Goal: Task Accomplishment & Management: Complete application form

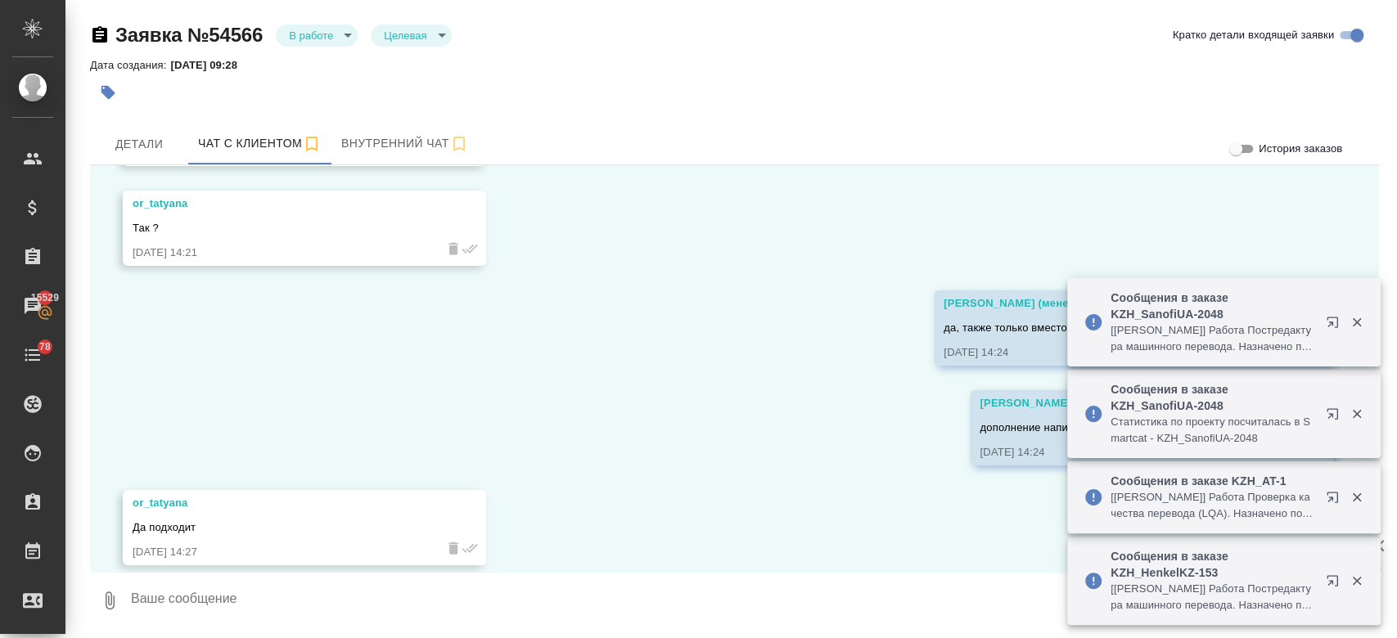
scroll to position [3978, 0]
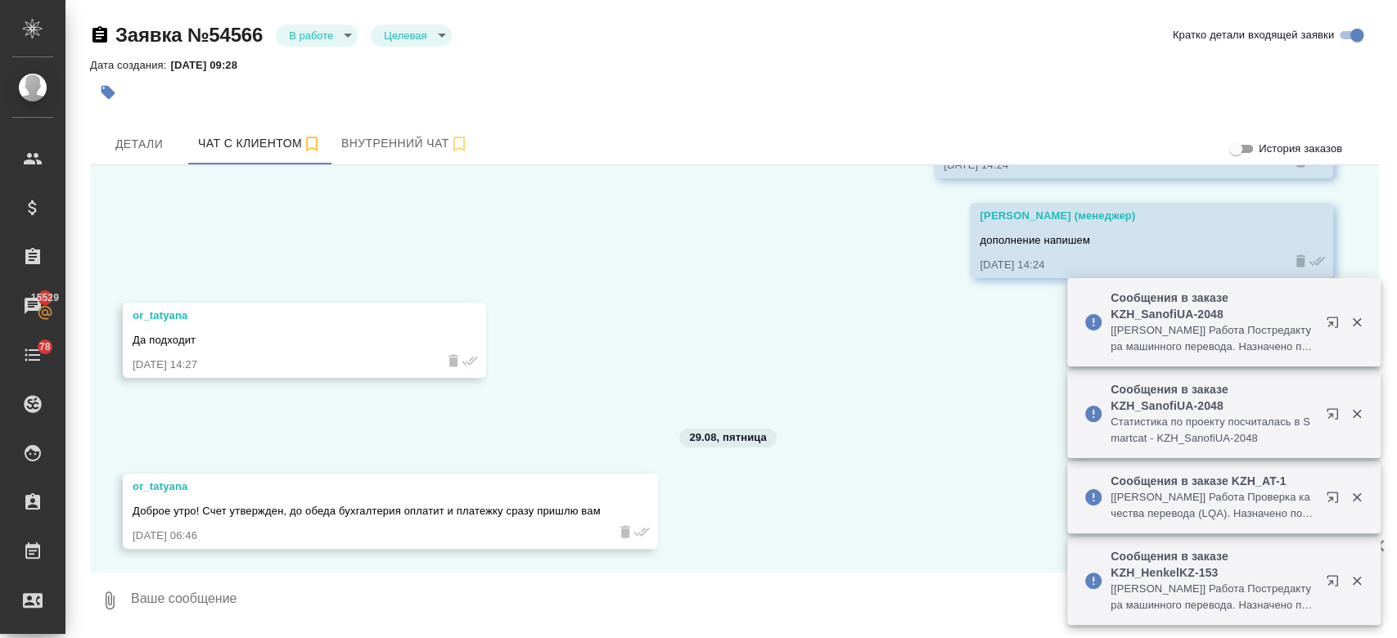
click at [361, 587] on textarea at bounding box center [740, 601] width 1223 height 56
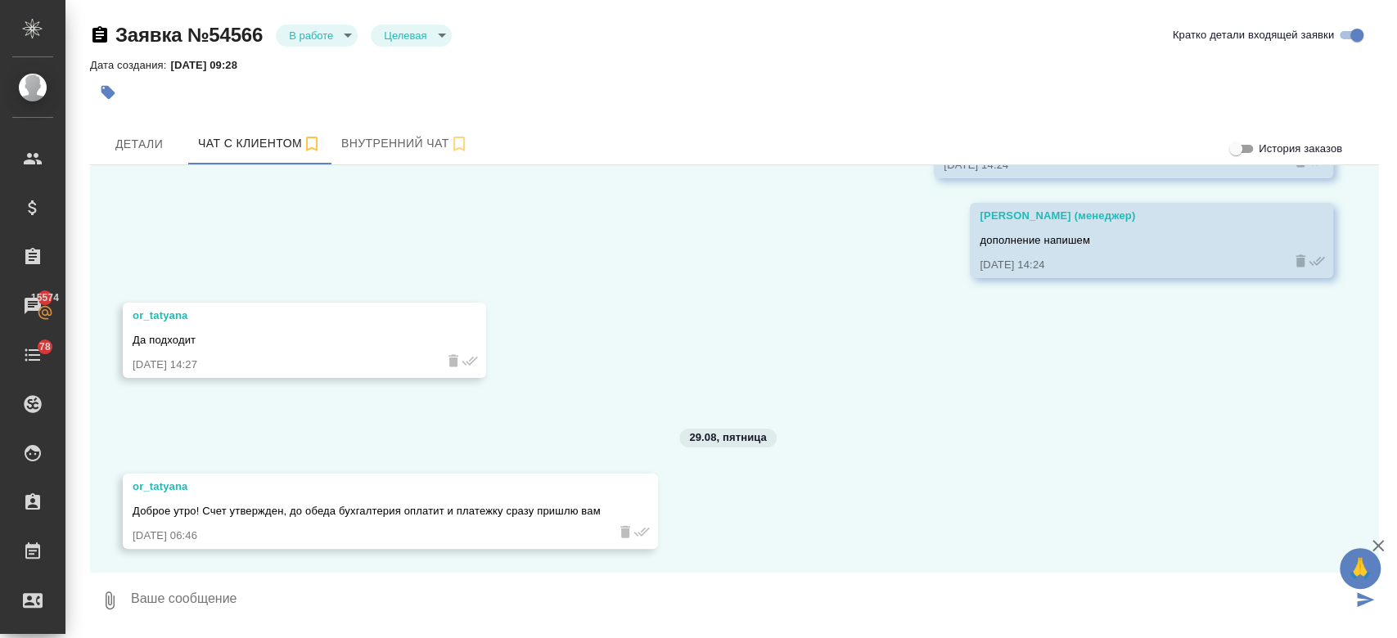
click at [635, 239] on div "27.08, среда or_tatyana Добрый день! У вас есть услуга по проверке перевода и е…" at bounding box center [734, 369] width 1289 height 408
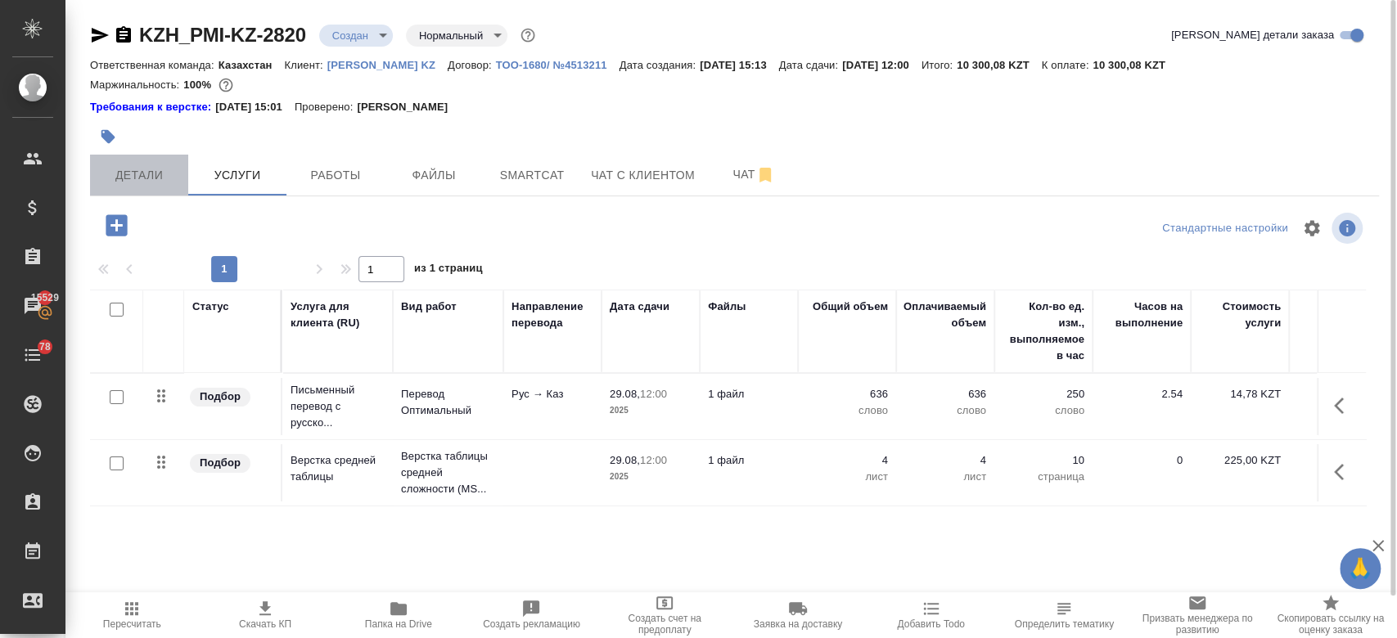
click at [148, 164] on button "Детали" at bounding box center [139, 175] width 98 height 41
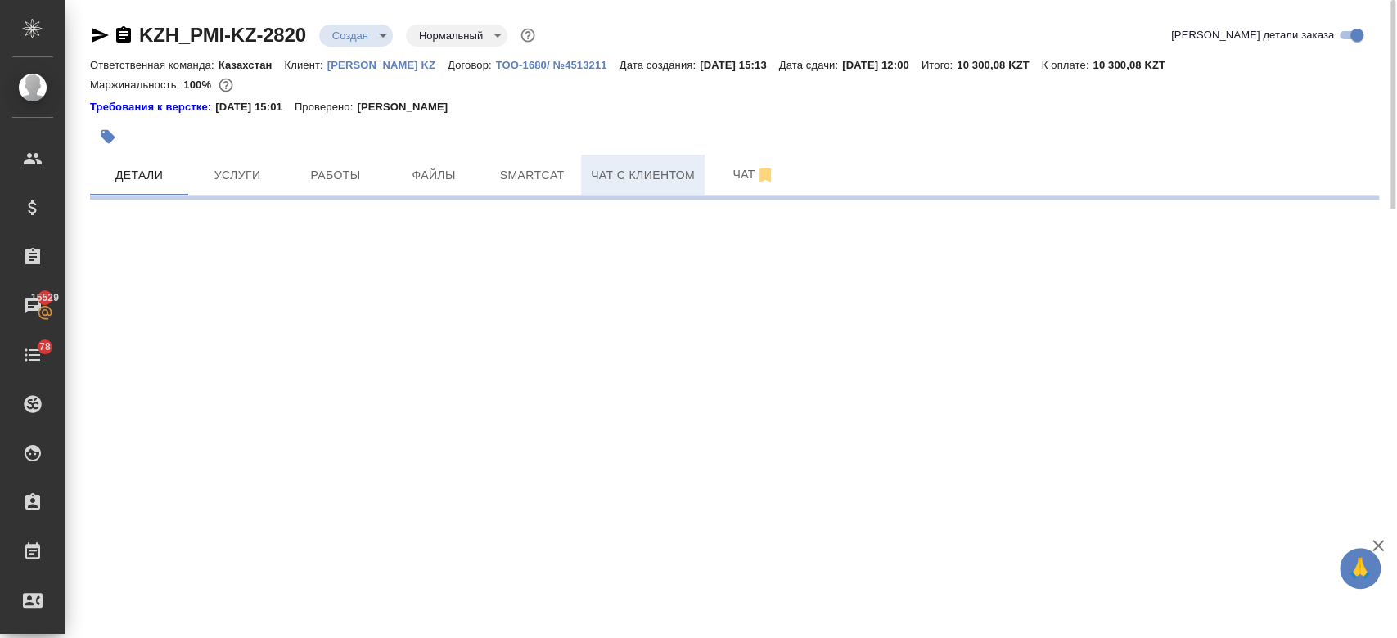
select select "RU"
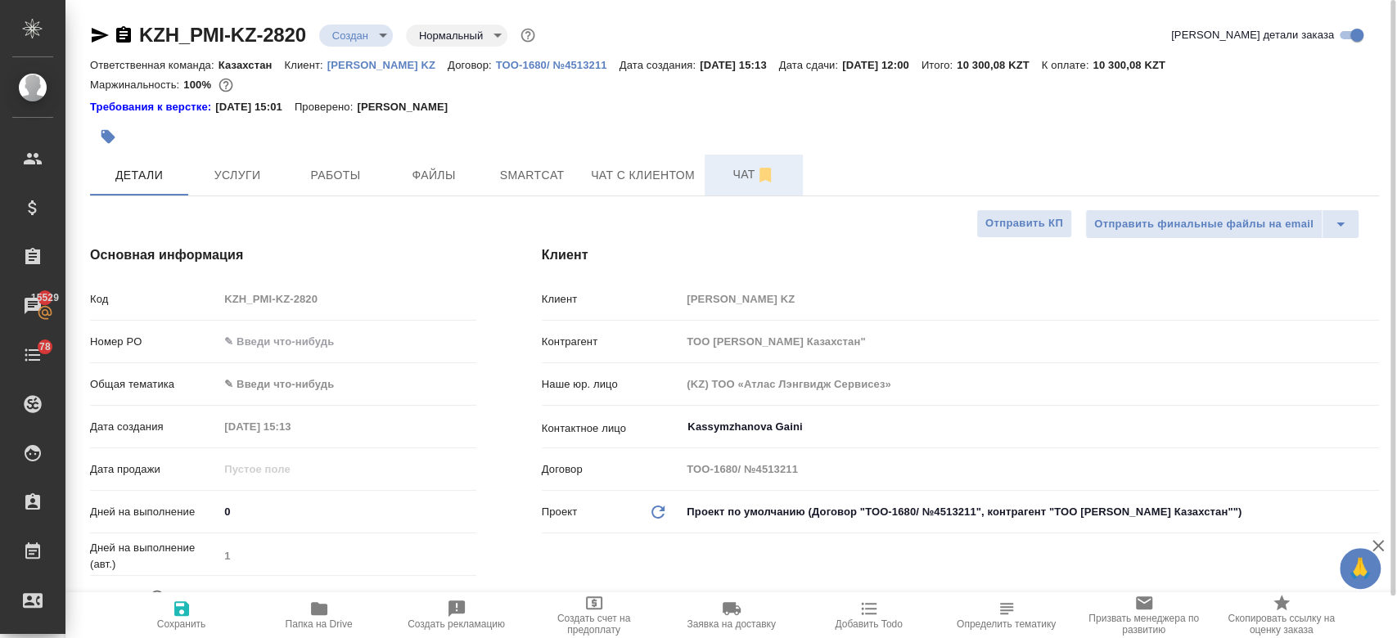
type textarea "x"
click at [736, 173] on span "Чат" at bounding box center [754, 175] width 79 height 20
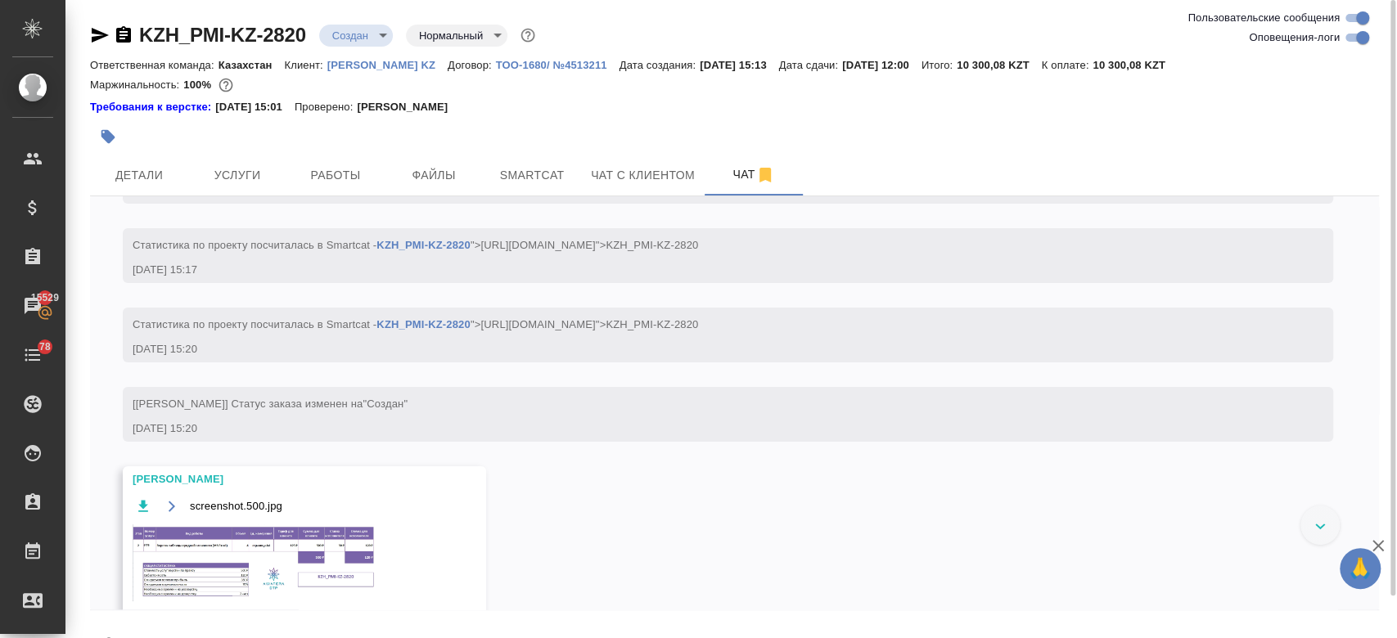
scroll to position [203, 0]
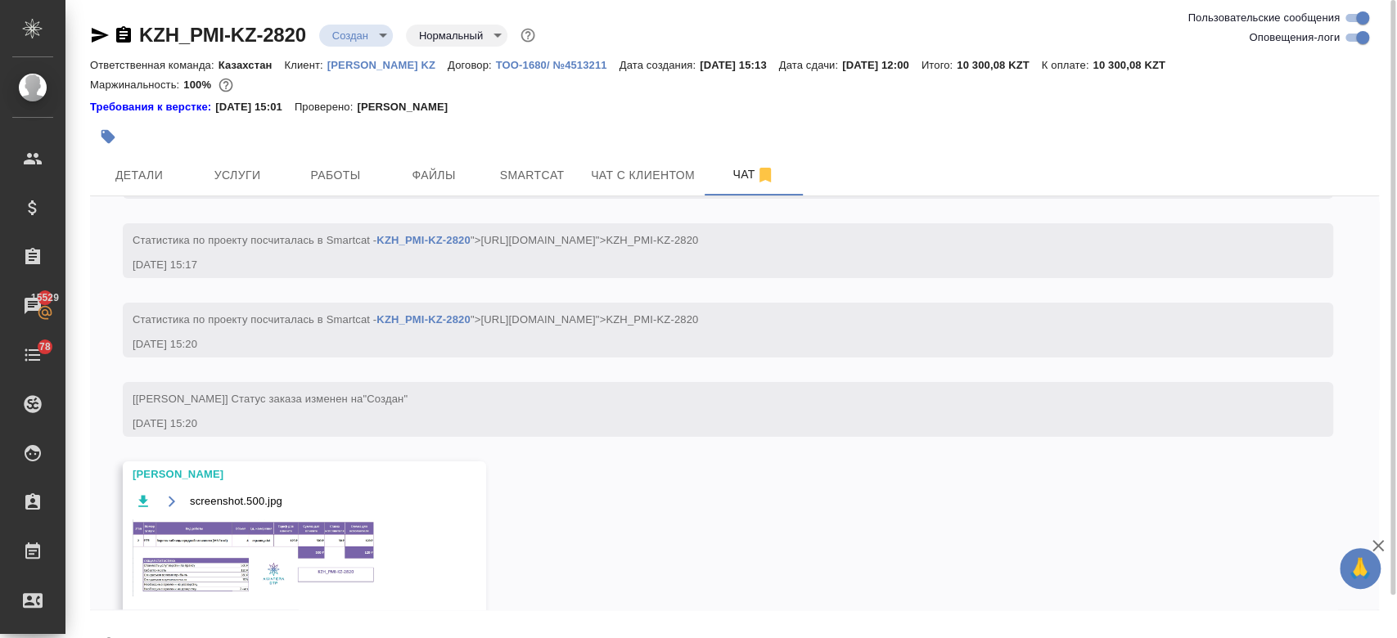
click at [285, 563] on img at bounding box center [256, 558] width 246 height 77
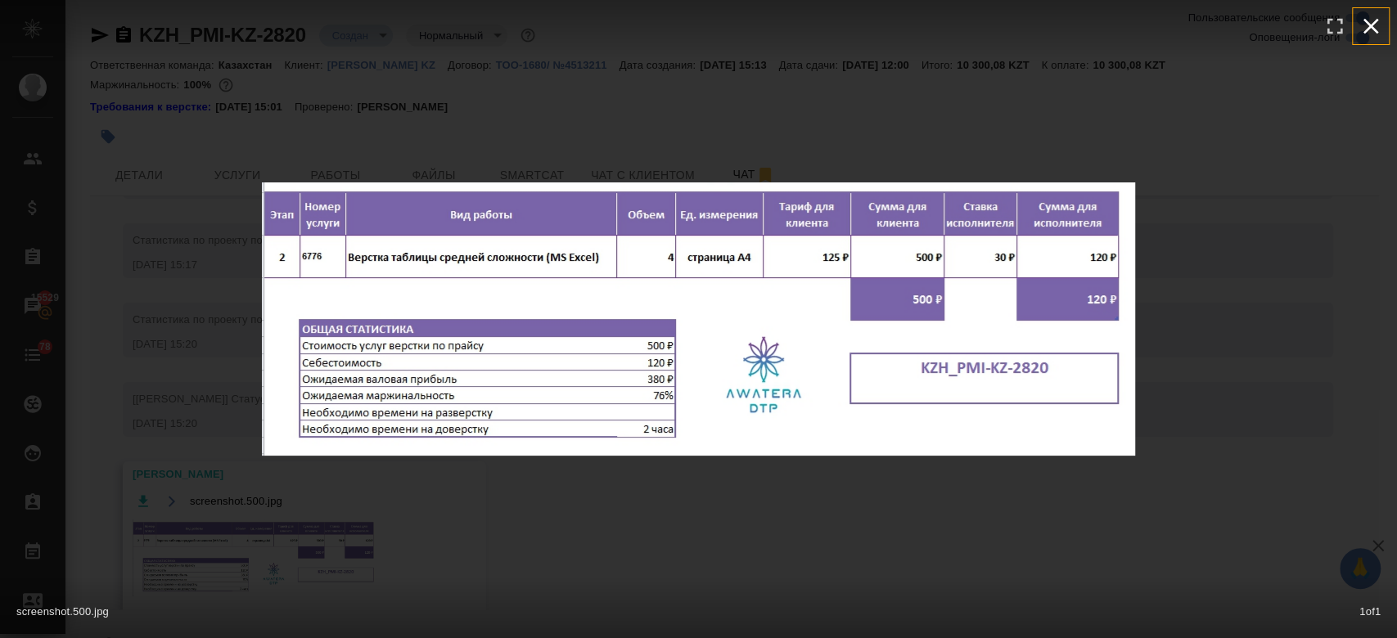
click at [1374, 20] on icon "button" at bounding box center [1371, 26] width 26 height 26
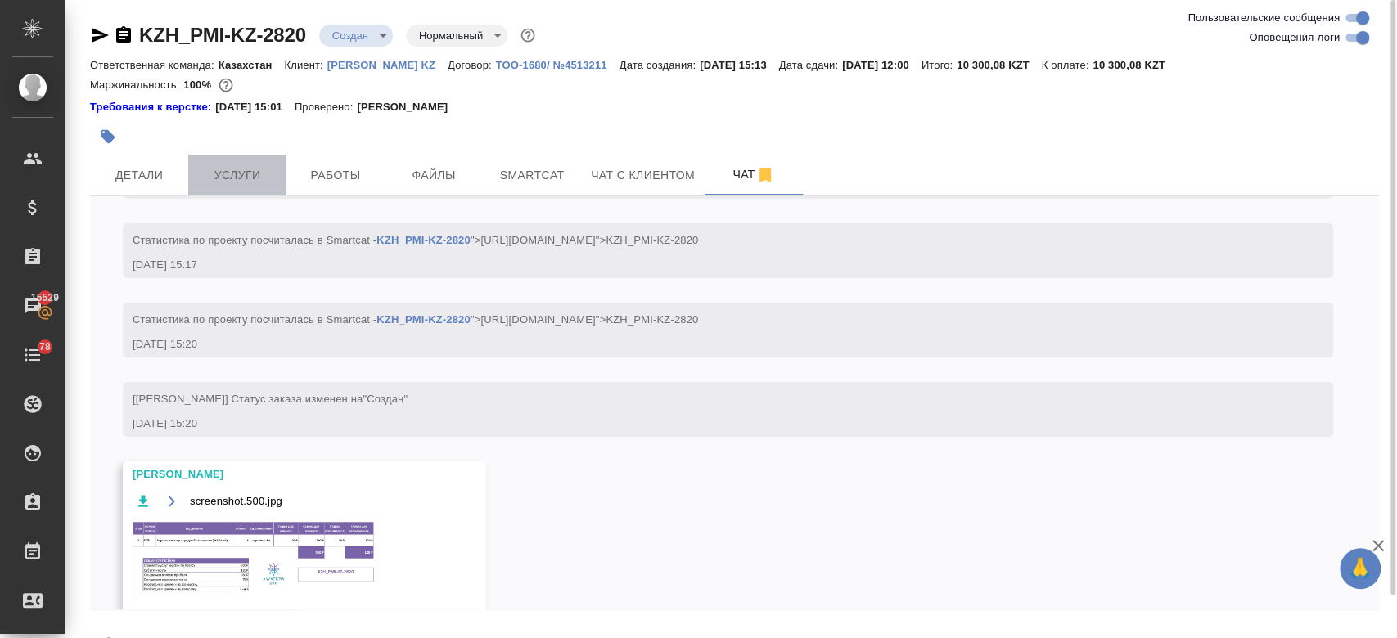
click at [249, 162] on button "Услуги" at bounding box center [237, 175] width 98 height 41
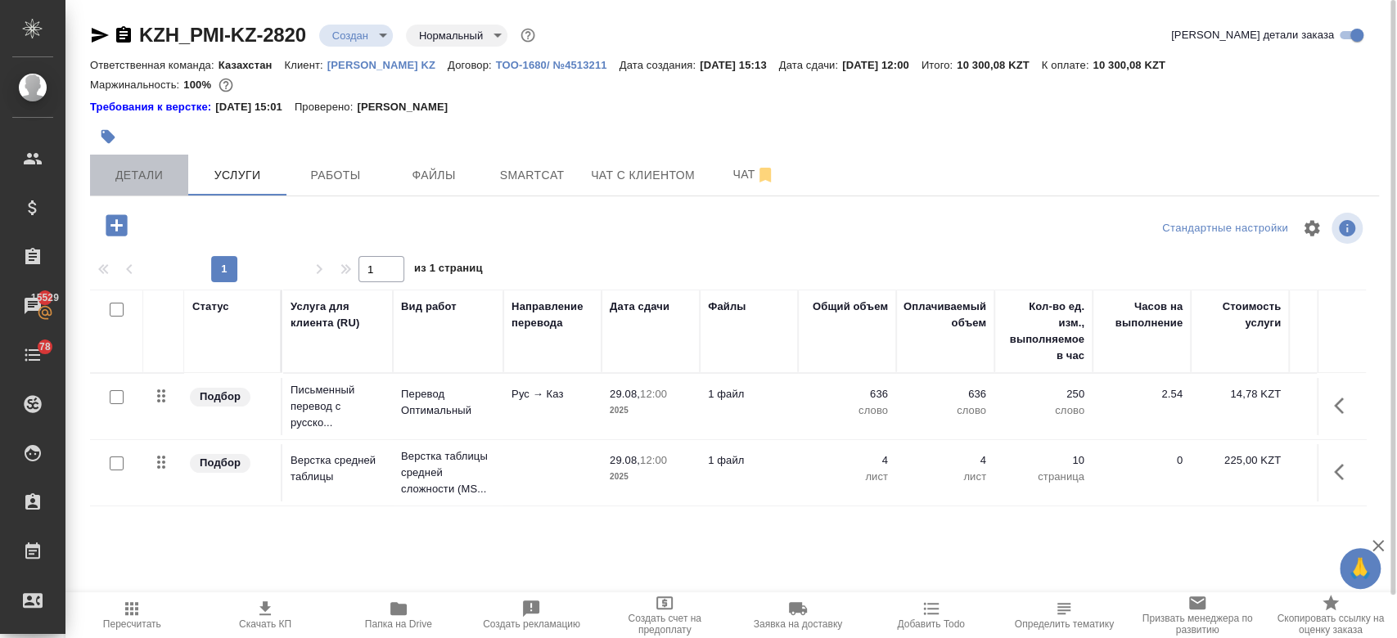
click at [149, 182] on span "Детали" at bounding box center [139, 175] width 79 height 20
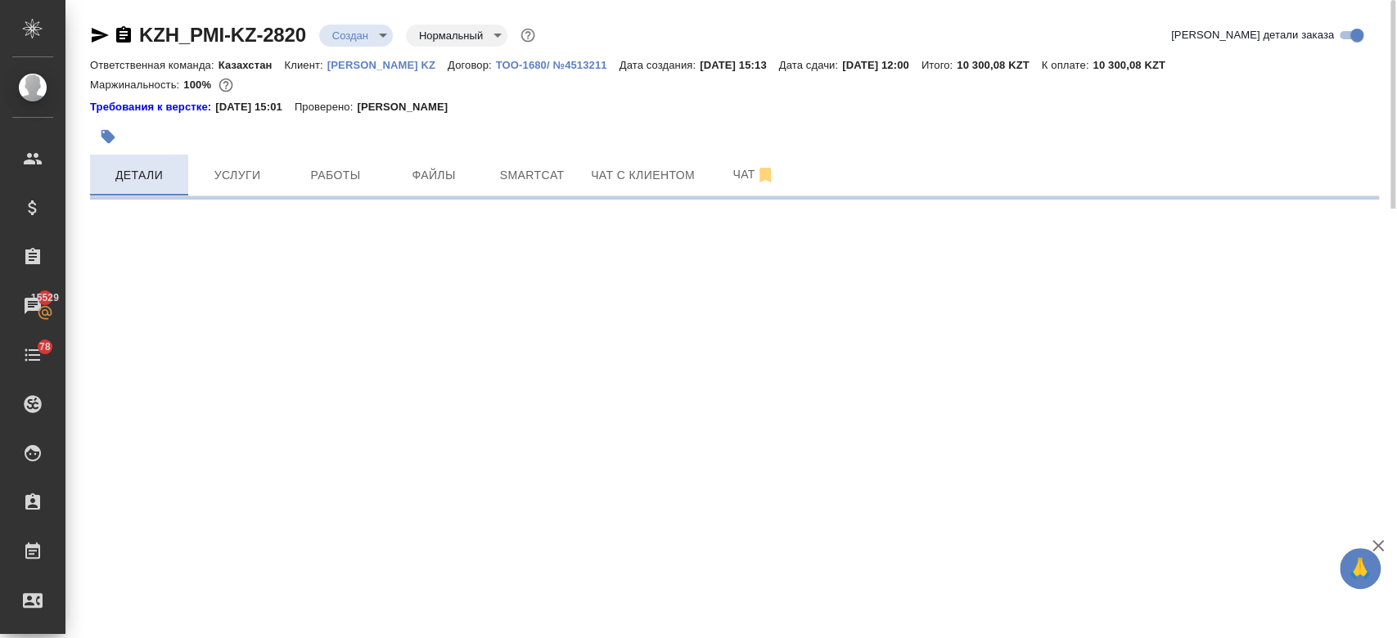
select select "RU"
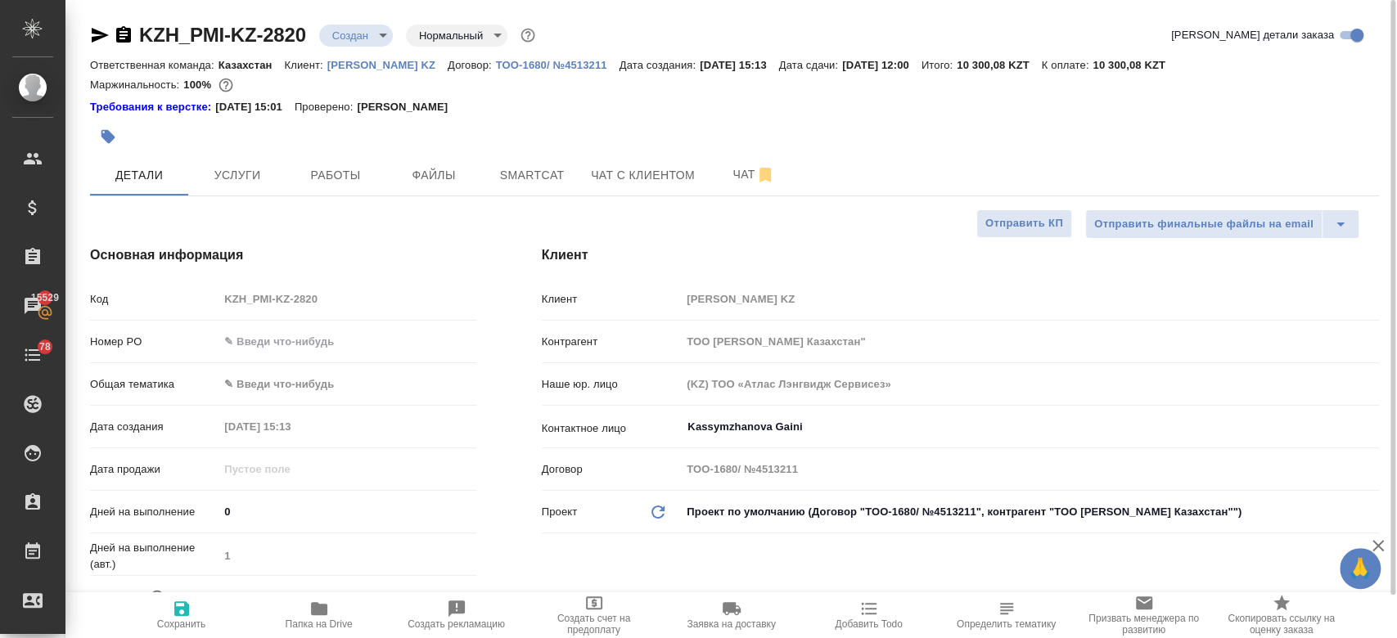
type textarea "x"
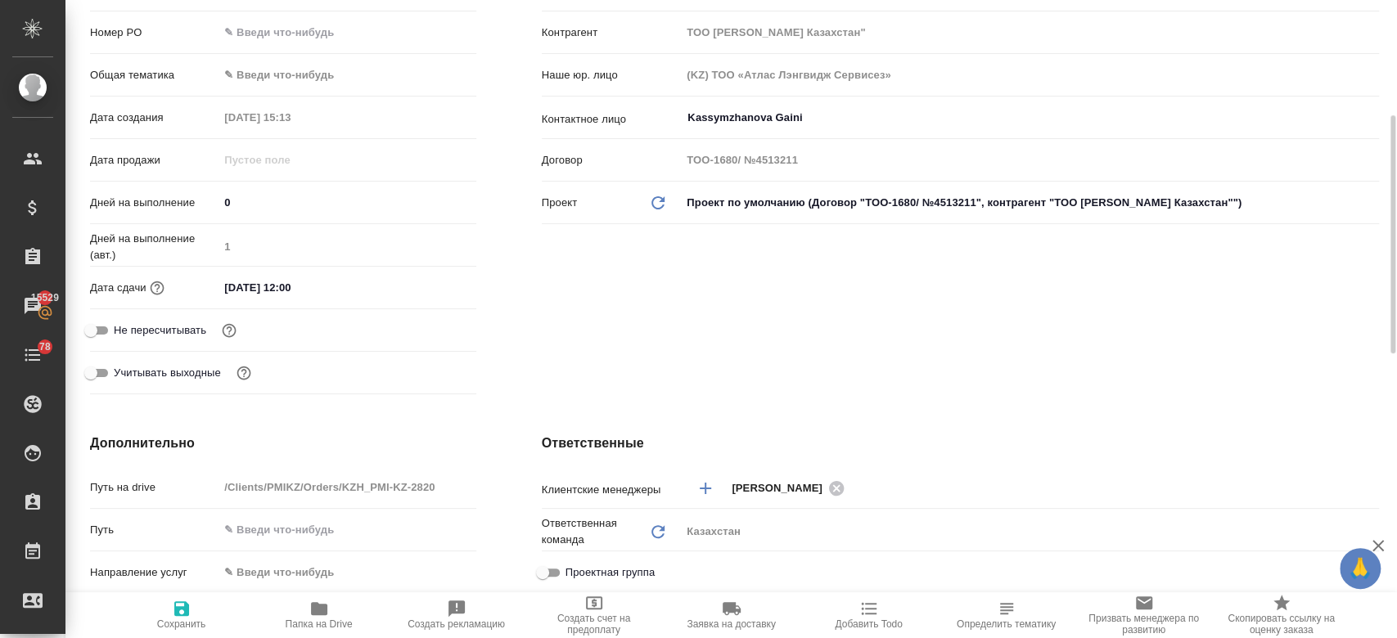
scroll to position [311, 0]
click at [270, 290] on input "29.08.2025 12:00" at bounding box center [290, 286] width 143 height 24
click at [413, 285] on div "29.08.2025 12:00" at bounding box center [347, 286] width 257 height 24
click at [423, 285] on icon "button" at bounding box center [429, 286] width 20 height 20
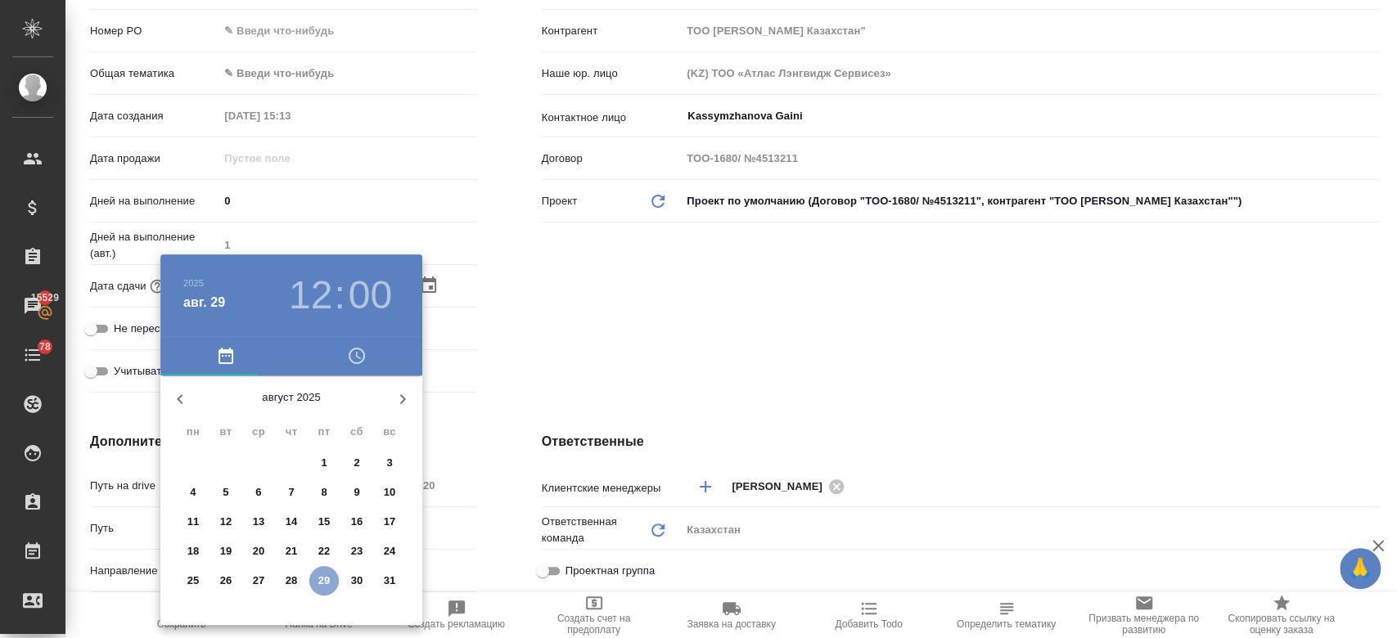
click at [323, 573] on p "29" at bounding box center [324, 581] width 12 height 16
type textarea "x"
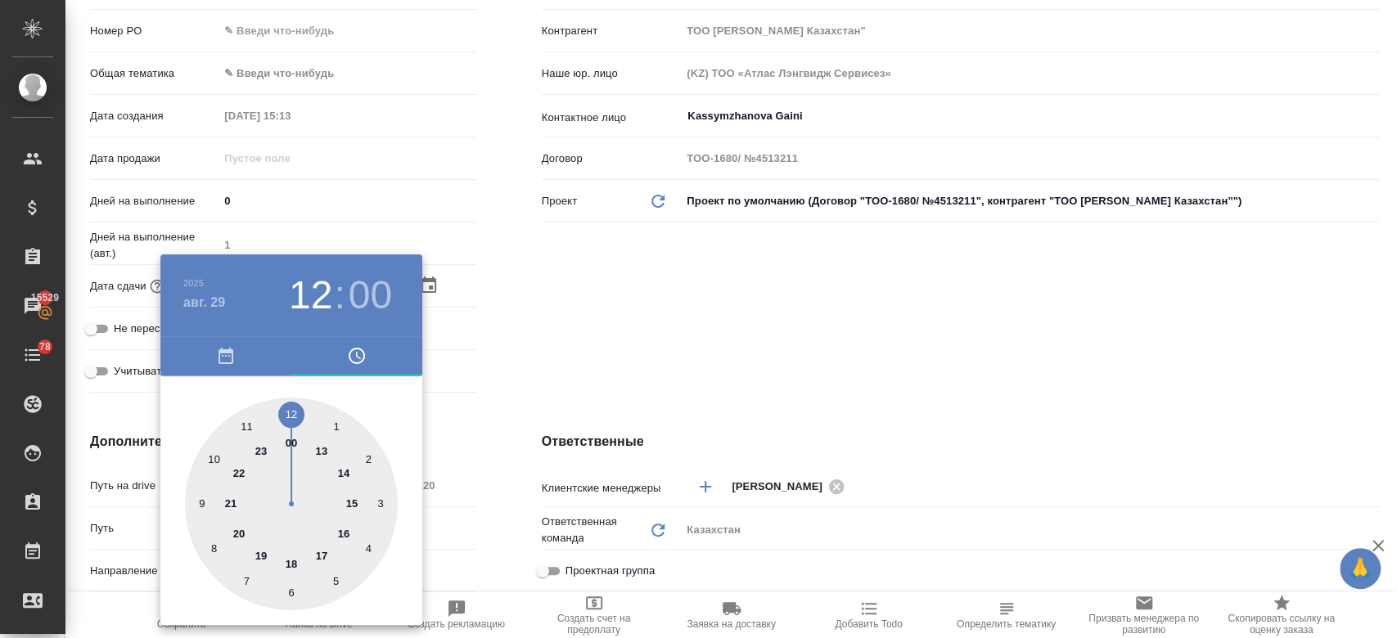
click at [342, 477] on div at bounding box center [291, 504] width 213 height 213
type input "29.08.2025 14:00"
type textarea "x"
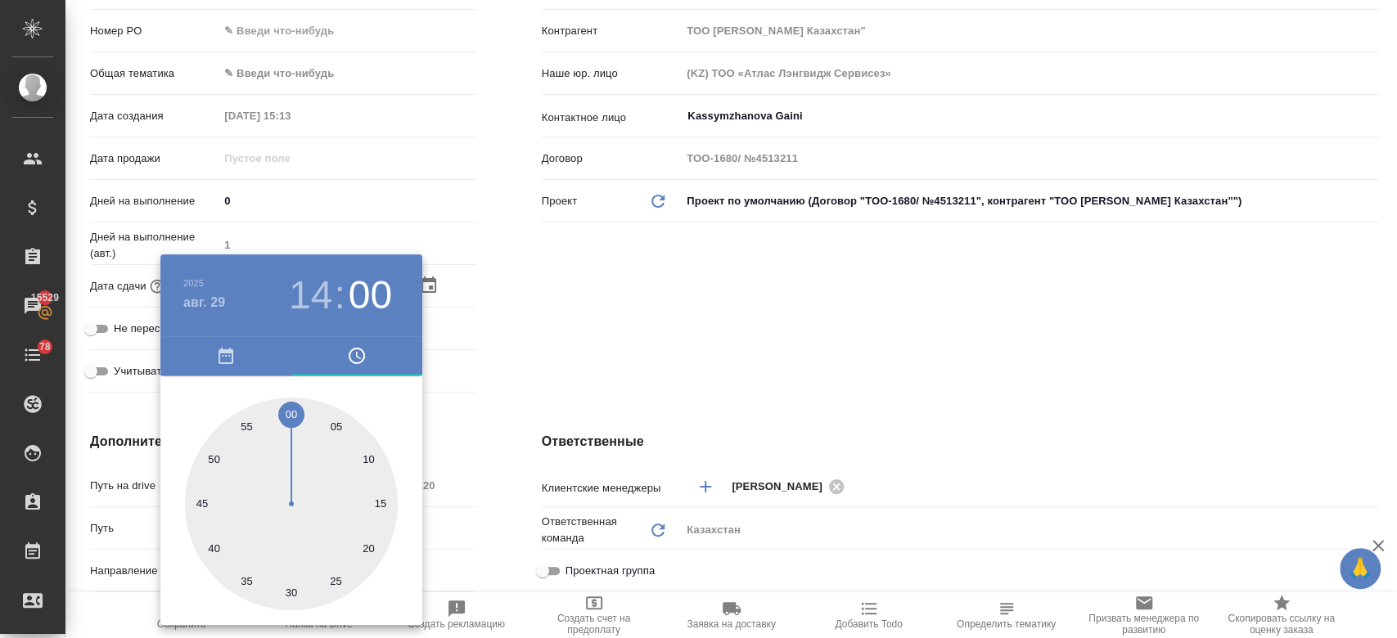
click at [561, 387] on div at bounding box center [698, 319] width 1397 height 638
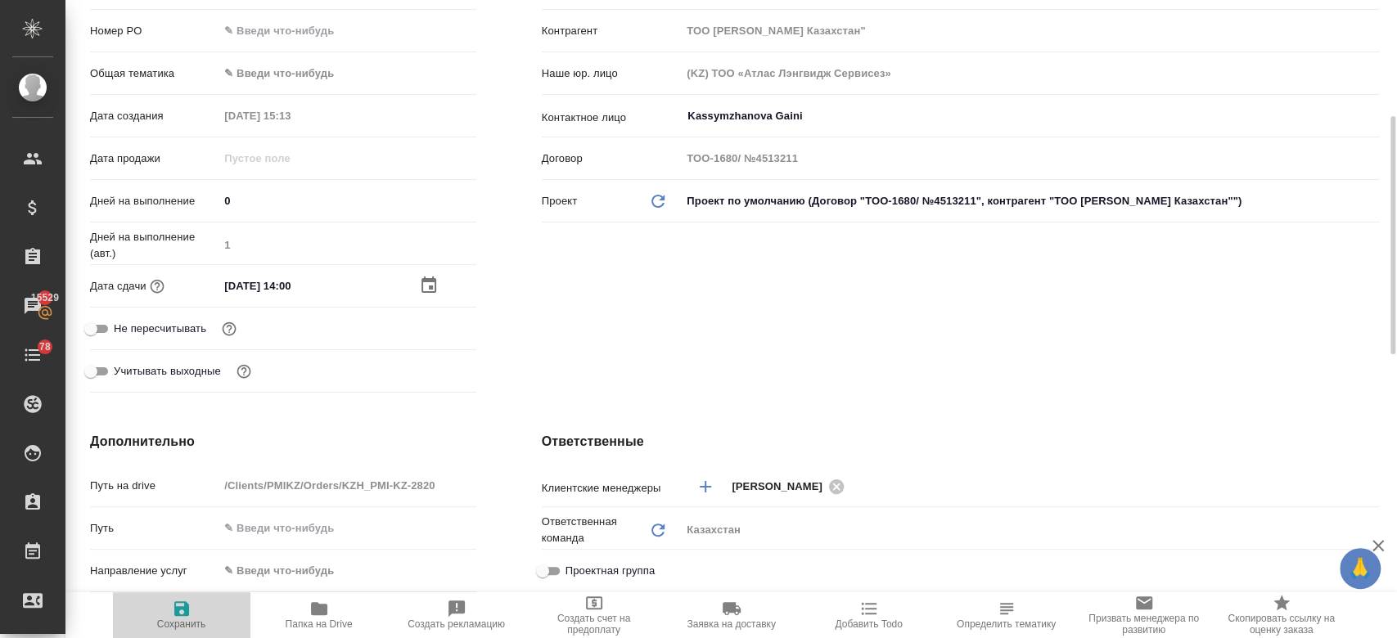
click at [197, 612] on span "Сохранить" at bounding box center [182, 614] width 118 height 31
type textarea "x"
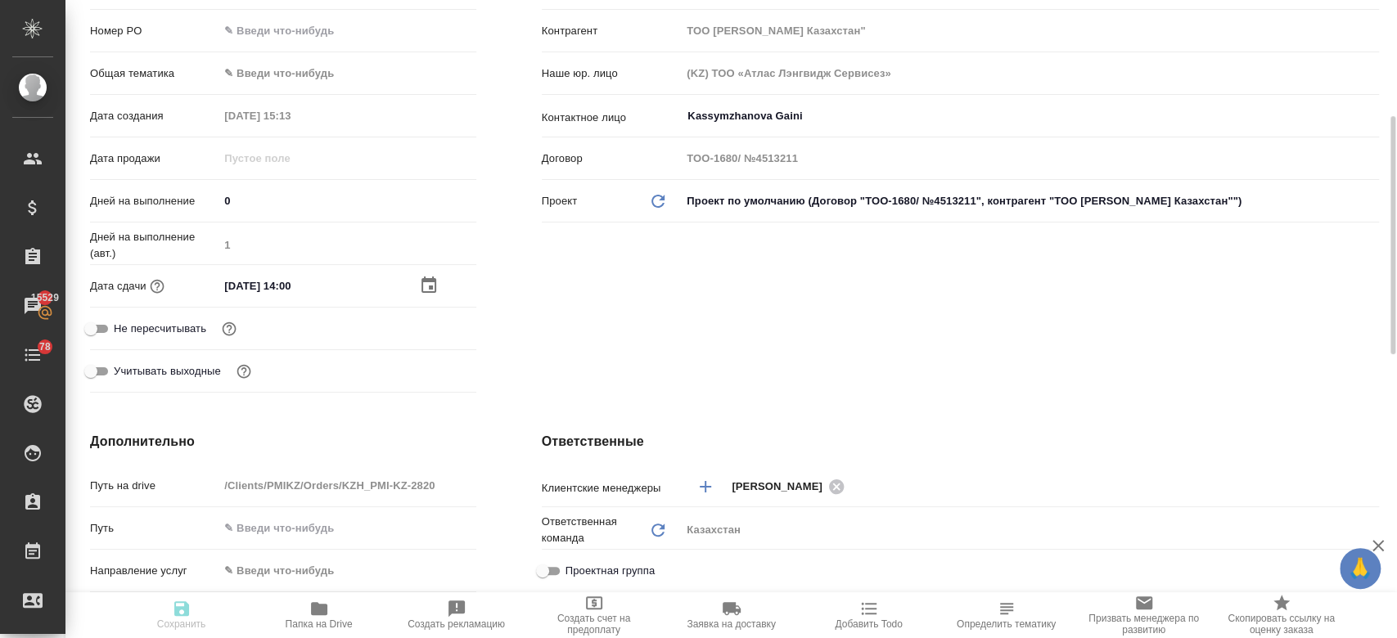
type textarea "x"
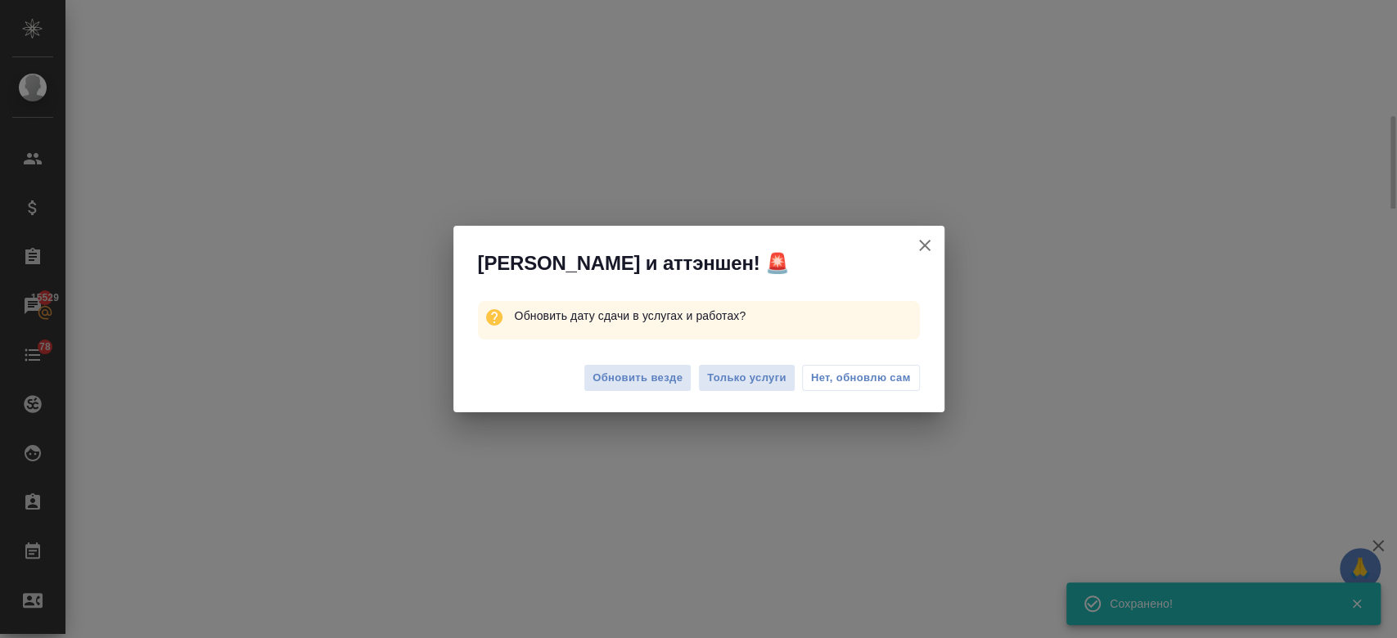
select select "RU"
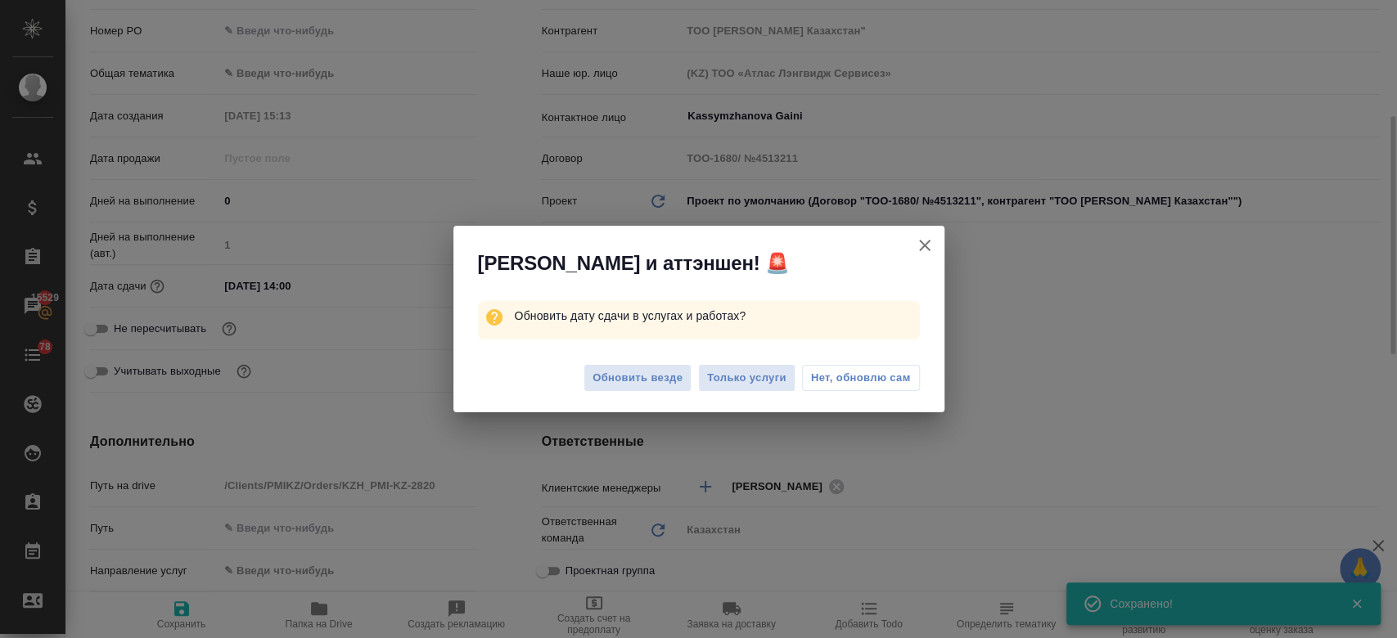
type textarea "x"
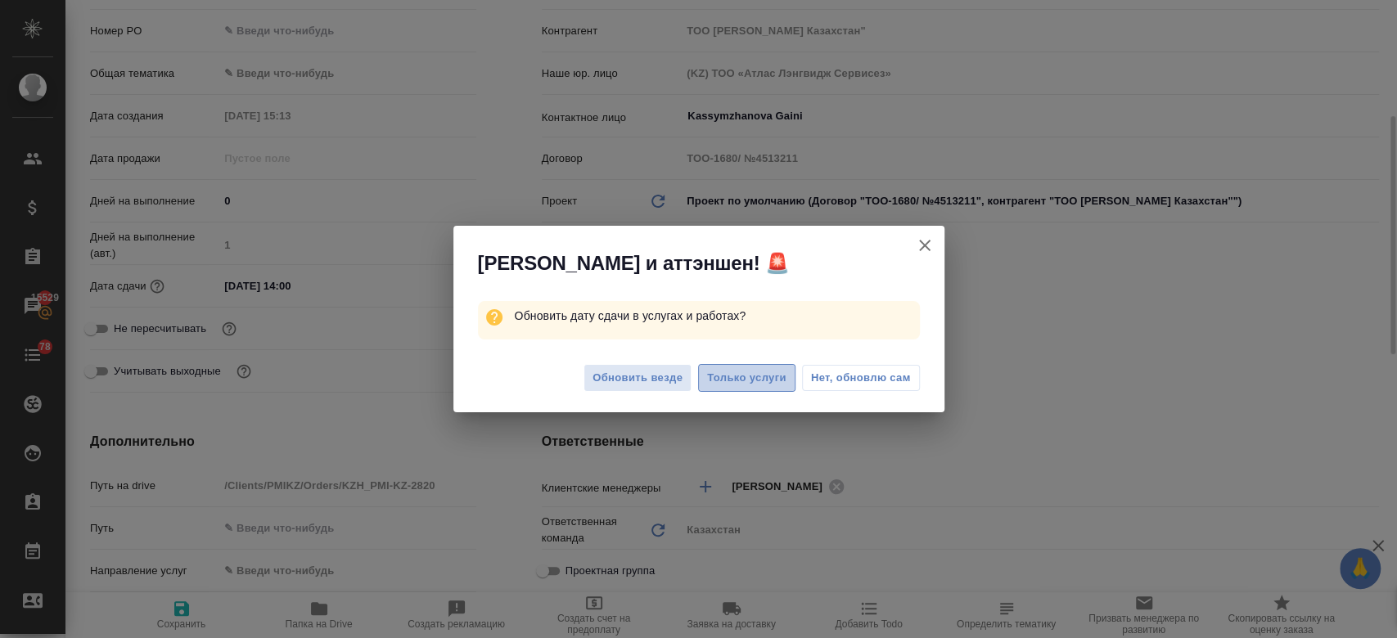
click at [747, 378] on span "Только услуги" at bounding box center [746, 378] width 79 height 19
type textarea "x"
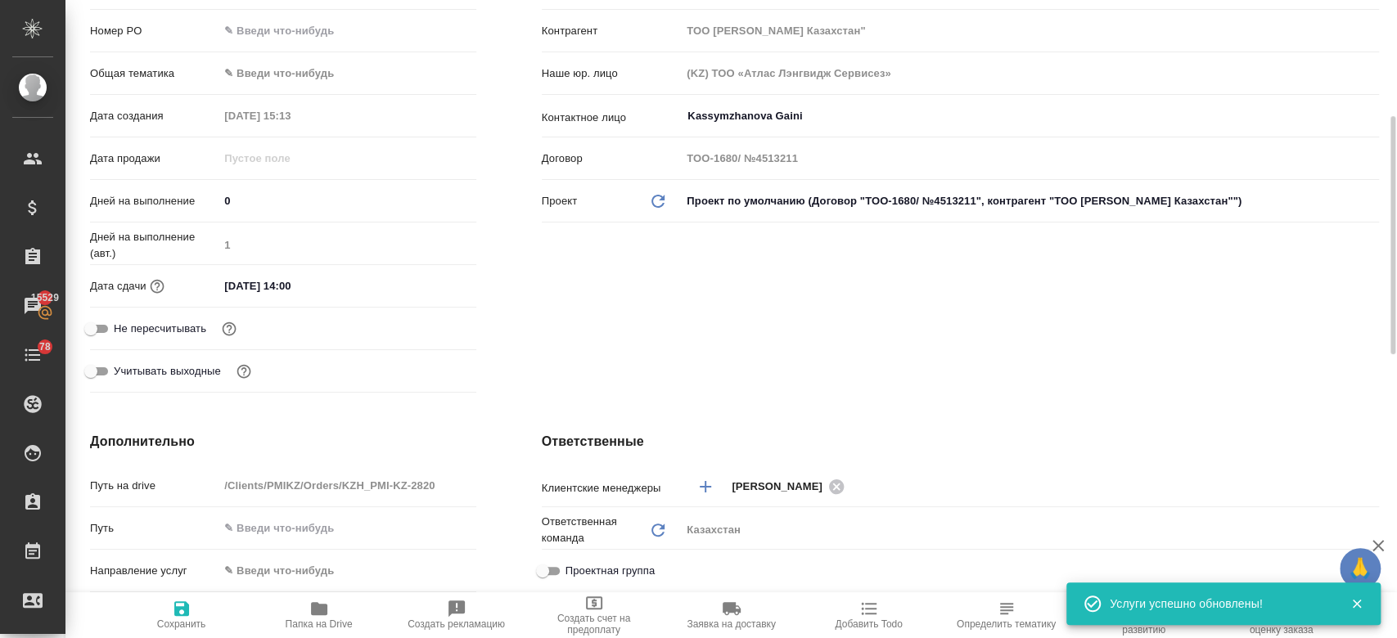
click at [610, 343] on div "Клиент Клиент Philip Morris KZ Контрагент ТОО Филип Моррис Казахстан" Наше юр. …" at bounding box center [960, 167] width 903 height 530
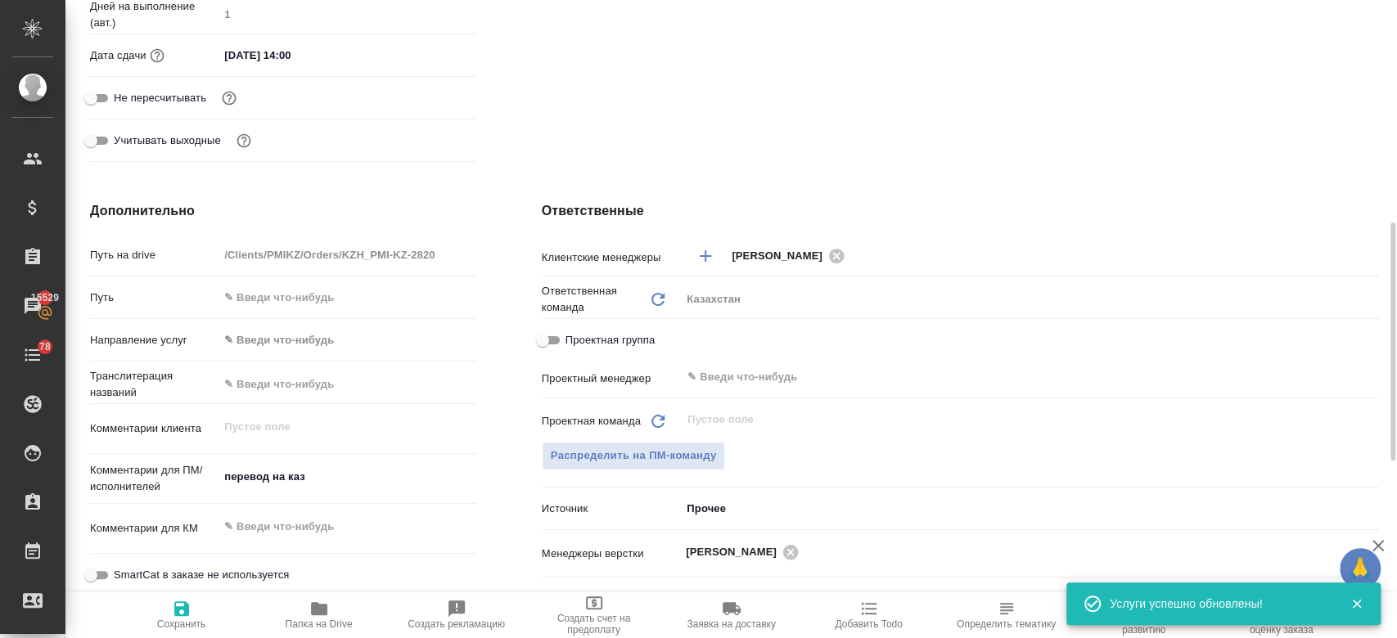
scroll to position [558, 0]
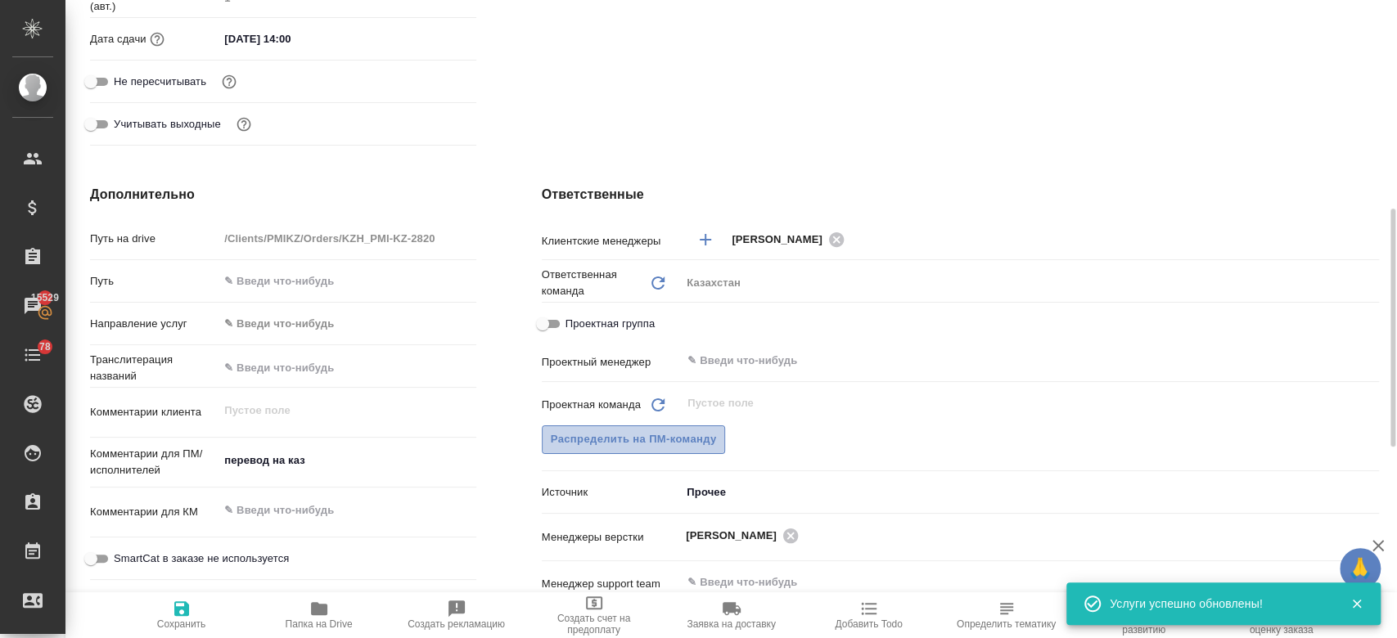
click at [683, 439] on span "Распределить на ПМ-команду" at bounding box center [634, 440] width 166 height 19
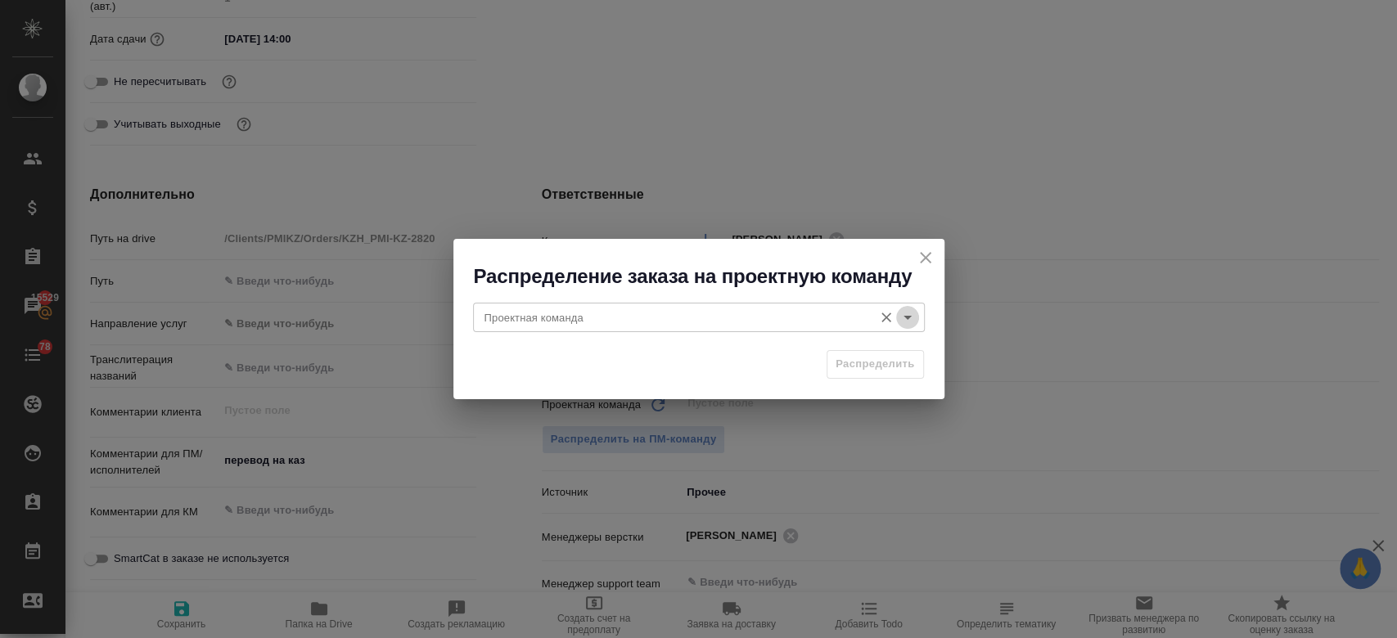
click at [910, 325] on icon "Open" at bounding box center [908, 318] width 20 height 20
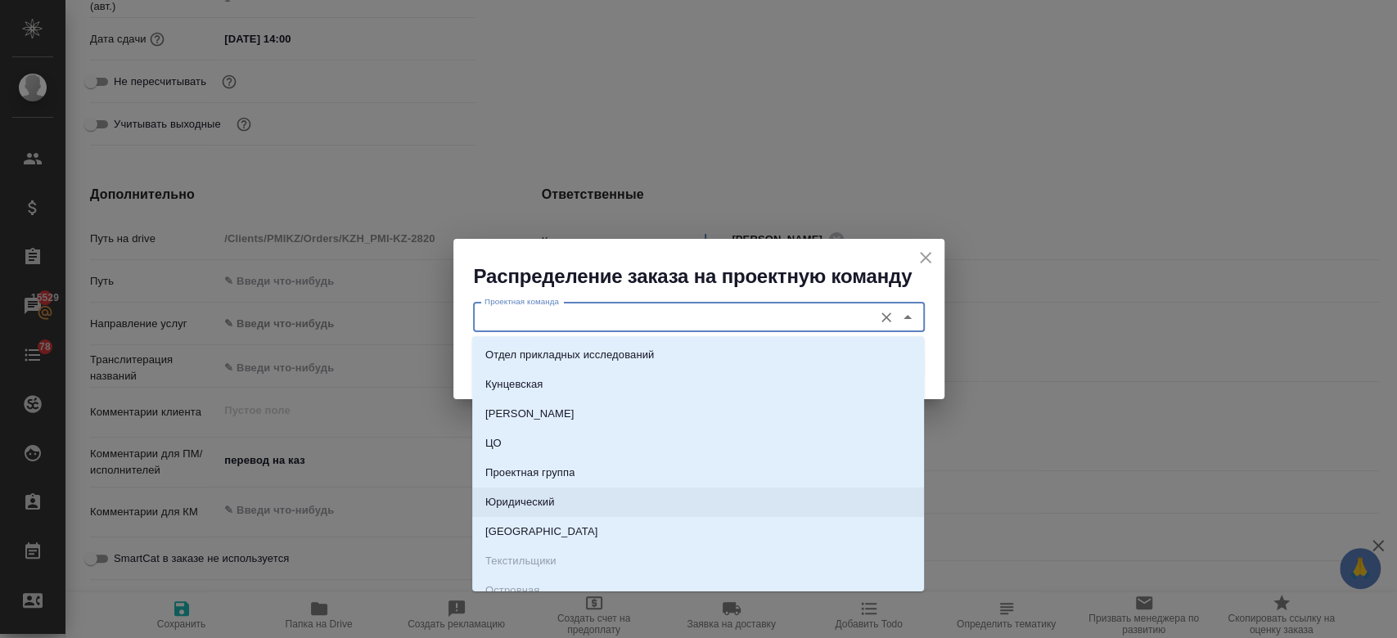
click at [595, 498] on li "Юридический" at bounding box center [698, 502] width 452 height 29
type input "Юридический"
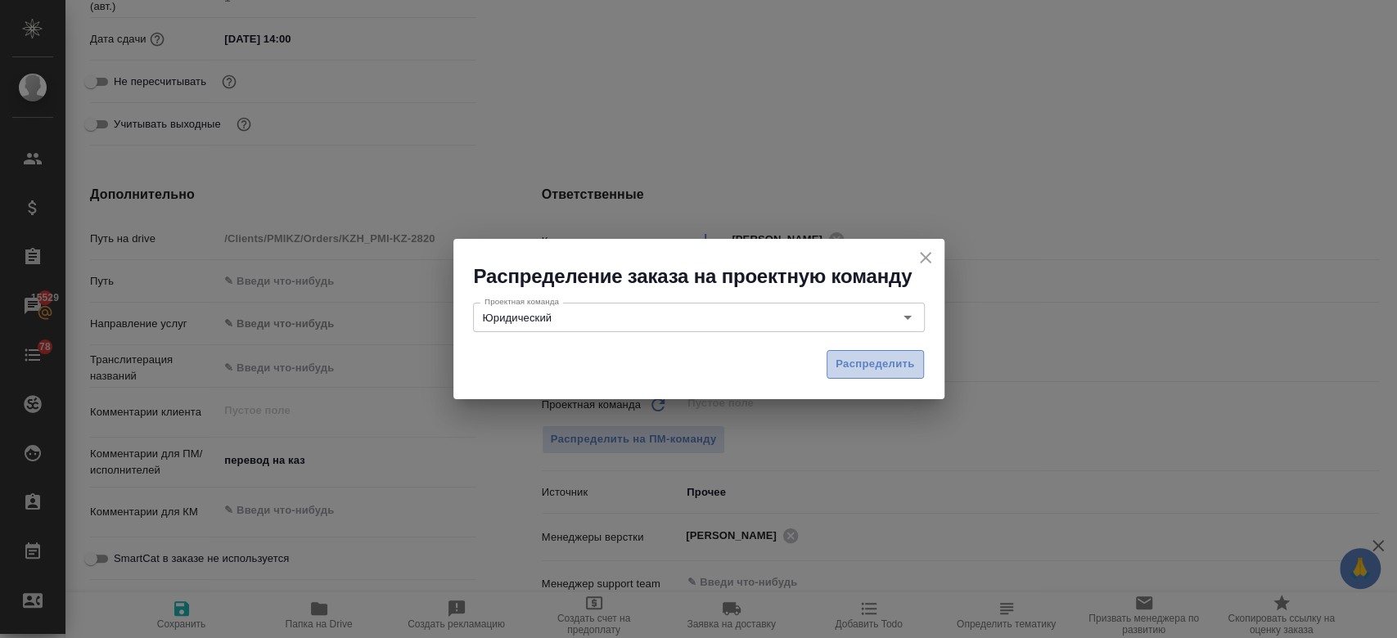
click at [864, 357] on span "Распределить" at bounding box center [875, 364] width 79 height 19
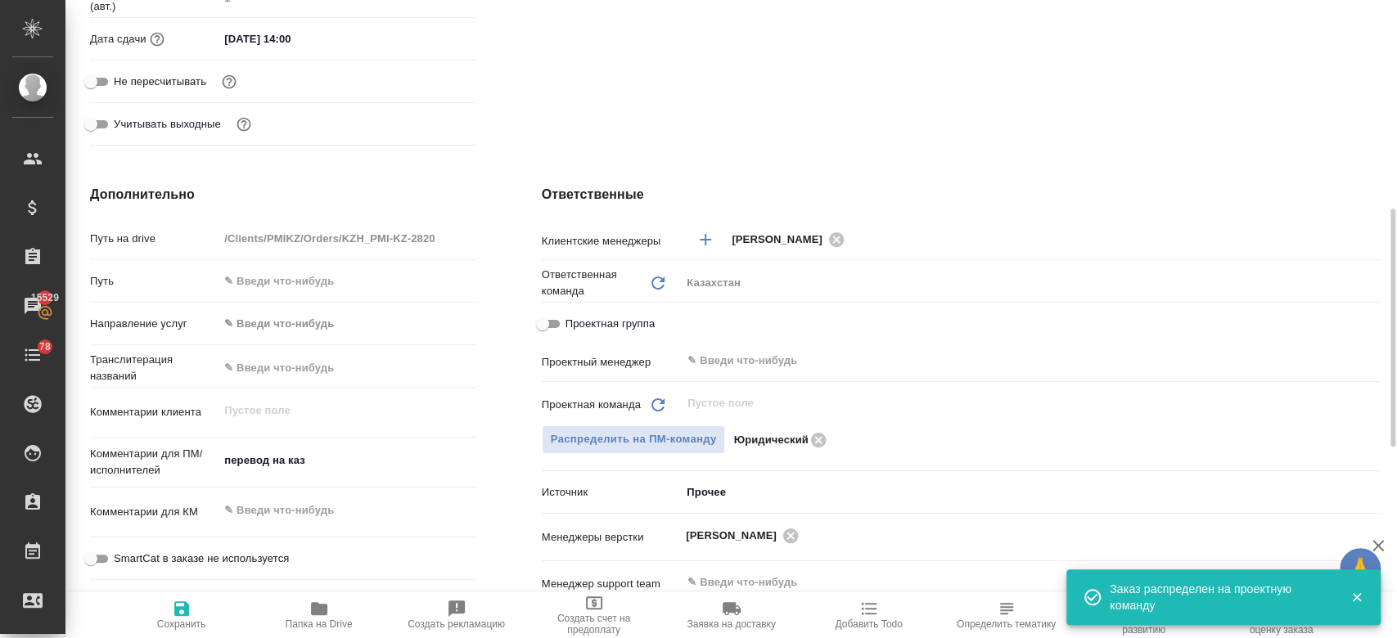
type textarea "x"
click at [196, 620] on span "Сохранить" at bounding box center [181, 624] width 49 height 11
type textarea "x"
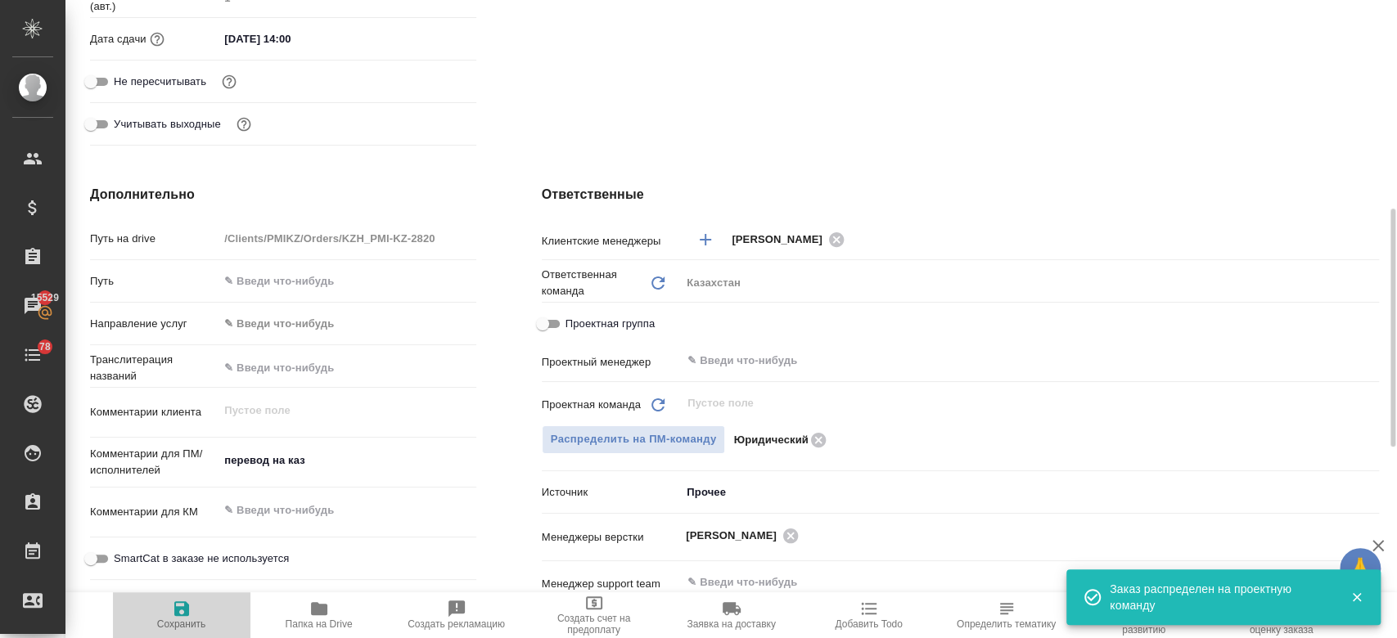
type textarea "x"
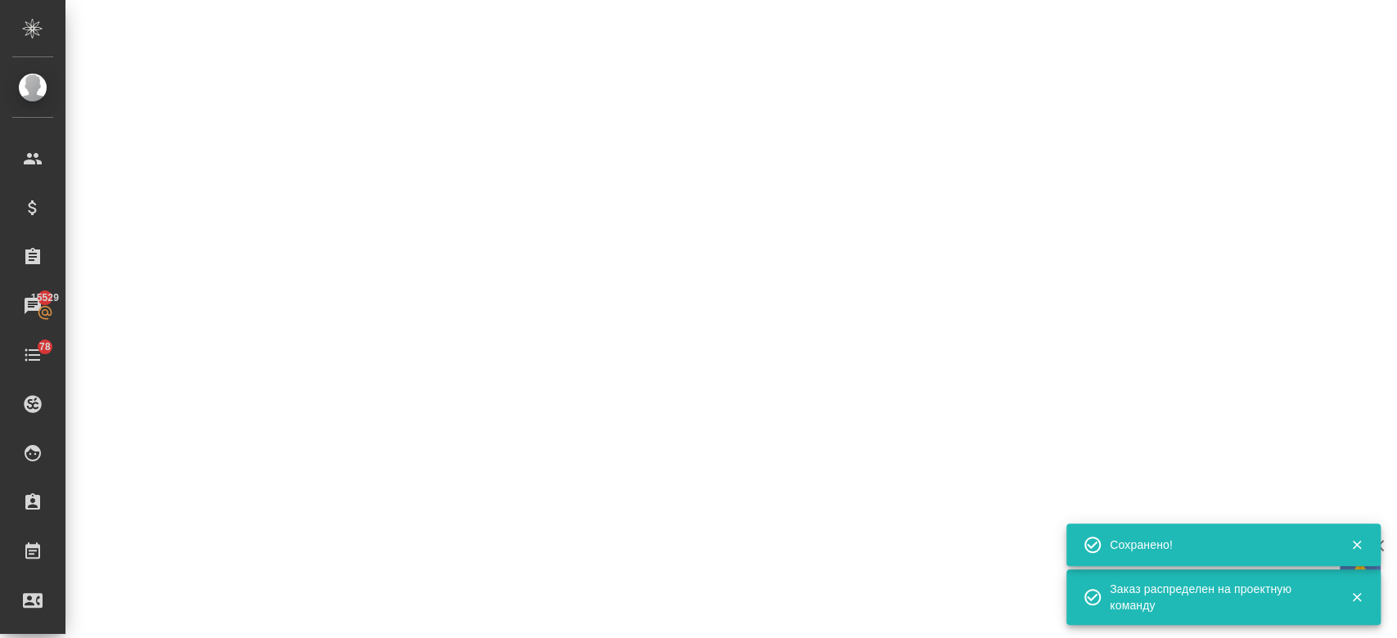
select select "RU"
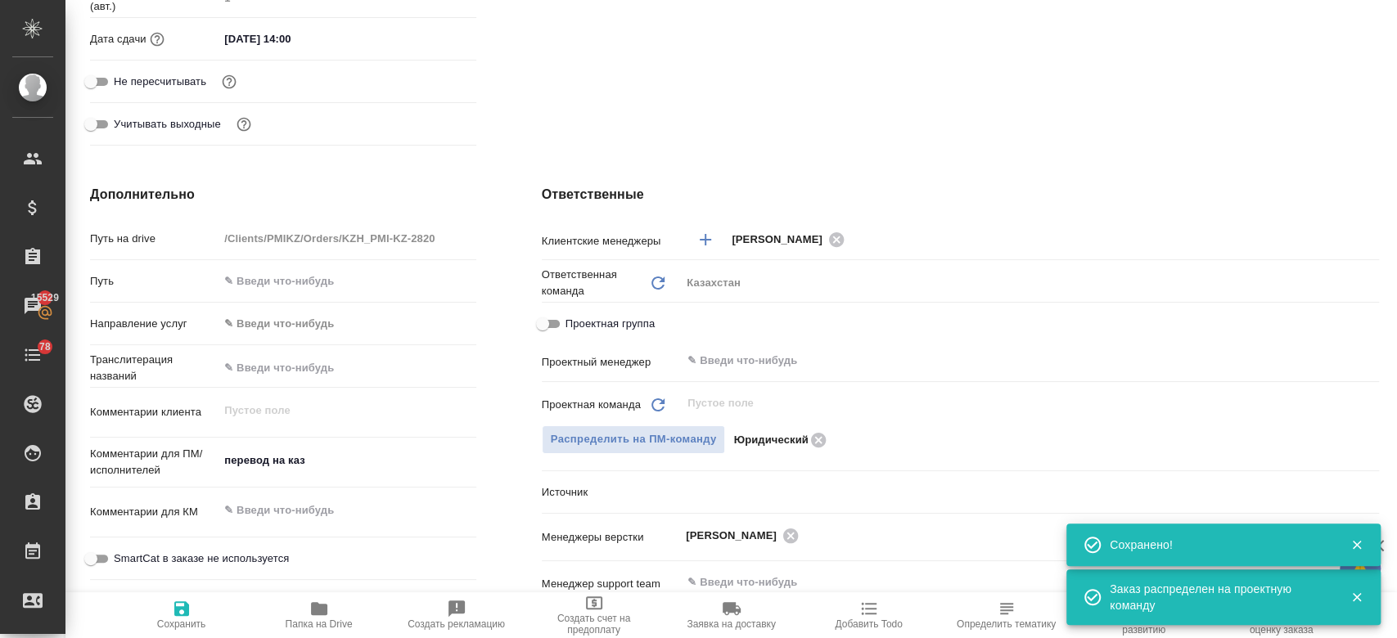
scroll to position [0, 0]
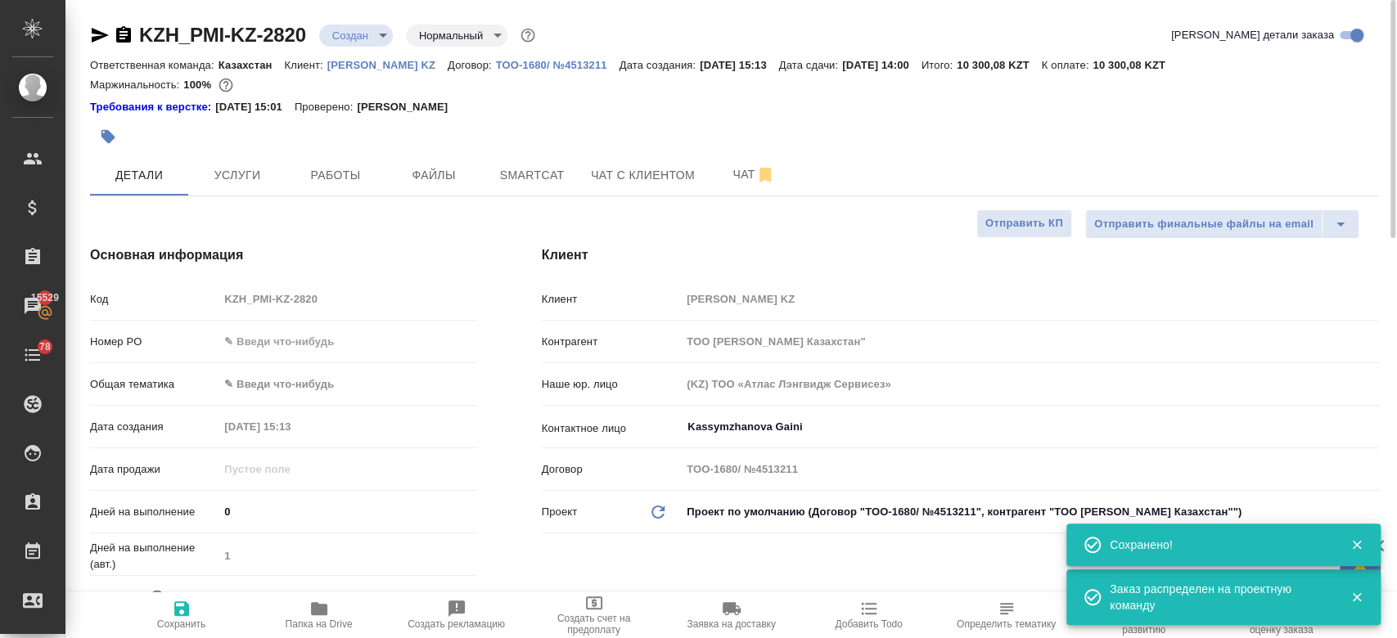
type textarea "x"
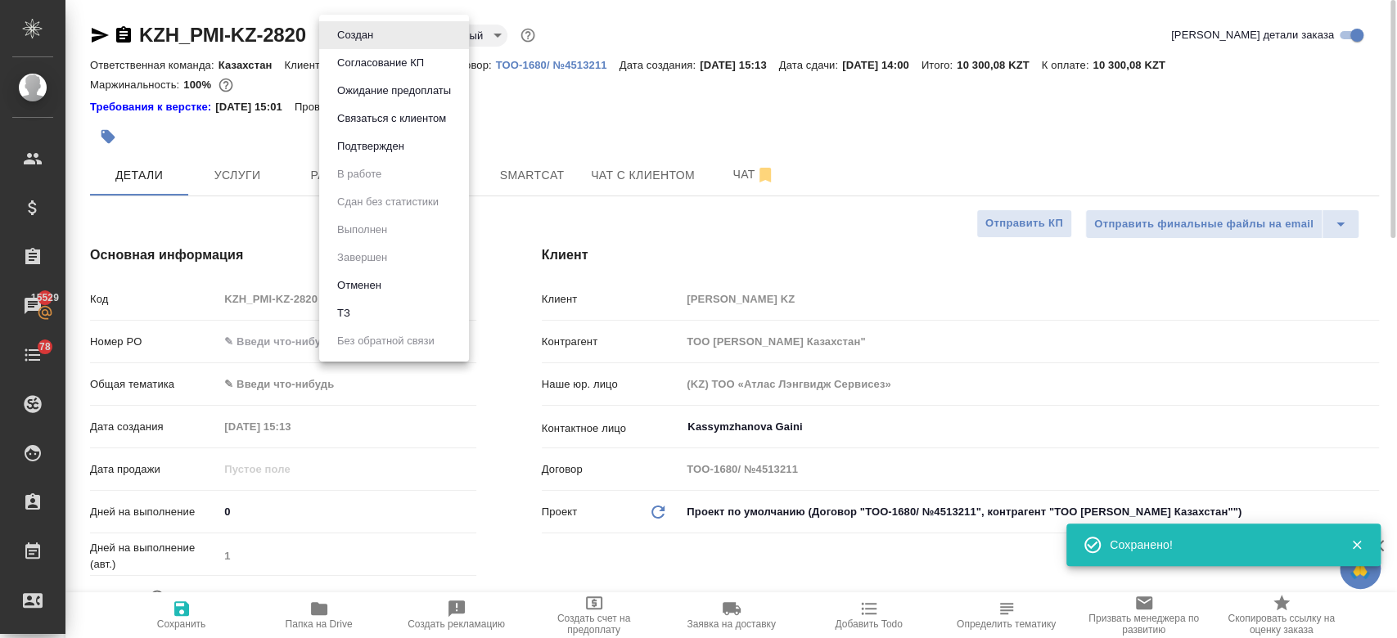
click at [367, 29] on body "🙏 .cls-1 fill:#fff; AWATERA Kosherbayeva Nazerke Клиенты Спецификации Заказы 15…" at bounding box center [698, 319] width 1397 height 638
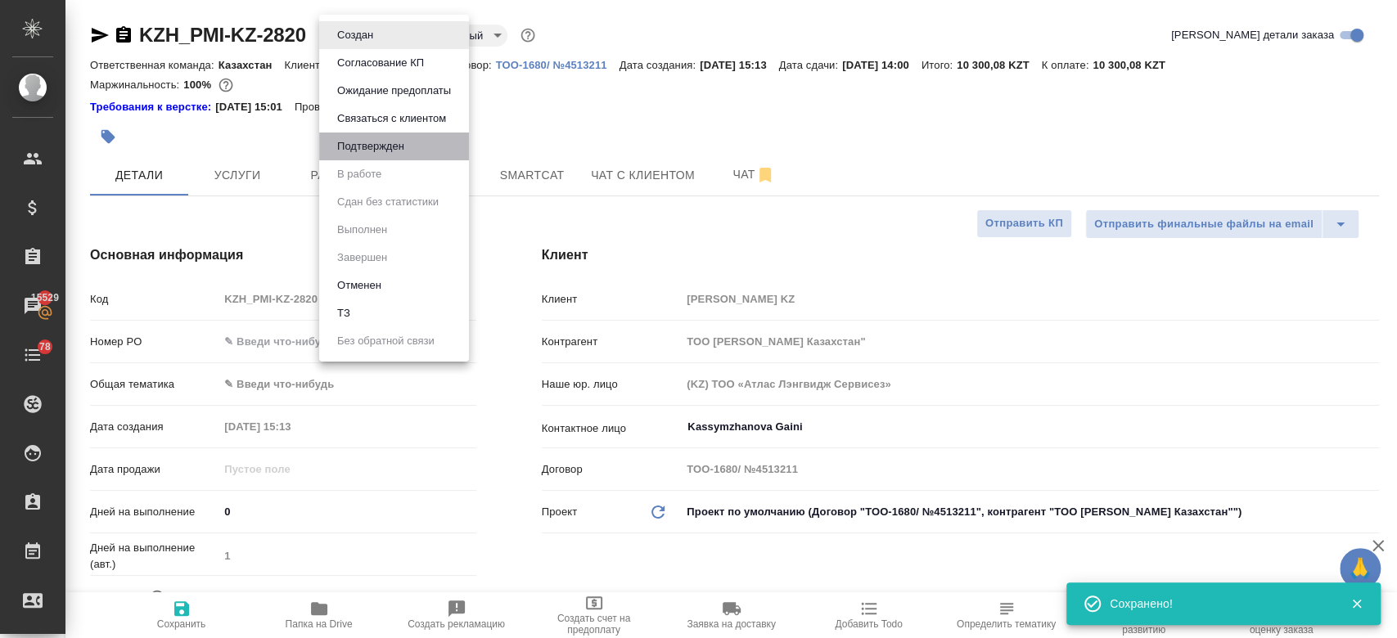
click at [378, 156] on li "Подтвержден" at bounding box center [394, 147] width 150 height 28
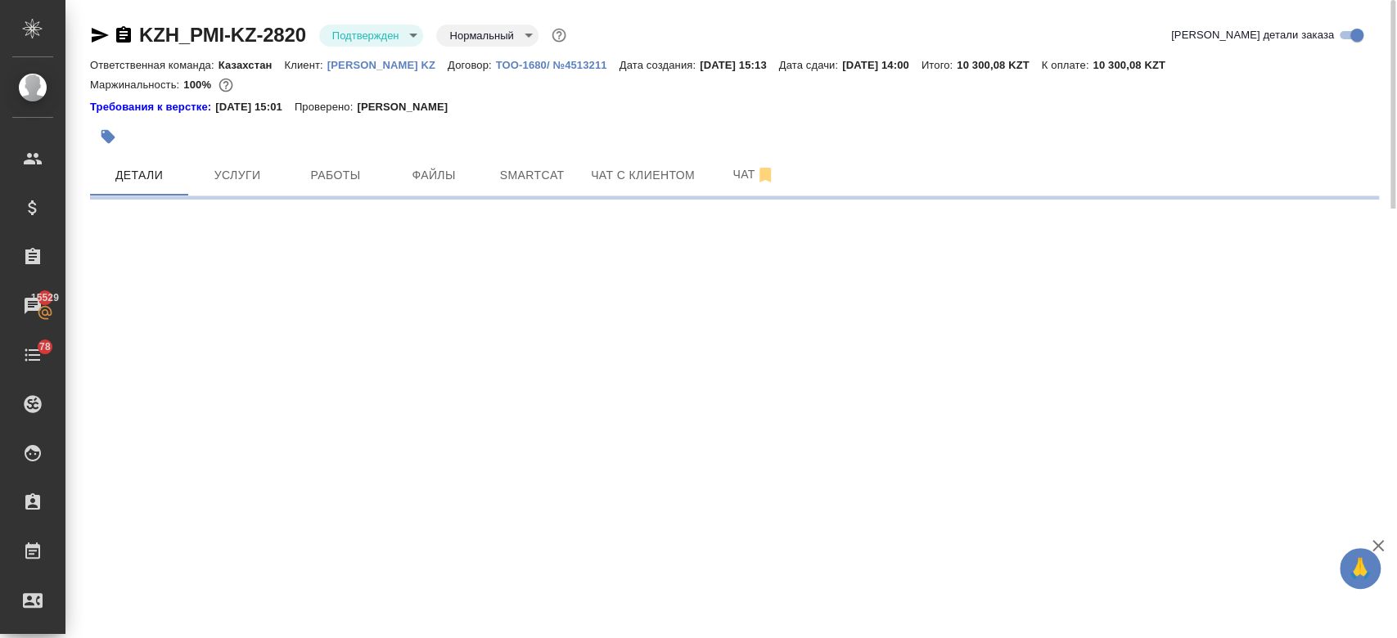
select select "RU"
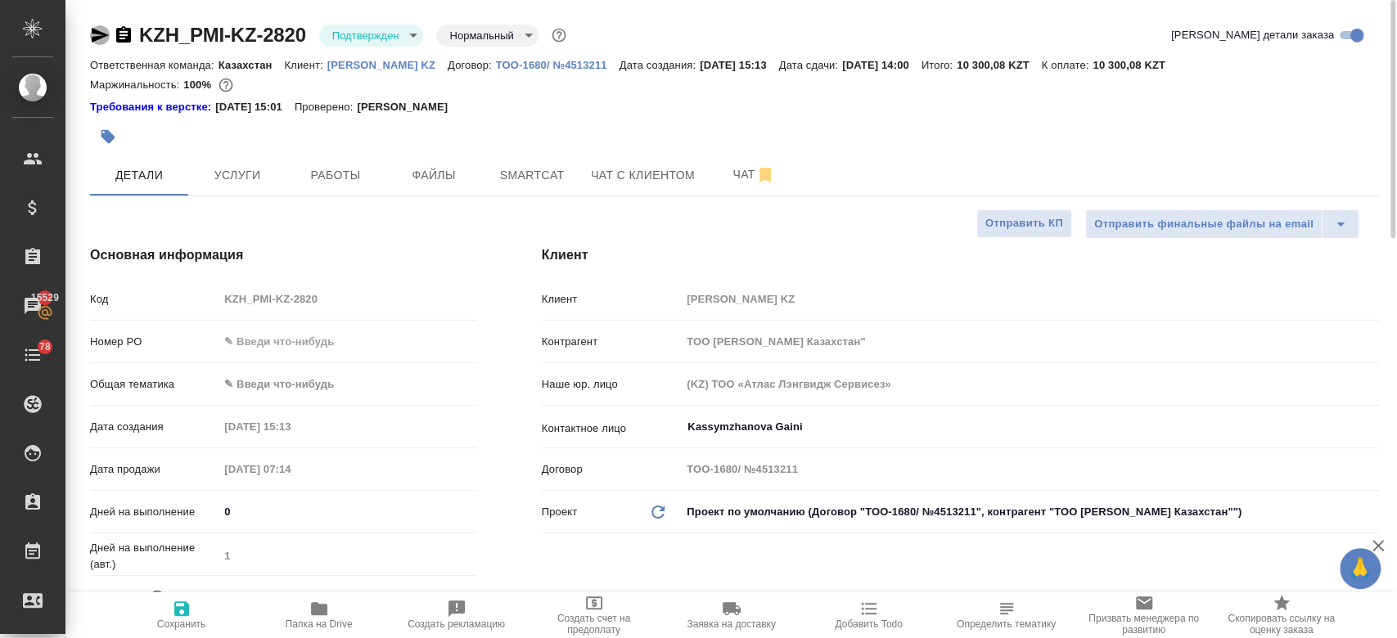
type textarea "x"
click at [94, 34] on icon "button" at bounding box center [100, 35] width 20 height 20
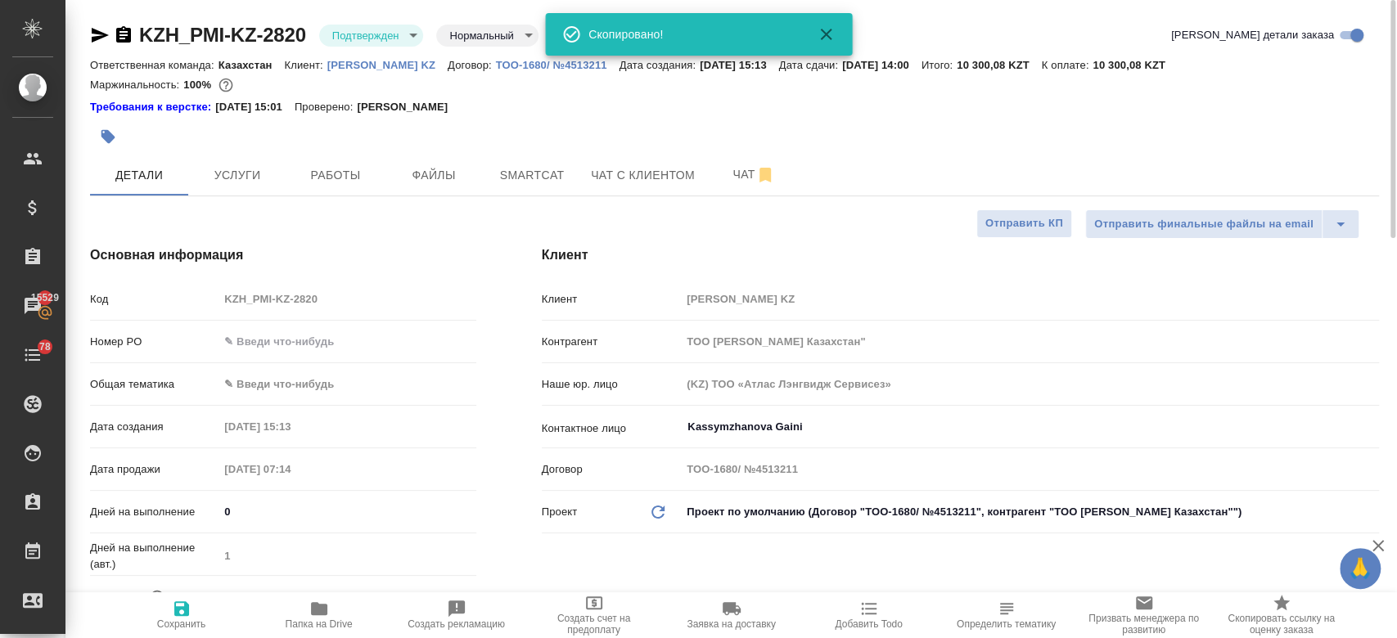
type textarea "x"
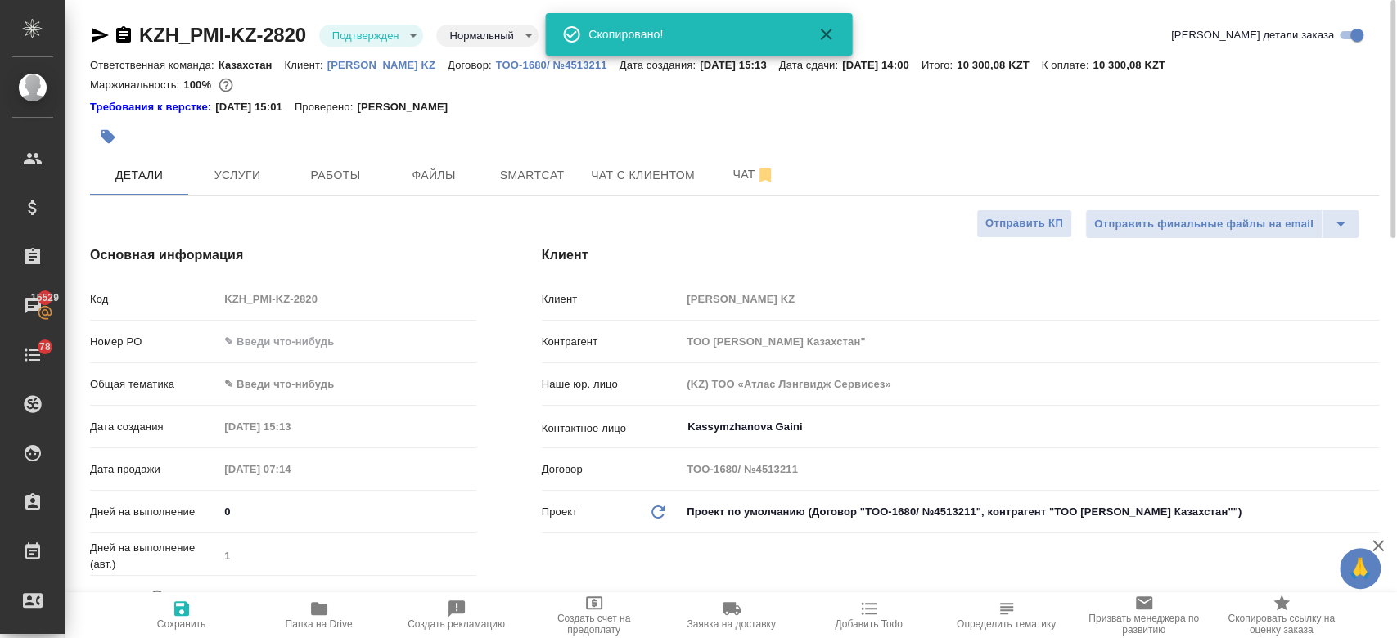
type textarea "x"
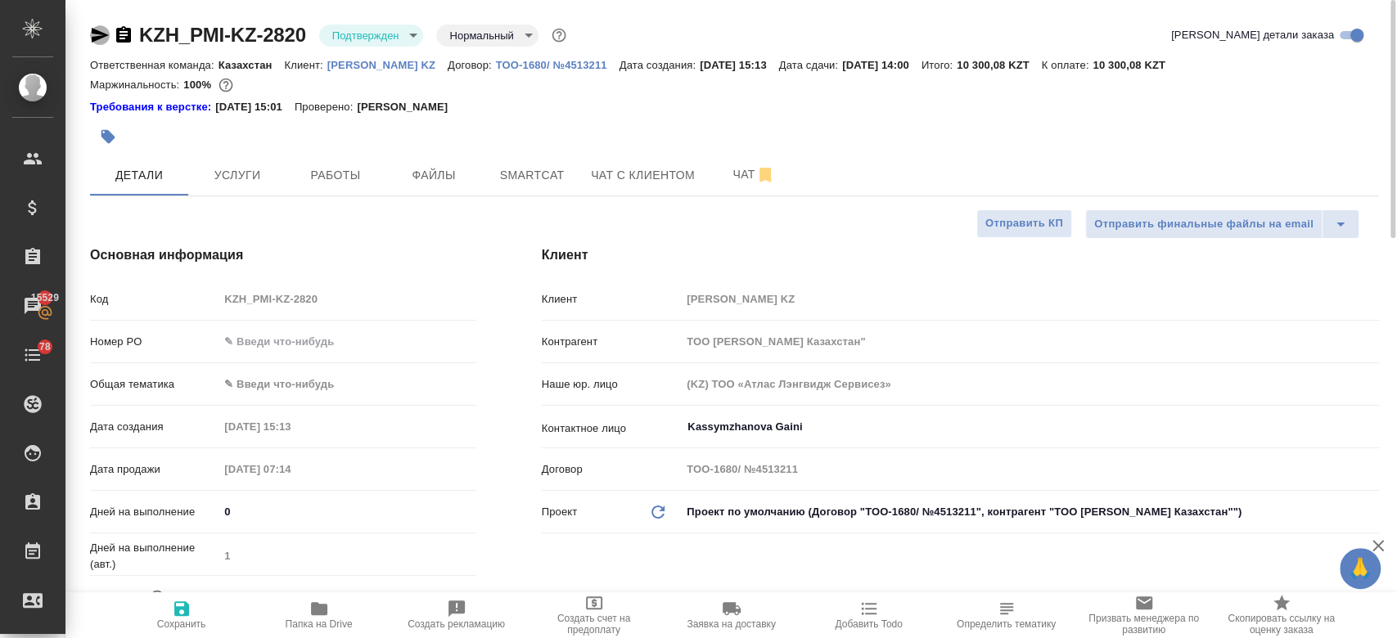
click at [97, 37] on icon "button" at bounding box center [100, 35] width 17 height 15
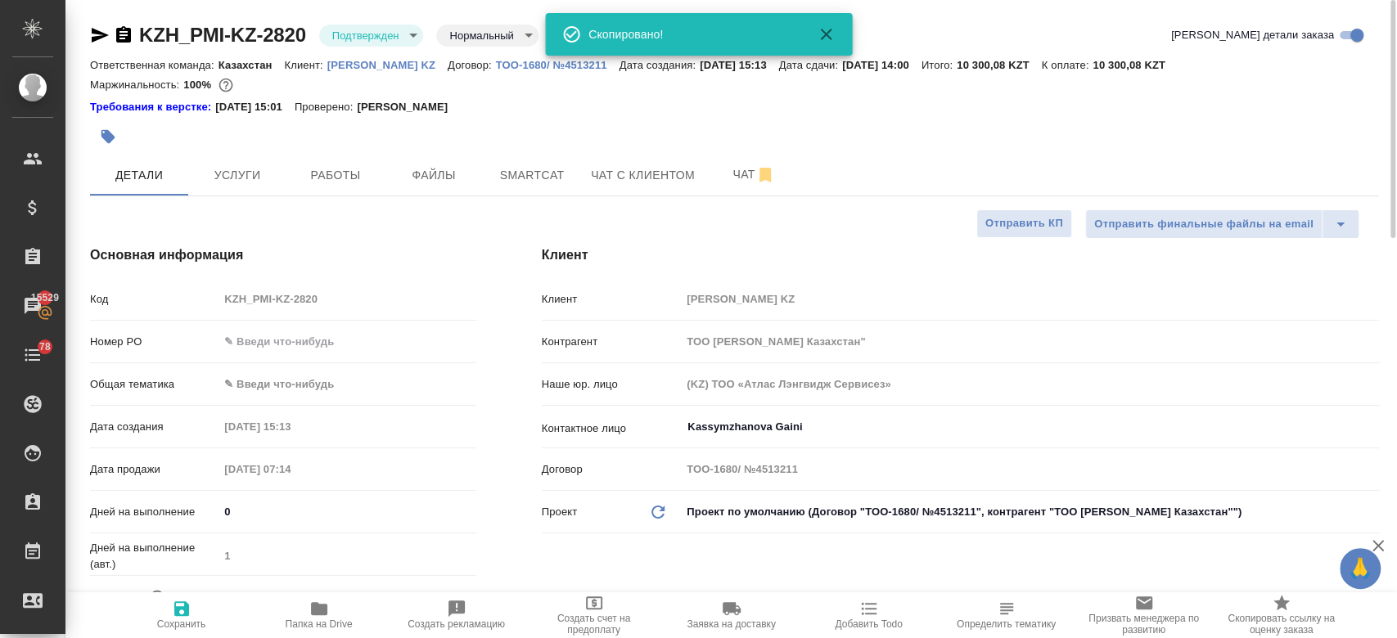
type textarea "x"
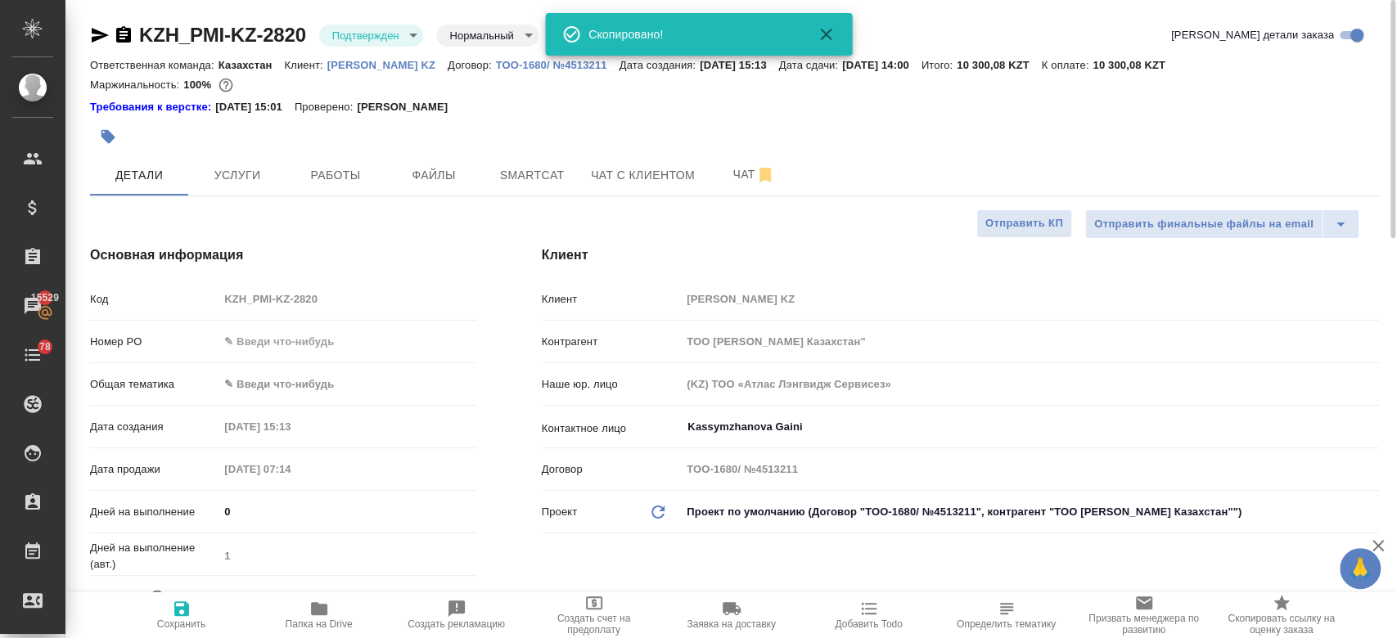
type textarea "x"
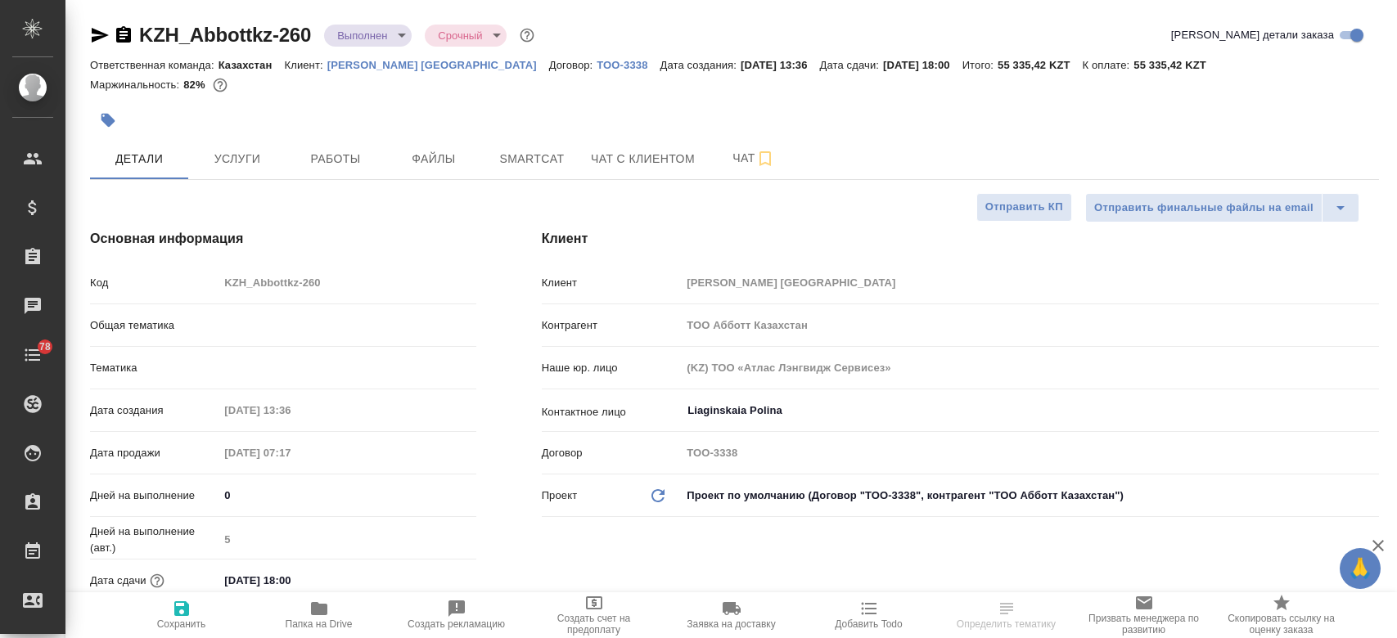
select select "RU"
type input "Юридический"
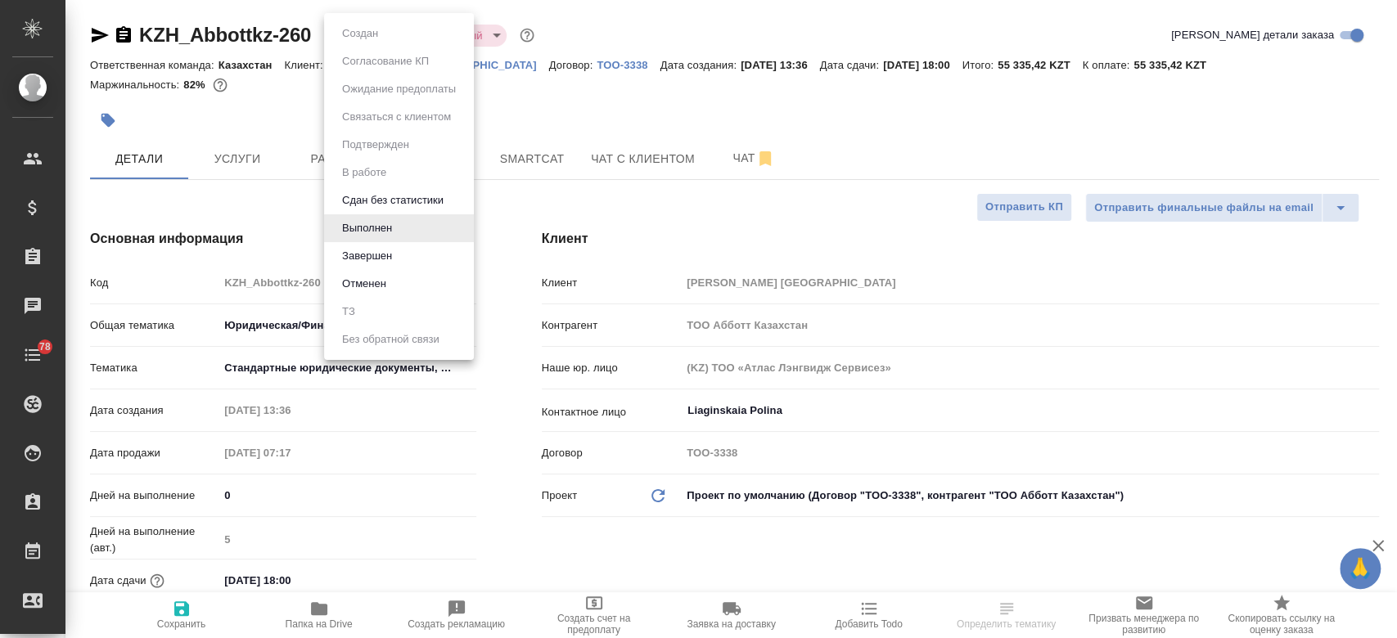
click at [384, 43] on body "🙏 .cls-1 fill:#fff; AWATERA Kosherbayeva Nazerke Клиенты Спецификации Заказы Ча…" at bounding box center [698, 319] width 1397 height 638
click at [557, 133] on div at bounding box center [698, 319] width 1397 height 638
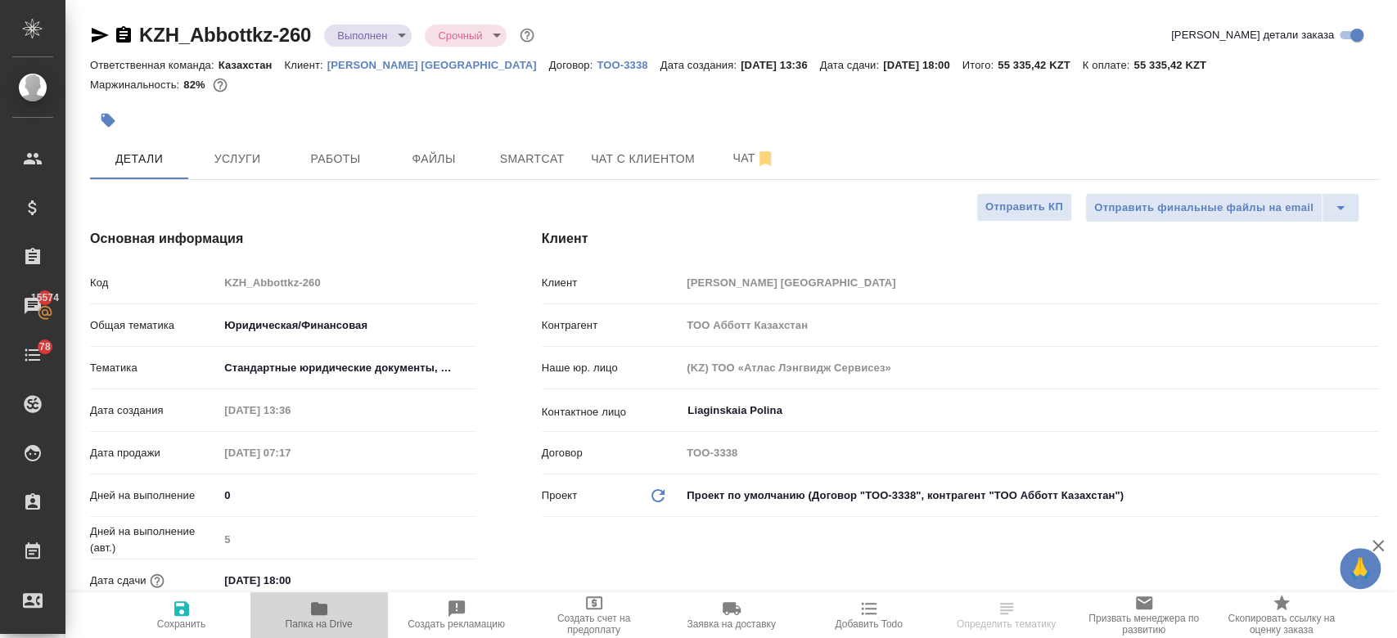
click at [323, 603] on icon "button" at bounding box center [319, 609] width 20 height 20
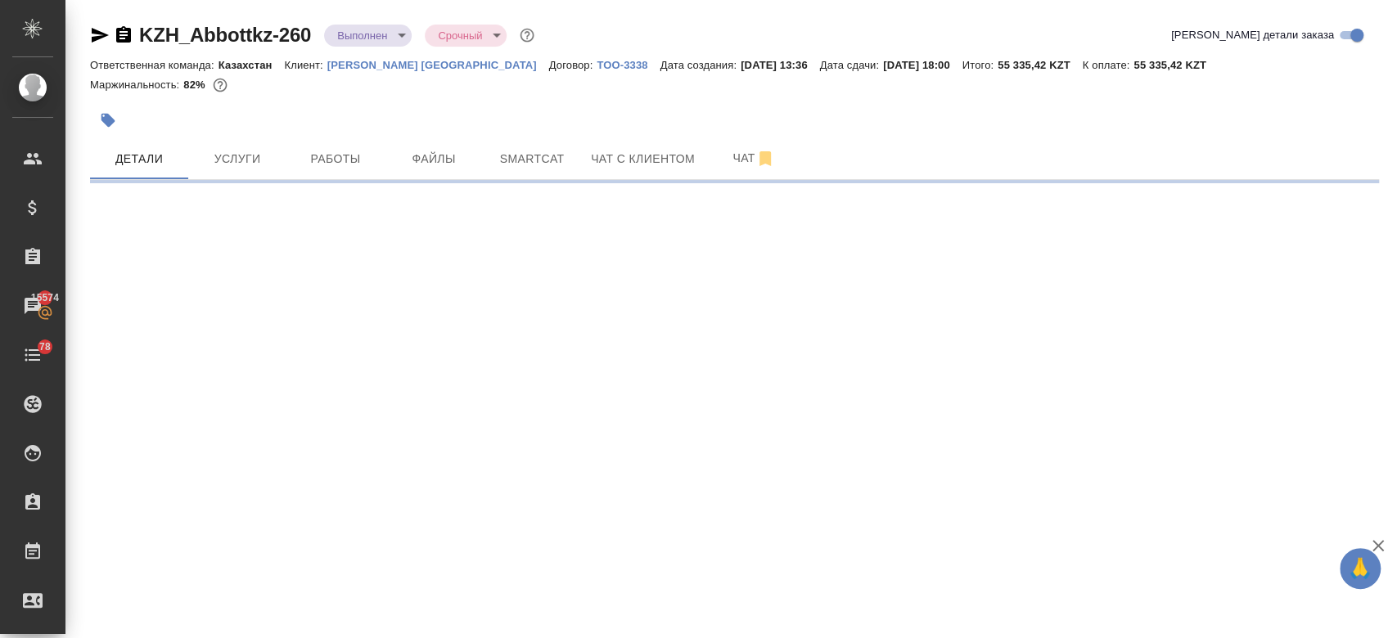
select select "RU"
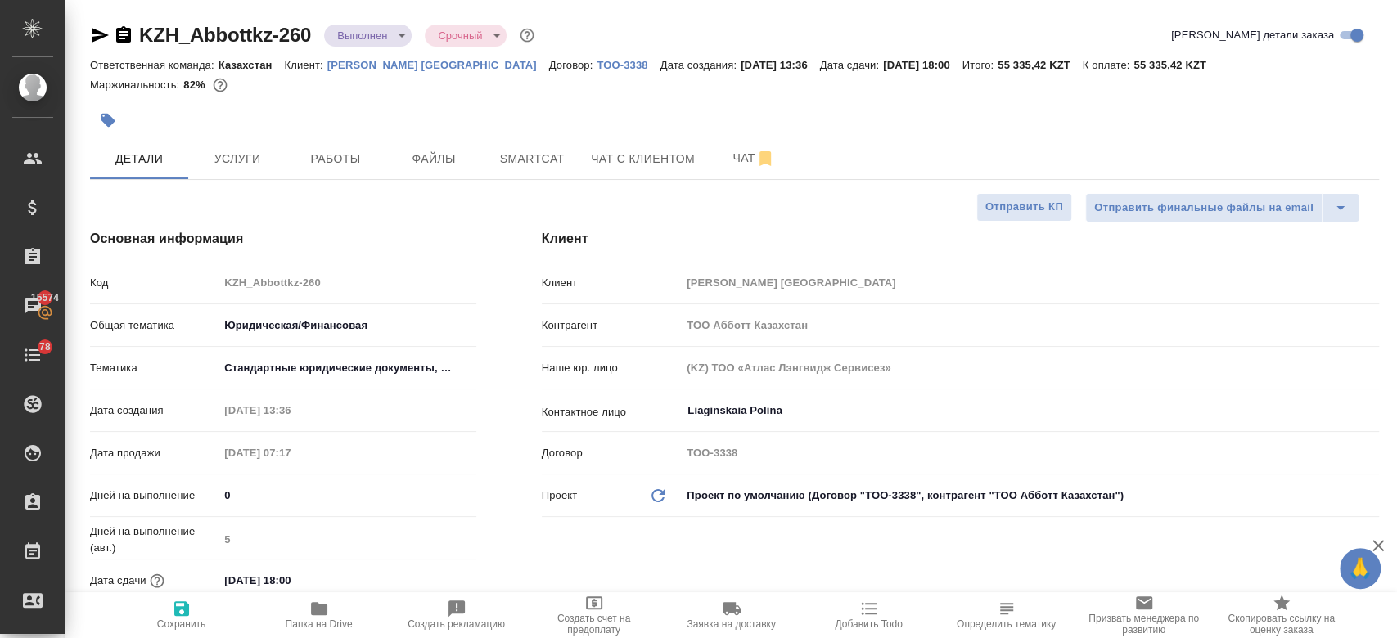
type textarea "x"
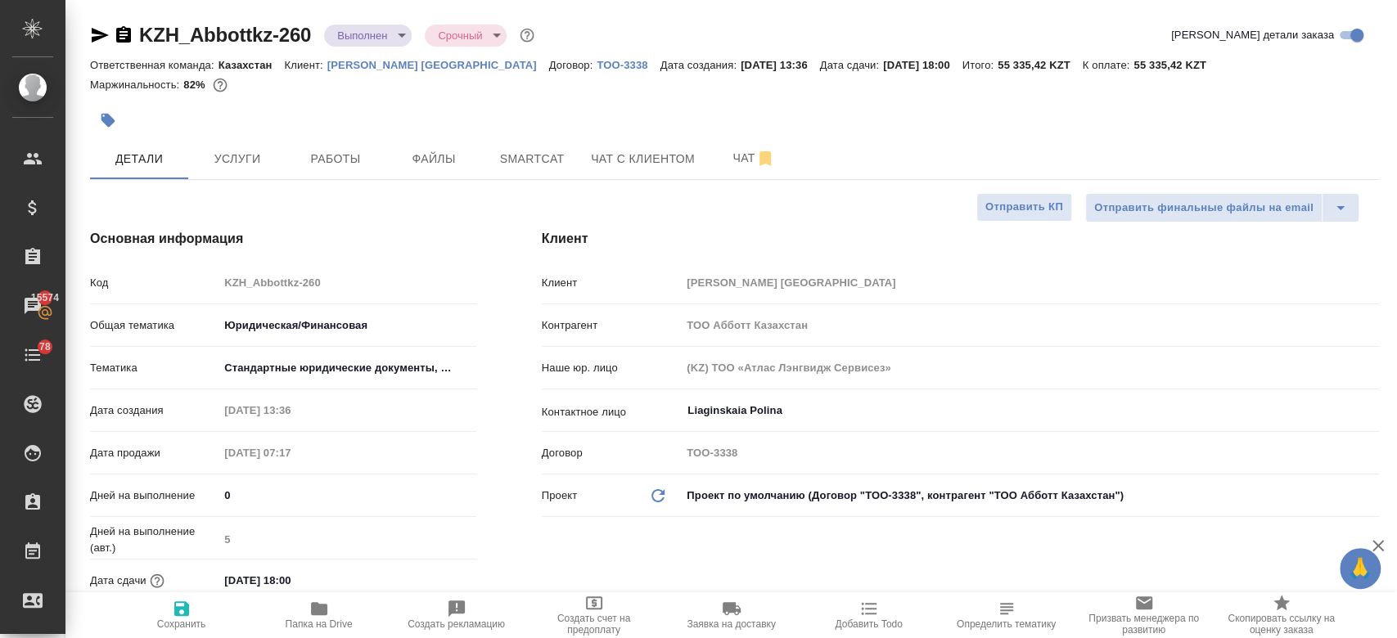
type textarea "x"
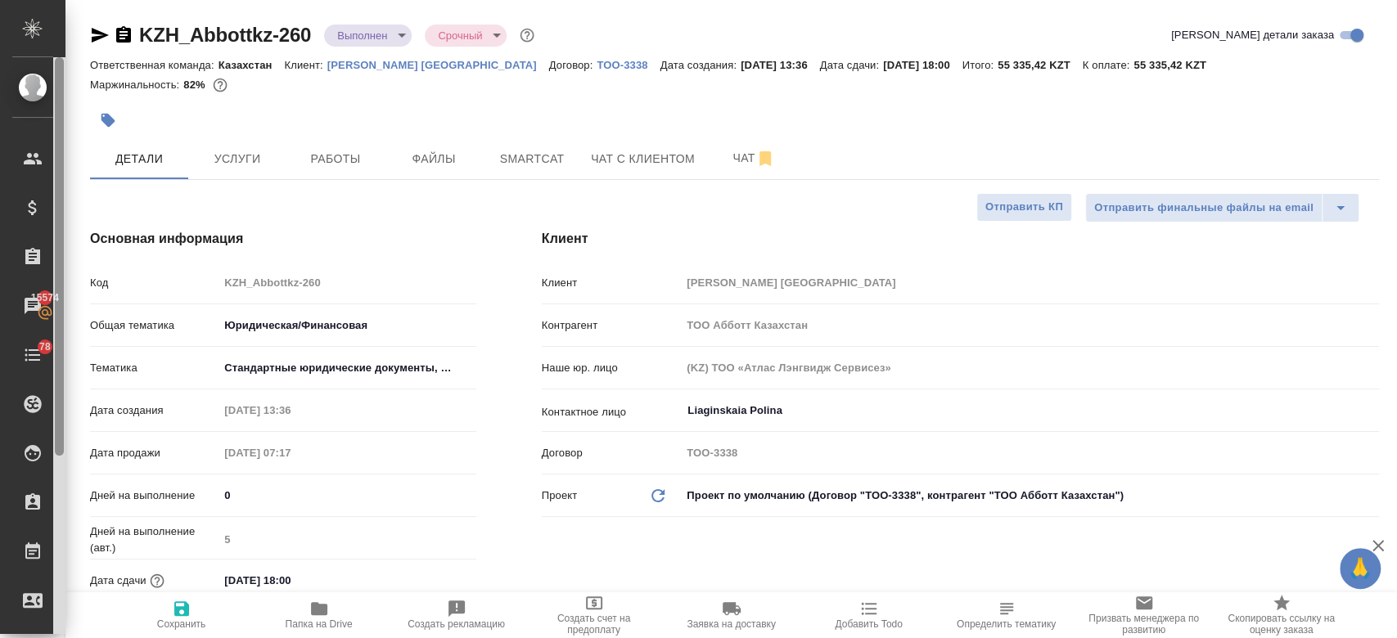
type textarea "x"
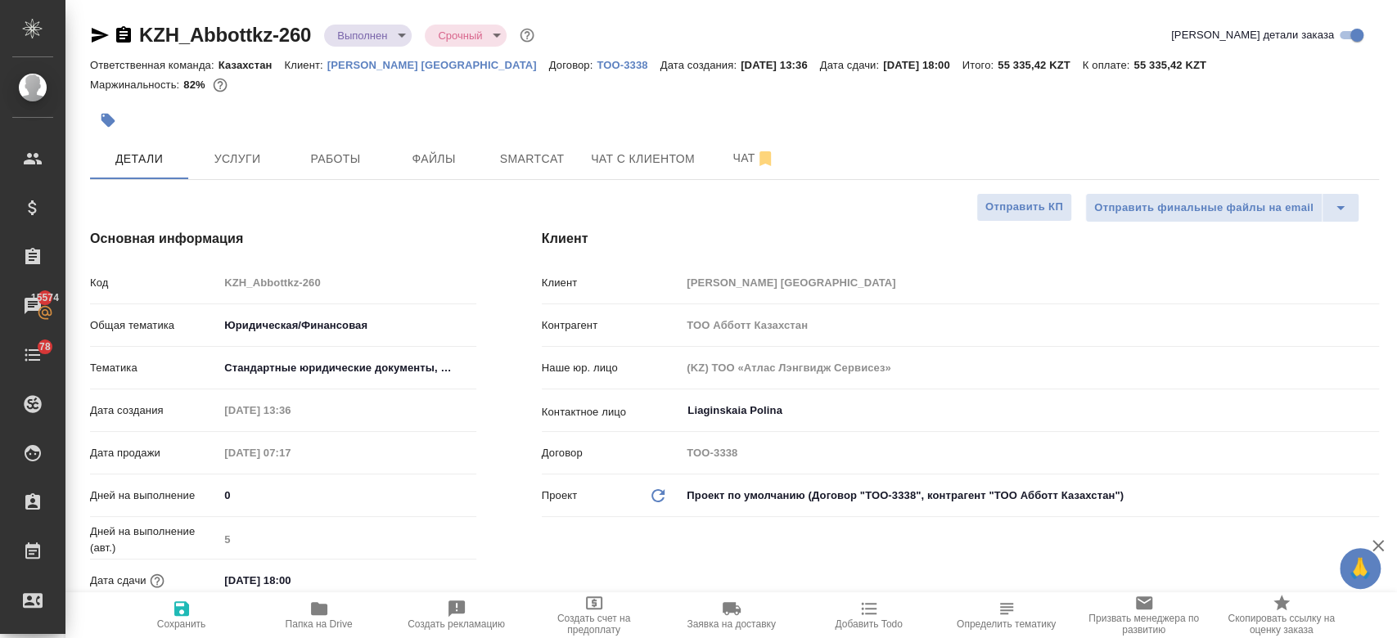
type textarea "x"
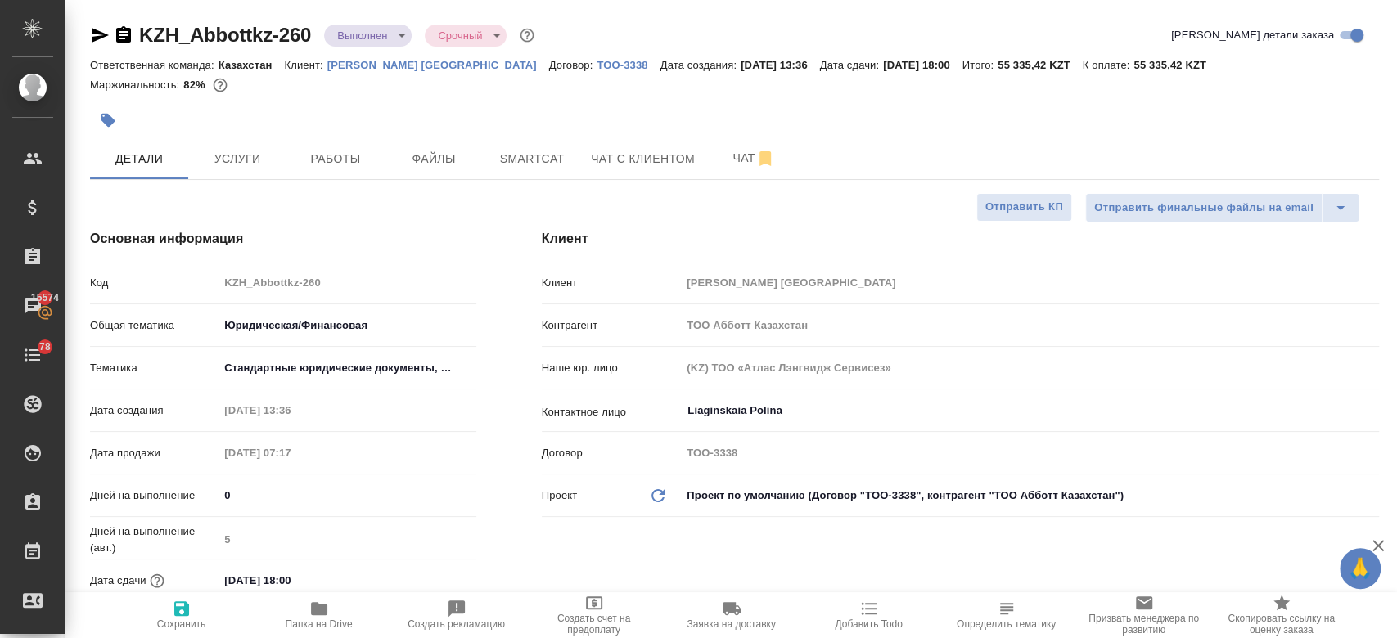
type textarea "x"
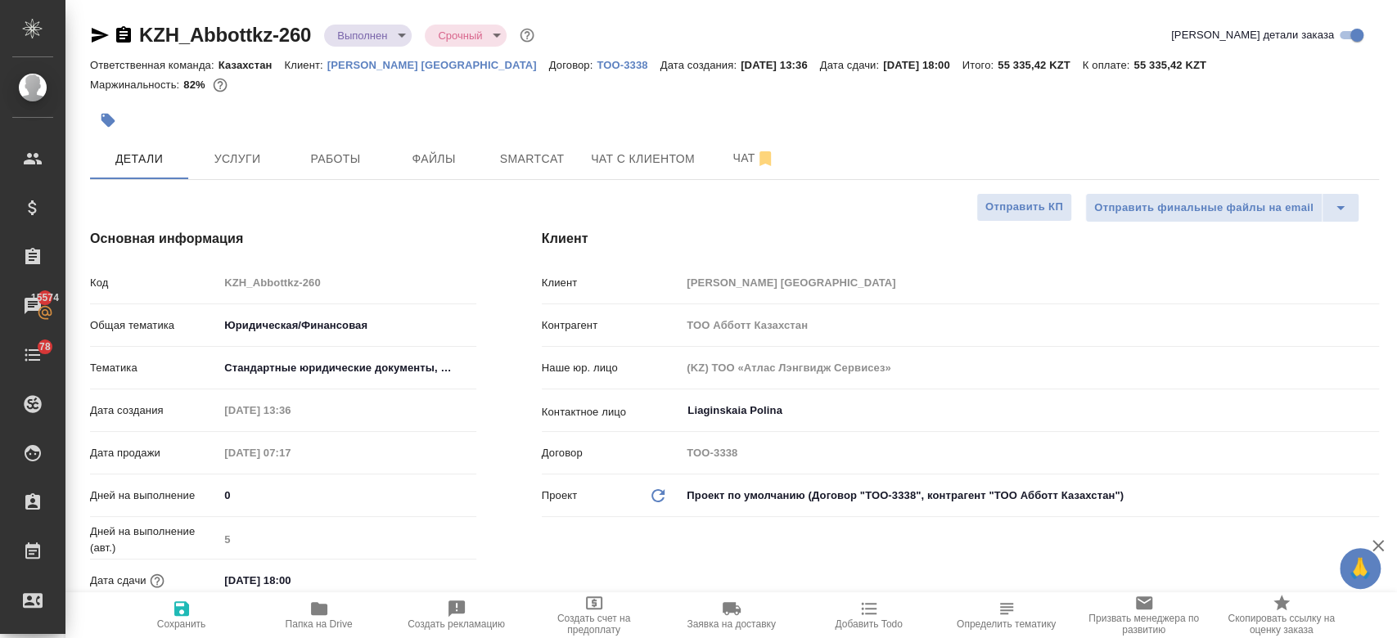
type textarea "x"
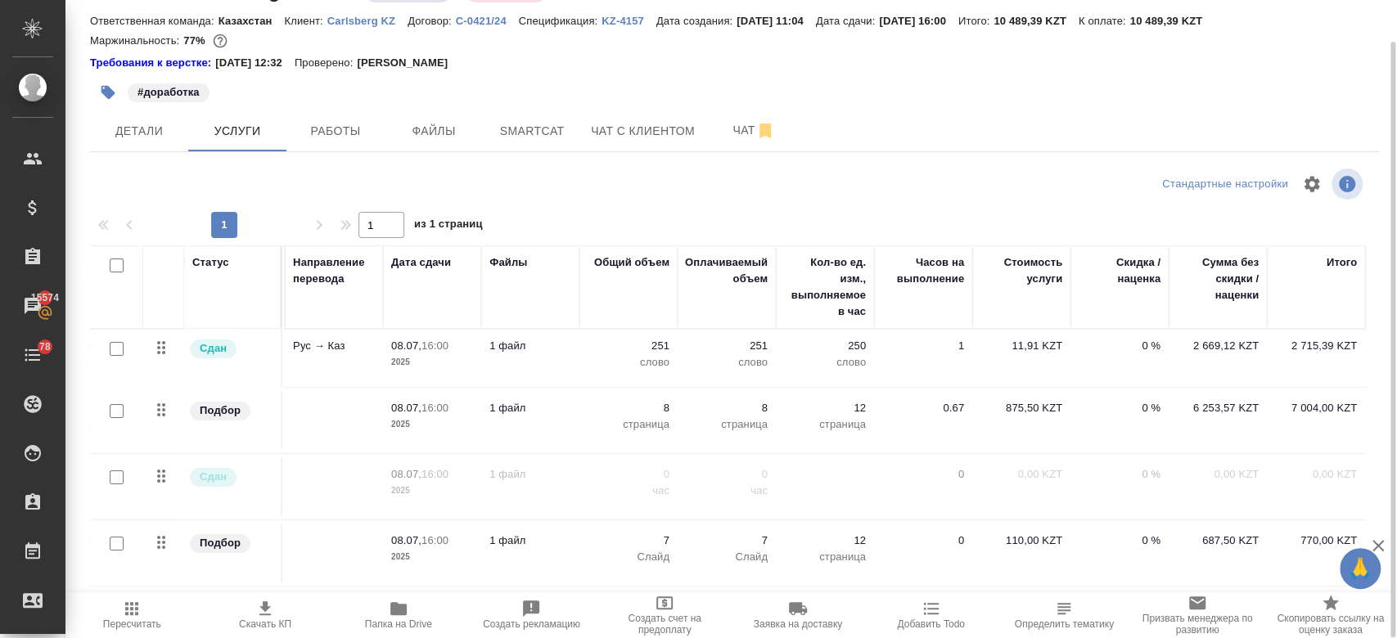
scroll to position [5, 0]
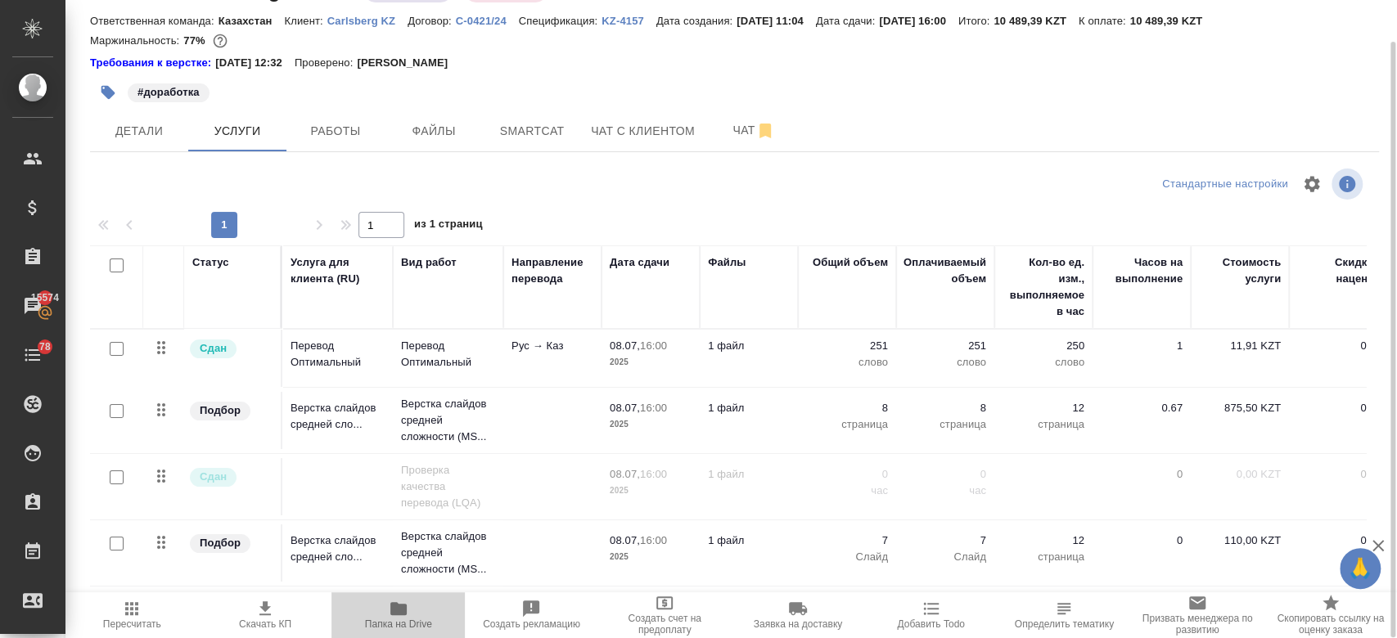
click at [394, 625] on span "Папка на Drive" at bounding box center [398, 624] width 67 height 11
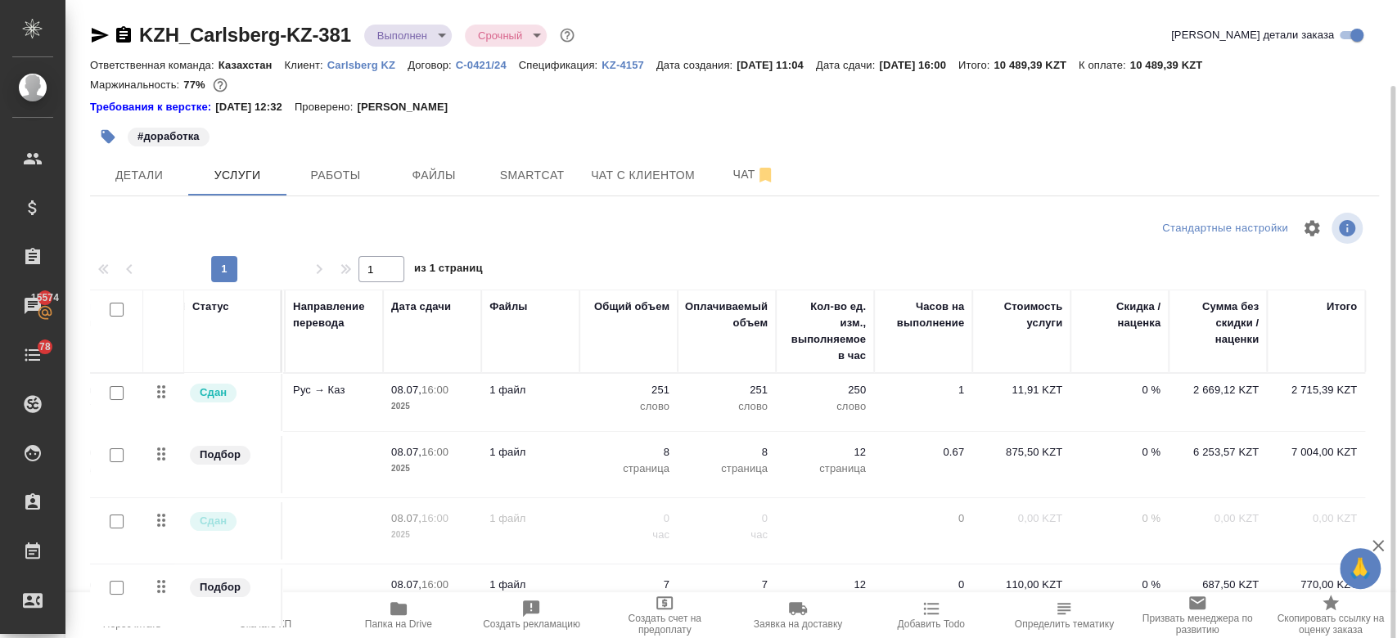
scroll to position [0, 235]
click at [1004, 451] on p "875,50 KZT" at bounding box center [1022, 452] width 82 height 16
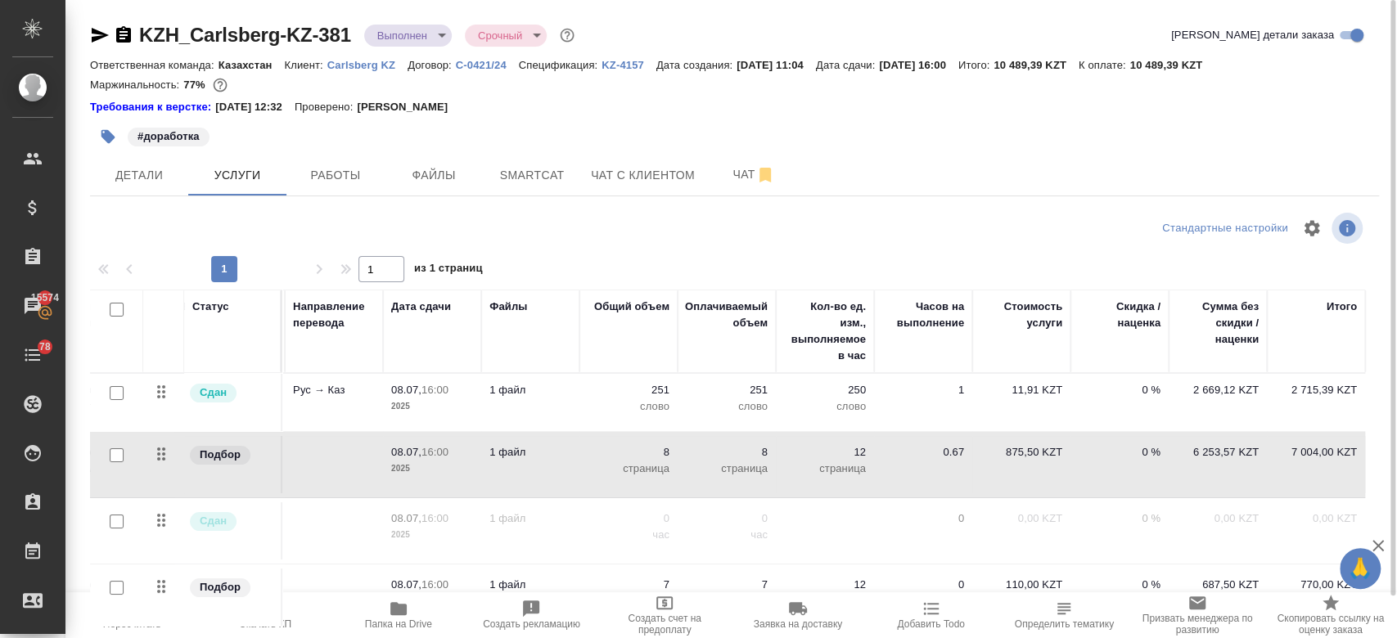
click at [1004, 451] on p "875,50 KZT" at bounding box center [1022, 452] width 82 height 16
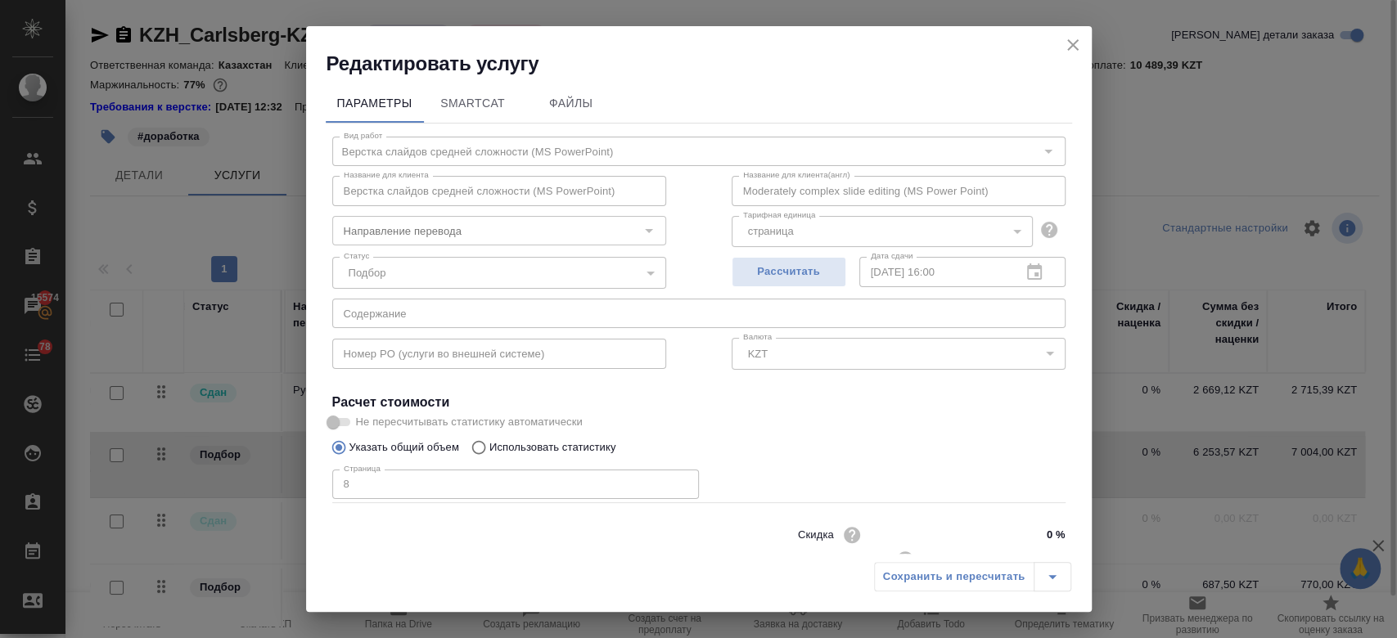
scroll to position [52, 0]
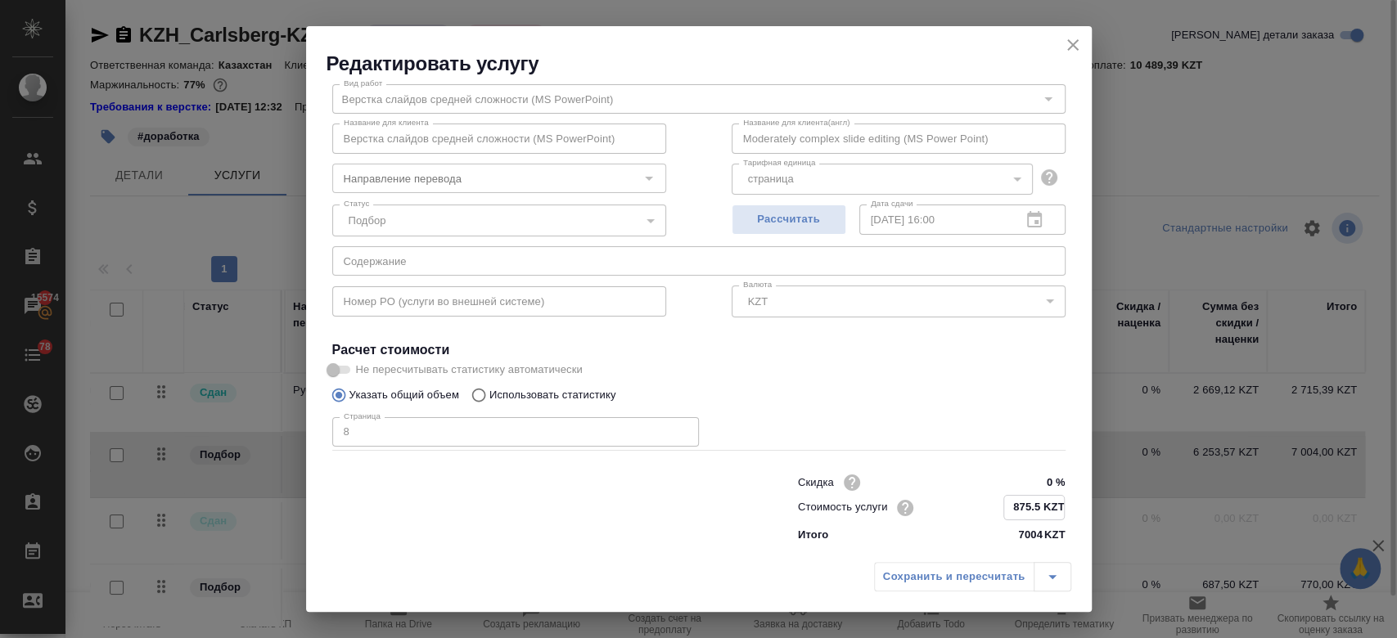
drag, startPoint x: 995, startPoint y: 513, endPoint x: 1028, endPoint y: 512, distance: 32.8
click at [1028, 512] on input "875.5 KZT" at bounding box center [1034, 508] width 60 height 24
click at [1075, 43] on icon "close" at bounding box center [1072, 44] width 11 height 11
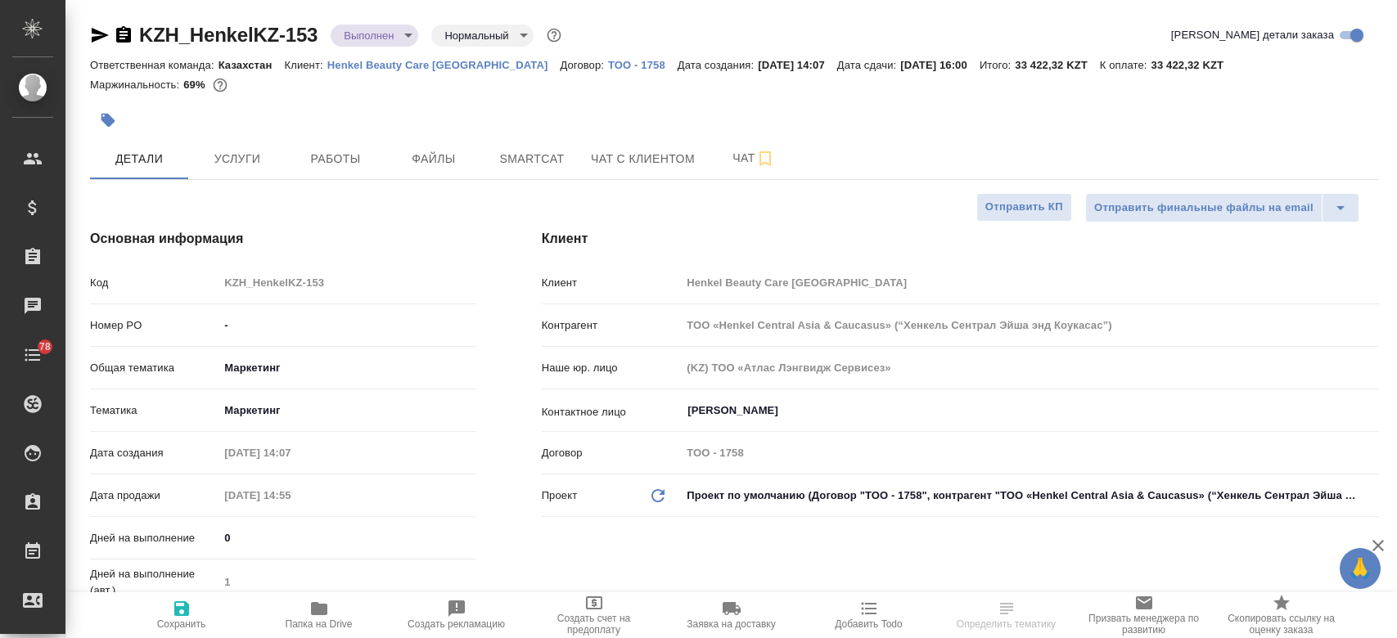
select select "RU"
click at [326, 611] on icon "button" at bounding box center [319, 608] width 16 height 13
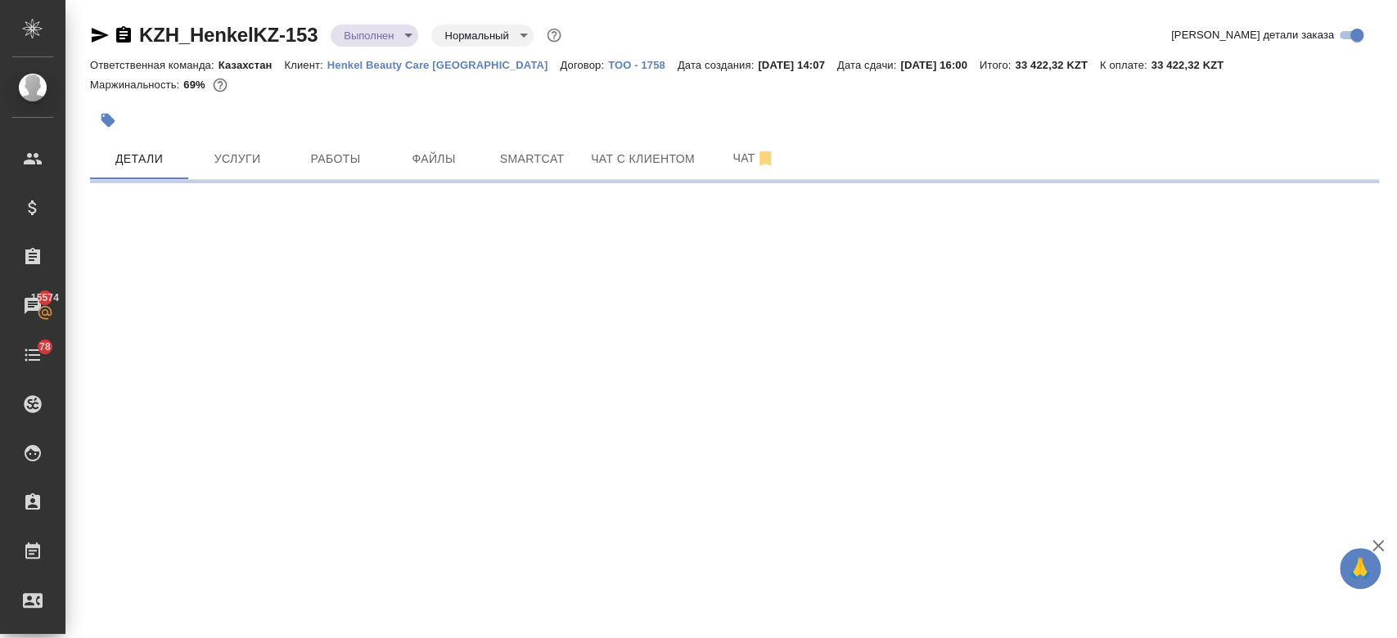
select select "RU"
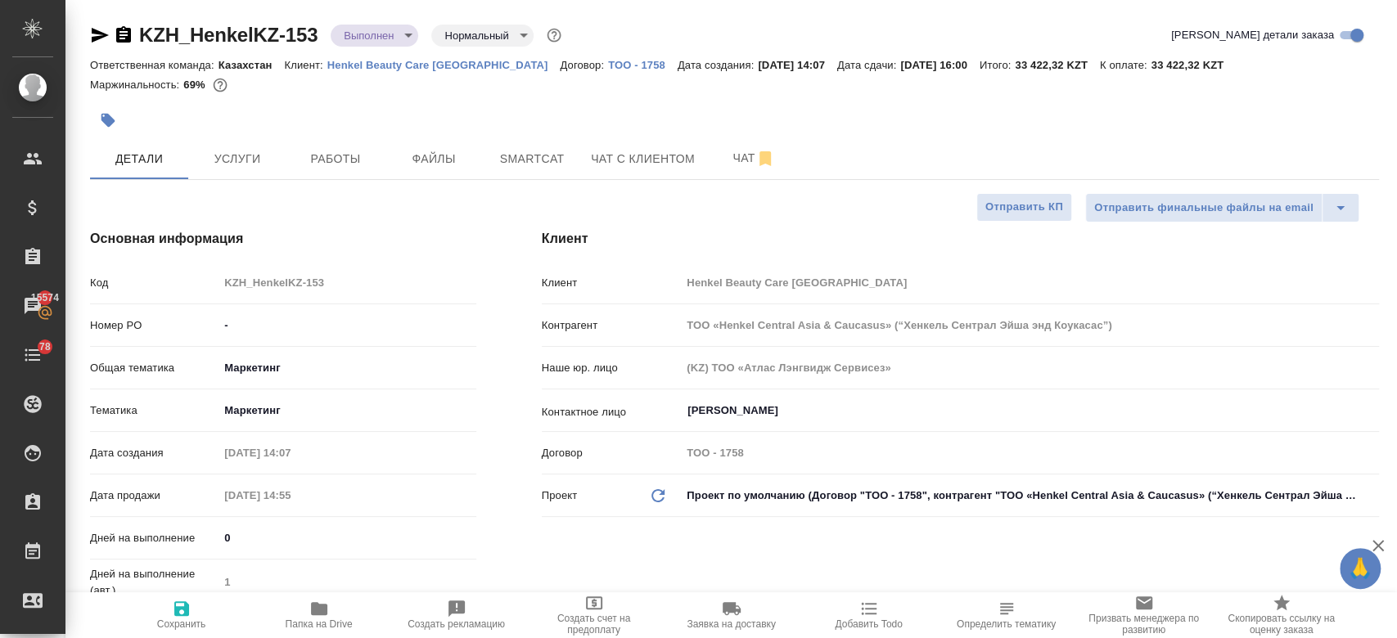
type textarea "x"
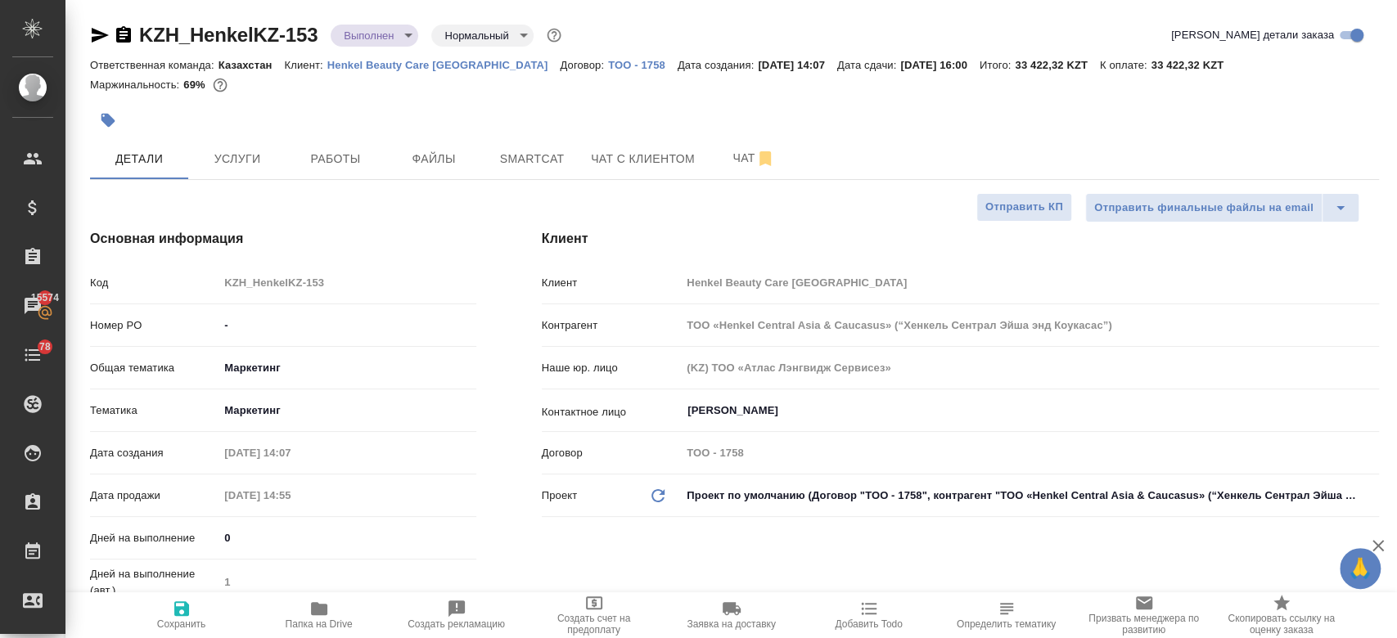
type textarea "x"
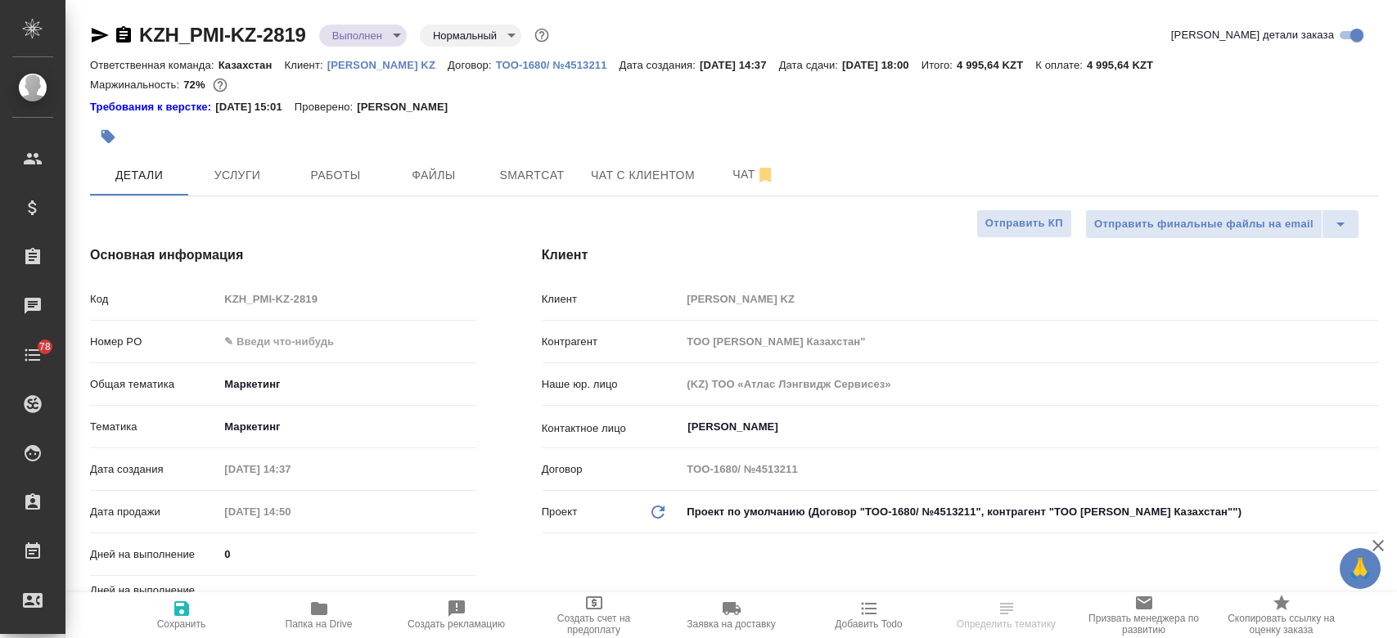
select select "RU"
click at [323, 602] on icon "button" at bounding box center [319, 609] width 20 height 20
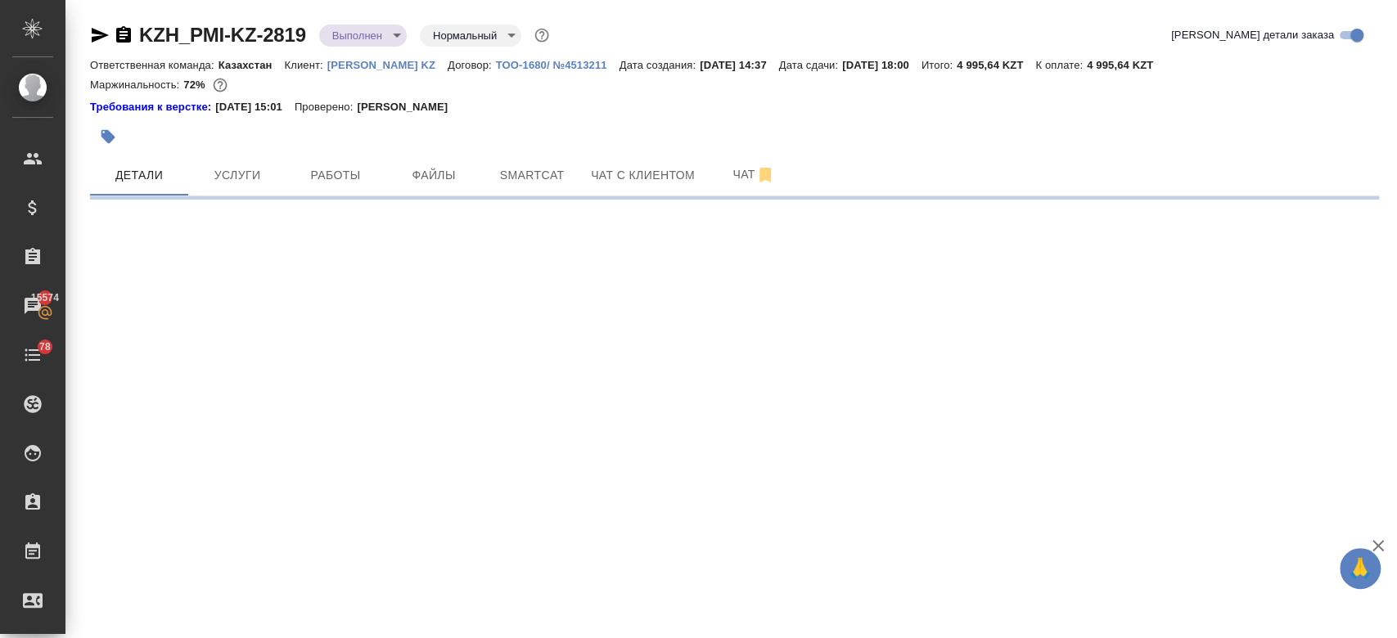
select select "RU"
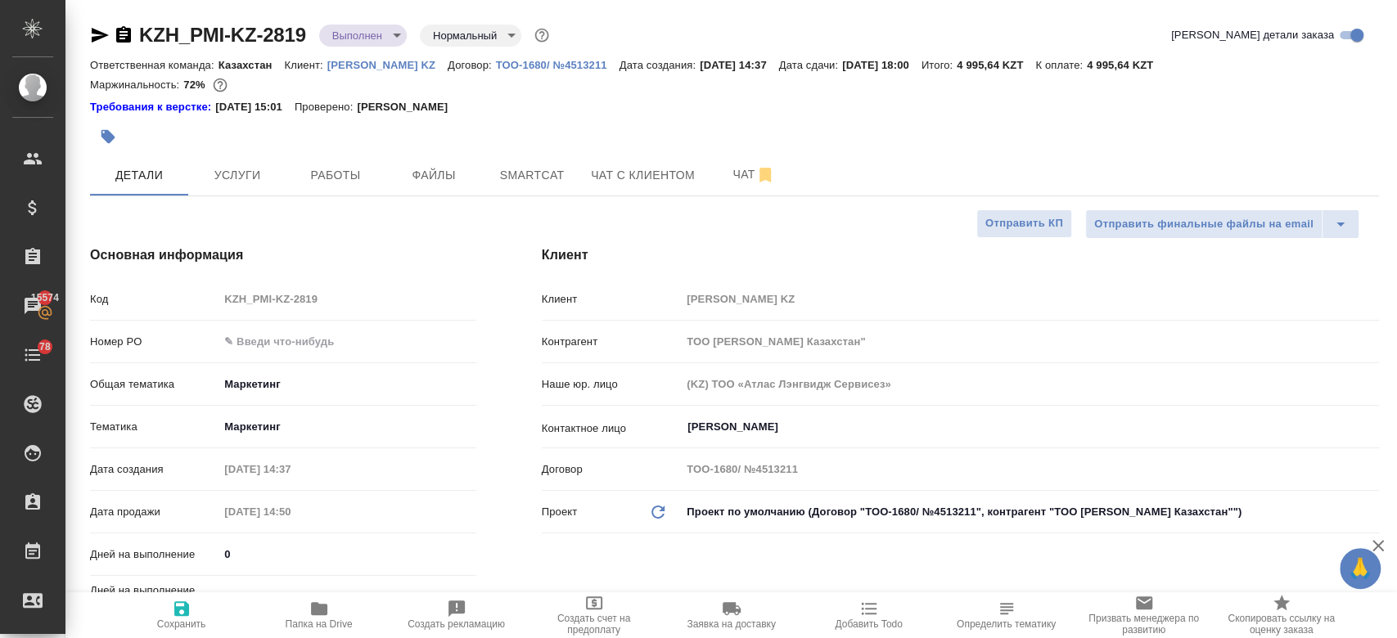
type textarea "x"
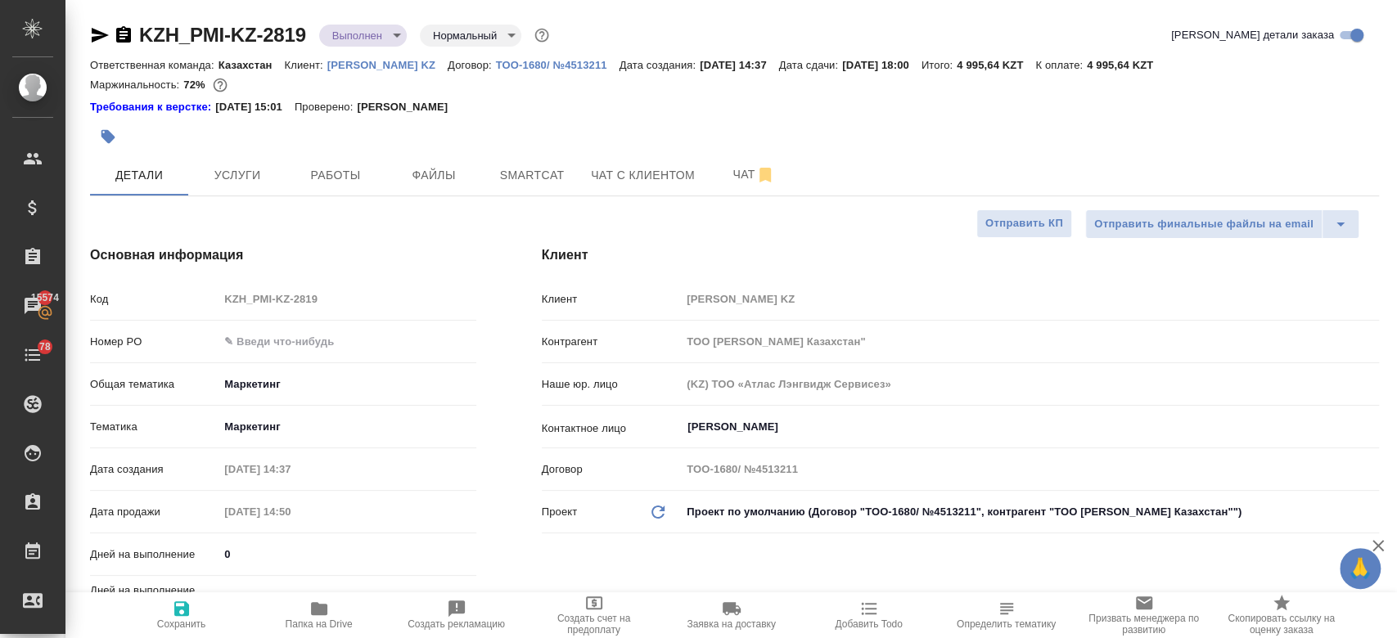
type textarea "x"
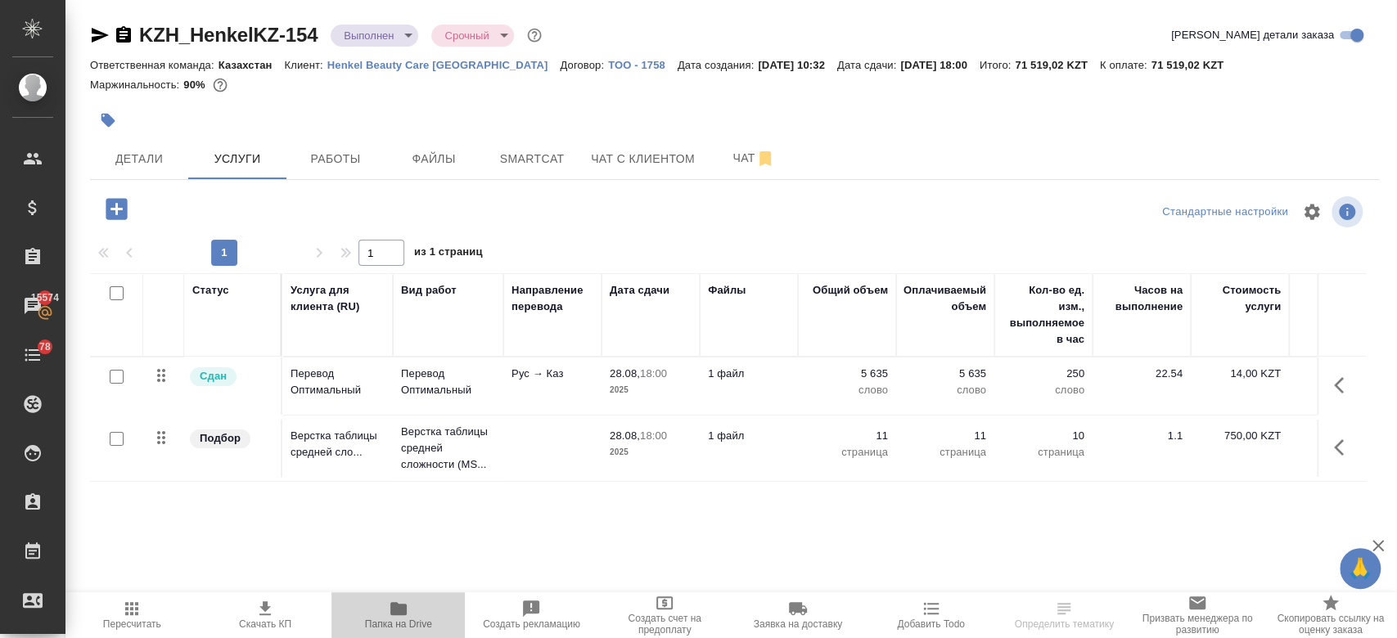
click at [398, 622] on span "Папка на Drive" at bounding box center [398, 624] width 67 height 11
click at [148, 170] on button "Детали" at bounding box center [139, 158] width 98 height 41
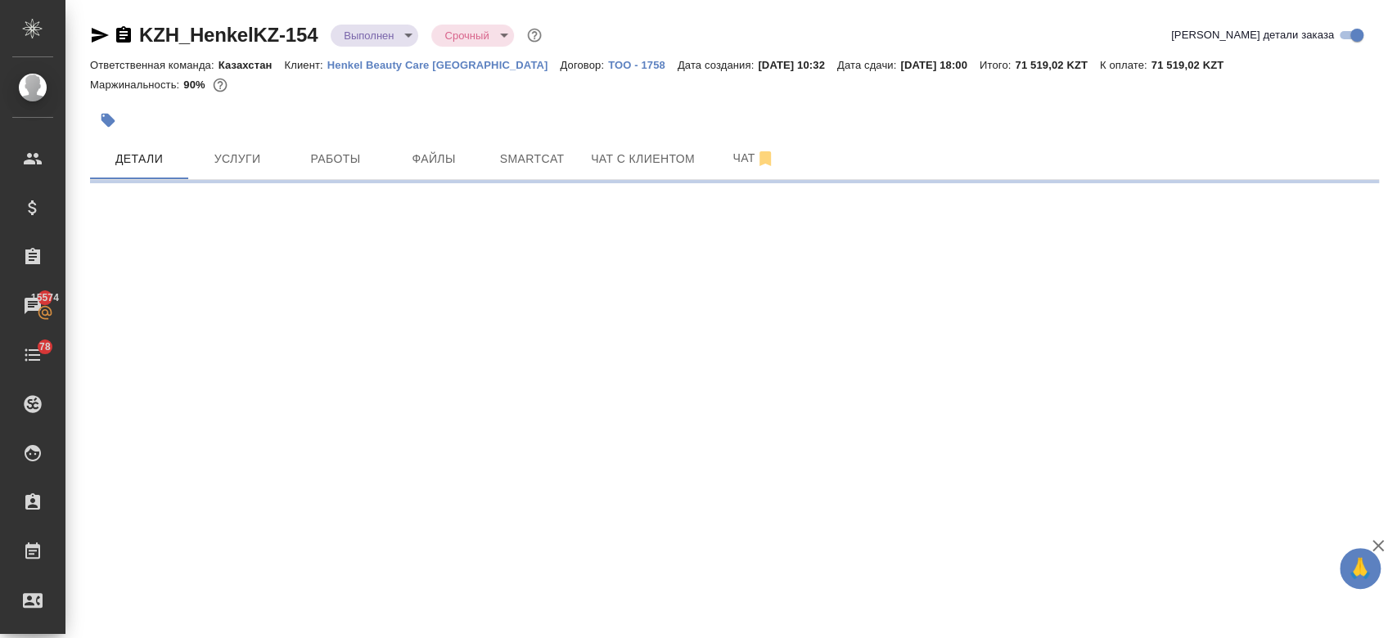
select select "RU"
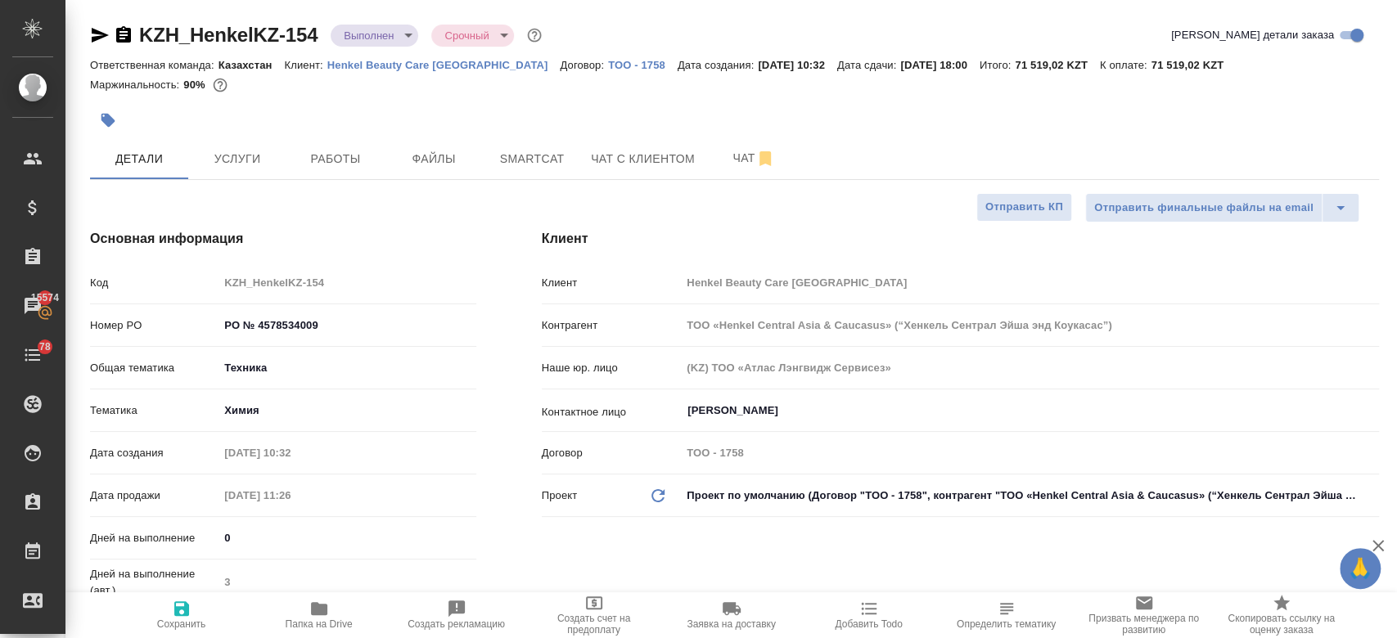
type textarea "x"
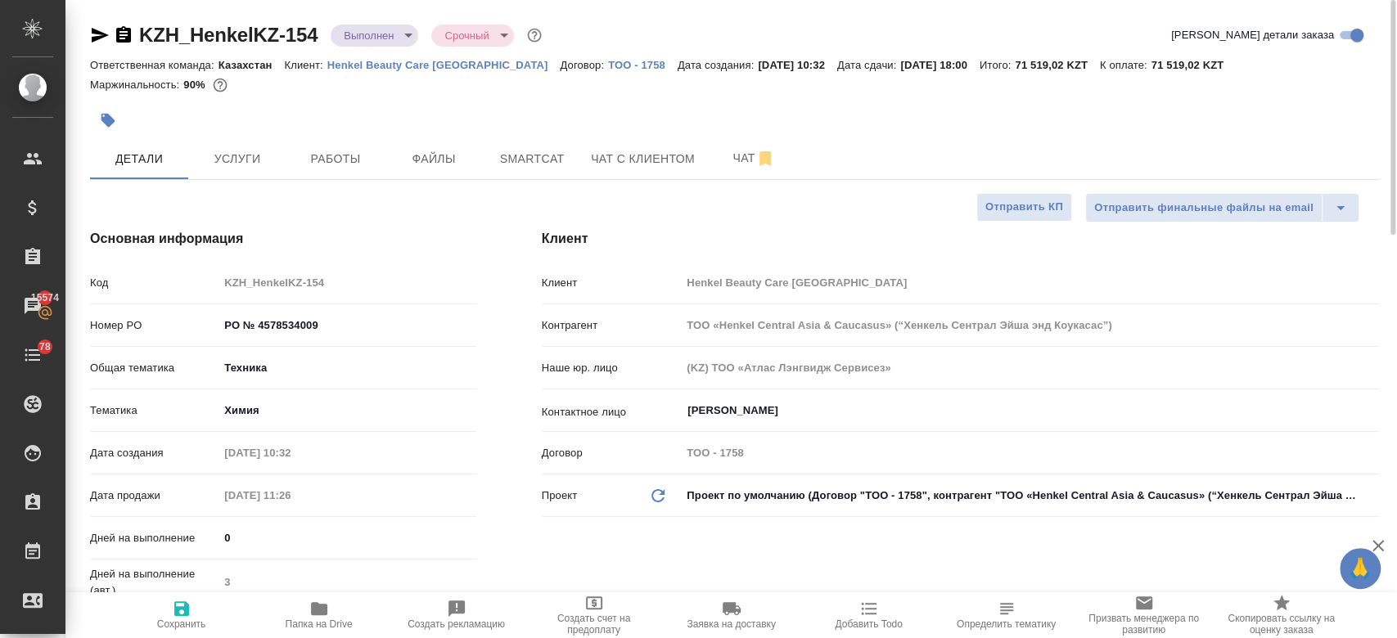
type textarea "x"
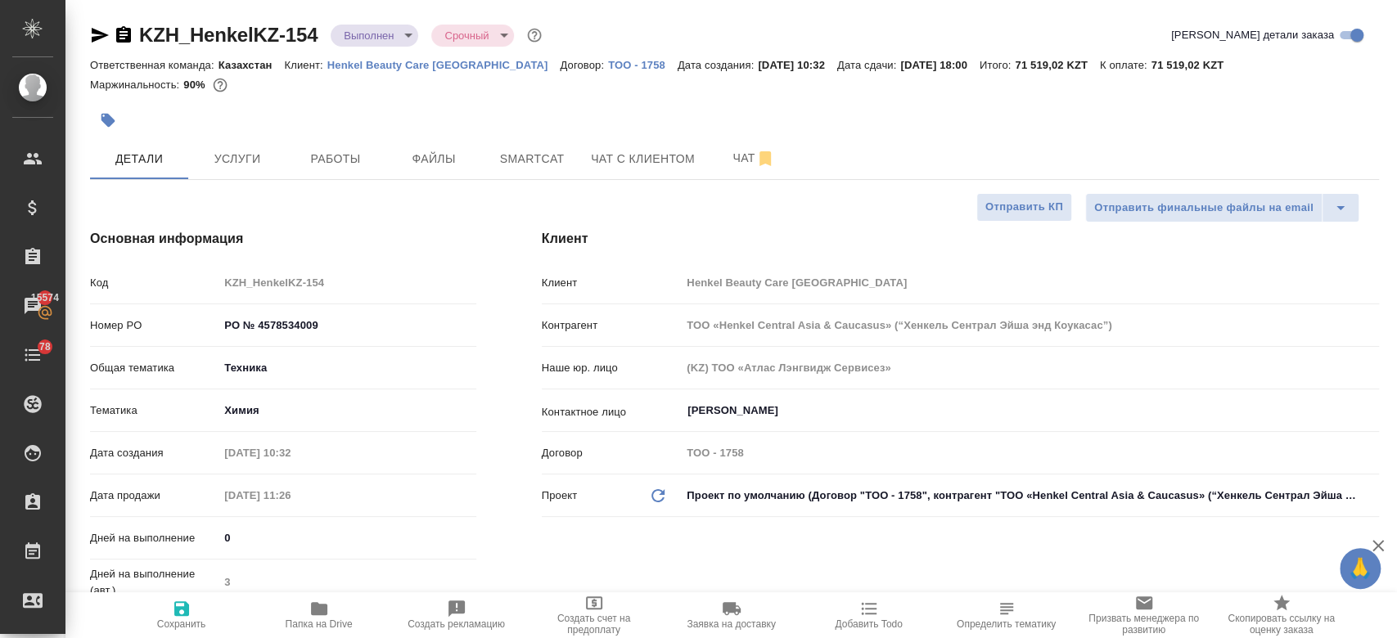
type textarea "x"
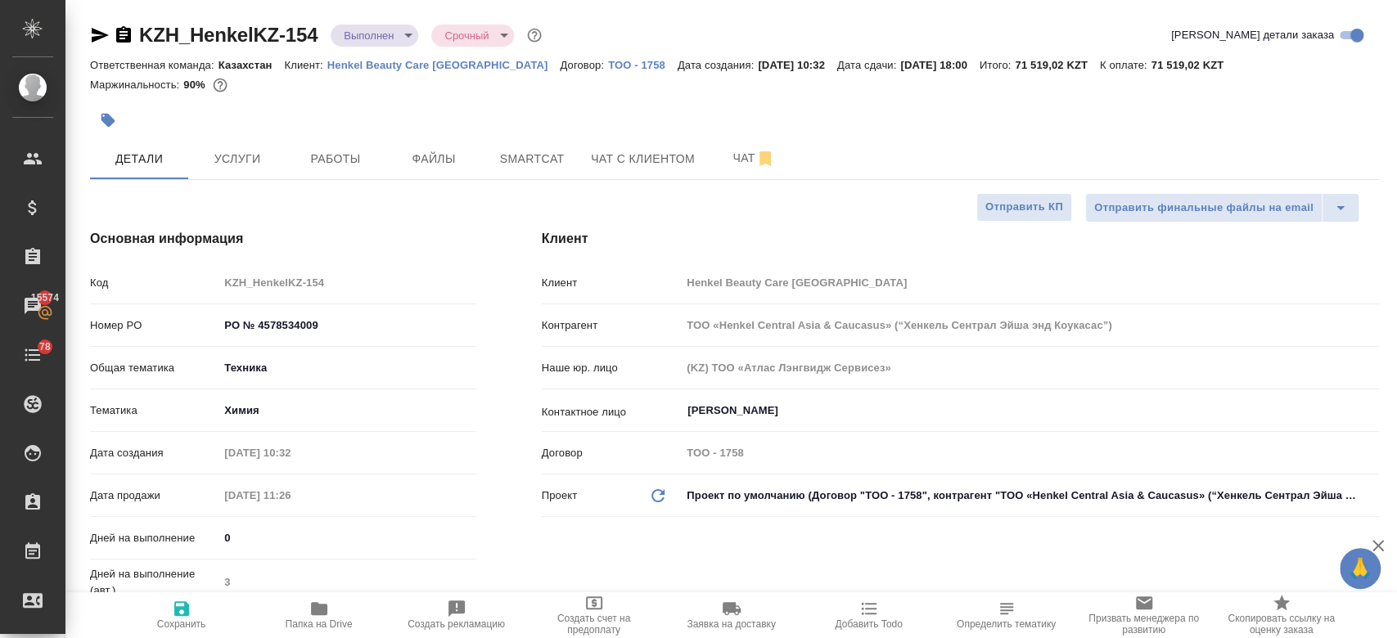
type textarea "x"
click at [262, 167] on span "Услуги" at bounding box center [237, 159] width 79 height 20
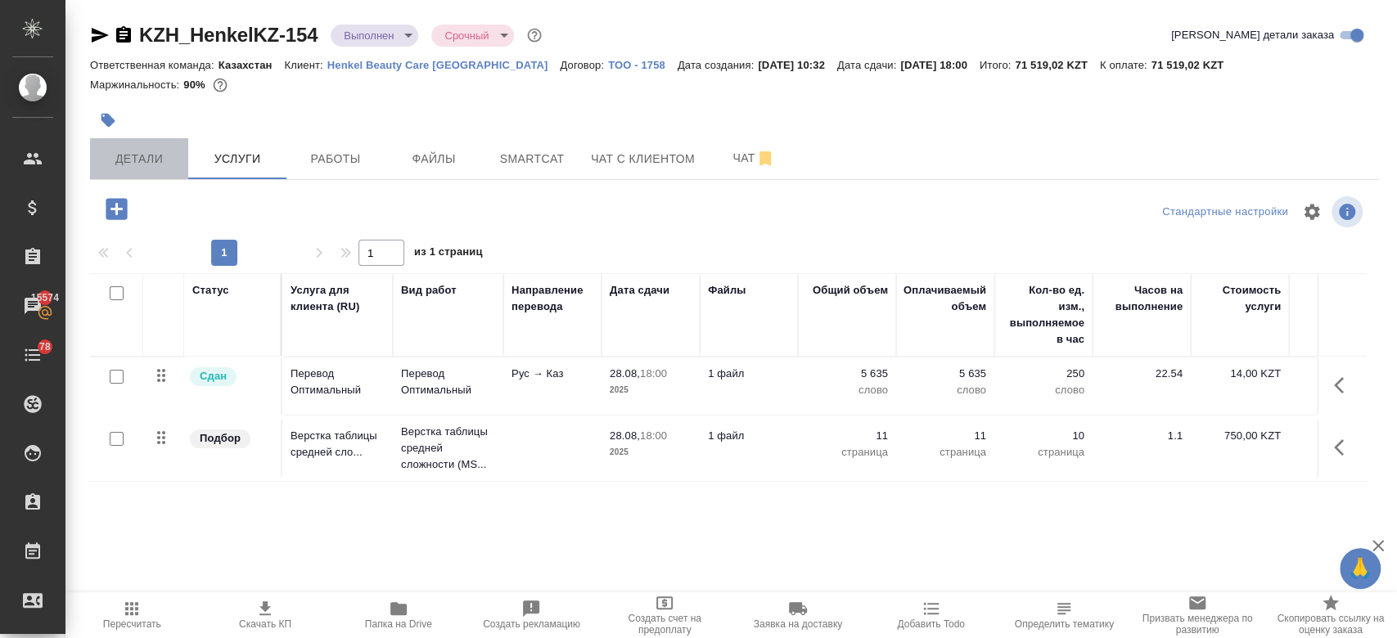
click at [146, 160] on span "Детали" at bounding box center [139, 159] width 79 height 20
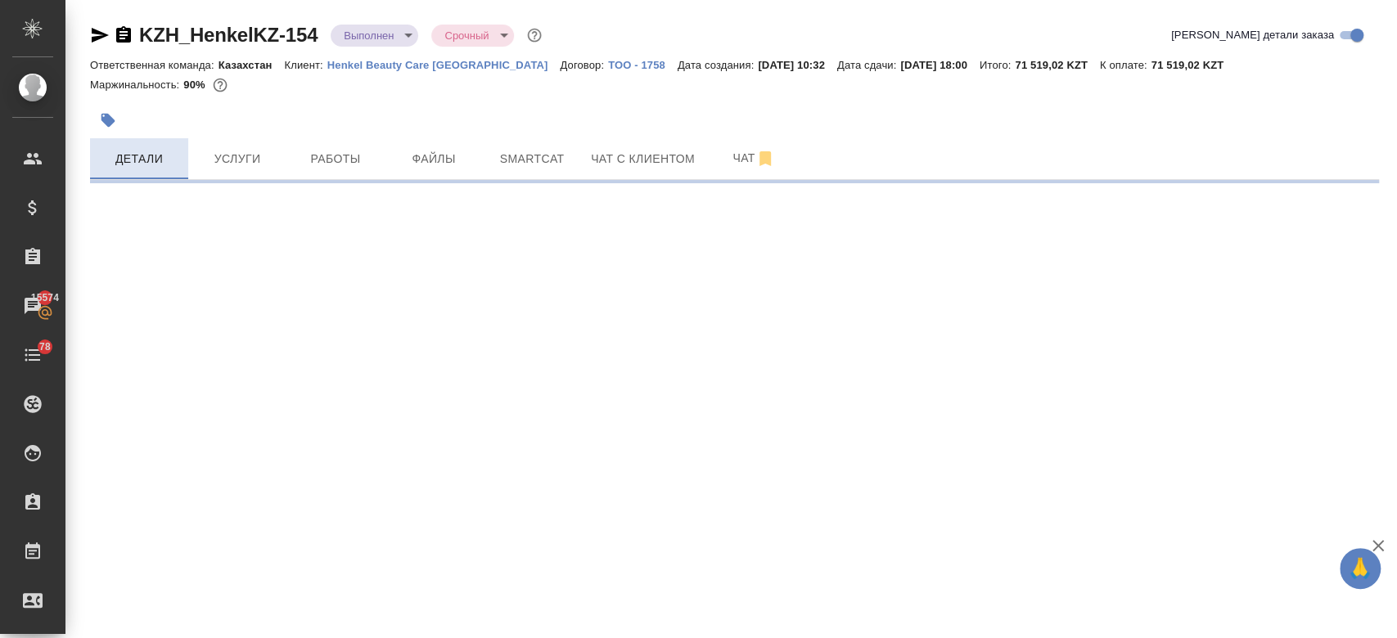
select select "RU"
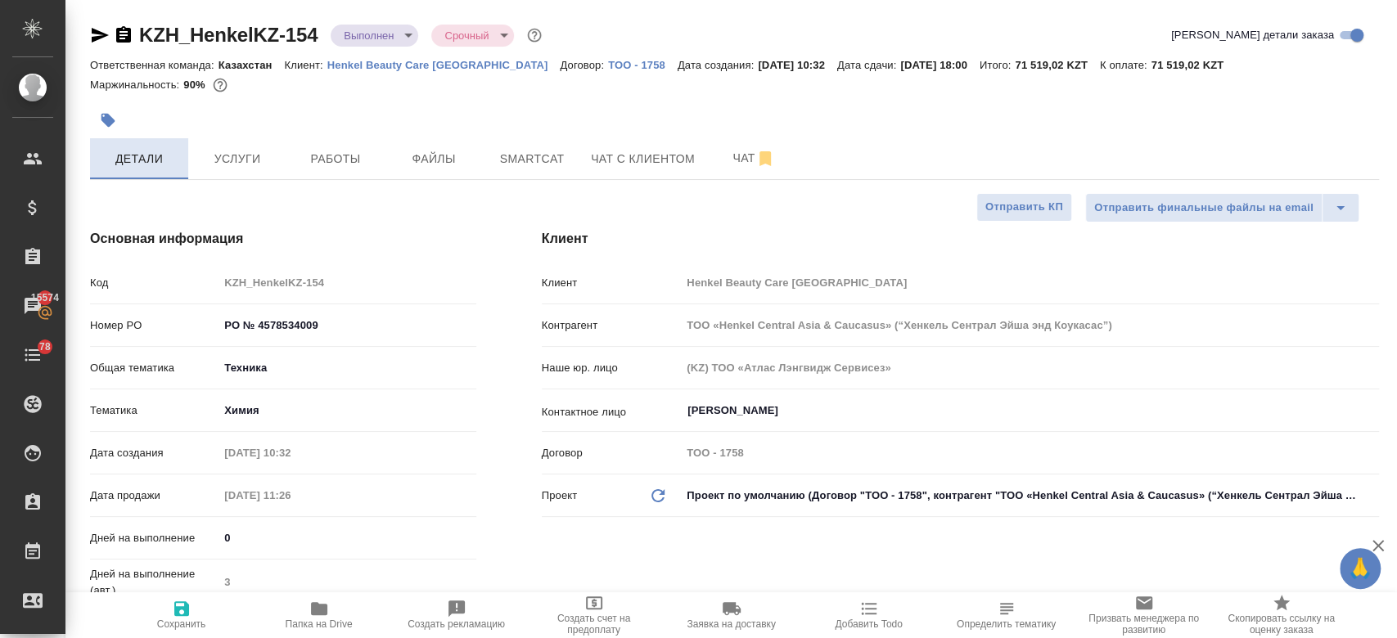
type textarea "x"
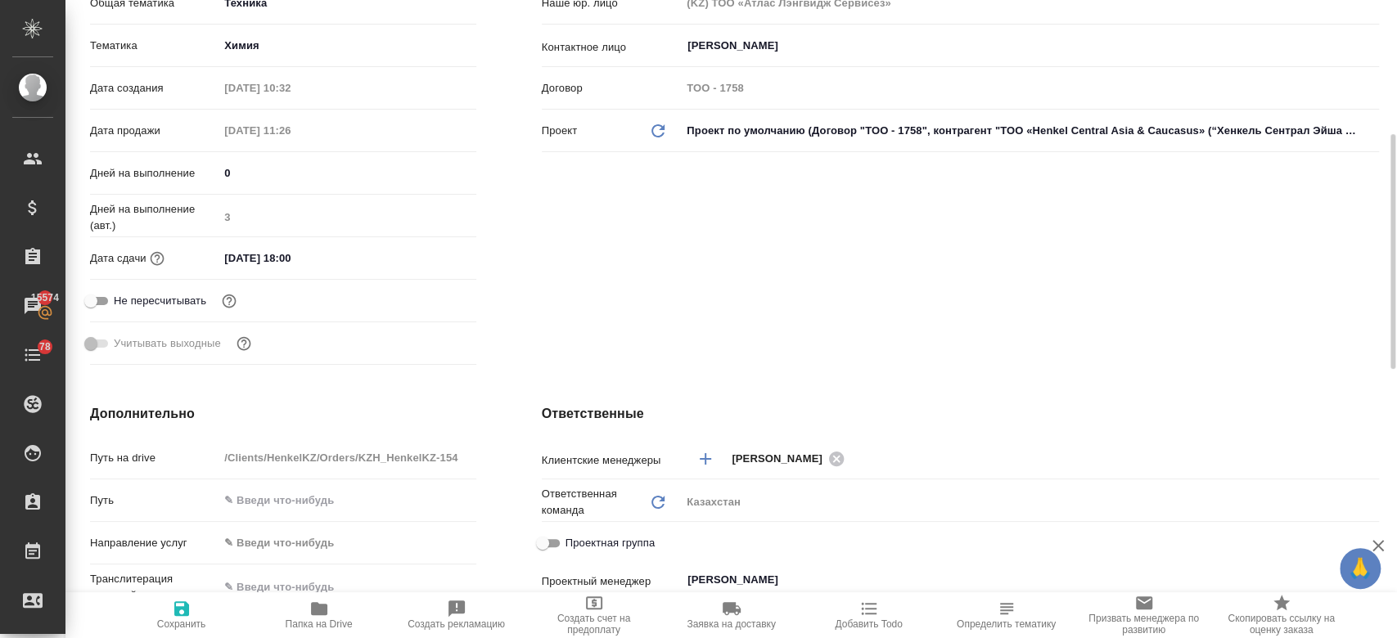
scroll to position [367, 0]
click at [692, 259] on div "Клиент Клиент Henkel Beauty Care Kazakhstan Контрагент ТОО «Henkel Central Asia…" at bounding box center [960, 116] width 903 height 573
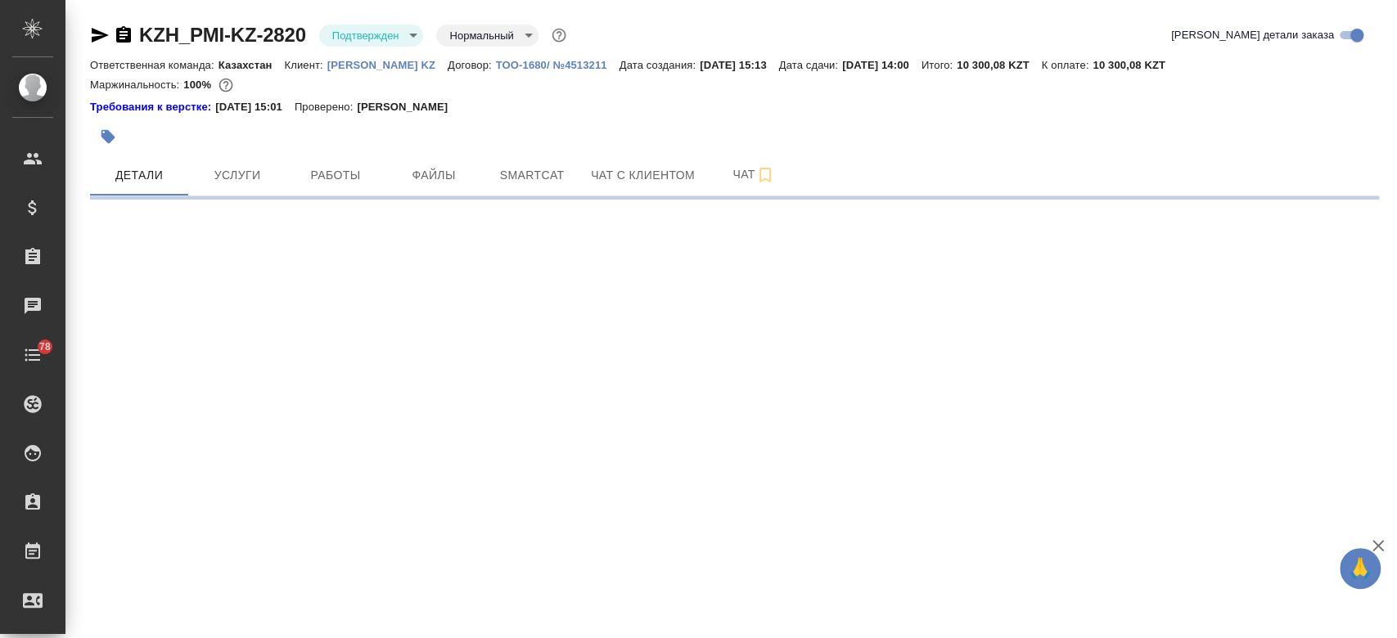
select select "RU"
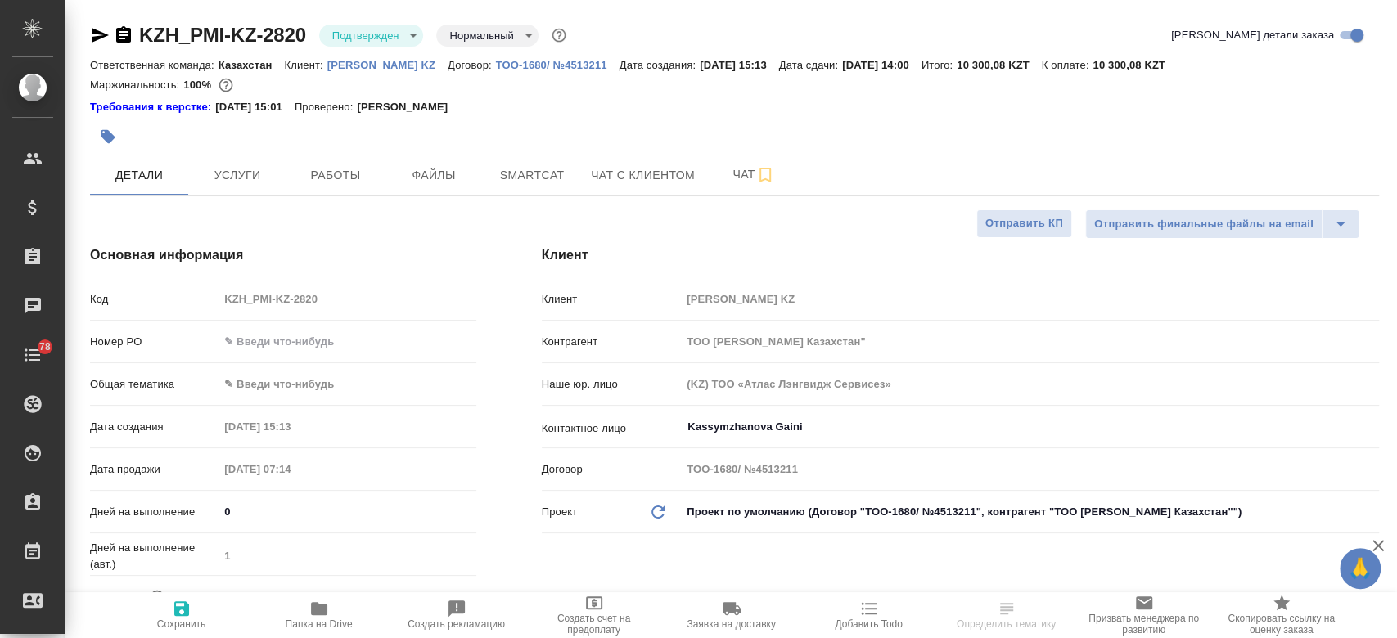
type textarea "x"
click at [380, 70] on p "[PERSON_NAME] KZ" at bounding box center [387, 65] width 120 height 12
type textarea "x"
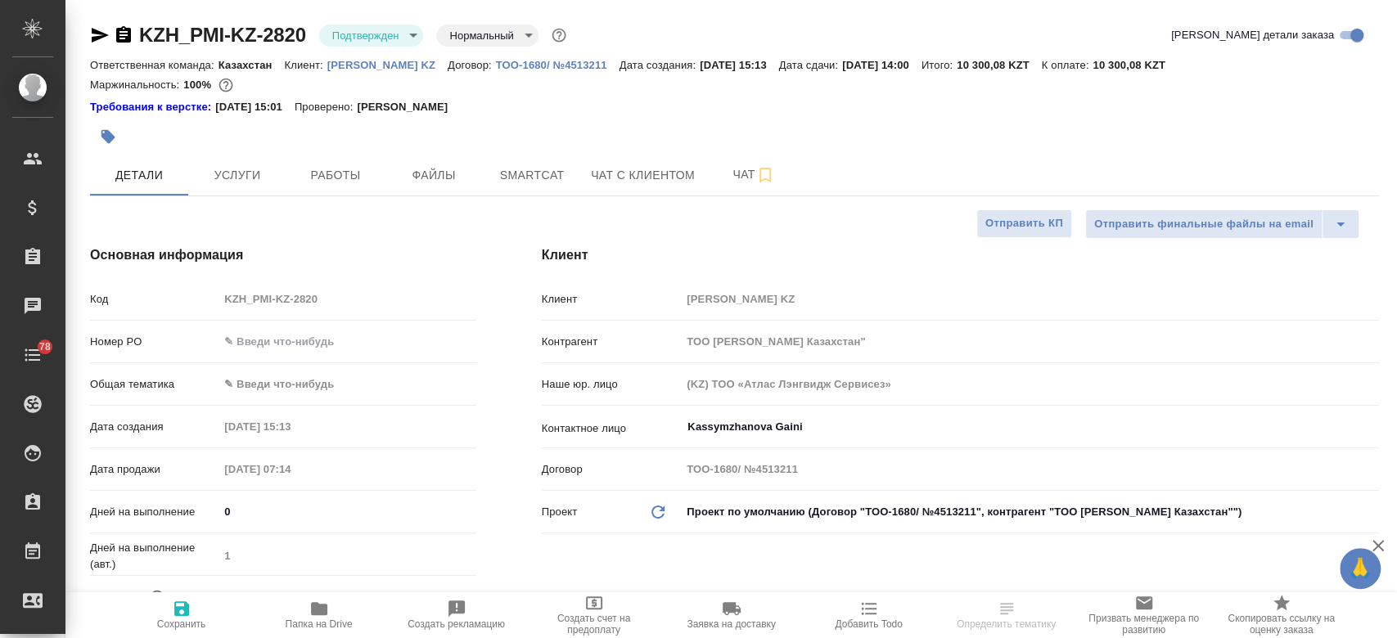
type textarea "x"
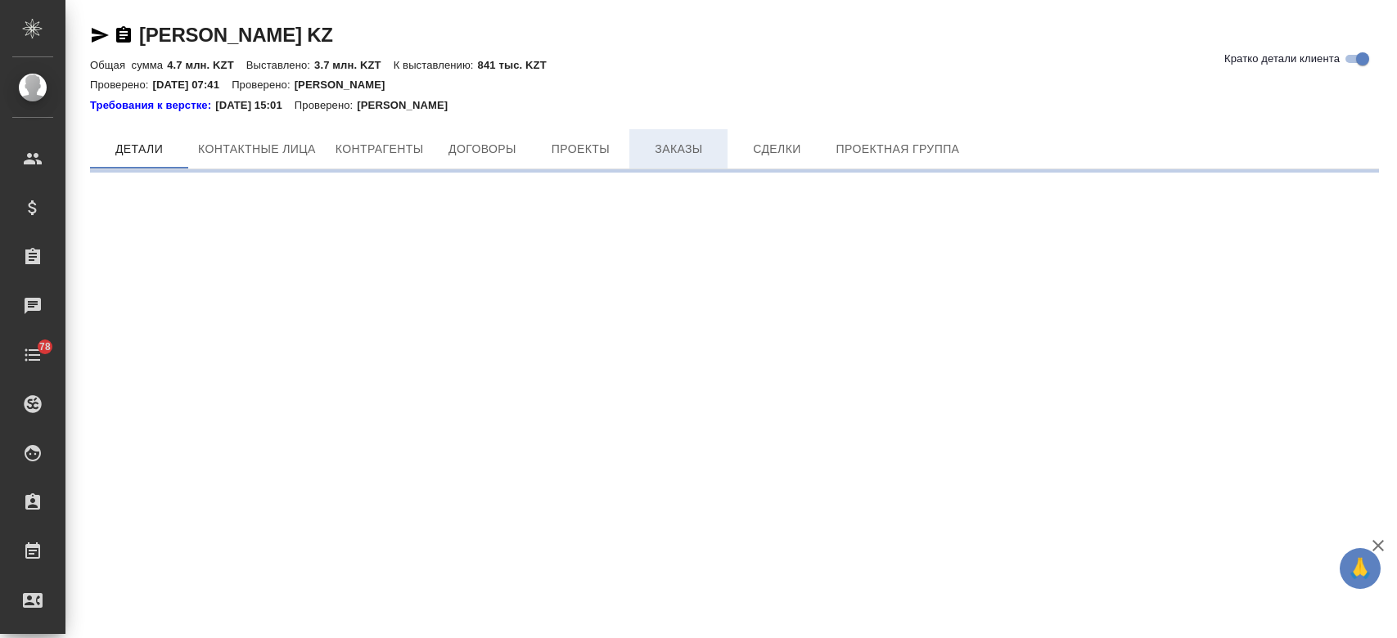
click at [681, 149] on span "Заказы" at bounding box center [678, 149] width 79 height 20
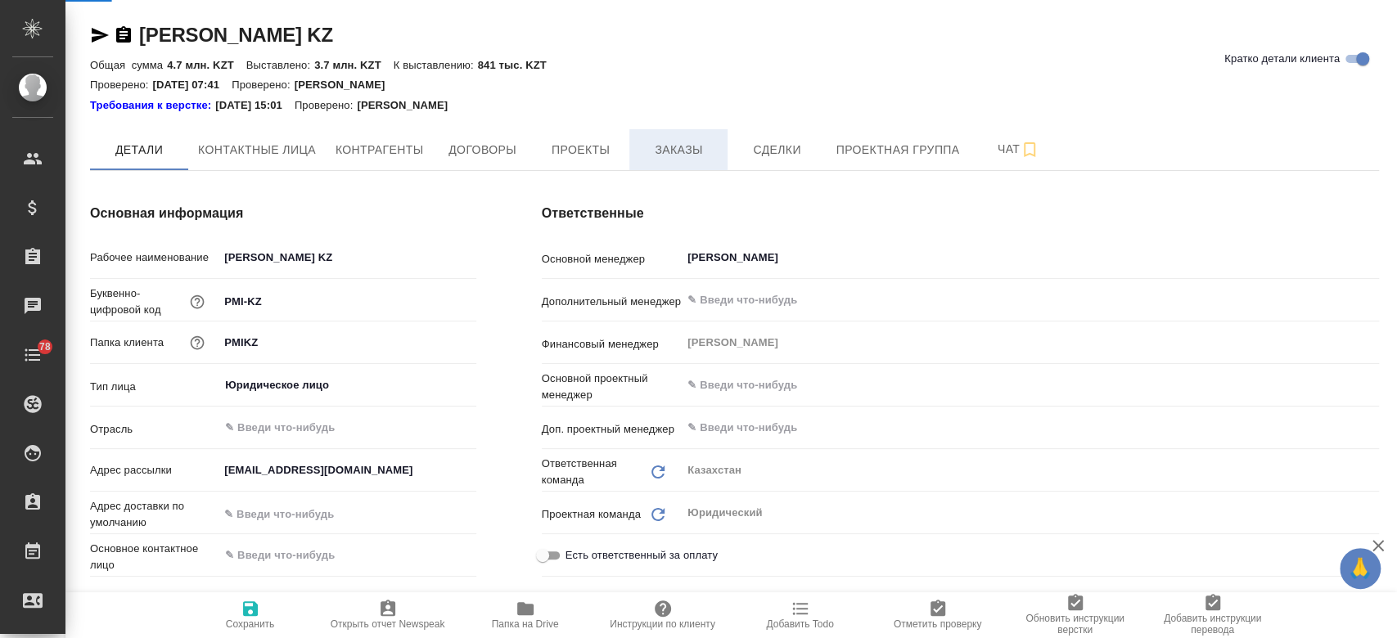
type textarea "x"
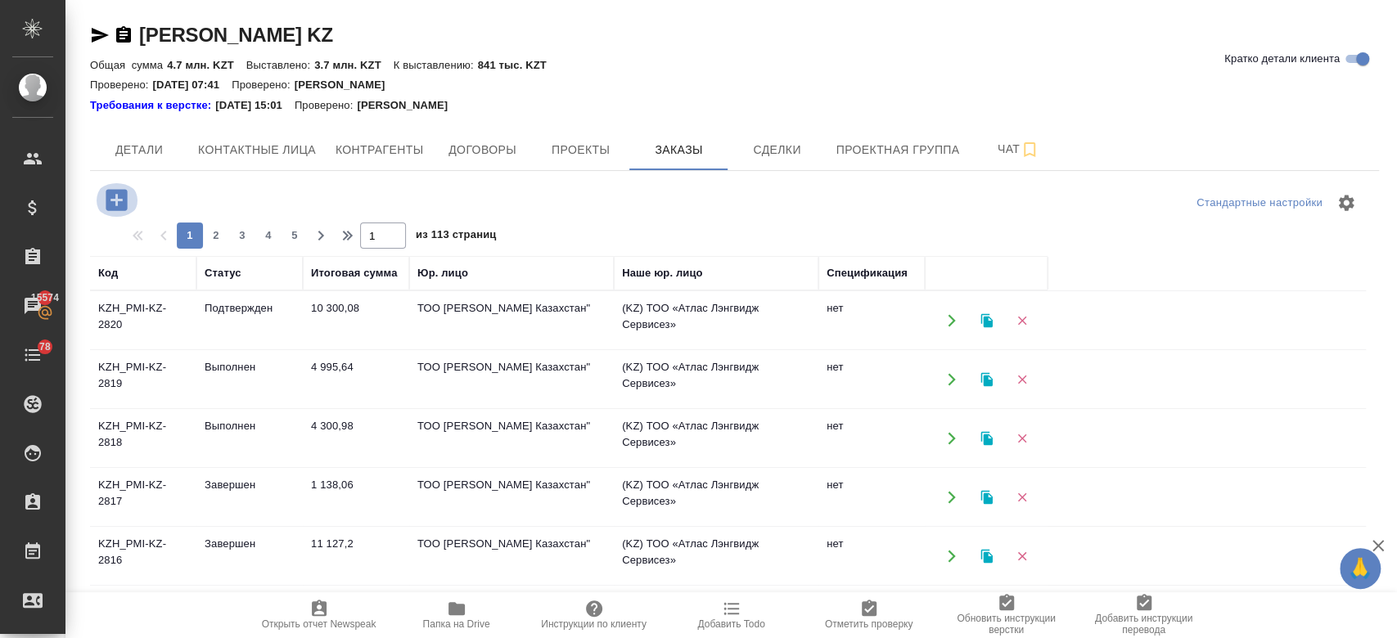
click at [108, 201] on icon "button" at bounding box center [116, 199] width 21 height 21
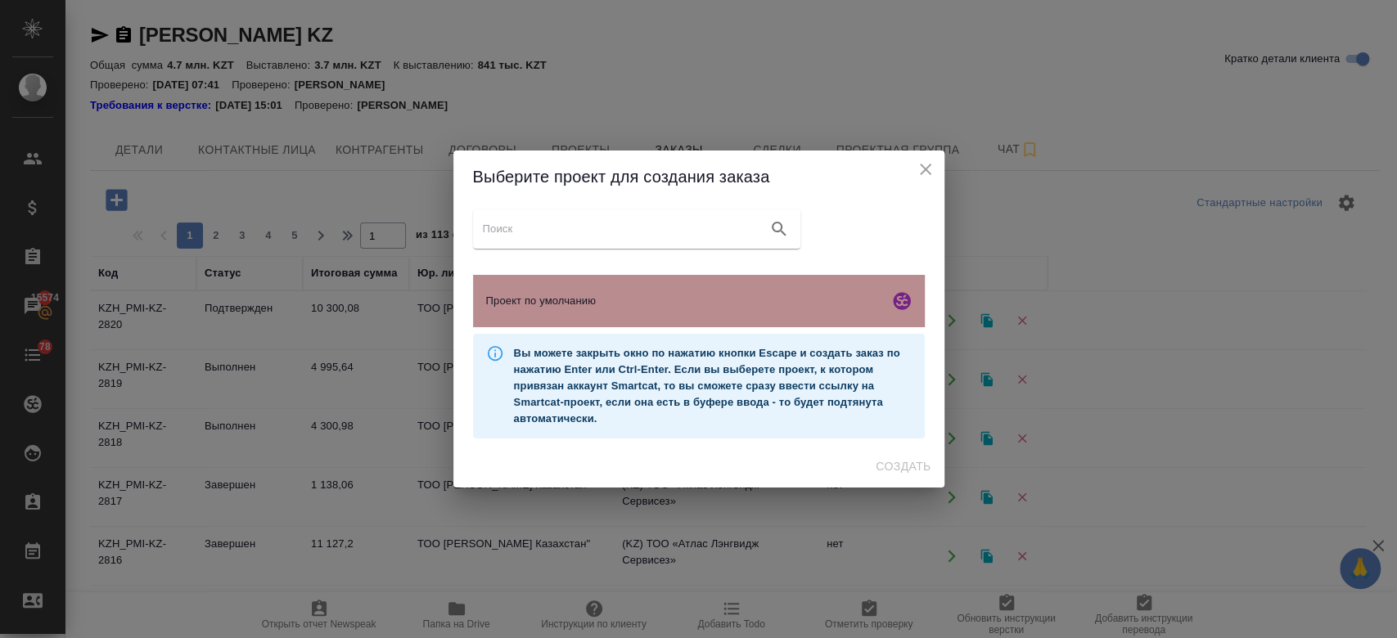
click at [593, 287] on div "Проект по умолчанию" at bounding box center [699, 301] width 452 height 52
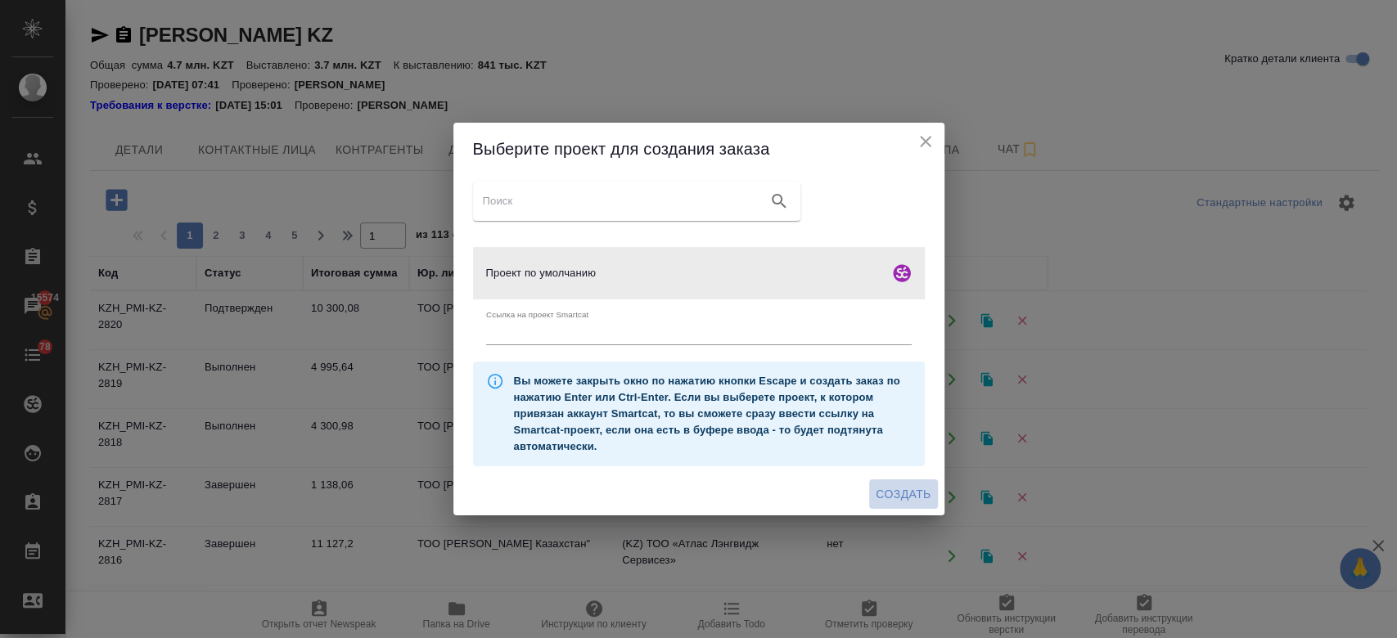
click at [897, 499] on span "Создать" at bounding box center [903, 495] width 55 height 20
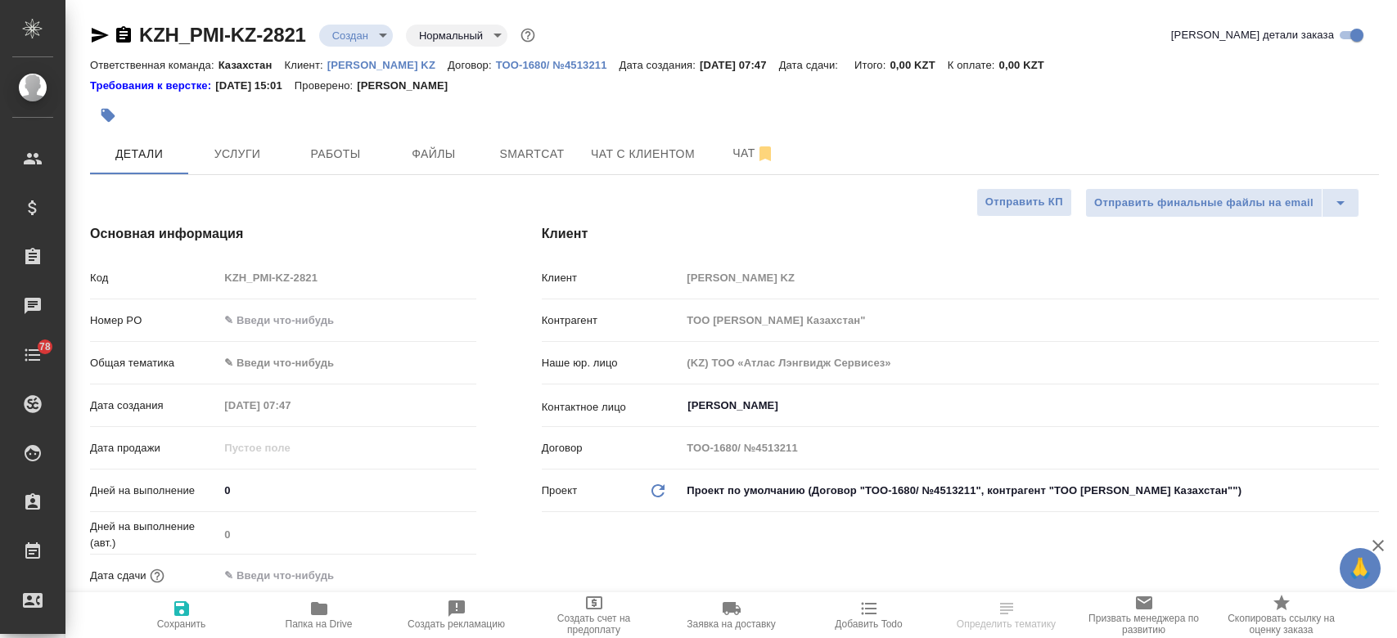
select select "RU"
click at [425, 166] on button "Файлы" at bounding box center [434, 153] width 98 height 41
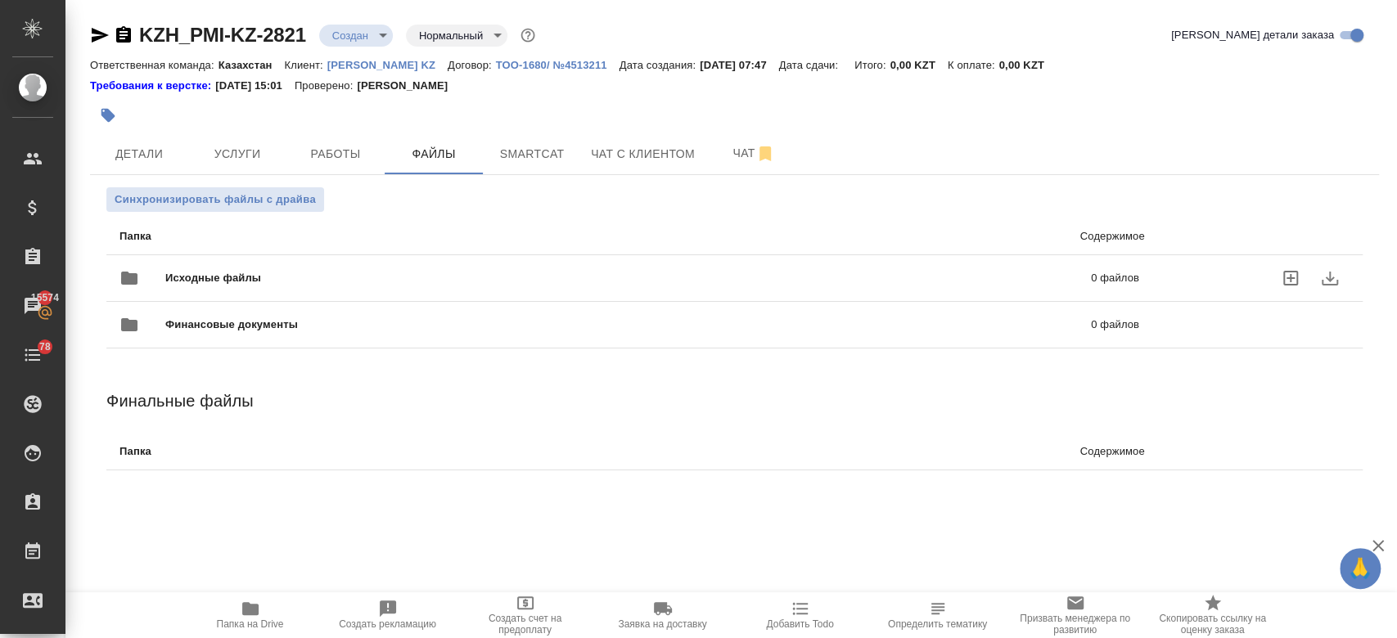
click at [308, 278] on span "Исходные файлы" at bounding box center [420, 278] width 511 height 16
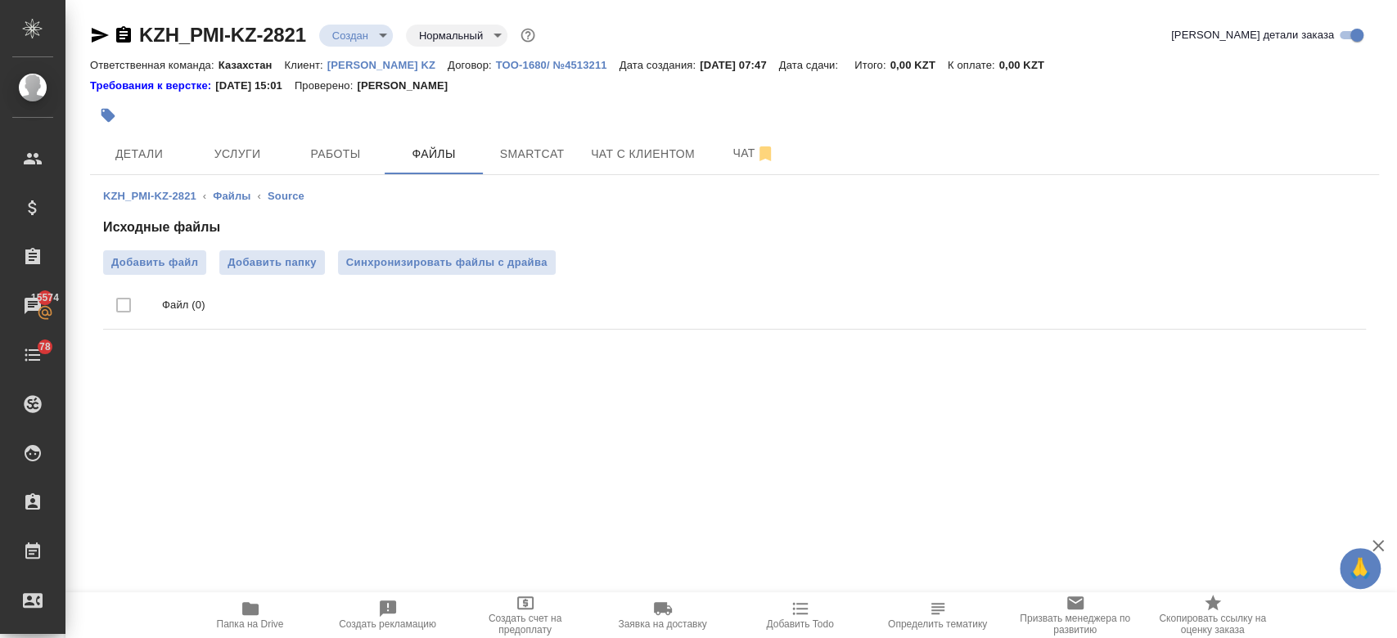
click at [161, 277] on ul "Файл (0)" at bounding box center [734, 305] width 1263 height 61
click at [154, 272] on label "Добавить файл" at bounding box center [154, 262] width 103 height 25
click at [0, 0] on input "Добавить файл" at bounding box center [0, 0] width 0 height 0
click at [133, 160] on span "Детали" at bounding box center [139, 154] width 79 height 20
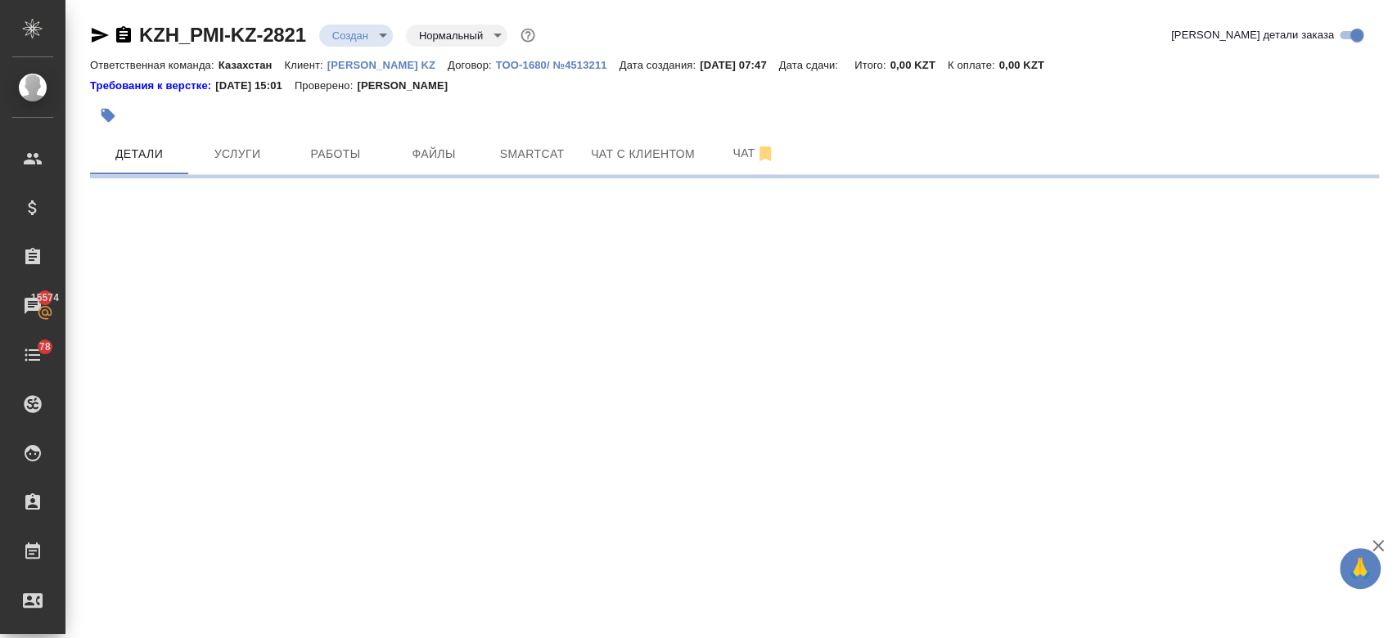
select select "RU"
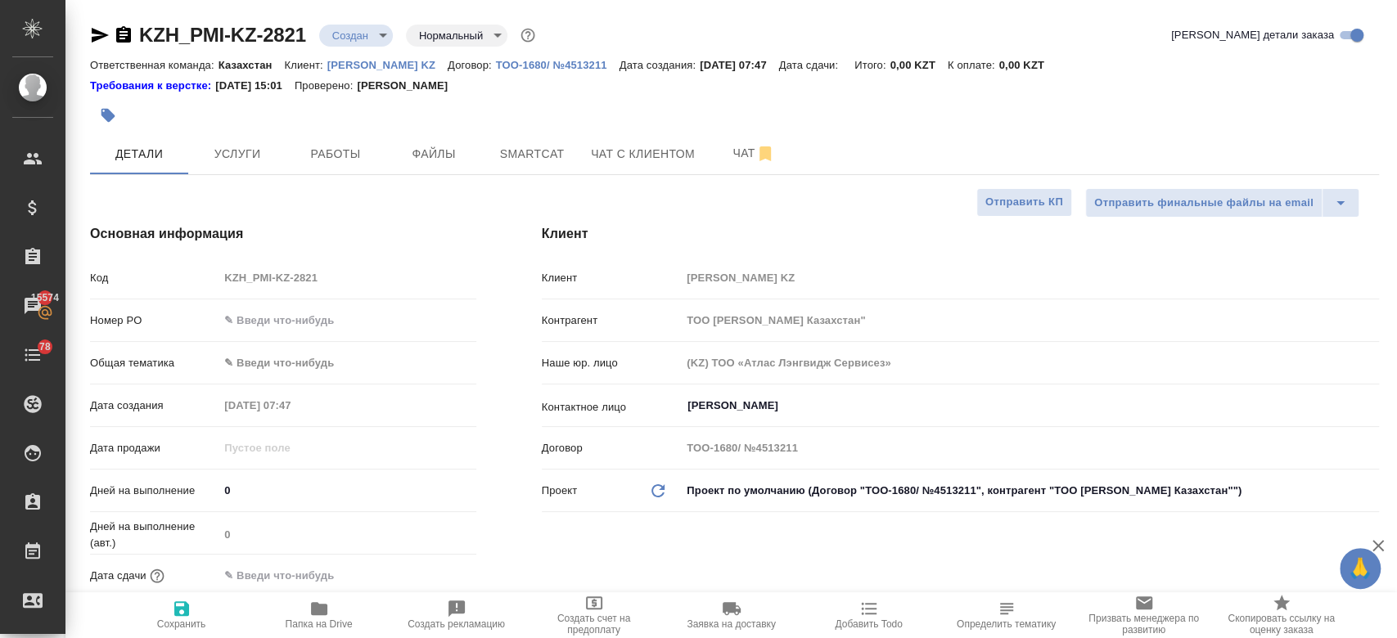
type textarea "x"
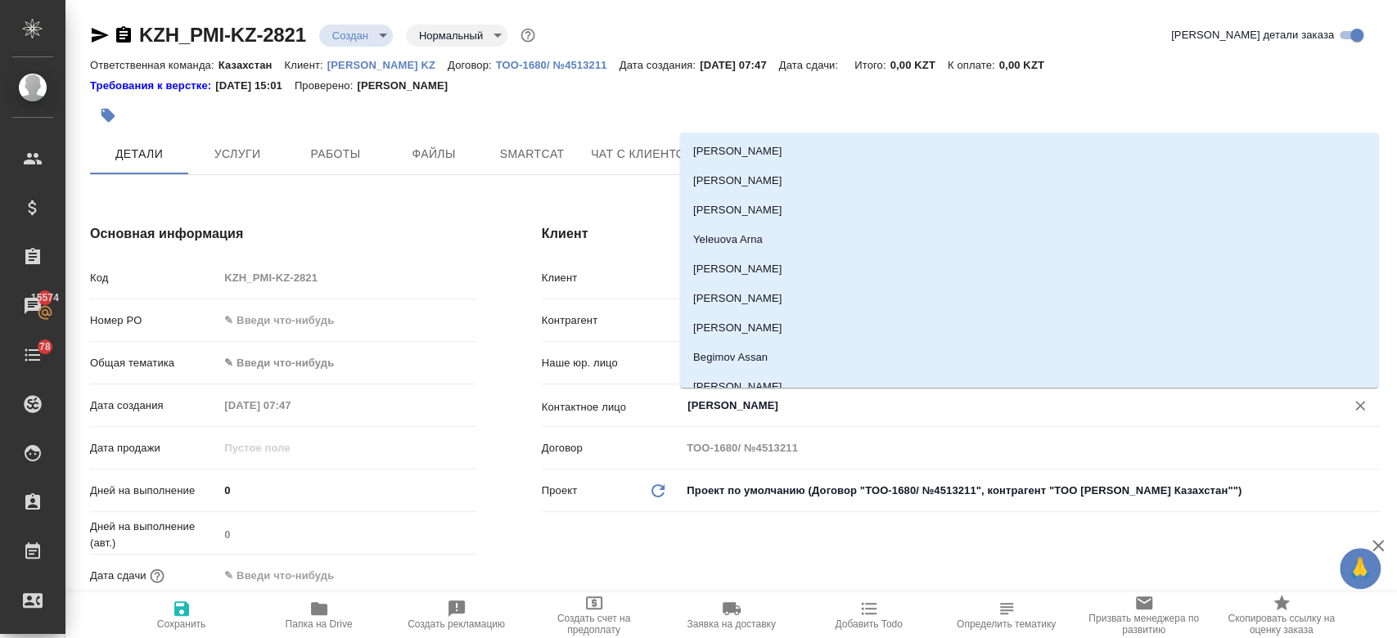
click at [742, 410] on input "[PERSON_NAME]" at bounding box center [1003, 406] width 634 height 20
type textarea "x"
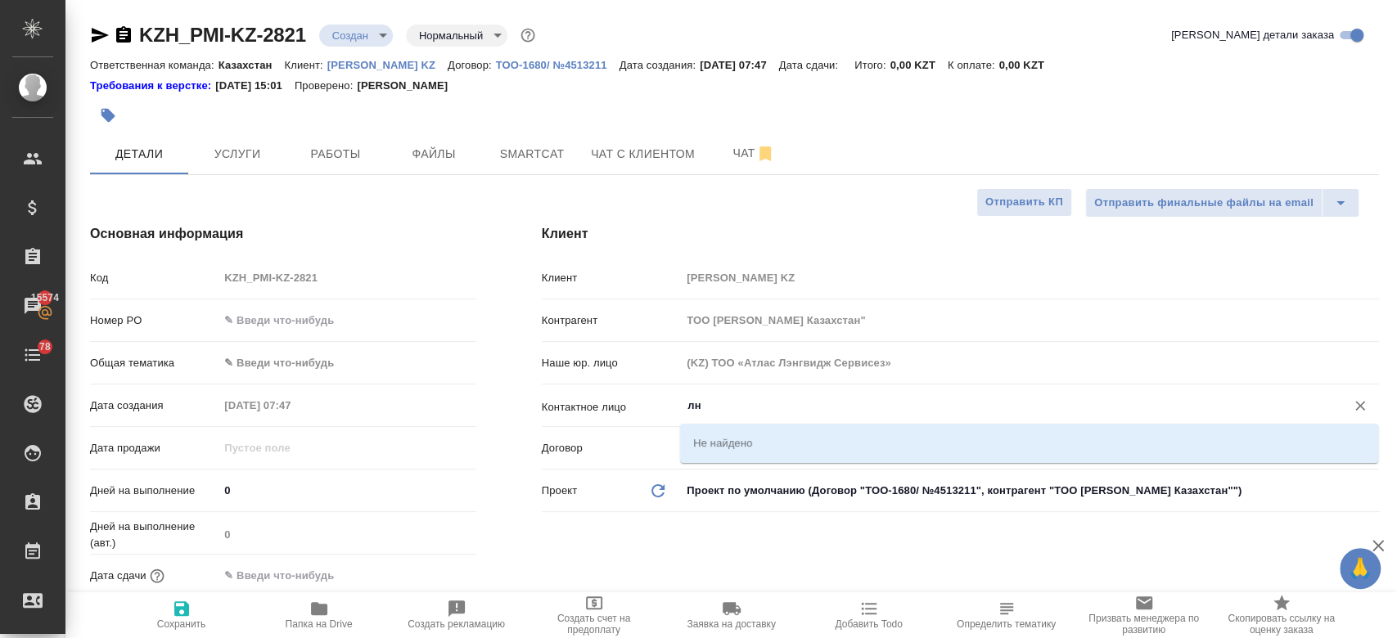
type input "л"
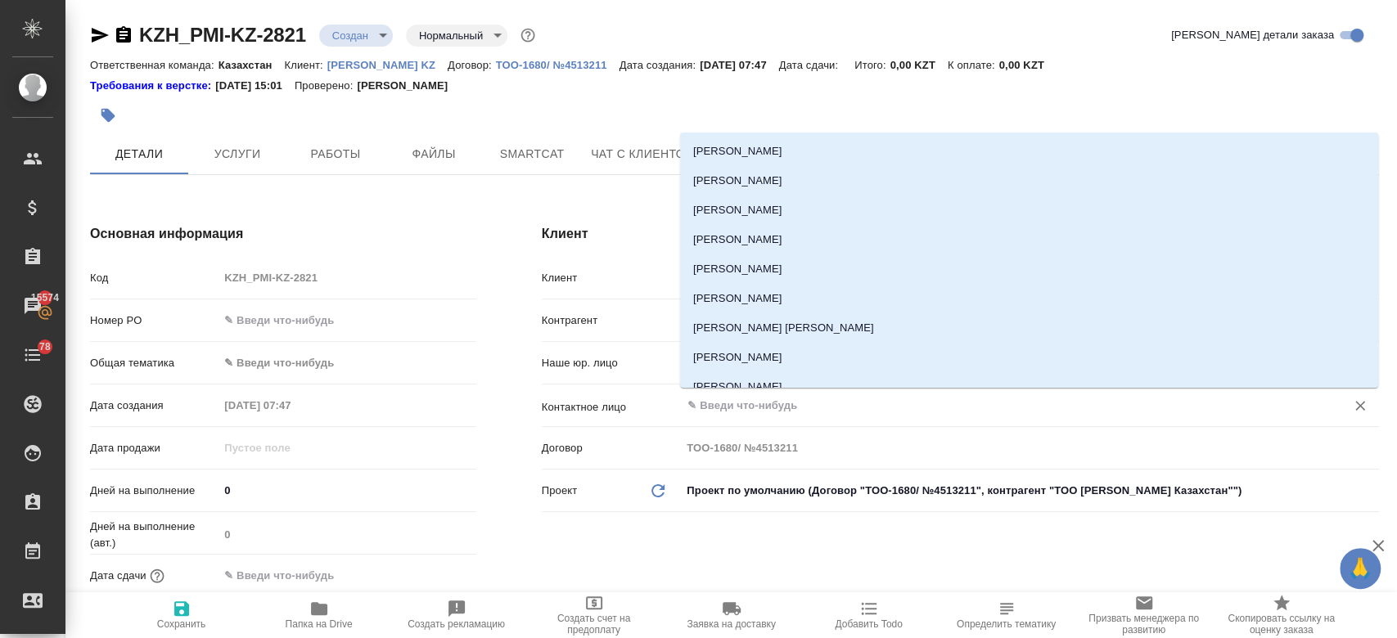
type textarea "x"
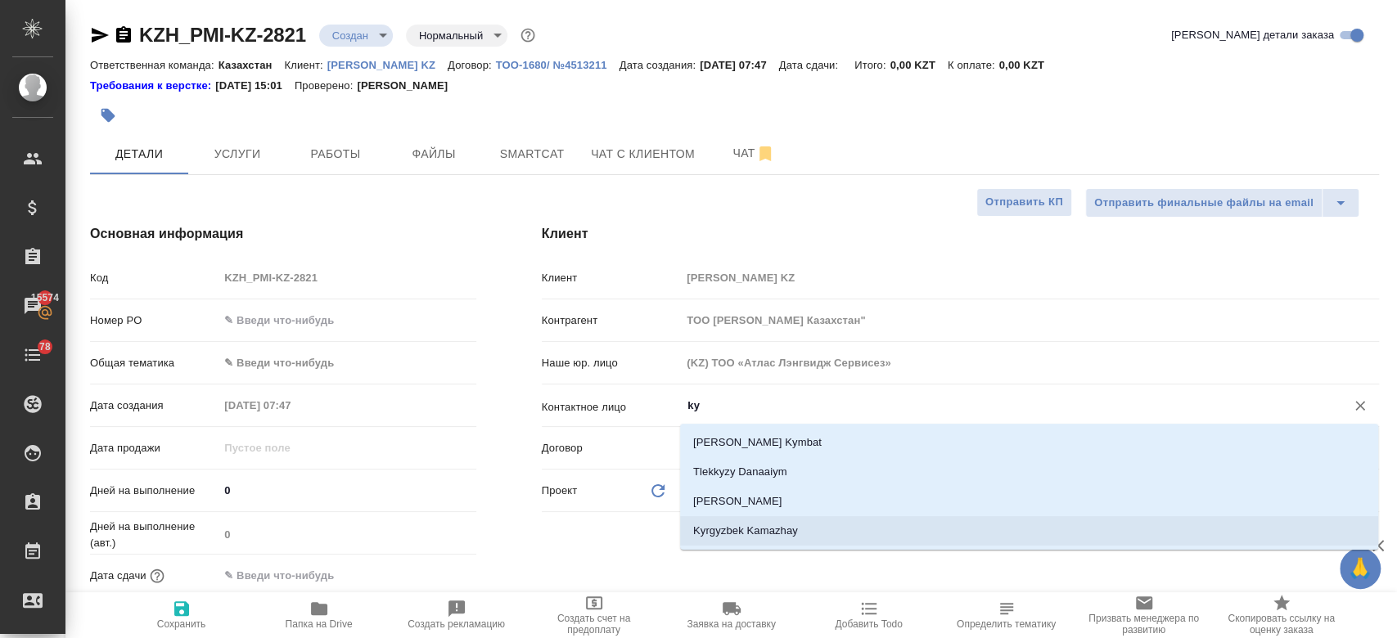
click at [751, 528] on li "Kyrgyzbek Kamazhay" at bounding box center [1029, 531] width 698 height 29
type input "Kyrgyzbek Kamazhay"
type textarea "x"
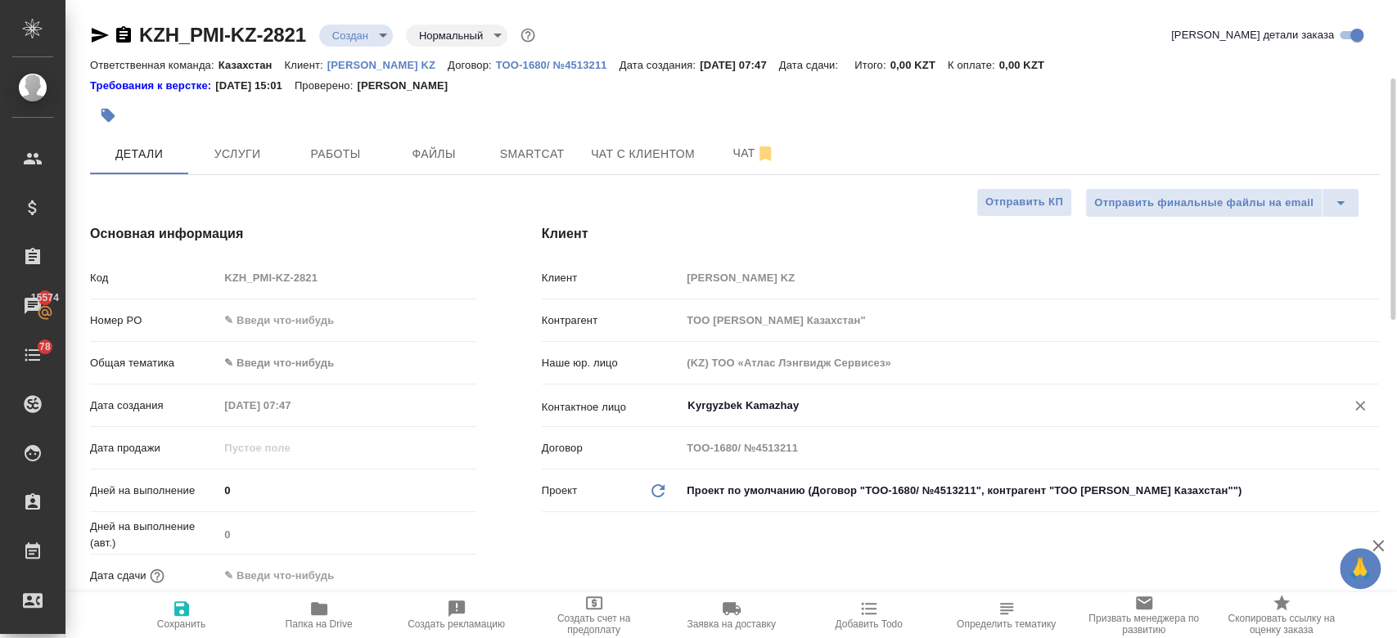
scroll to position [68, 0]
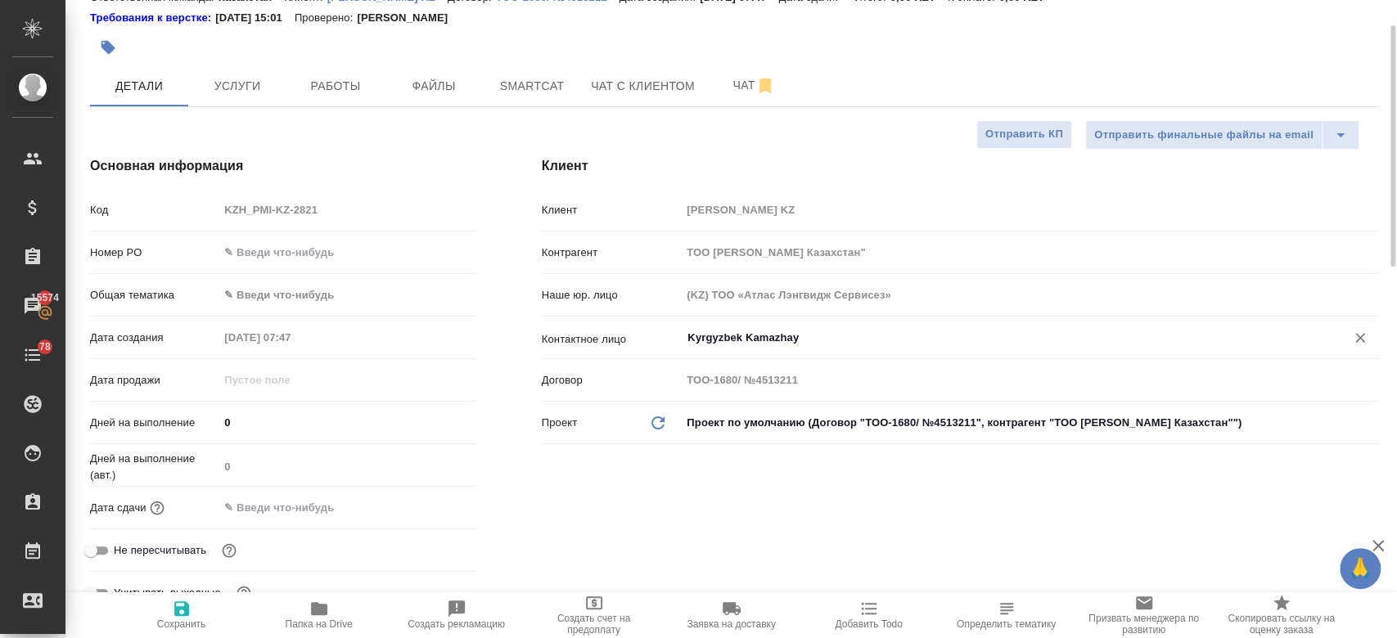
type input "Kyrgyzbek Kamazhay"
click at [291, 500] on input "text" at bounding box center [290, 508] width 143 height 24
click at [421, 500] on icon "button" at bounding box center [429, 508] width 20 height 20
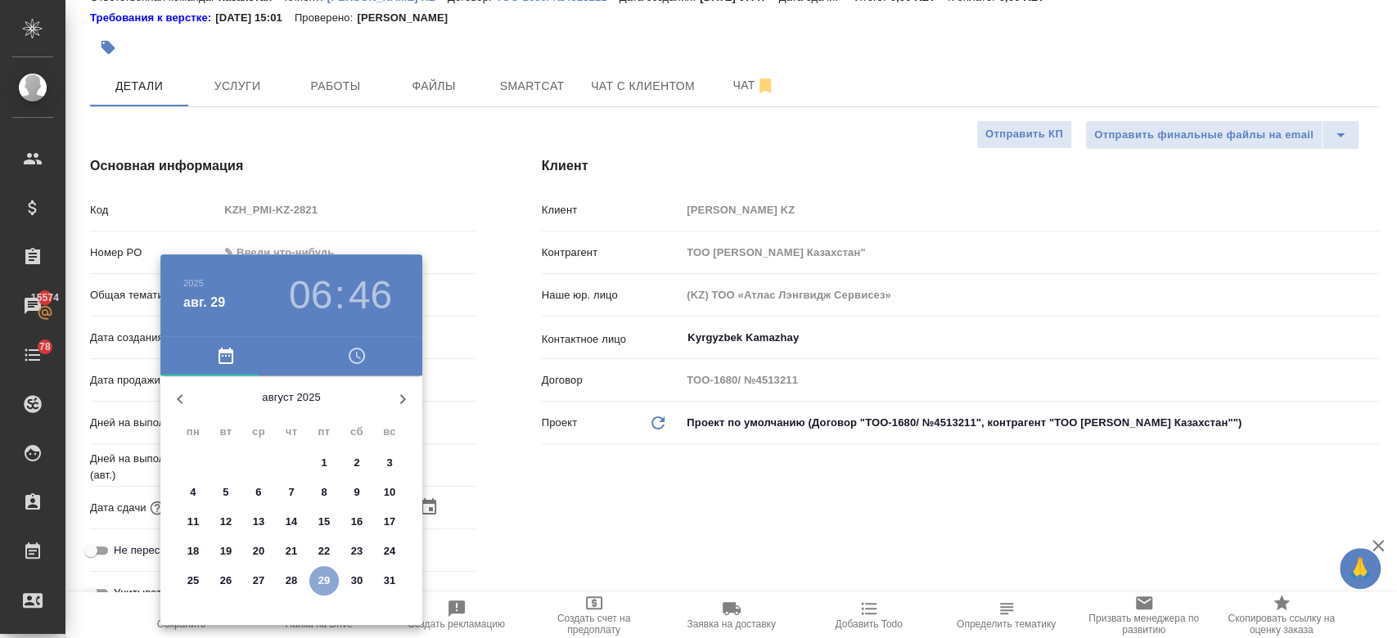
click at [325, 575] on p "29" at bounding box center [324, 581] width 12 height 16
type input "[DATE] 06:46"
type textarea "x"
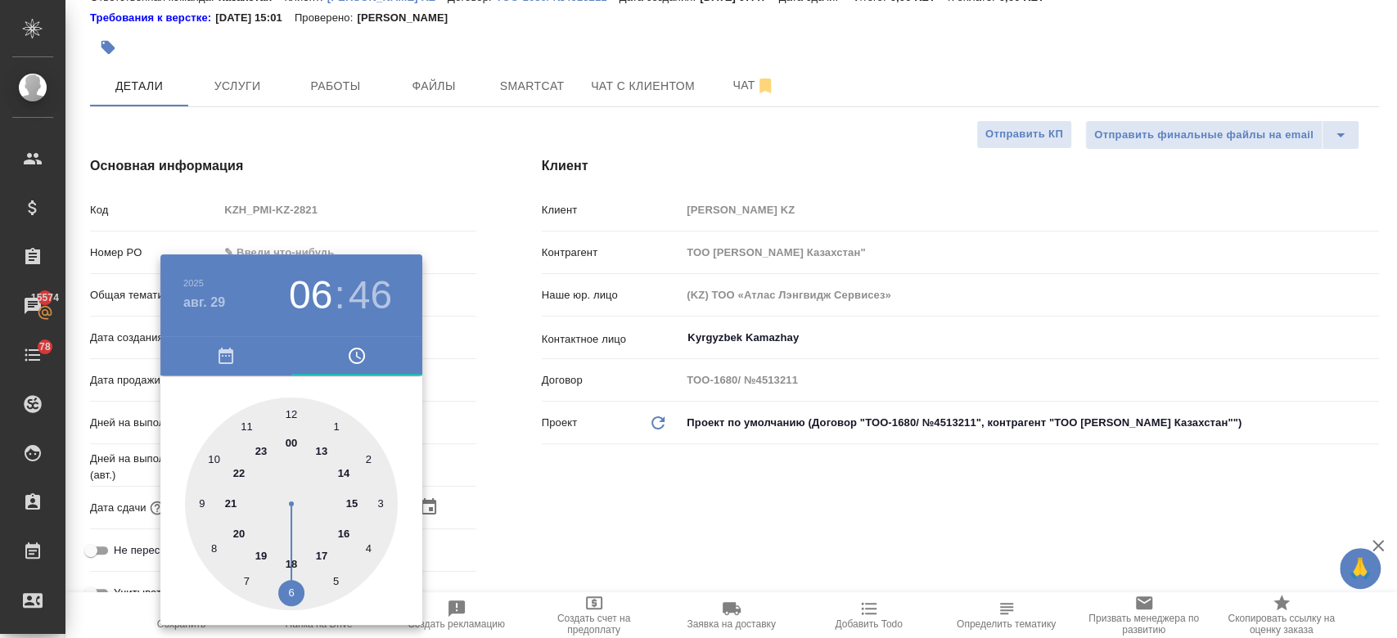
click at [219, 457] on div at bounding box center [291, 504] width 213 height 213
type input "[DATE] 10:46"
type textarea "x"
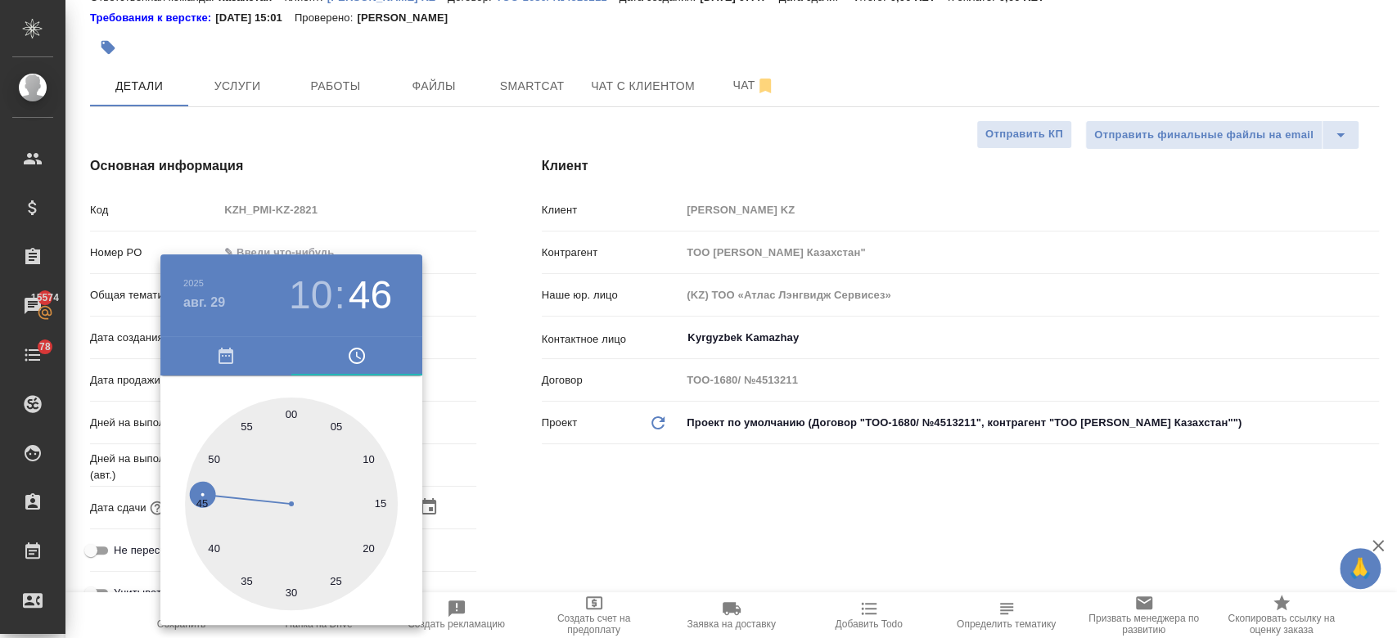
click at [293, 413] on div at bounding box center [291, 504] width 213 height 213
type input "[DATE] 10:00"
type textarea "x"
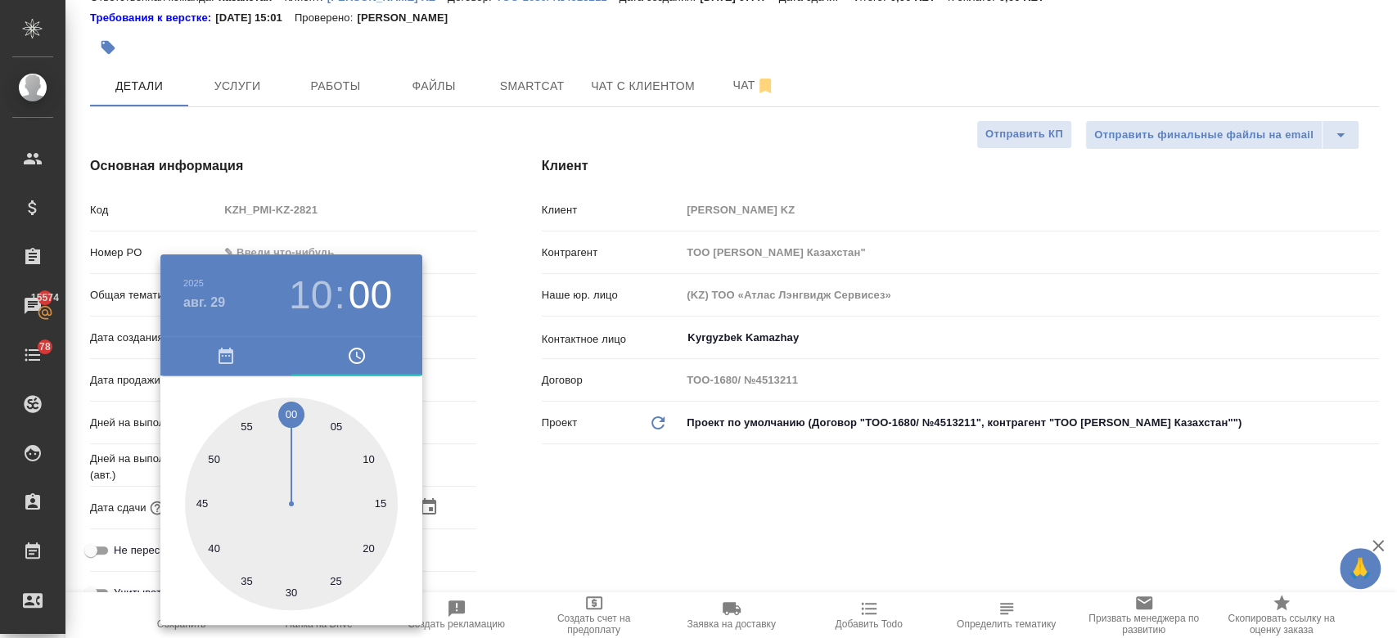
click at [540, 490] on div at bounding box center [698, 319] width 1397 height 638
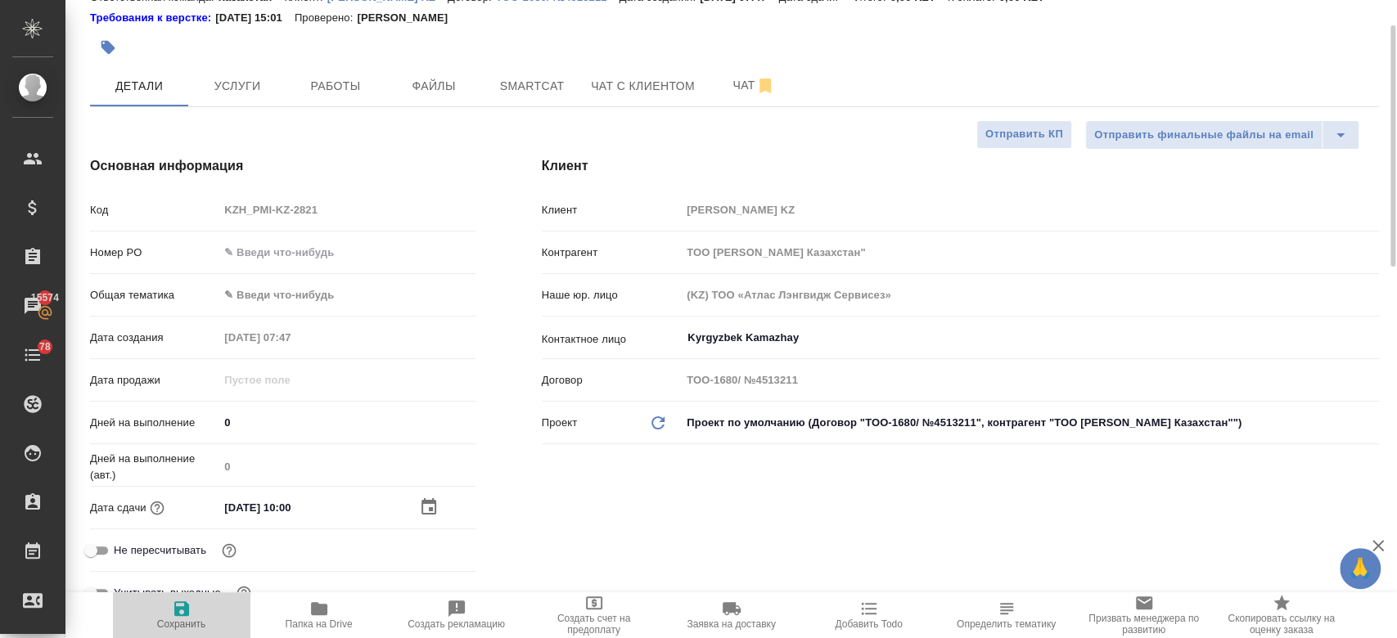
click at [172, 606] on icon "button" at bounding box center [182, 609] width 20 height 20
type textarea "x"
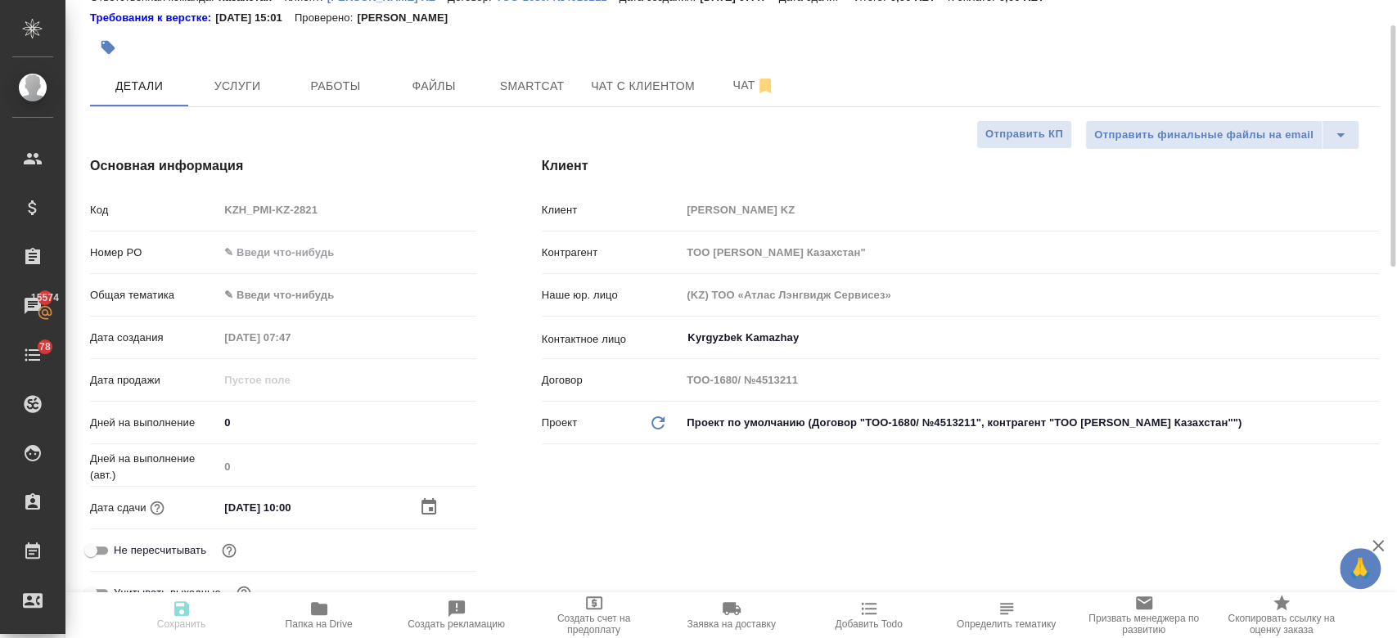
type textarea "x"
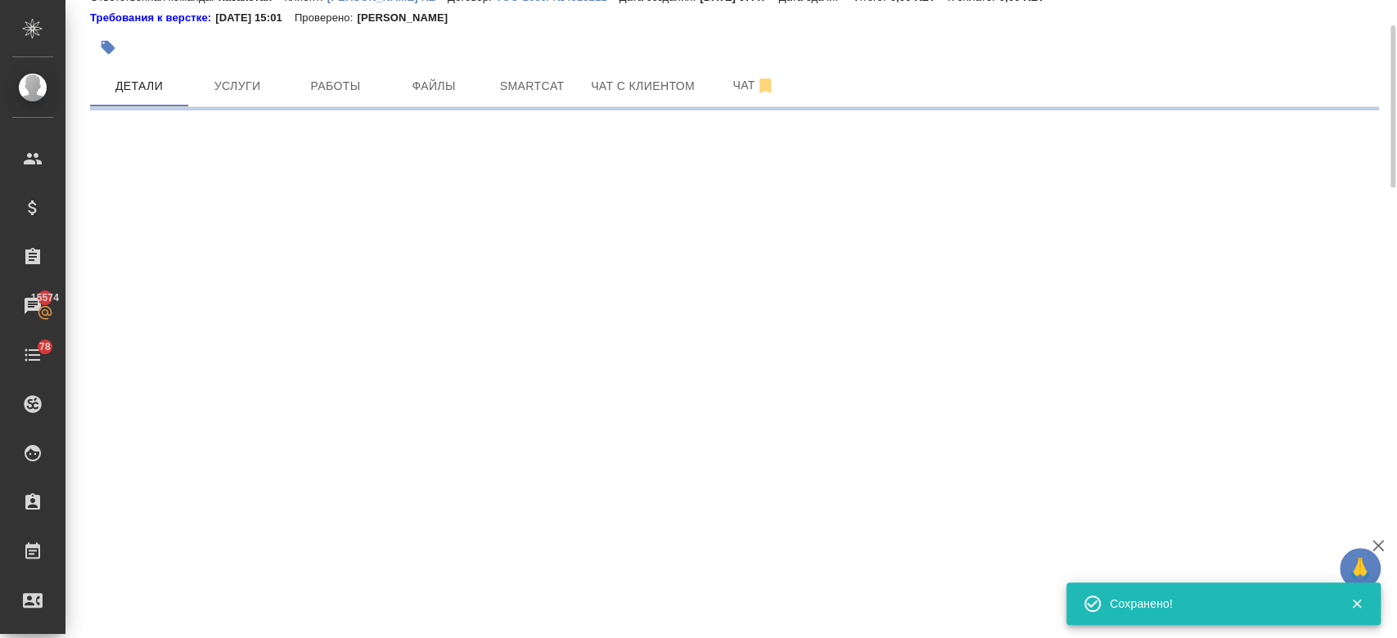
select select "RU"
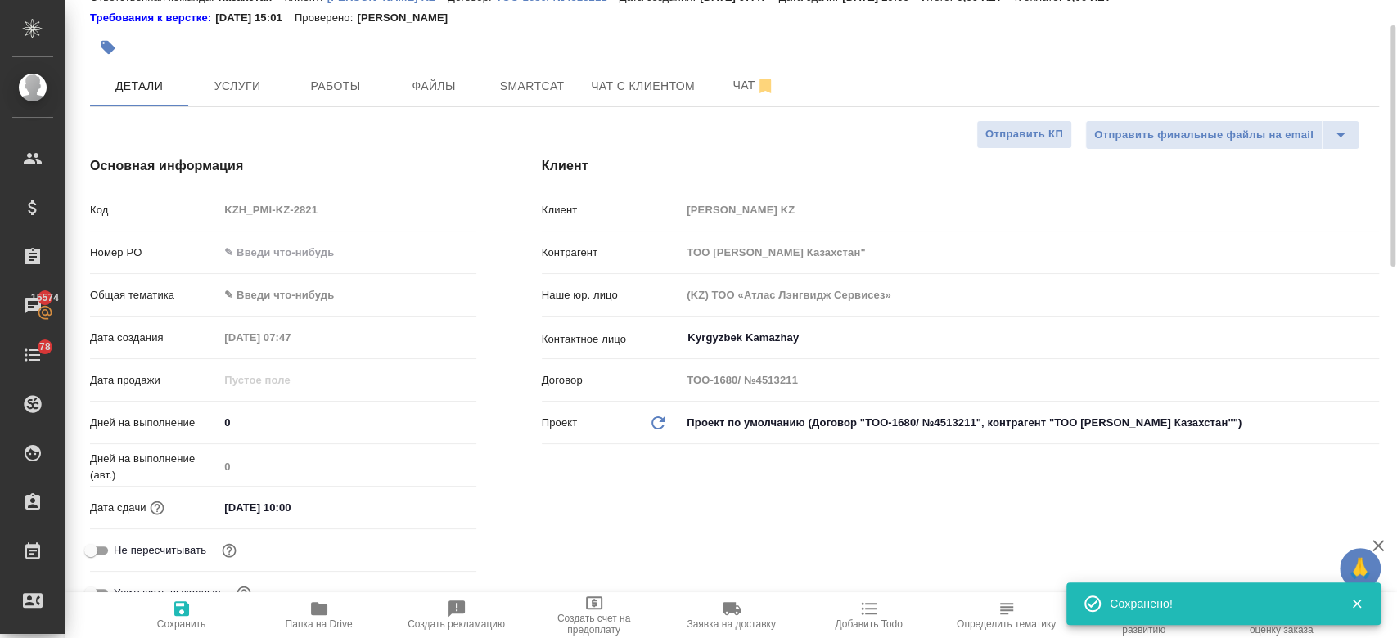
type textarea "x"
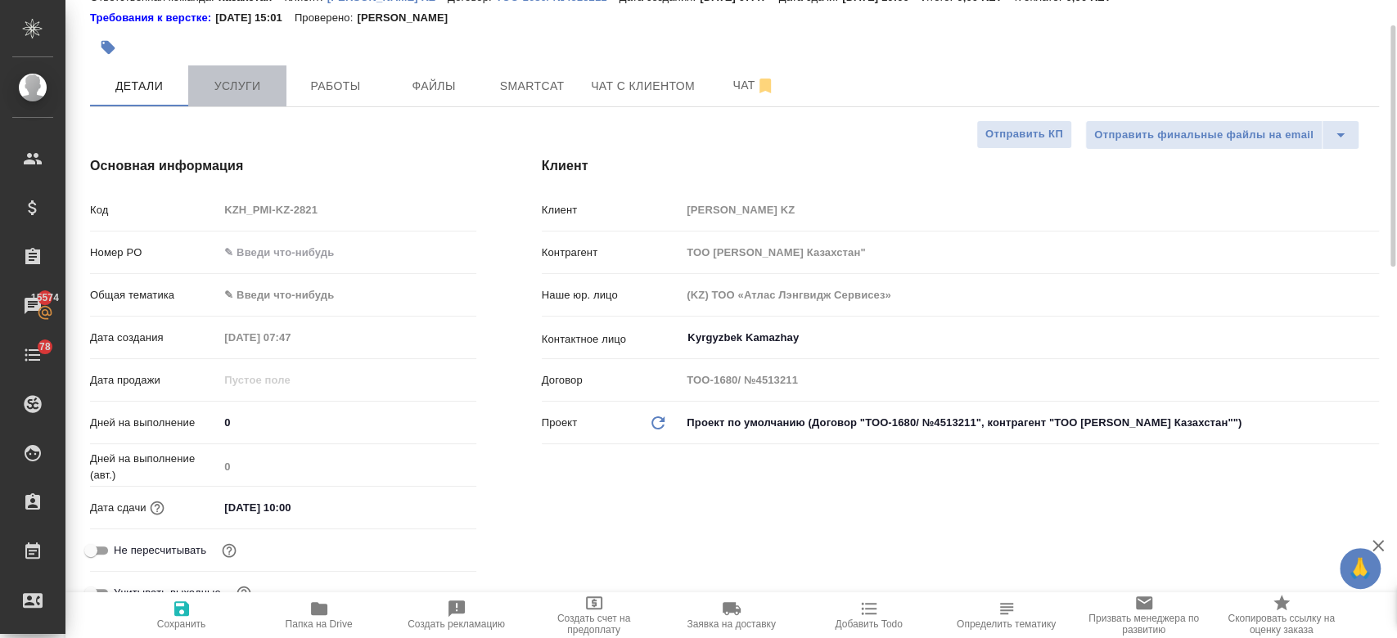
click at [245, 97] on button "Услуги" at bounding box center [237, 85] width 98 height 41
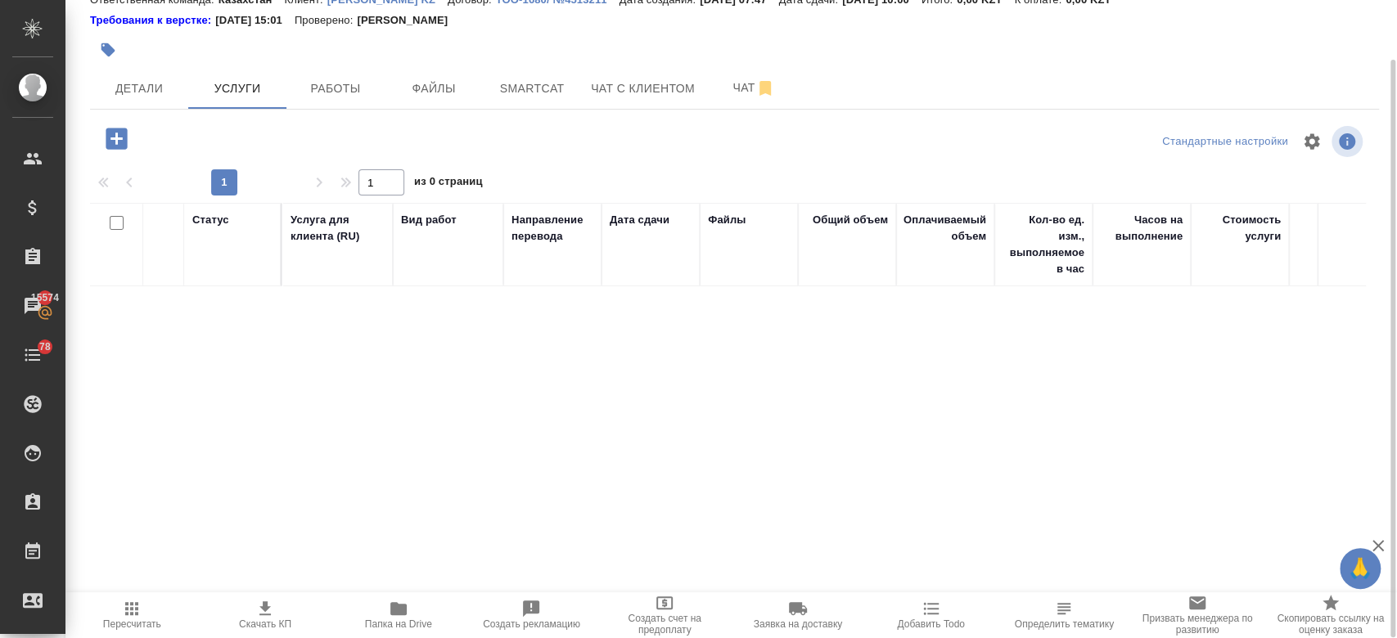
scroll to position [65, 0]
click at [160, 111] on div "KZH_PMI-KZ-2821 Создан new Нормальный normal Кратко детали заказа Ответственная…" at bounding box center [734, 266] width 1307 height 662
click at [157, 102] on button "Детали" at bounding box center [139, 88] width 98 height 41
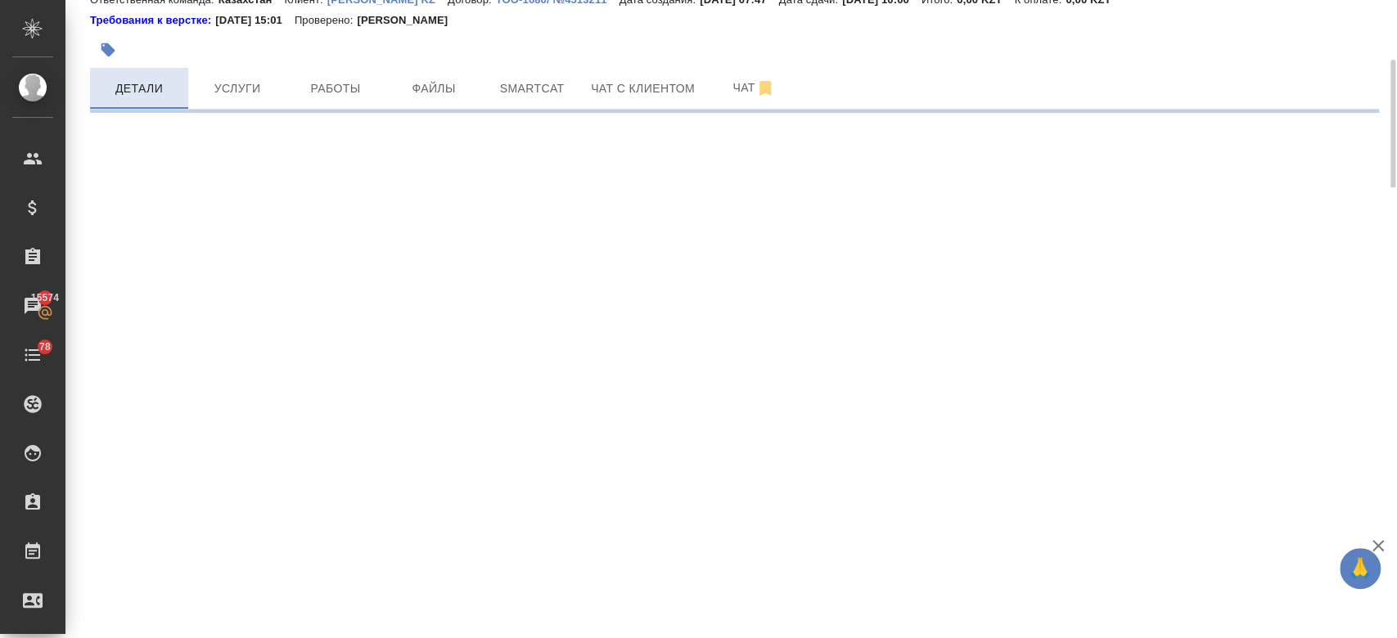
select select "RU"
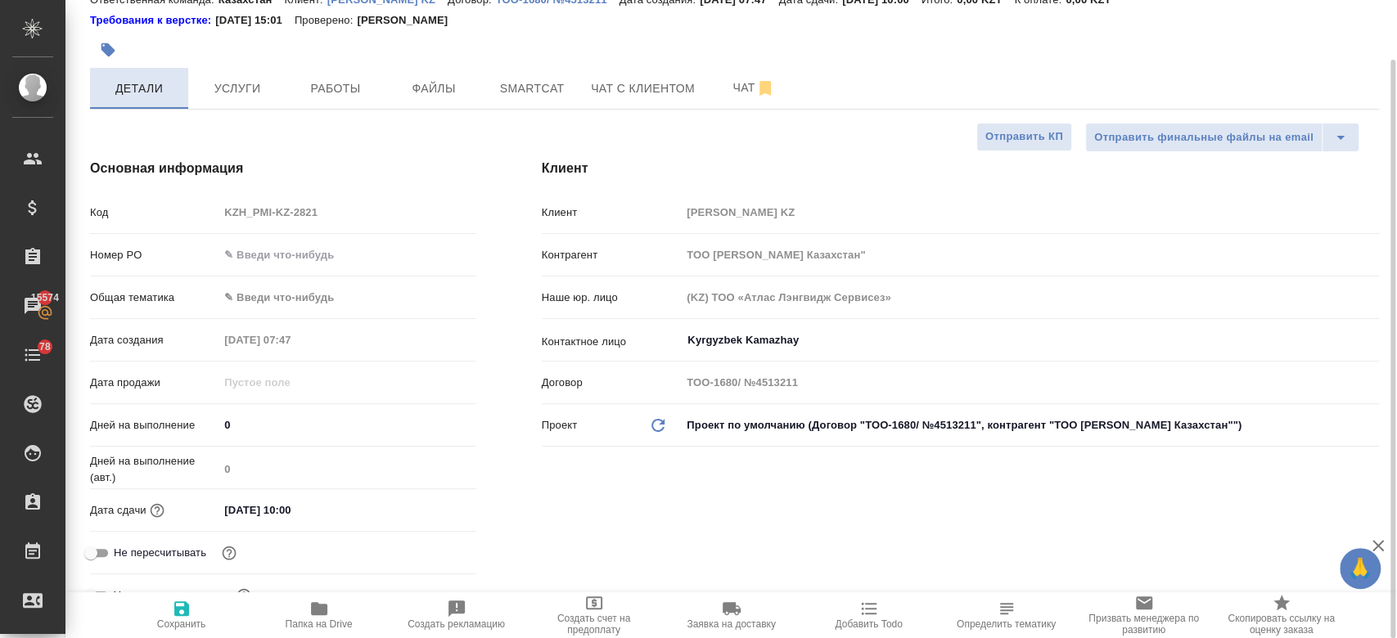
type textarea "x"
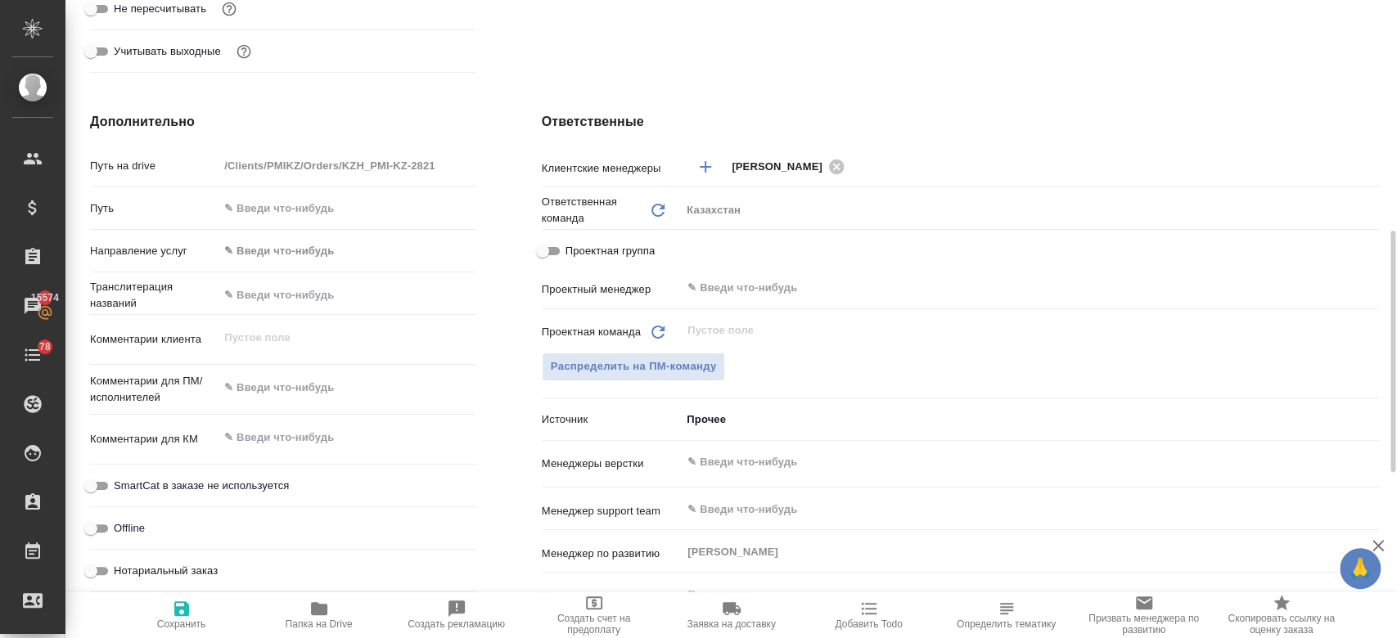
scroll to position [611, 0]
click at [291, 399] on div "x" at bounding box center [347, 388] width 257 height 36
type textarea "x"
paste textarea "необходимо перевести на узбекский язык (латиница)."
type textarea "необходимо перевести на узбекский язык (латиница)."
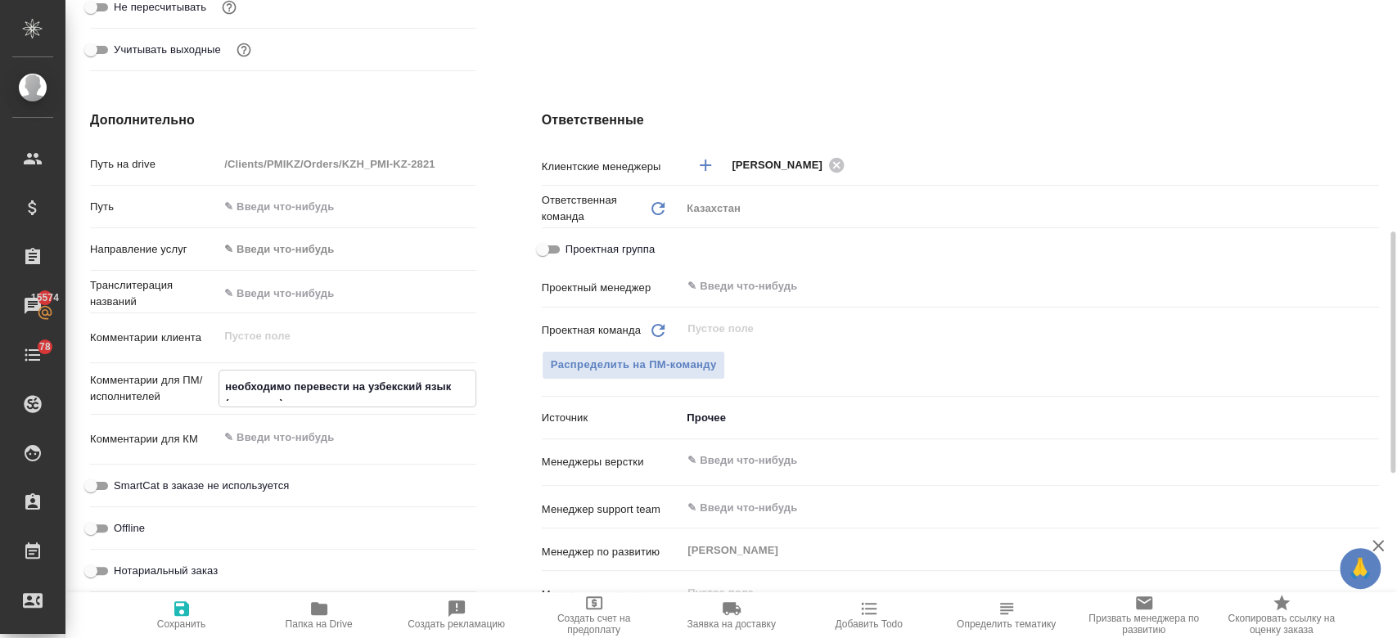
type textarea "x"
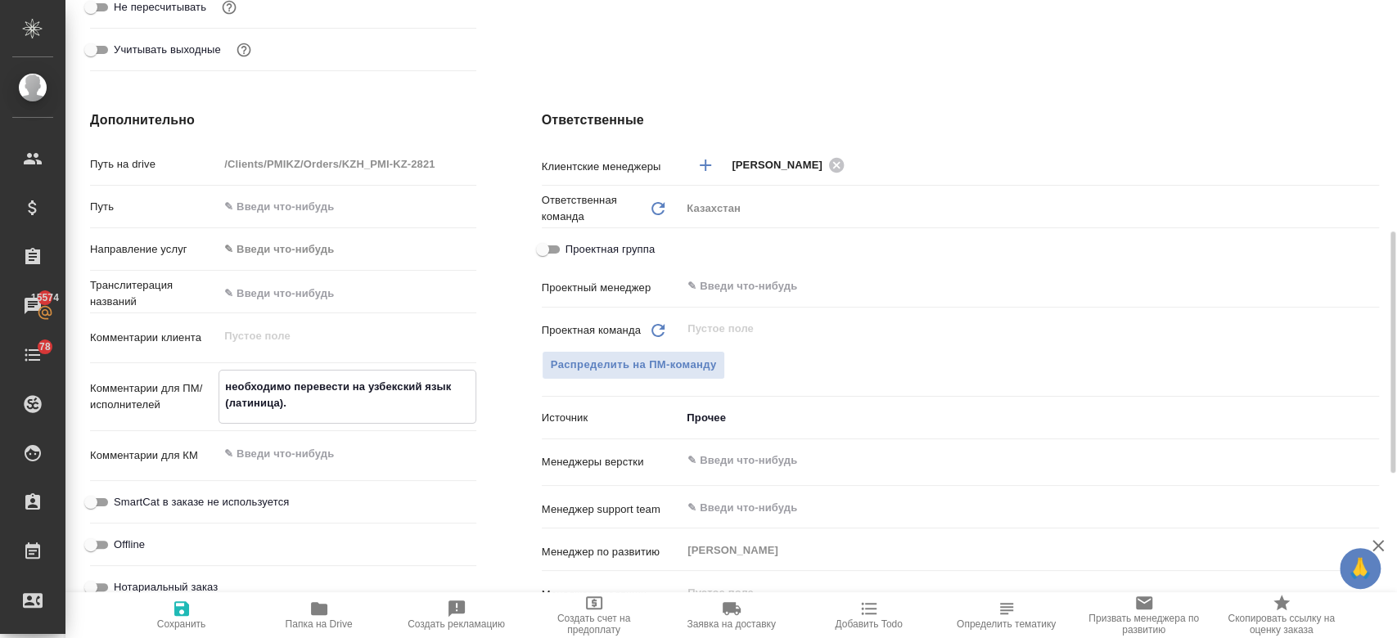
type textarea "необходимо перевести на узбекский язык (латиница)."
type textarea "x"
click at [180, 606] on icon "button" at bounding box center [182, 609] width 20 height 20
type textarea "x"
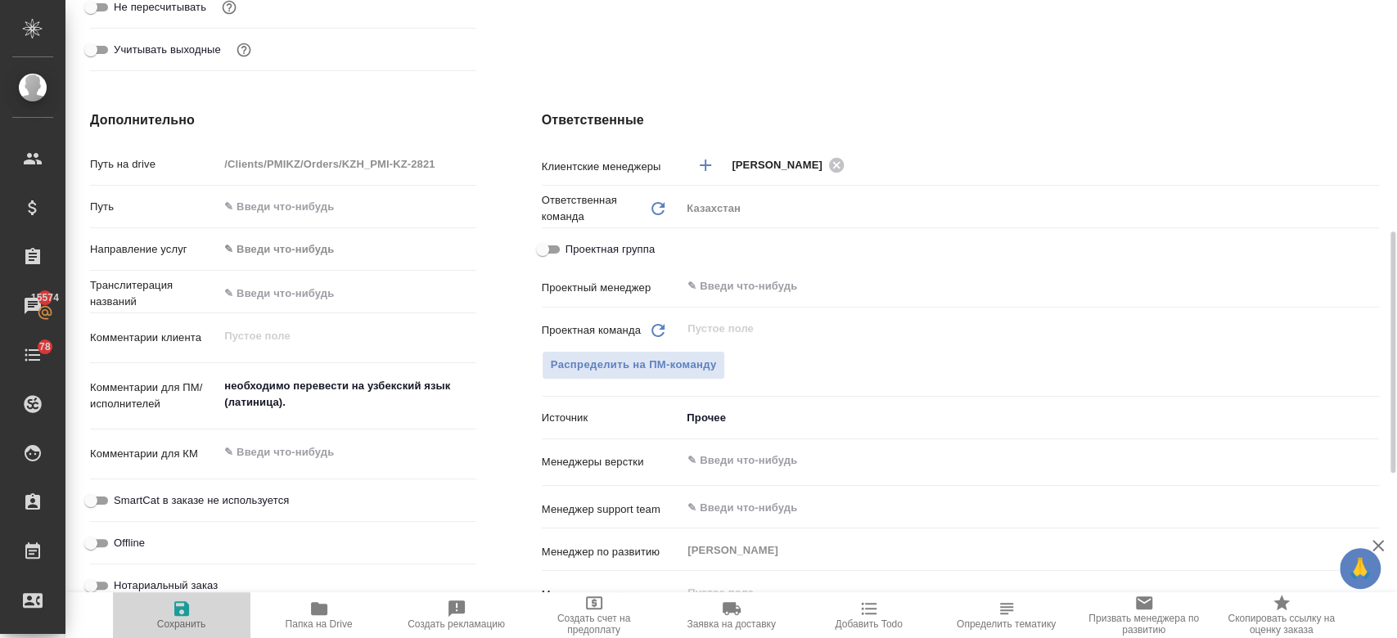
type textarea "x"
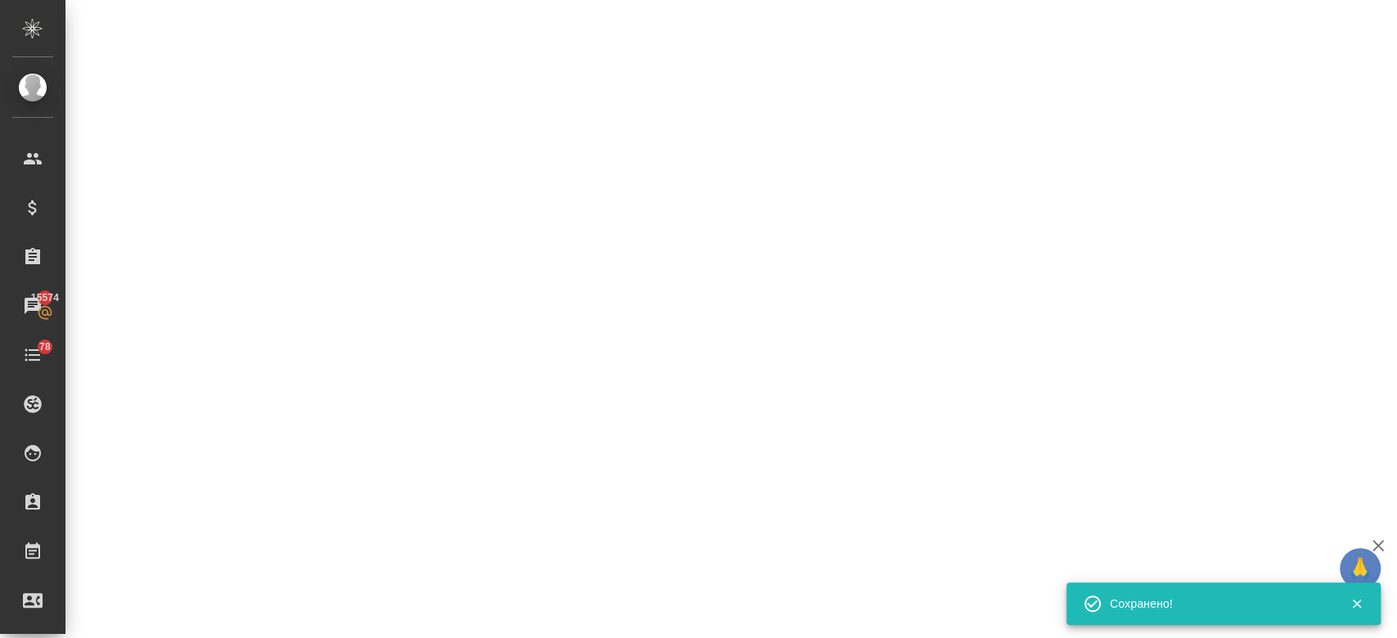
select select "RU"
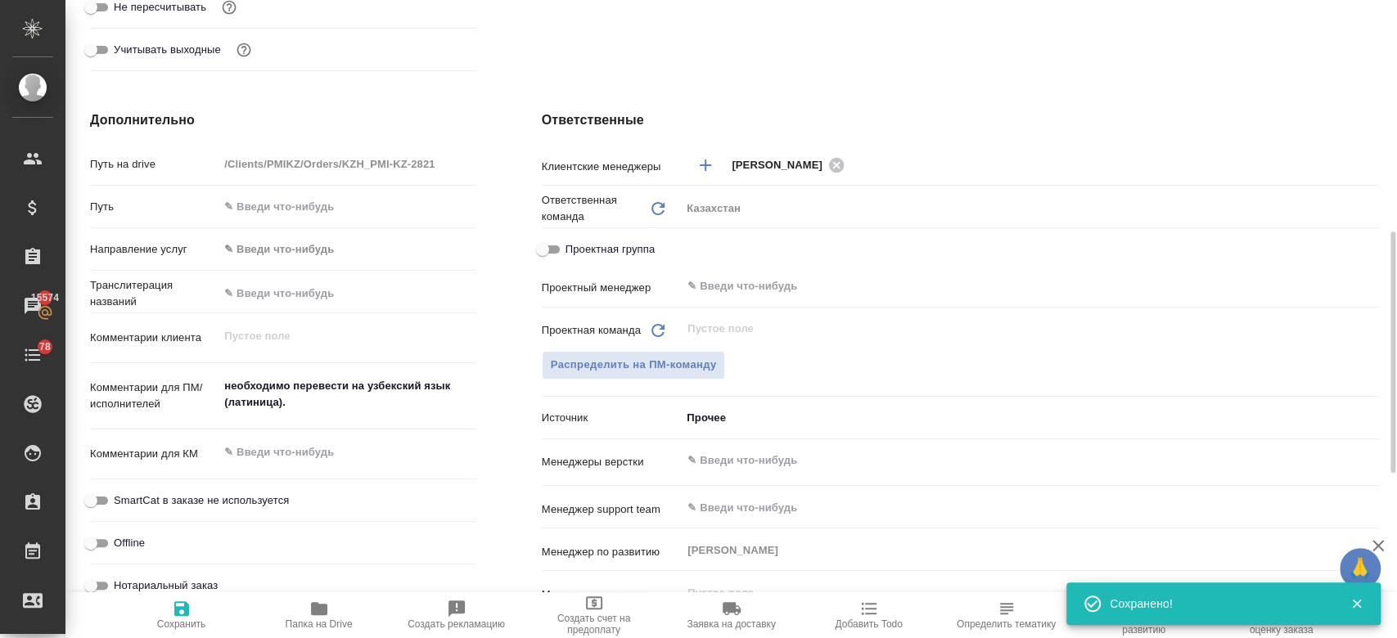
type textarea "x"
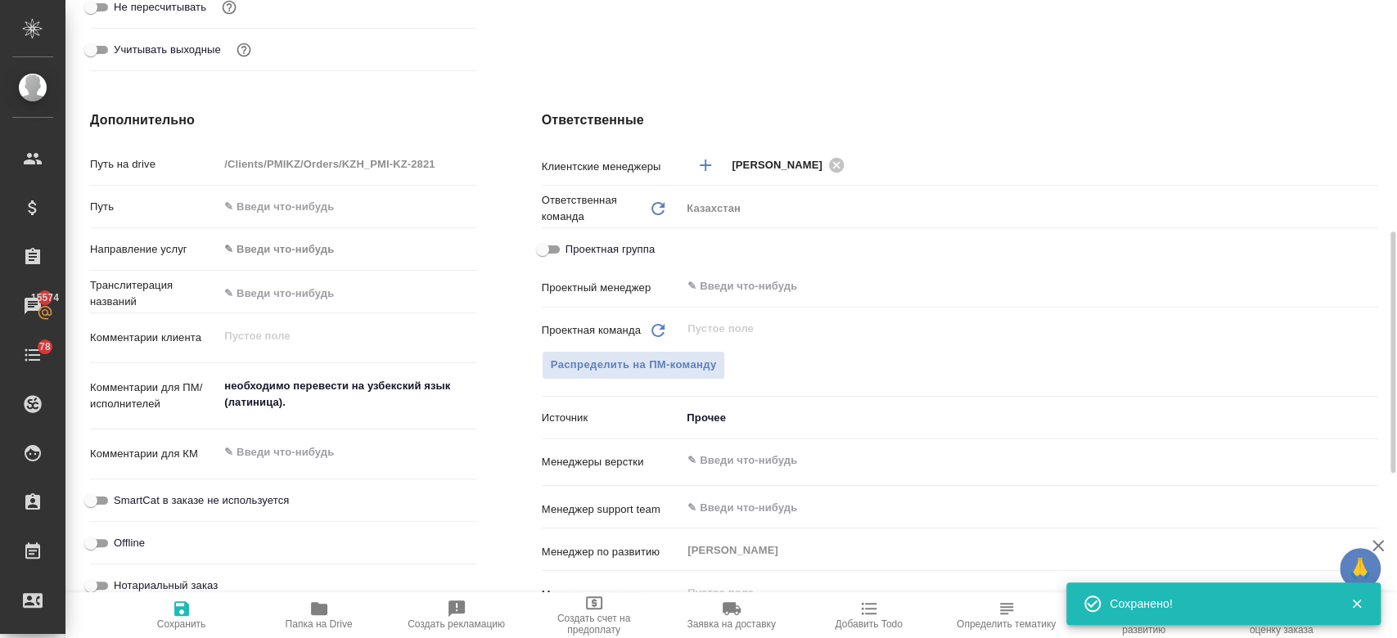
type textarea "x"
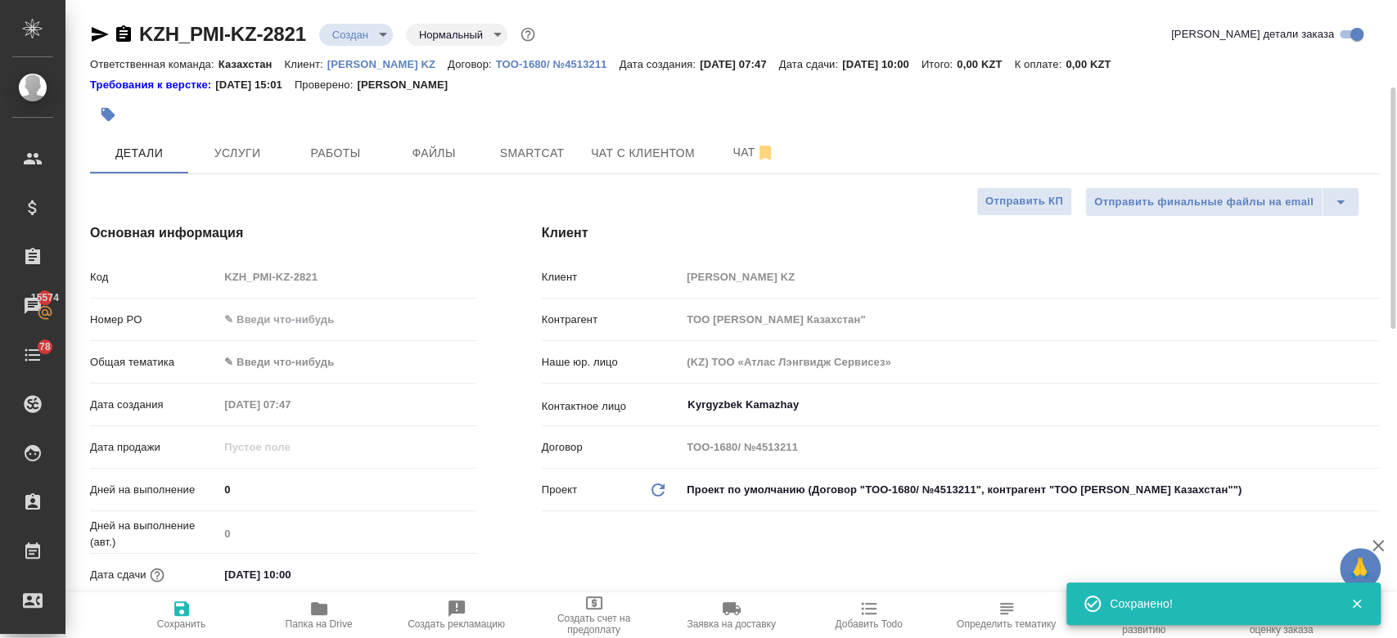
scroll to position [0, 0]
click at [235, 160] on span "Услуги" at bounding box center [237, 154] width 79 height 20
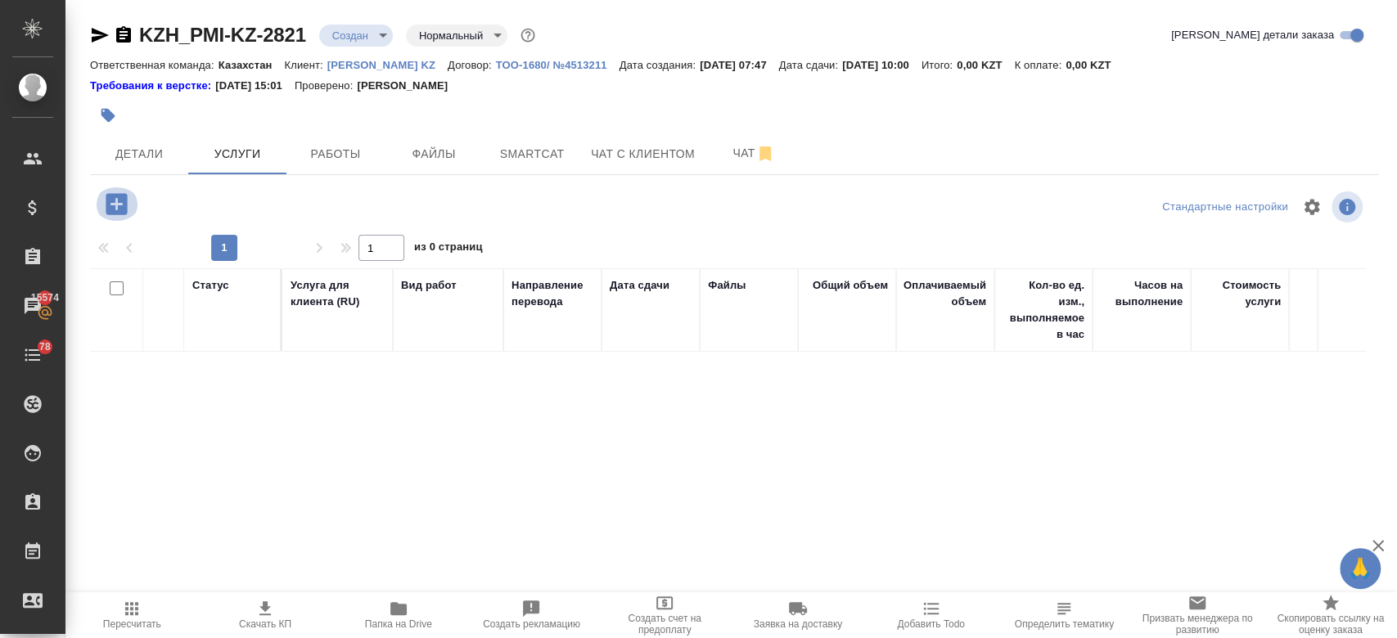
click at [115, 205] on icon "button" at bounding box center [116, 204] width 29 height 29
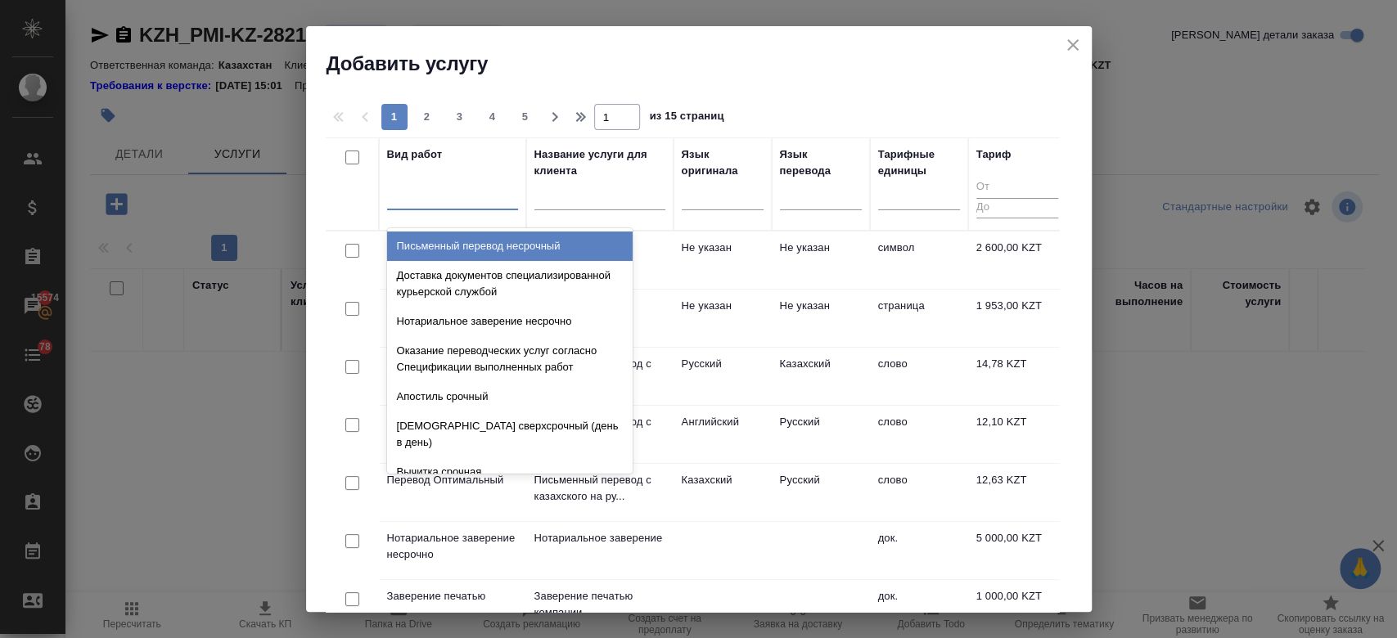
click at [458, 185] on div at bounding box center [452, 194] width 131 height 24
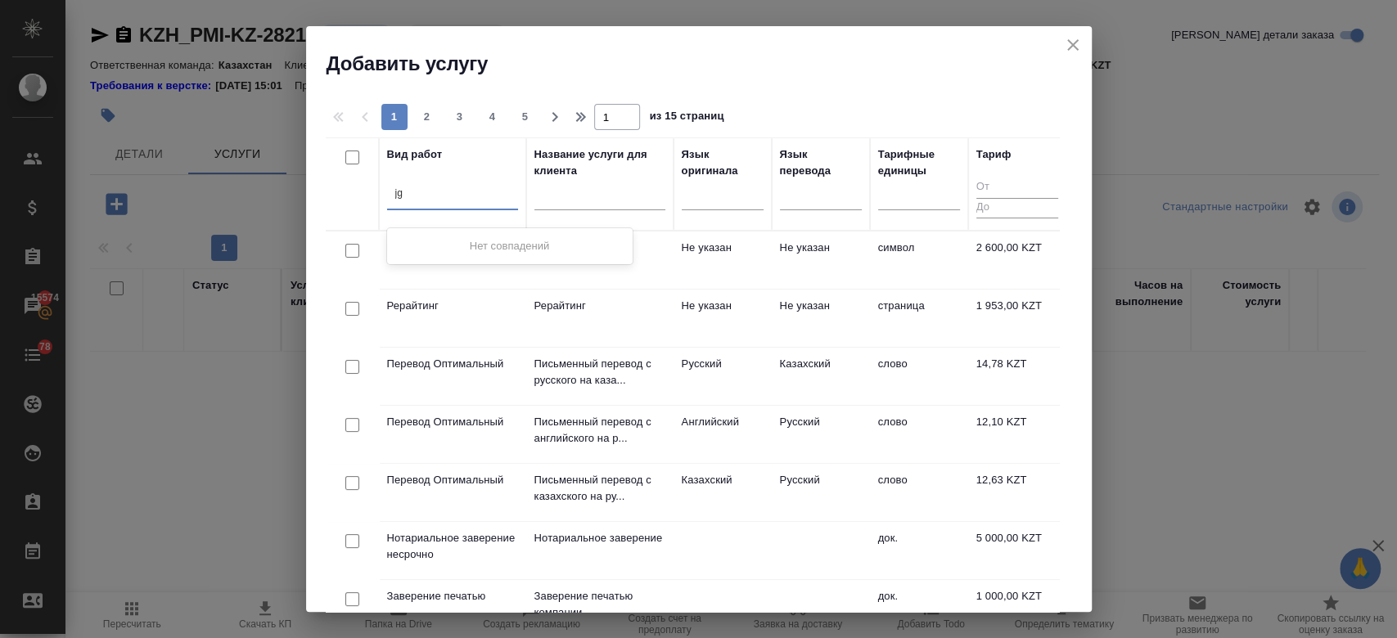
type input "j"
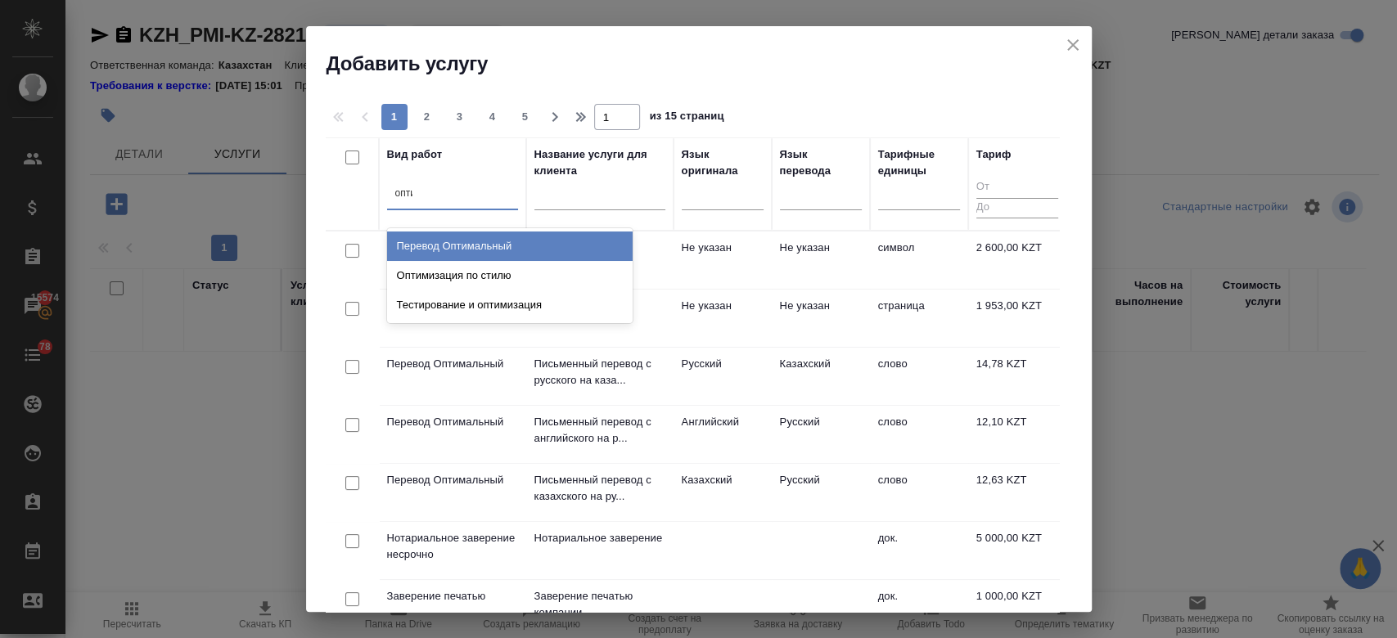
type input "оптим"
click at [495, 246] on div "Перевод Оптимальный" at bounding box center [510, 246] width 246 height 29
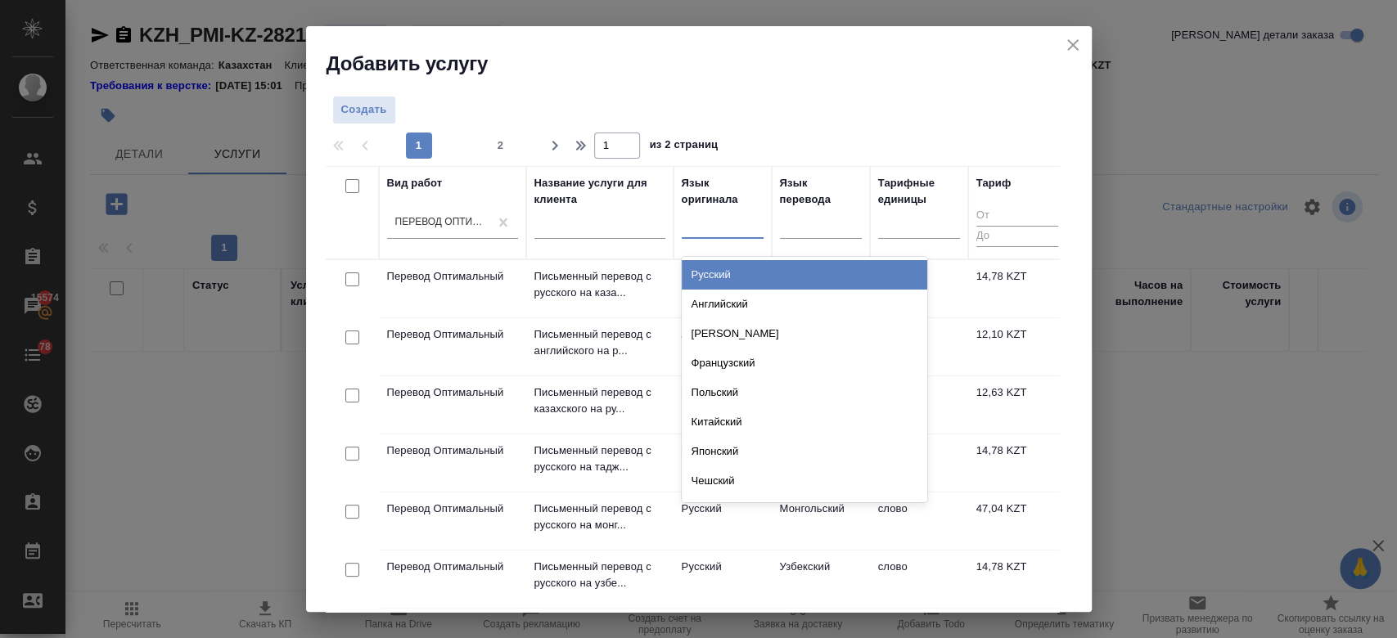
click at [711, 227] on div at bounding box center [723, 222] width 82 height 24
type input "рус"
click at [733, 271] on div "Русский" at bounding box center [805, 274] width 246 height 29
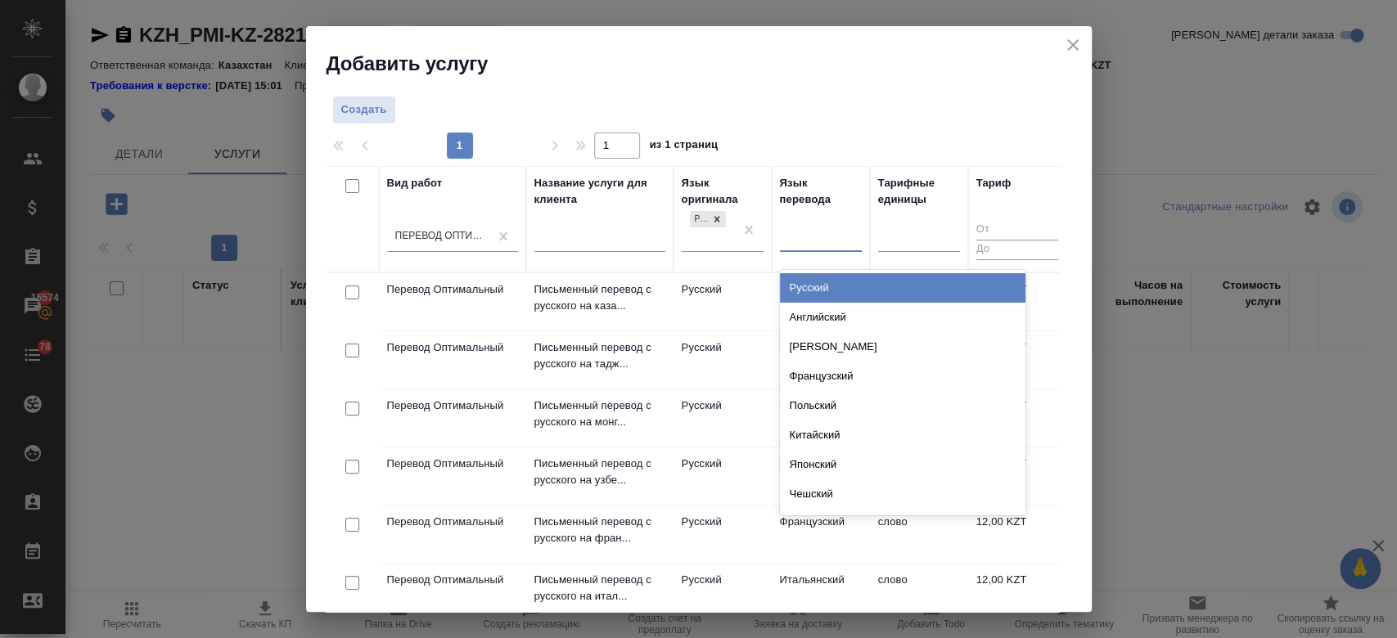
click at [814, 245] on div at bounding box center [821, 236] width 82 height 24
type input "узб"
click at [828, 285] on div "Узбекский" at bounding box center [903, 287] width 246 height 29
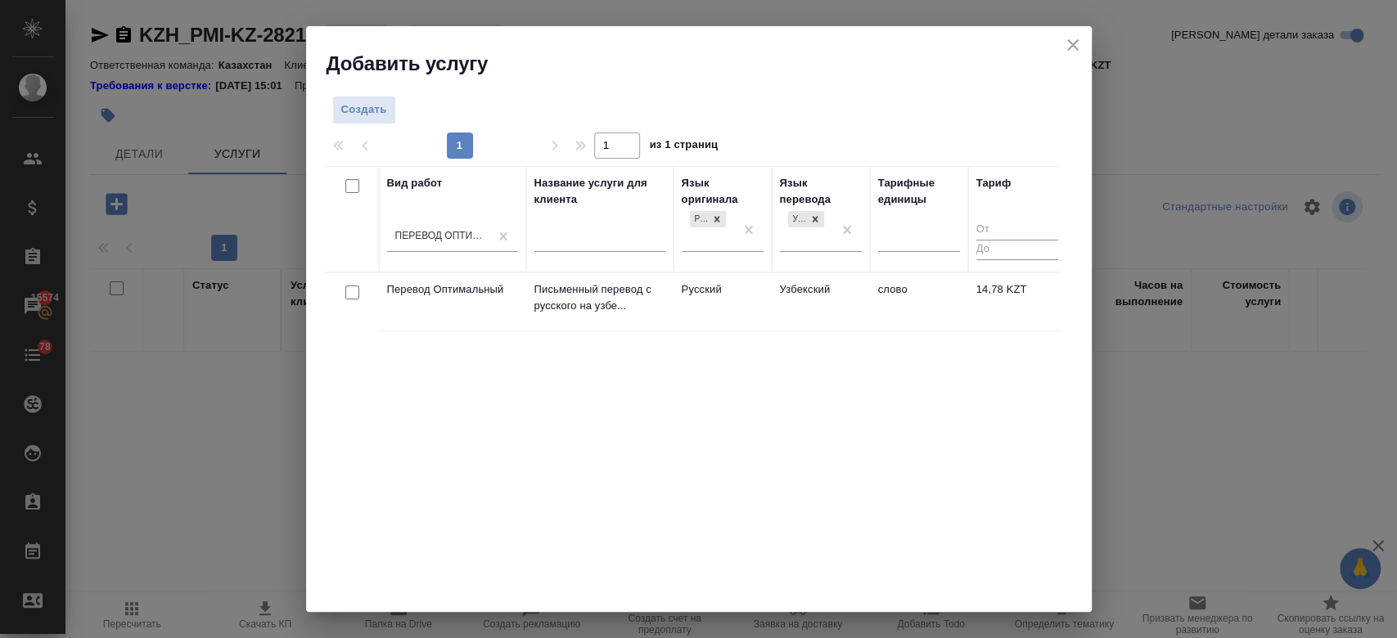
click at [751, 298] on td "Русский" at bounding box center [723, 301] width 98 height 57
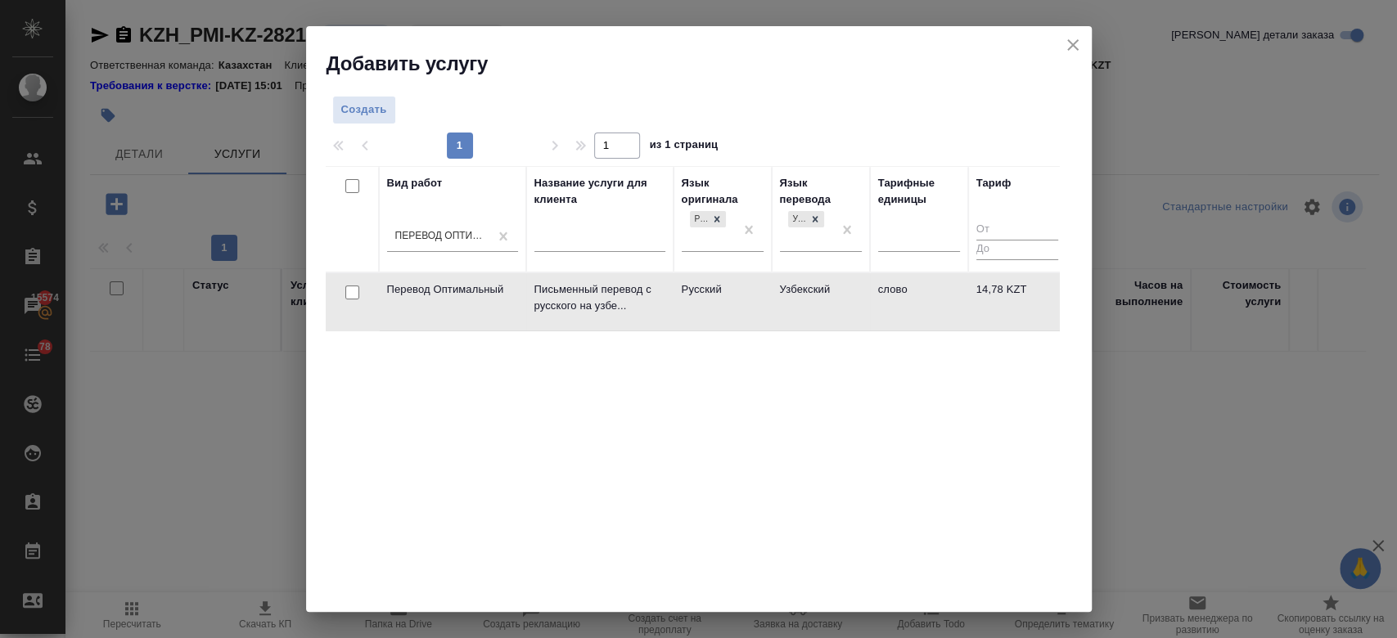
click at [751, 298] on td "Русский" at bounding box center [723, 301] width 98 height 57
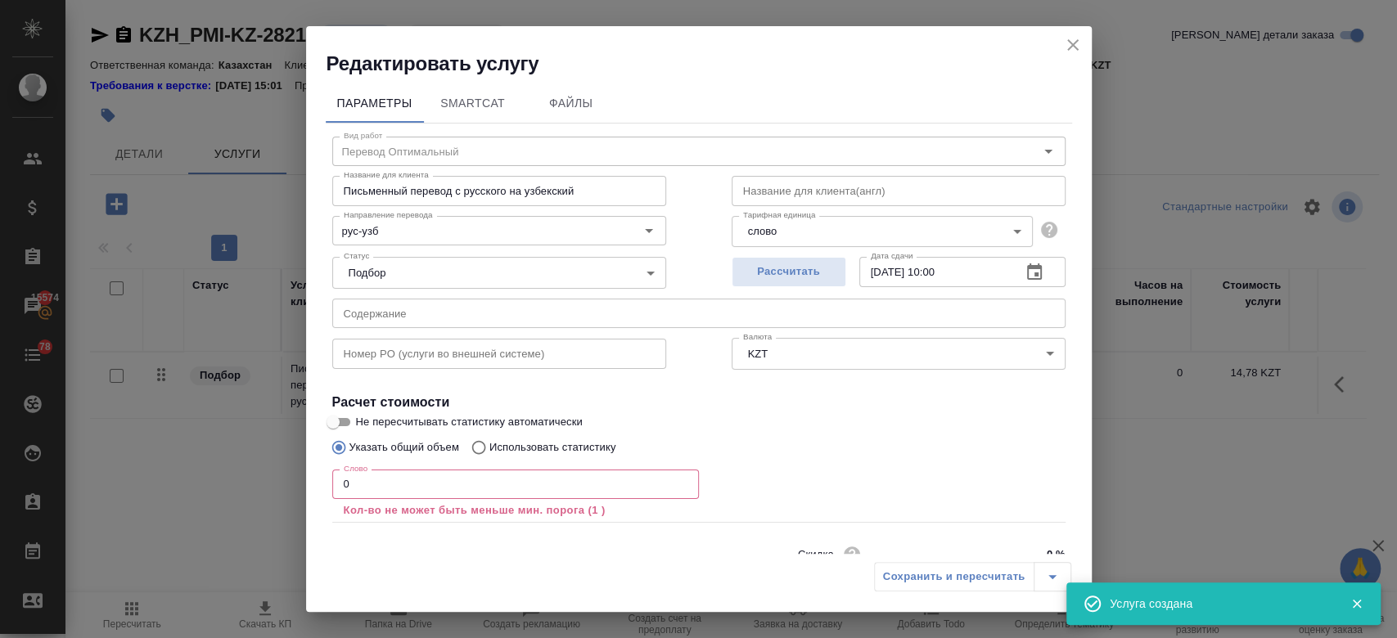
scroll to position [72, 0]
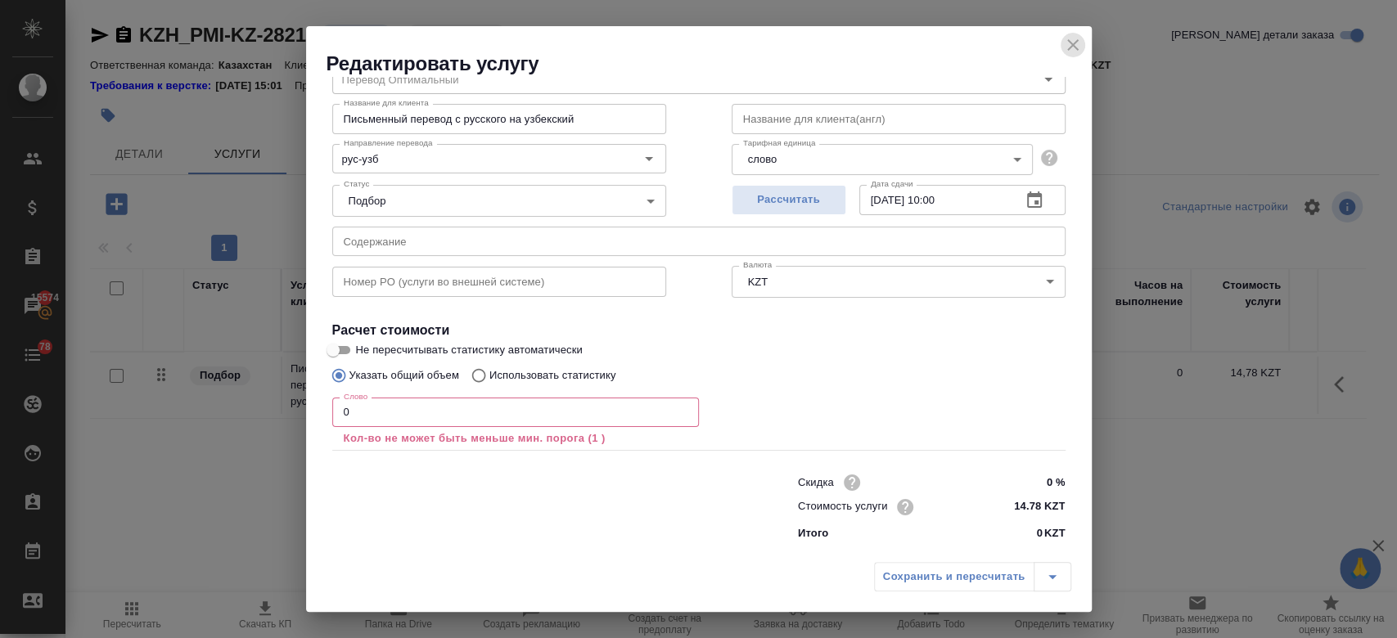
click at [1071, 41] on icon "close" at bounding box center [1073, 45] width 20 height 20
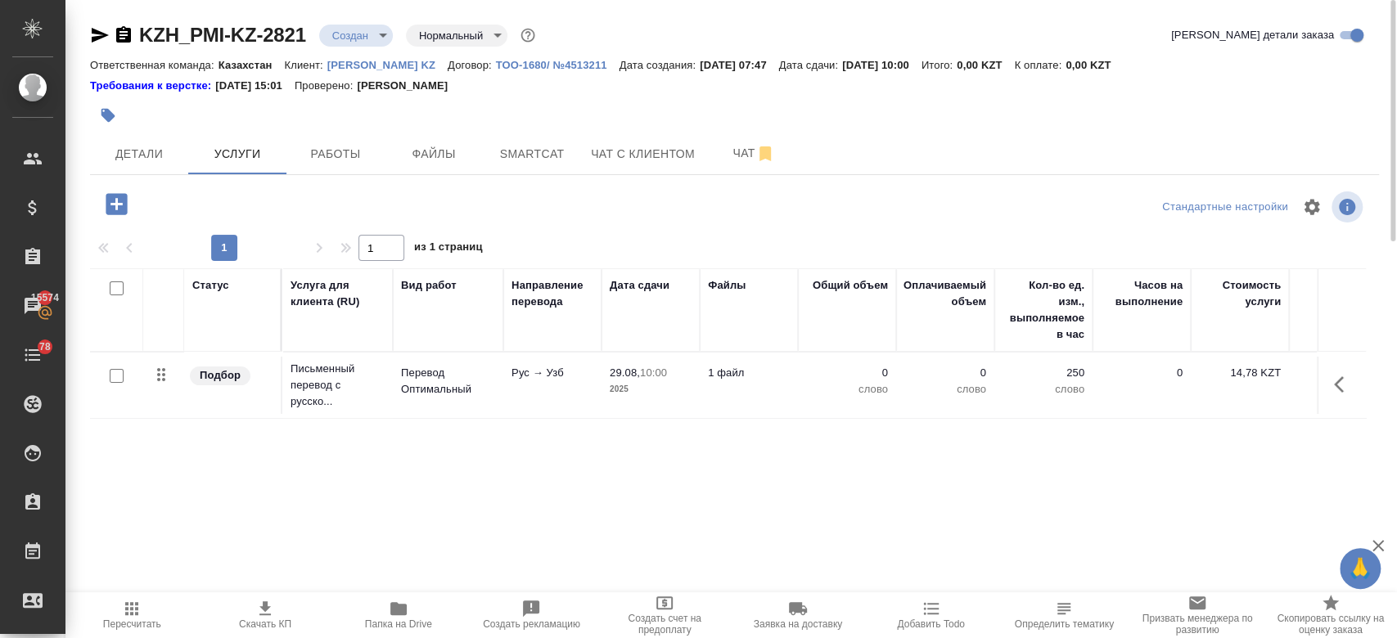
click at [117, 371] on input "checkbox" at bounding box center [117, 376] width 14 height 14
checkbox input "true"
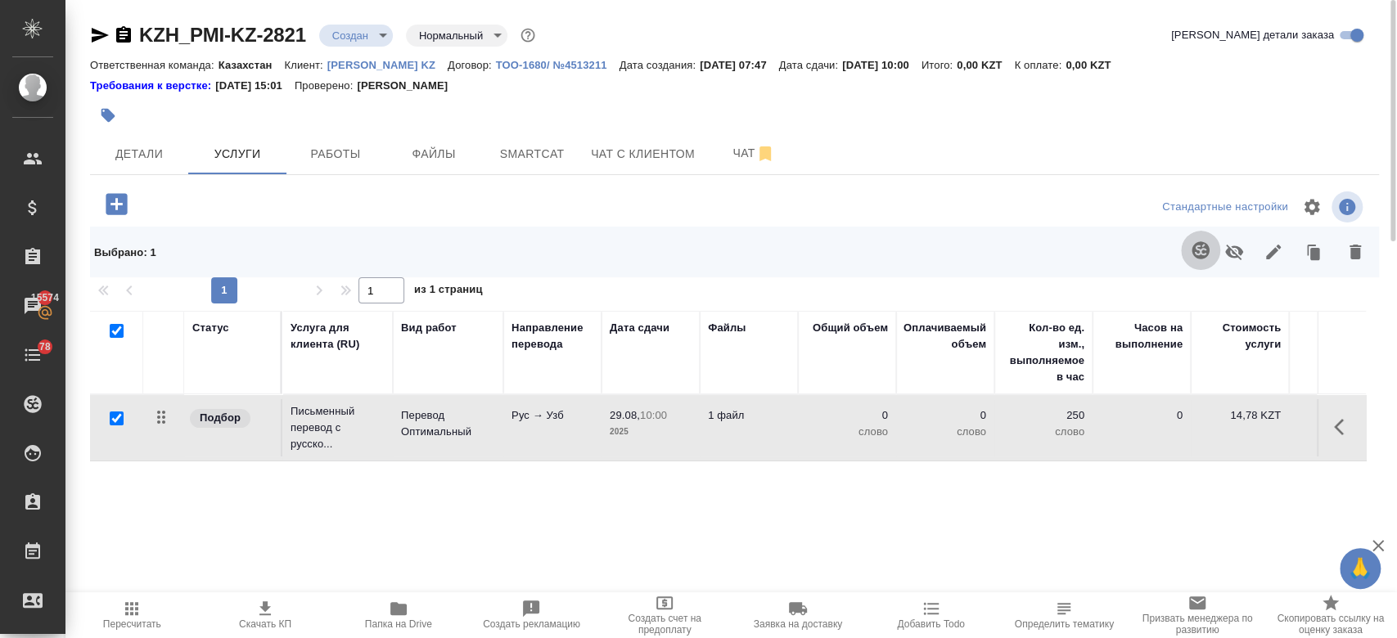
click at [1209, 250] on icon "button" at bounding box center [1200, 249] width 17 height 17
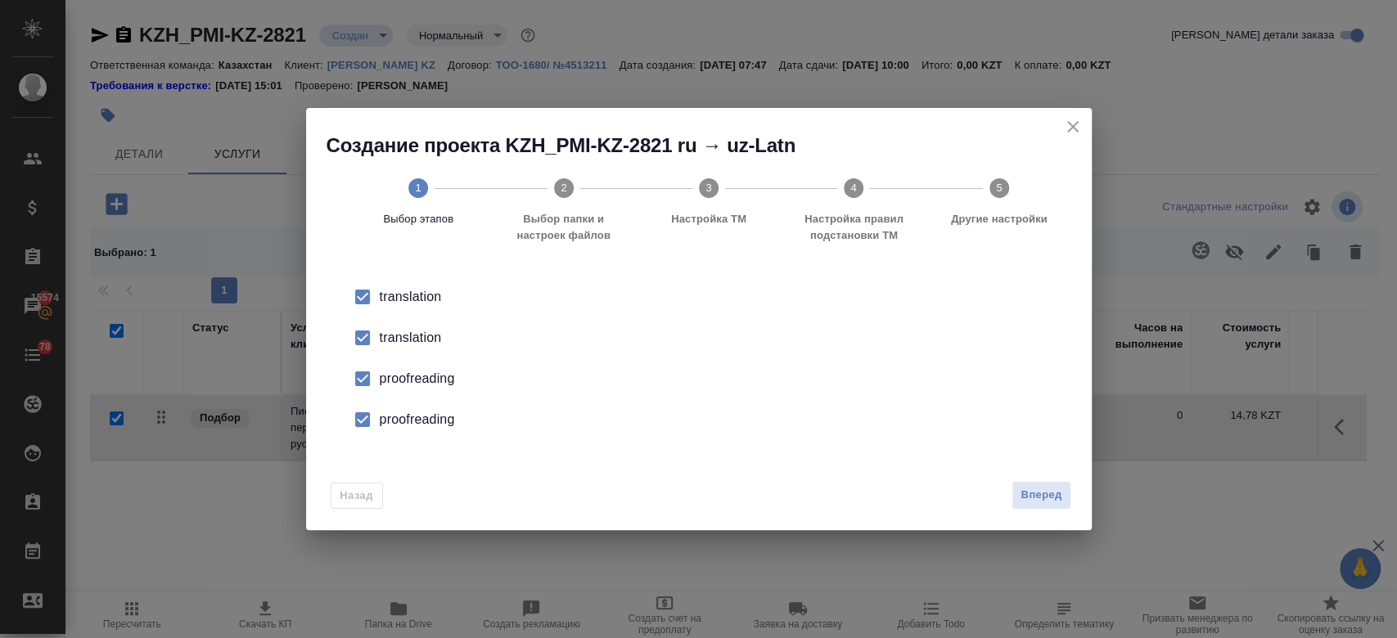
click at [420, 307] on div "translation" at bounding box center [716, 297] width 673 height 20
click at [420, 377] on div "proofreading" at bounding box center [716, 379] width 673 height 20
click at [405, 389] on div "proofreading" at bounding box center [716, 379] width 673 height 20
click at [1065, 503] on button "Вперед" at bounding box center [1041, 495] width 59 height 29
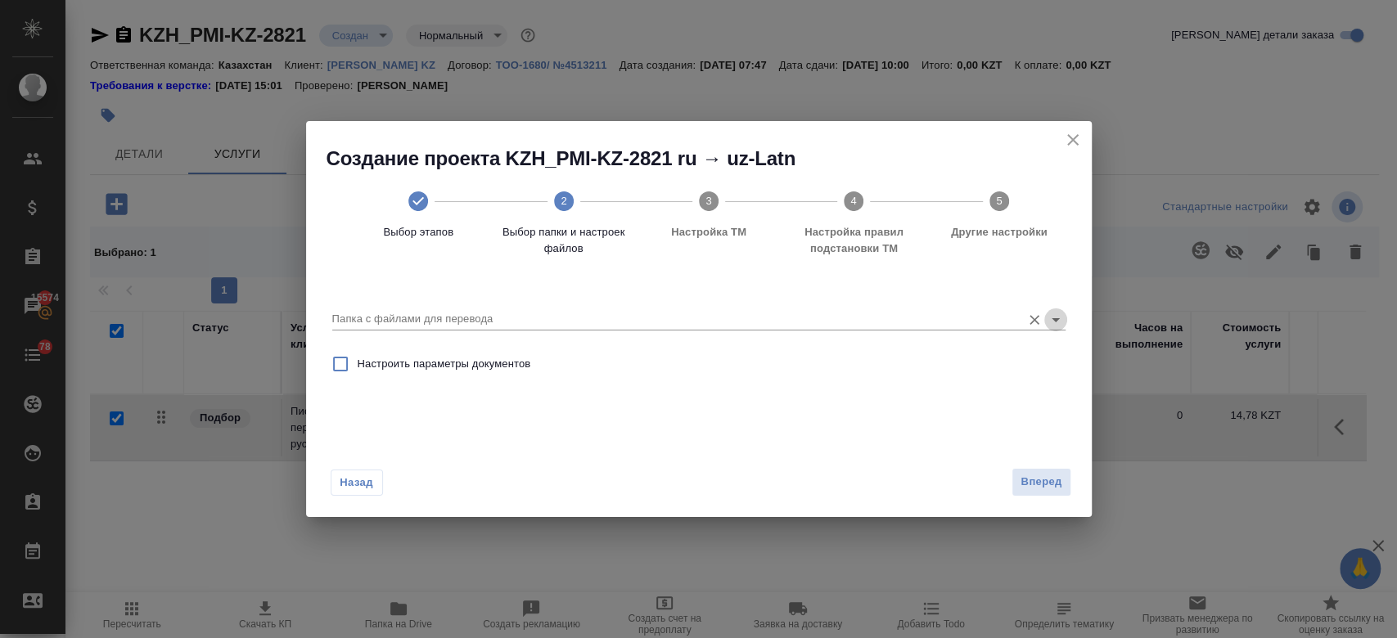
click at [1064, 323] on icon "Open" at bounding box center [1056, 320] width 20 height 20
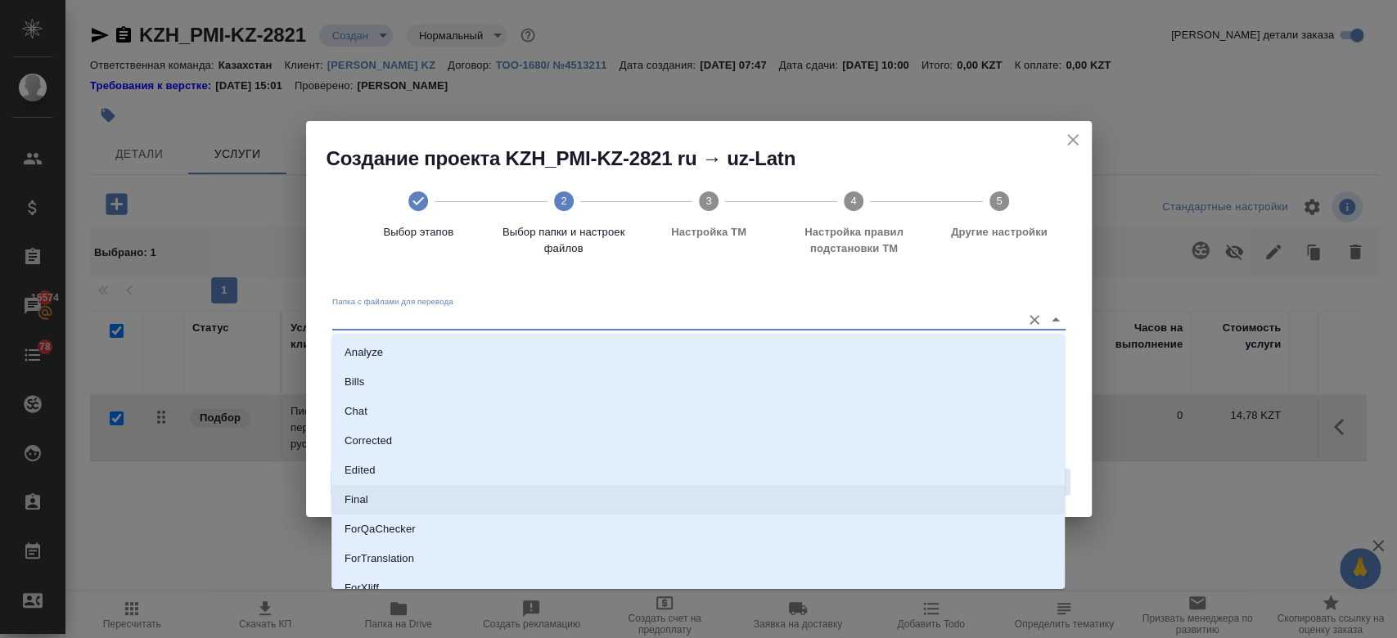
scroll to position [132, 0]
click at [592, 523] on li "Source" at bounding box center [698, 515] width 733 height 29
type input "Source"
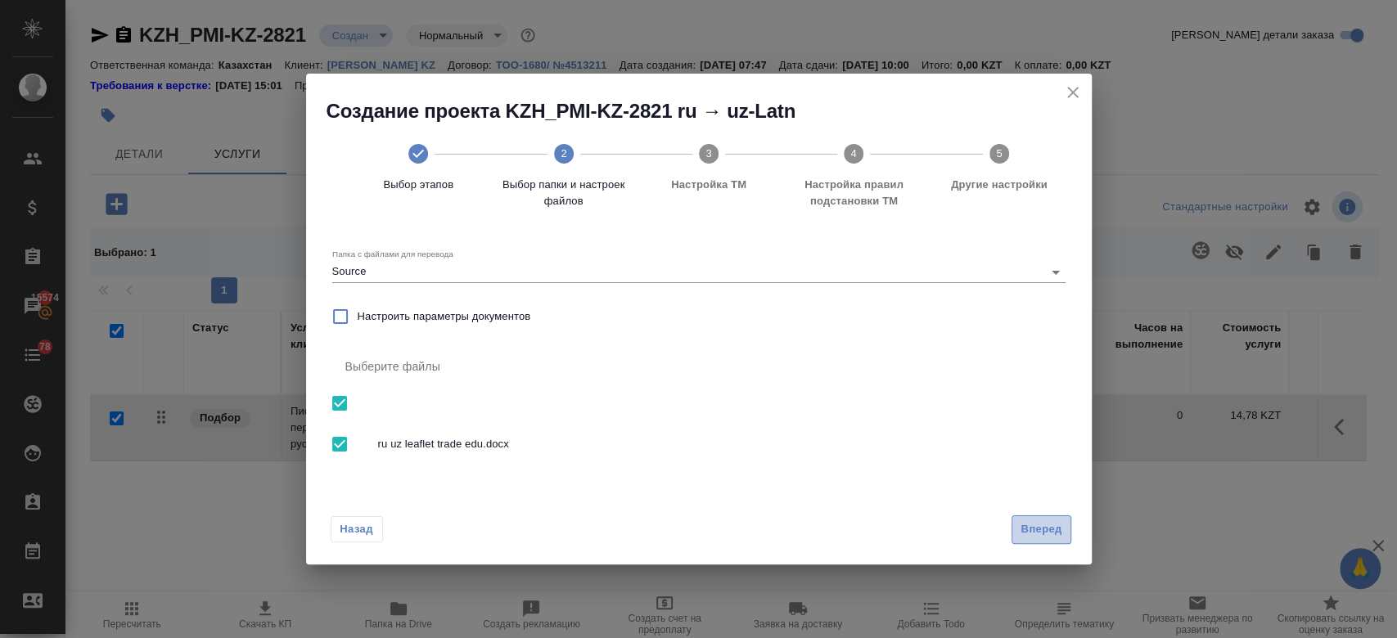
click at [1035, 519] on button "Вперед" at bounding box center [1041, 530] width 59 height 29
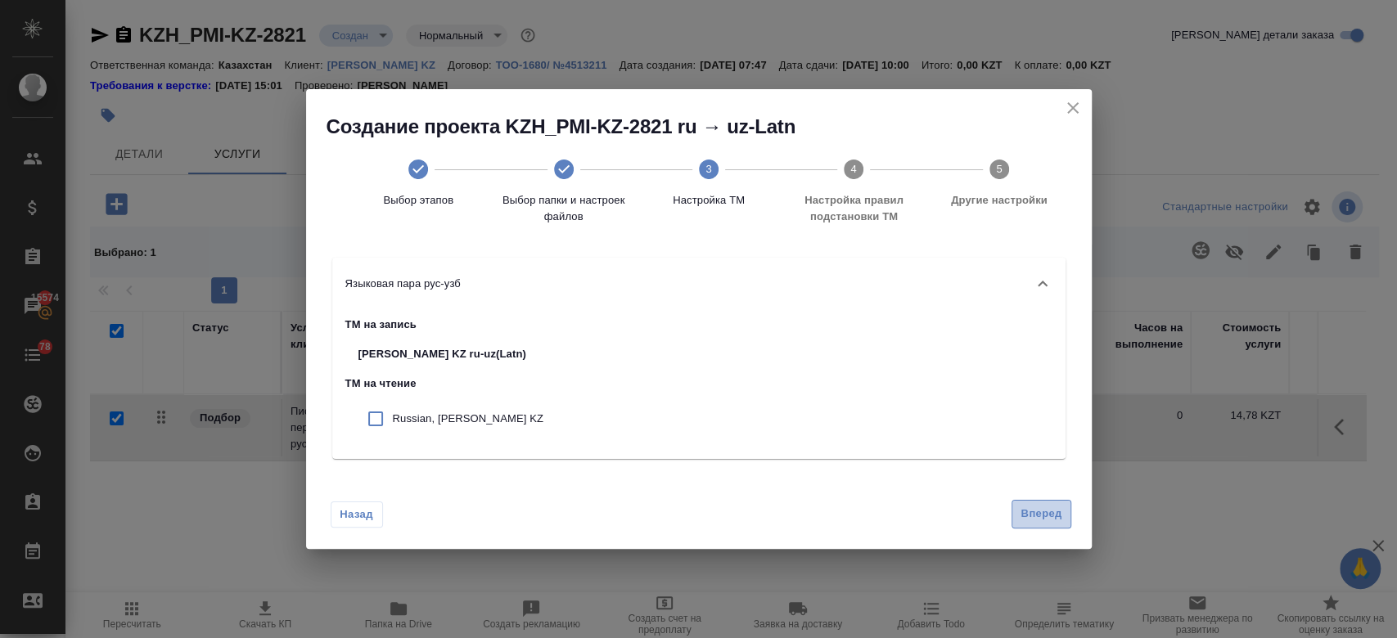
click at [1036, 517] on span "Вперед" at bounding box center [1041, 514] width 41 height 19
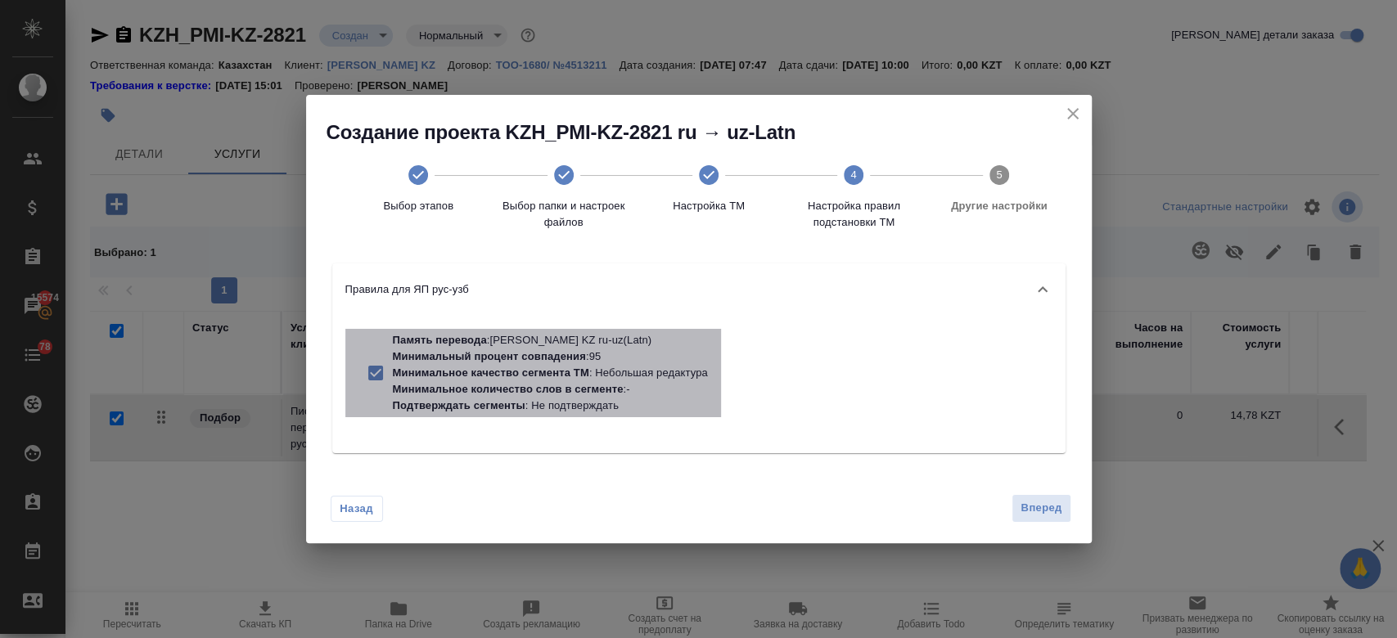
click at [633, 382] on p "Минимальное количество слов в сегменте : -" at bounding box center [550, 389] width 315 height 16
checkbox input "false"
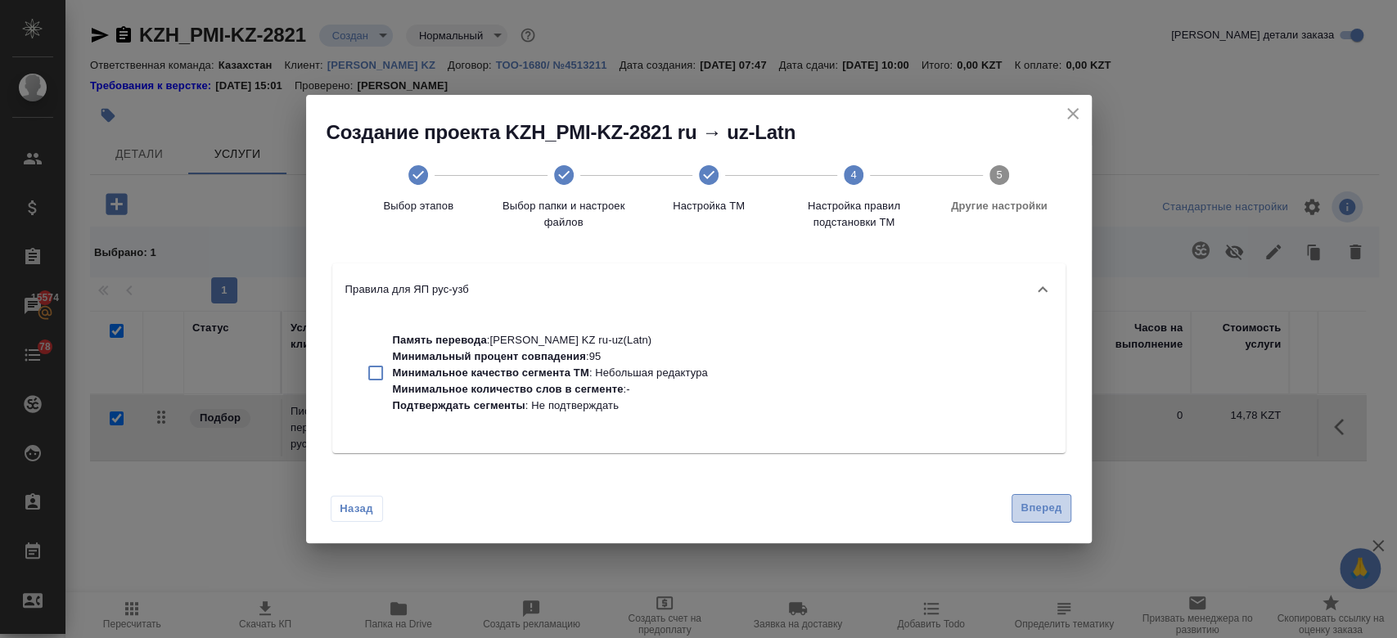
click at [1049, 515] on span "Вперед" at bounding box center [1041, 508] width 41 height 19
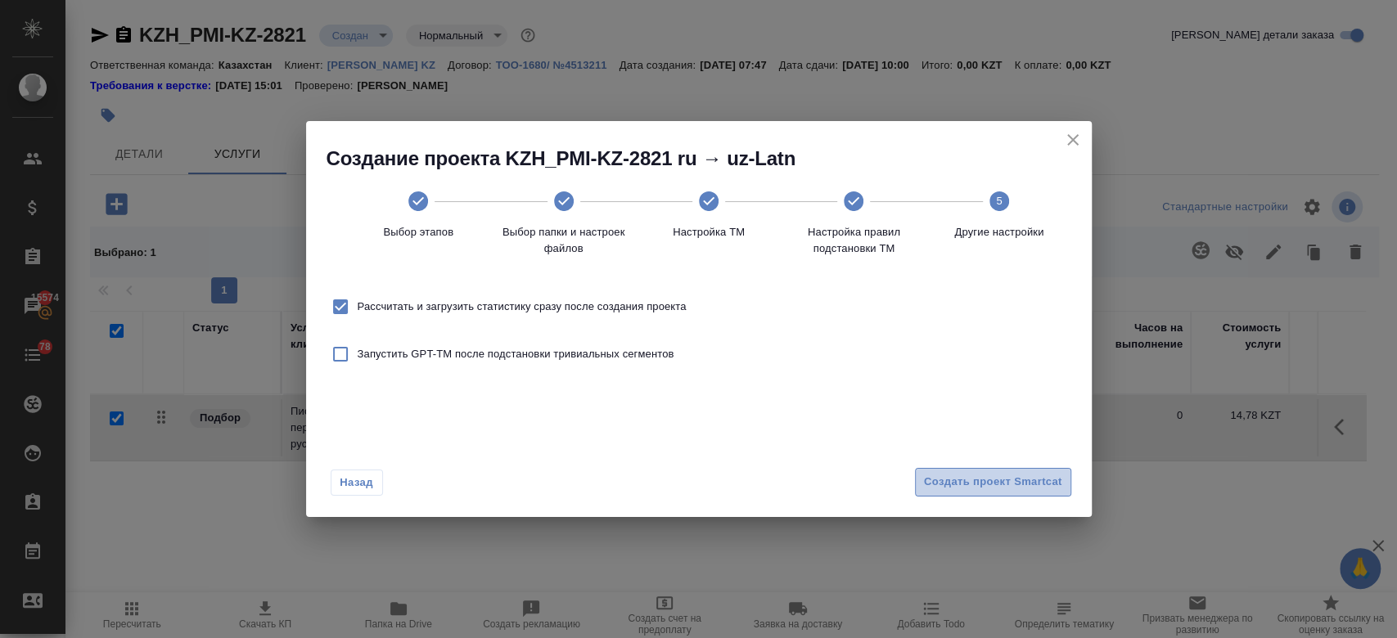
click at [1013, 484] on span "Создать проект Smartcat" at bounding box center [993, 482] width 138 height 19
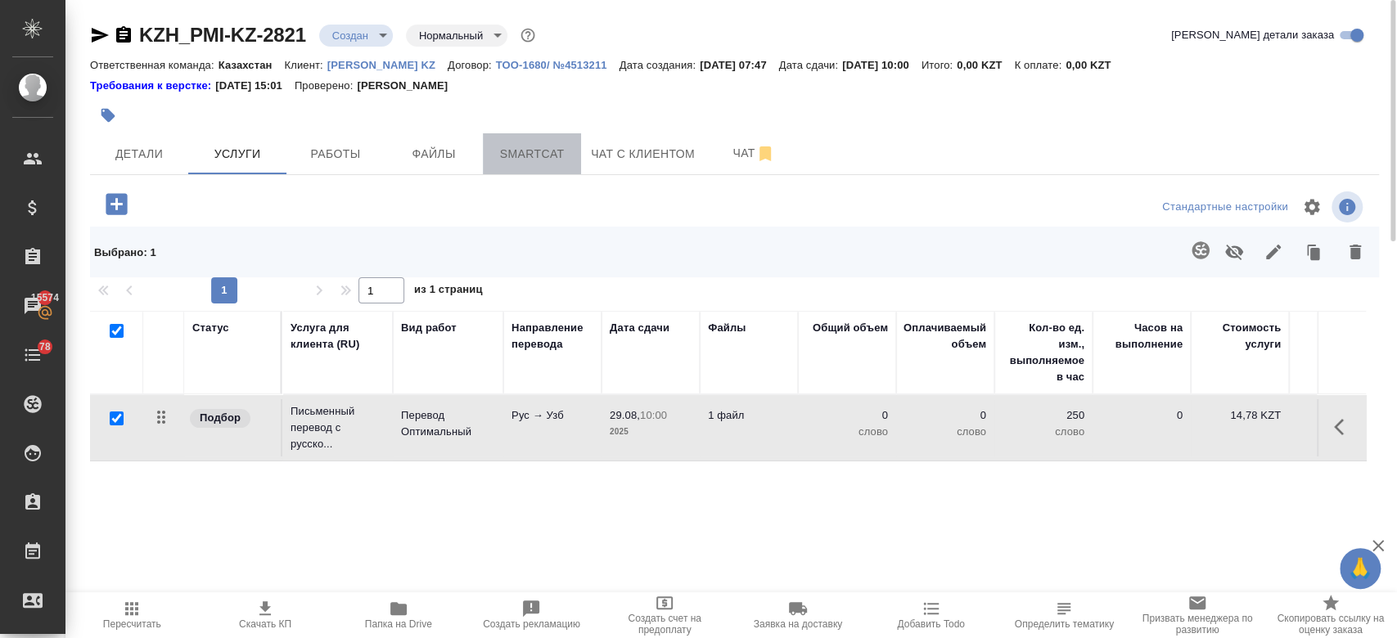
click at [541, 160] on span "Smartcat" at bounding box center [532, 154] width 79 height 20
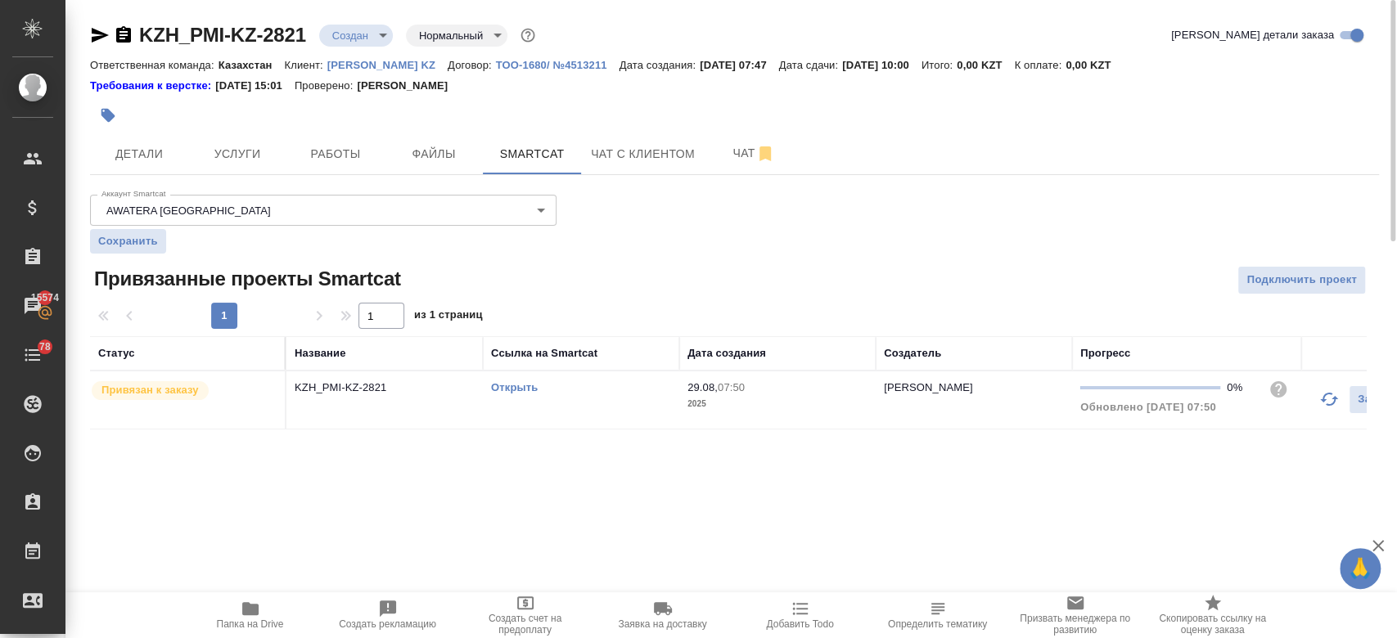
click at [528, 389] on link "Открыть" at bounding box center [514, 387] width 47 height 12
click at [245, 167] on button "Услуги" at bounding box center [237, 153] width 98 height 41
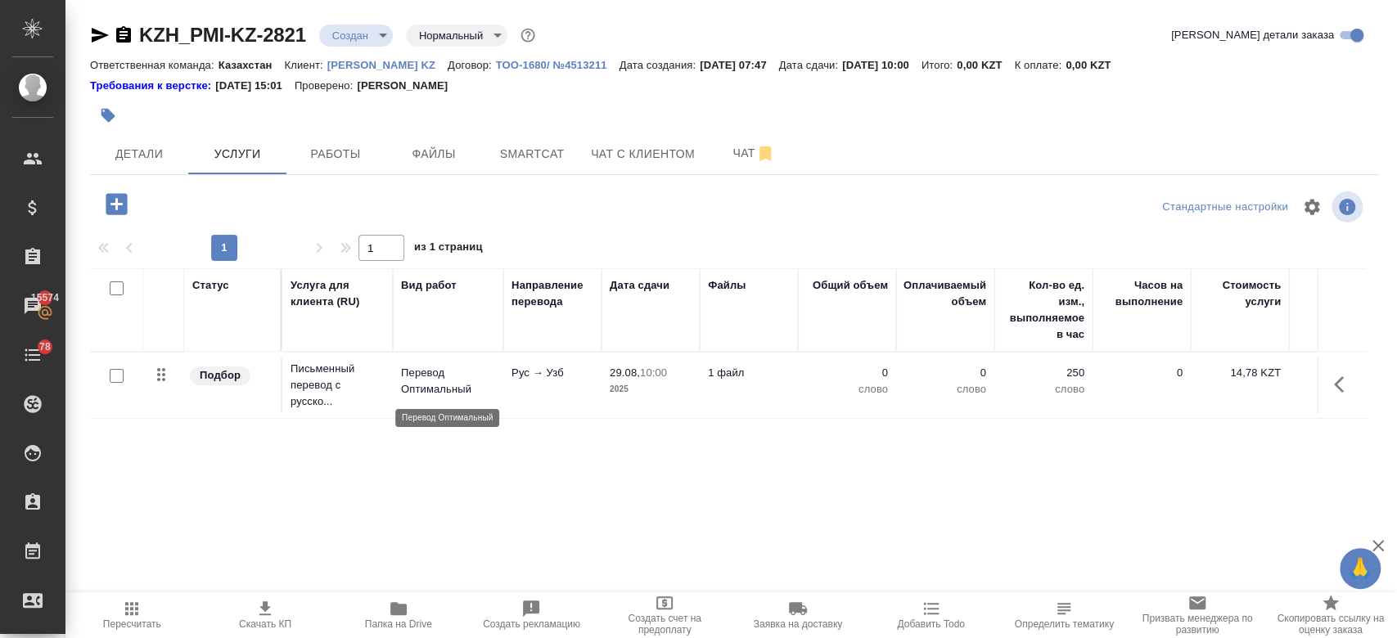
click at [426, 390] on p "Перевод Оптимальный" at bounding box center [448, 381] width 94 height 33
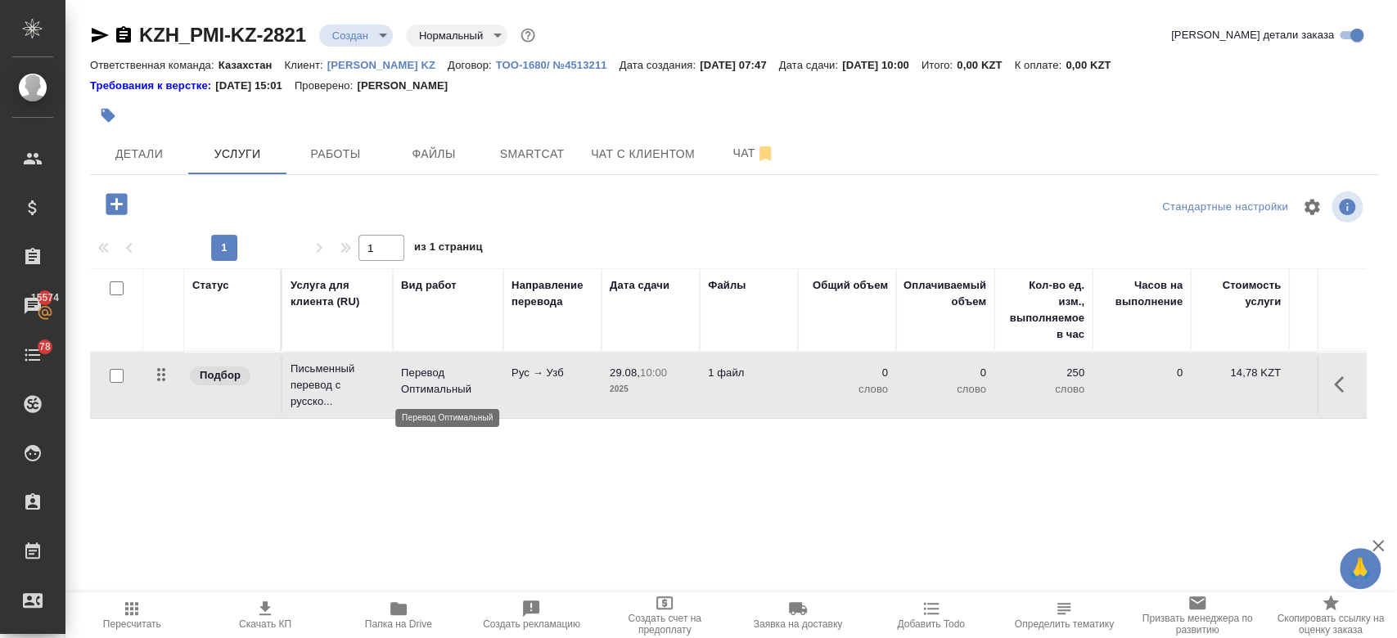
click at [426, 390] on p "Перевод Оптимальный" at bounding box center [448, 381] width 94 height 33
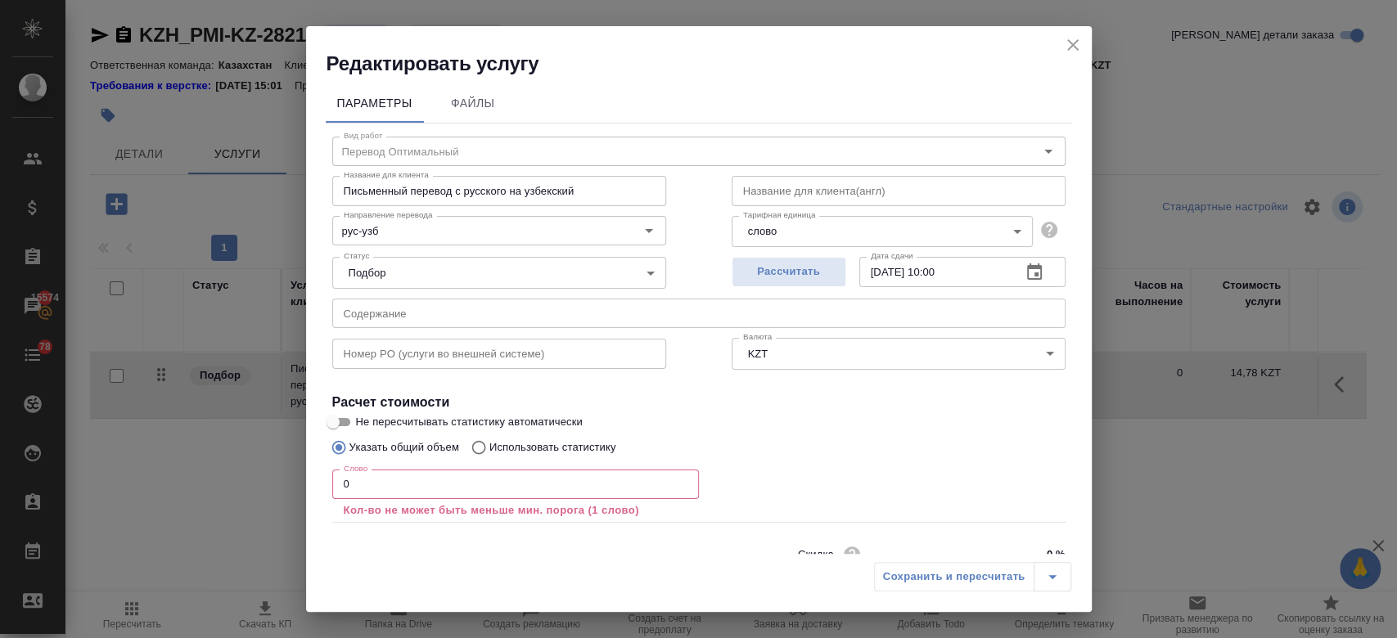
click at [378, 501] on div "Слово 0 Слово Кол-во не может быть меньше мин. порога (1 слово)" at bounding box center [515, 494] width 367 height 49
click at [378, 488] on input "0" at bounding box center [515, 484] width 367 height 29
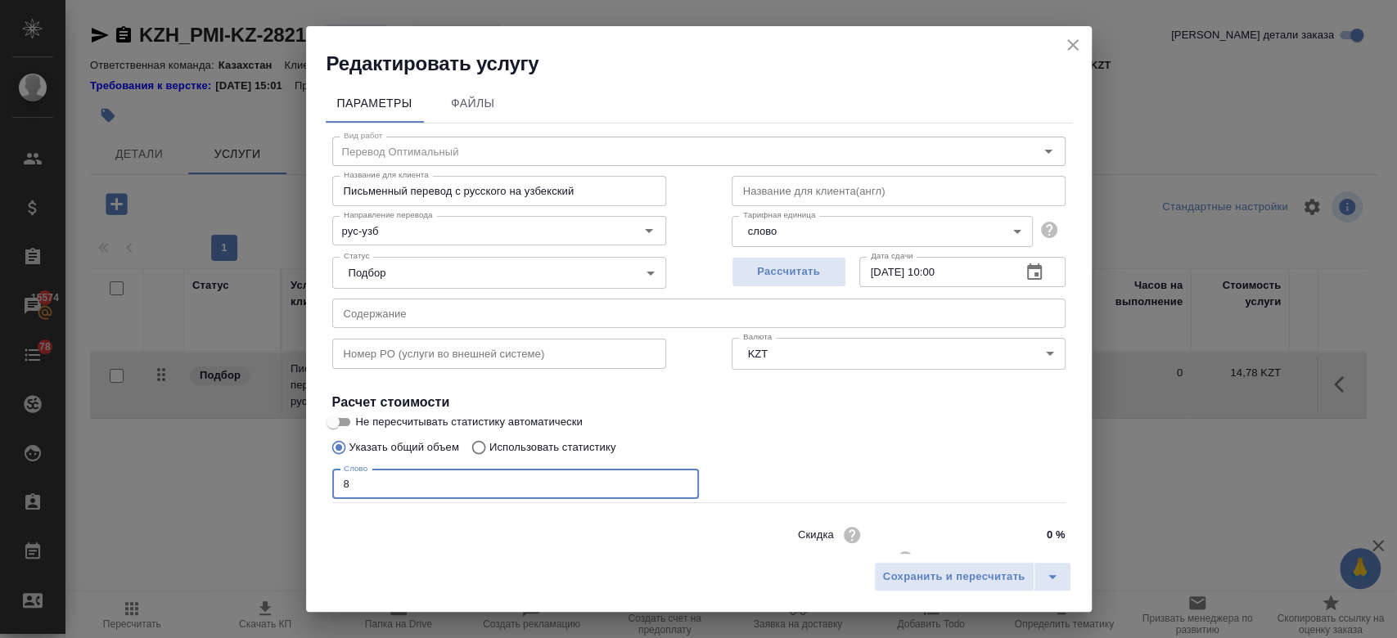
type input "8"
click at [344, 421] on input "Не пересчитывать статистику автоматически" at bounding box center [333, 423] width 59 height 20
checkbox input "true"
click at [823, 435] on div "Указать общий объем Использовать статистику" at bounding box center [698, 447] width 733 height 31
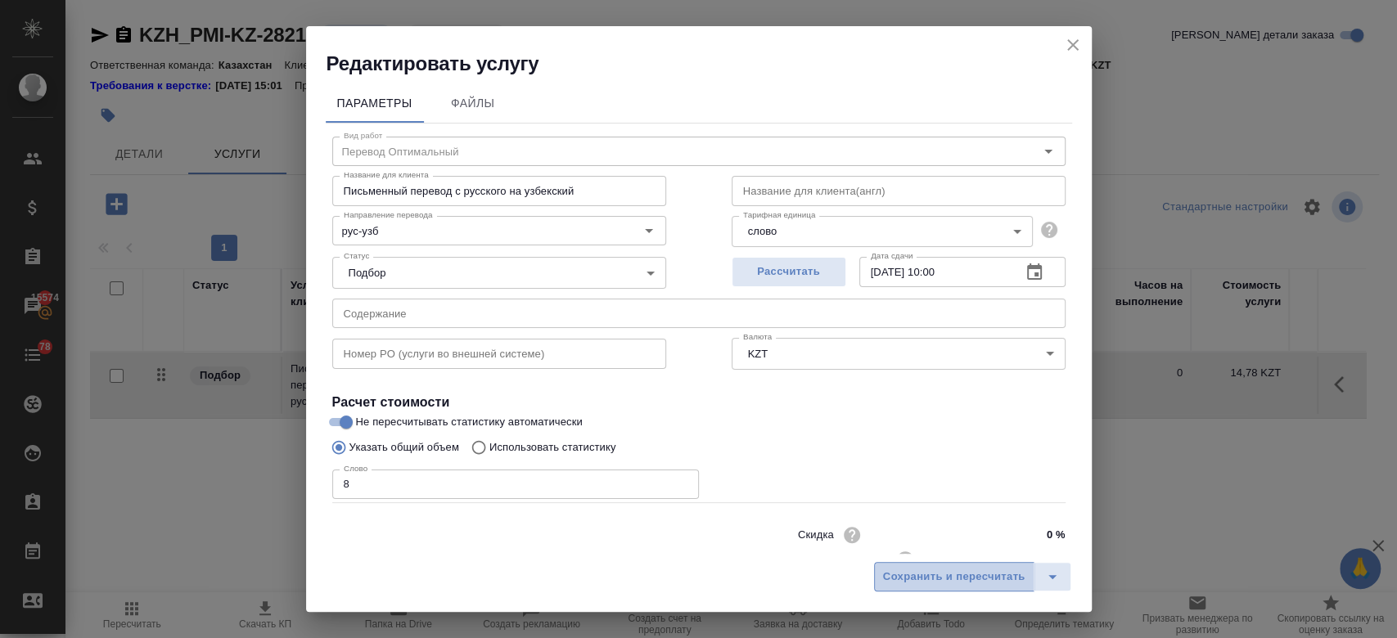
click at [914, 582] on span "Сохранить и пересчитать" at bounding box center [954, 577] width 142 height 19
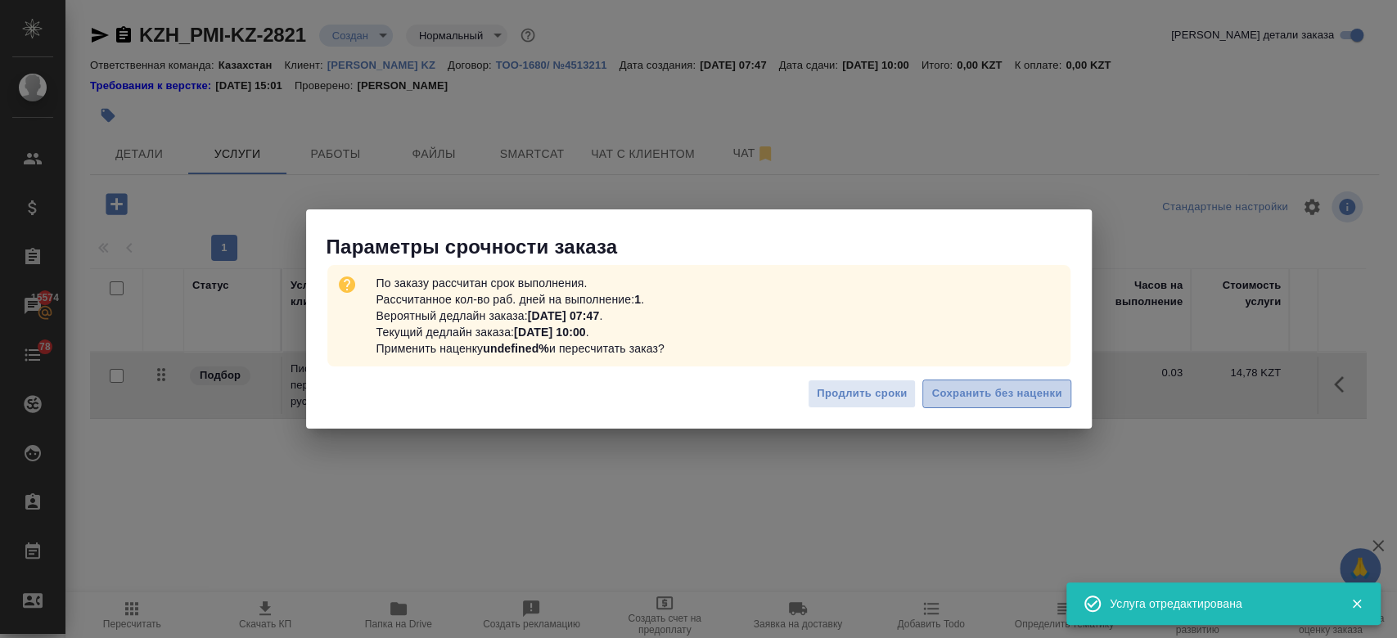
click at [1007, 395] on span "Сохранить без наценки" at bounding box center [997, 394] width 130 height 19
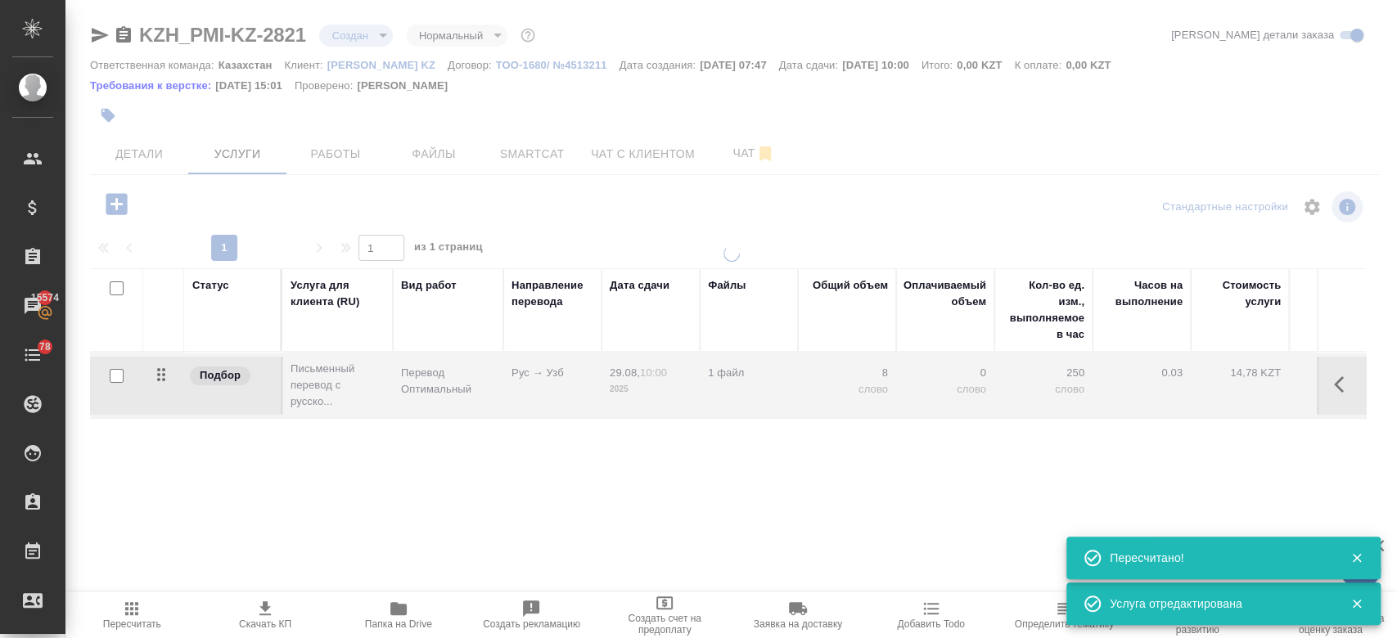
type input "urgent"
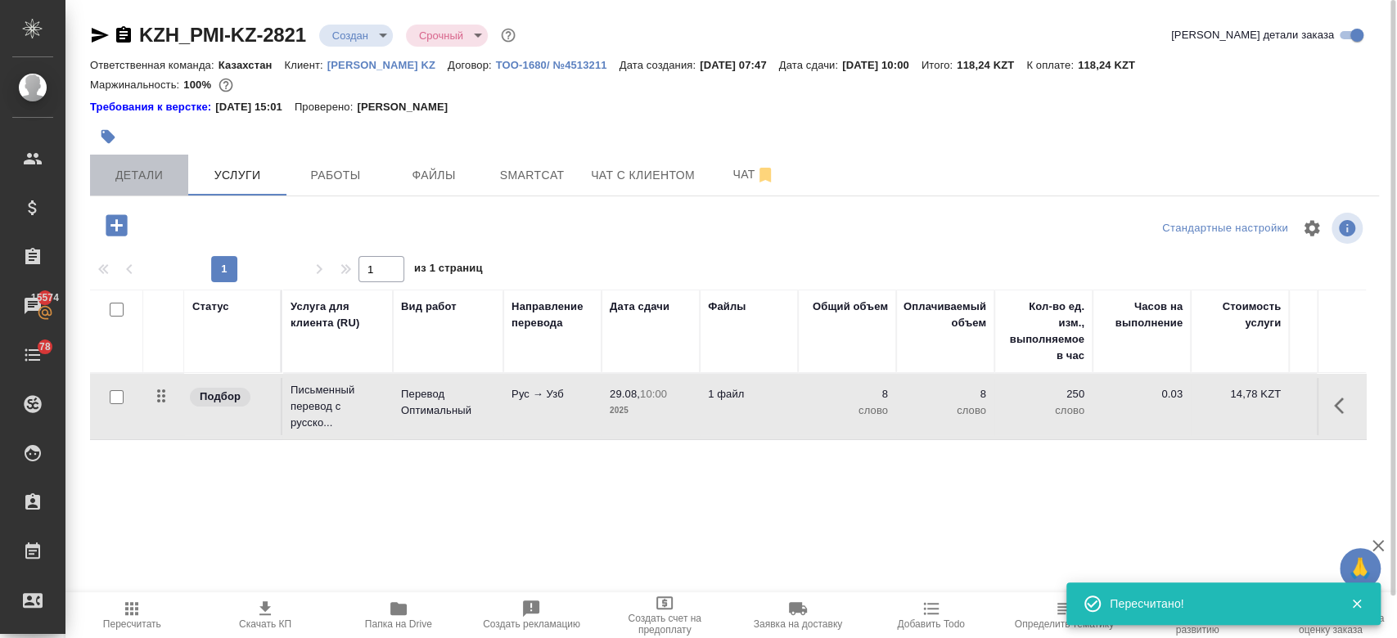
click at [164, 168] on span "Детали" at bounding box center [139, 175] width 79 height 20
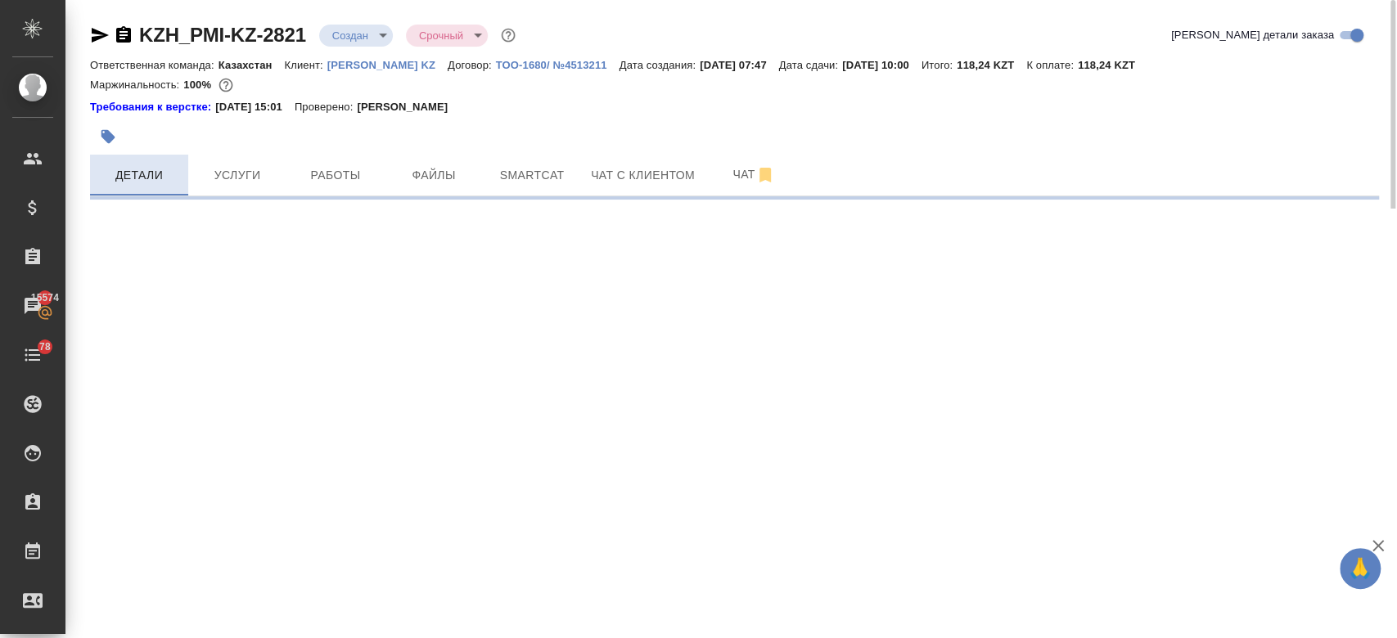
select select "RU"
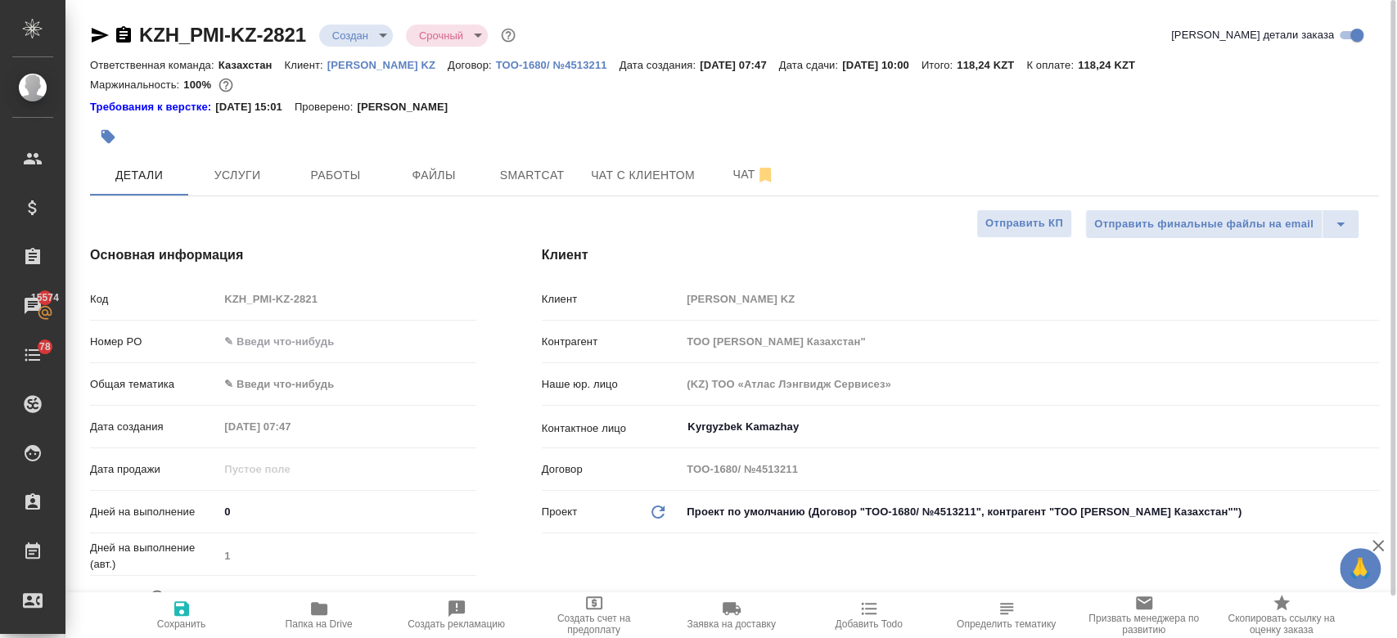
type textarea "x"
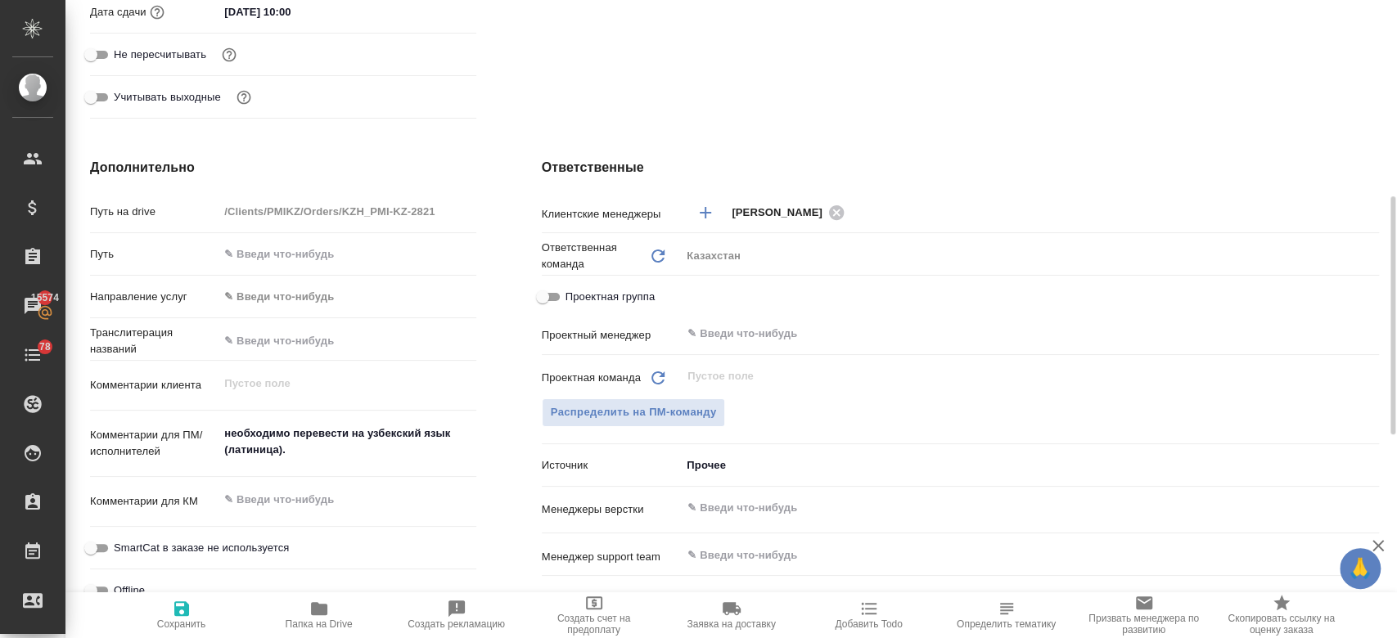
scroll to position [586, 0]
click at [596, 409] on span "Распределить на ПМ-команду" at bounding box center [634, 412] width 166 height 19
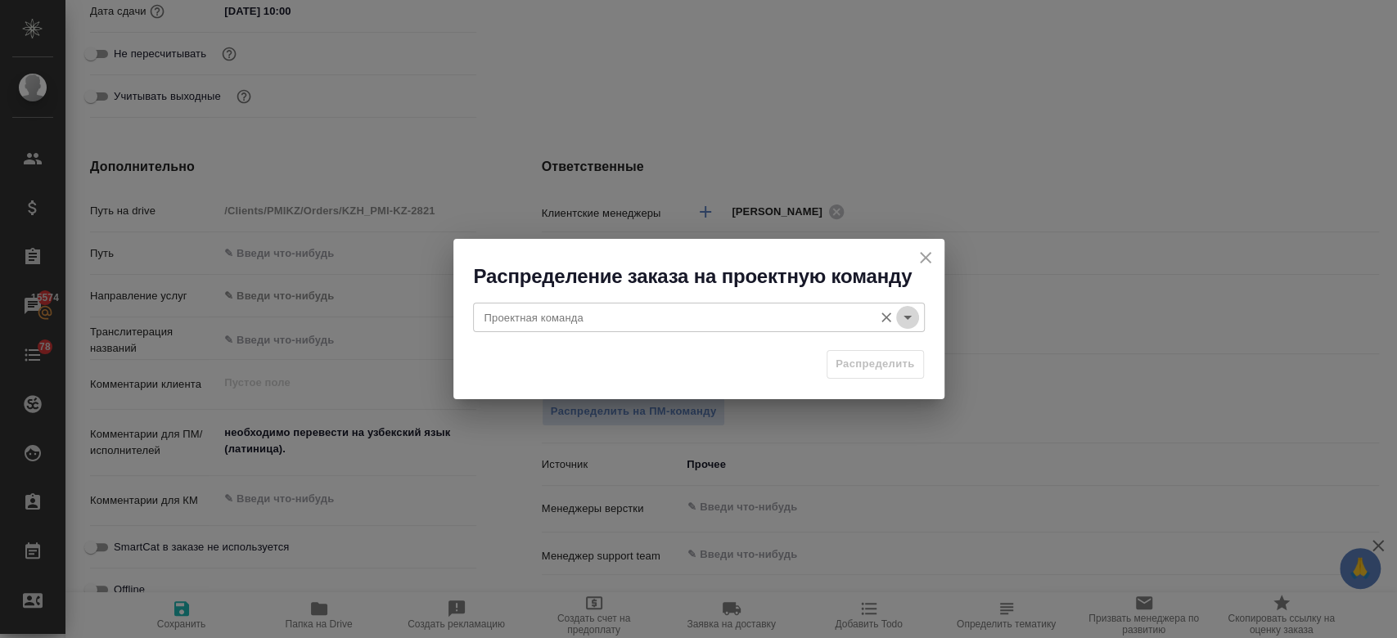
click at [907, 315] on icon "Open" at bounding box center [908, 318] width 20 height 20
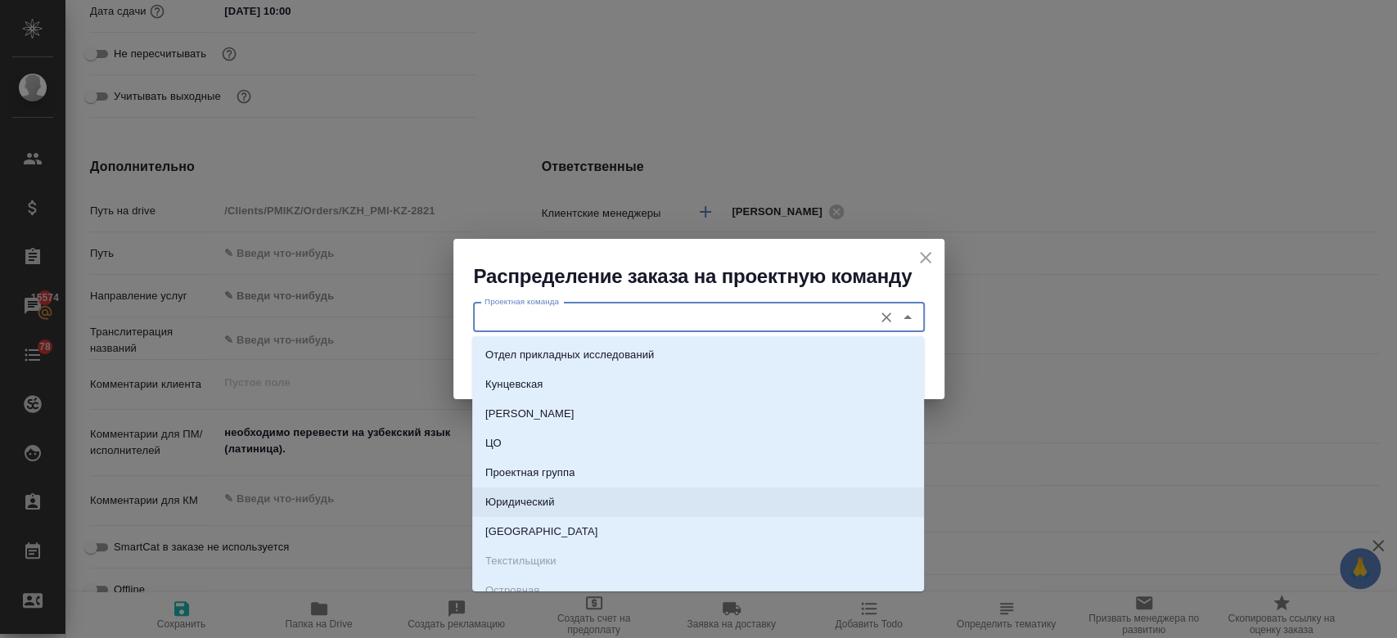
click at [696, 501] on li "Юридический" at bounding box center [698, 502] width 452 height 29
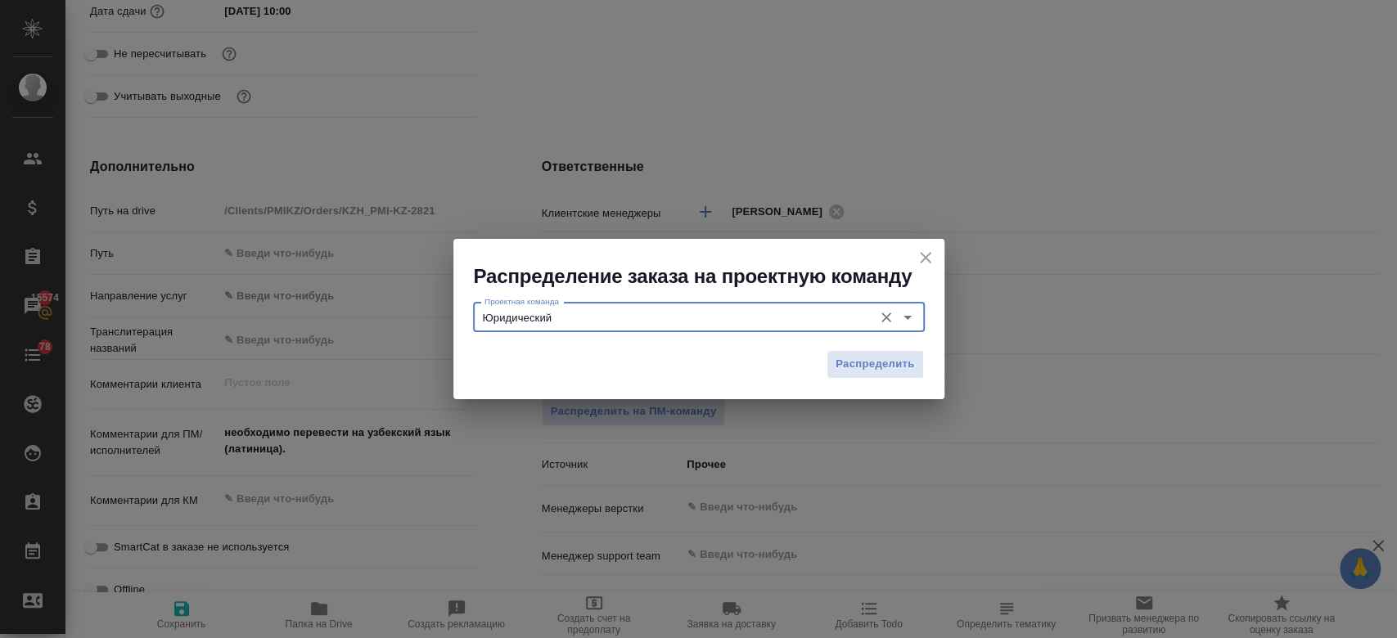
type input "Юридический"
click at [862, 363] on span "Распределить" at bounding box center [875, 364] width 79 height 19
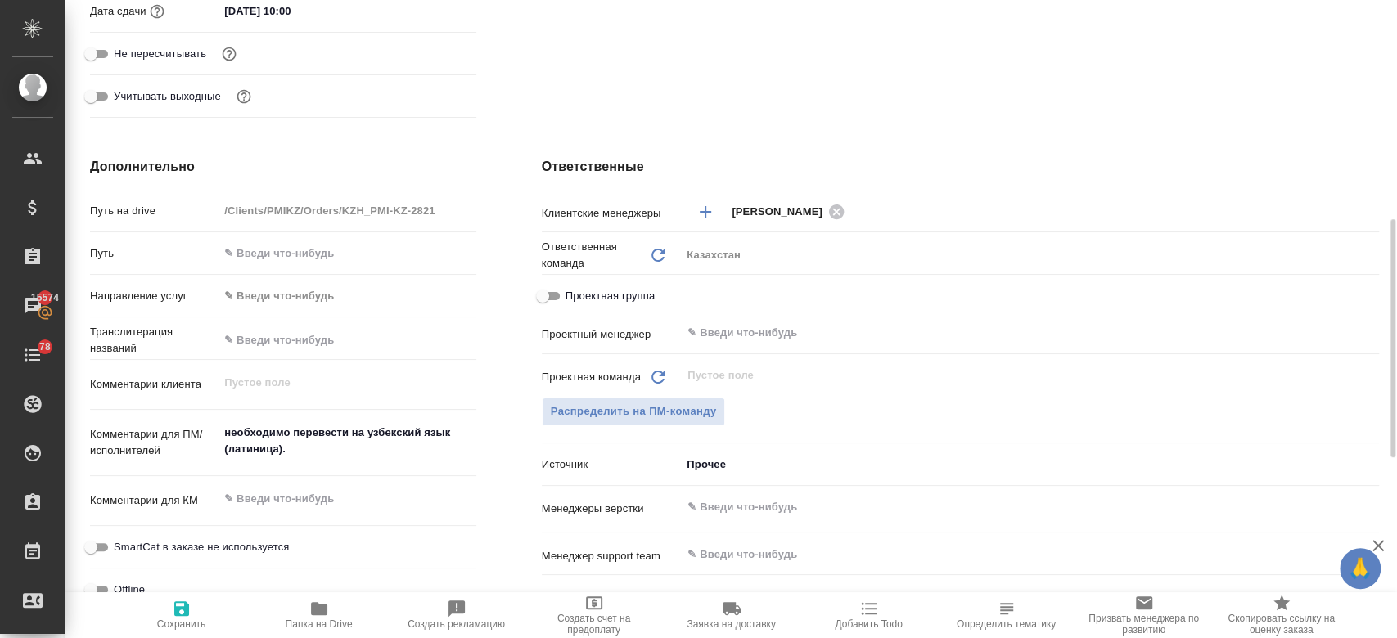
type textarea "x"
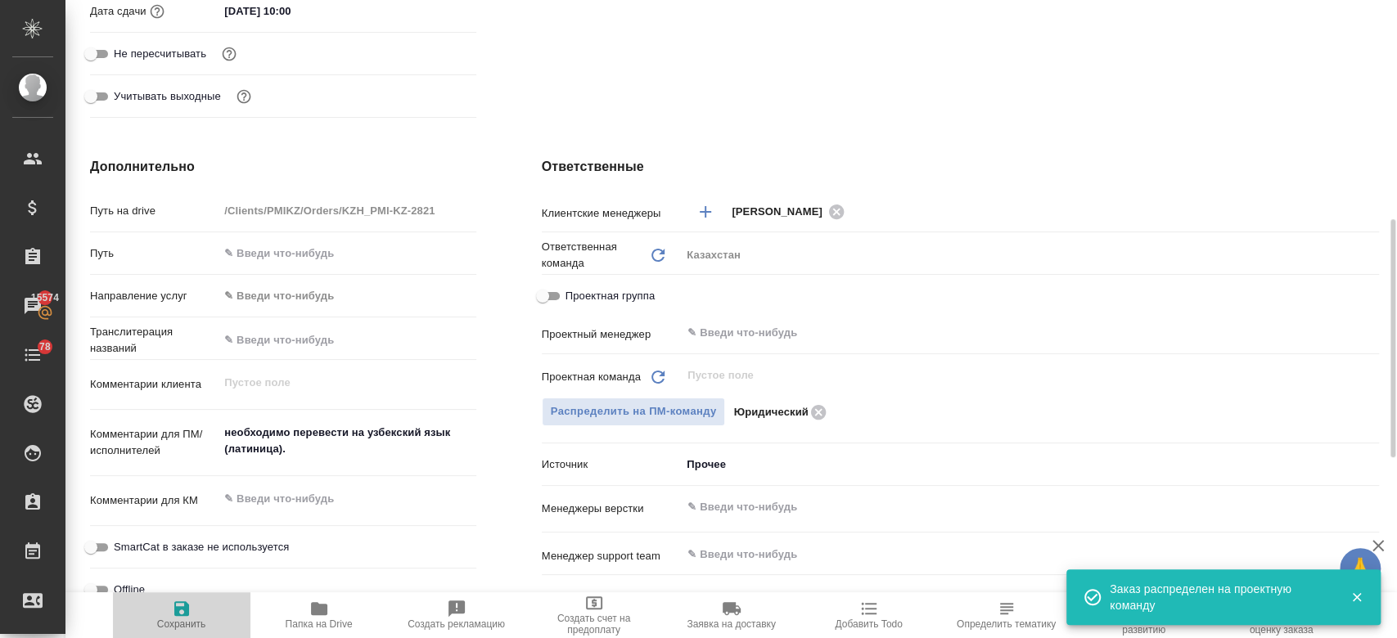
click at [183, 618] on icon "button" at bounding box center [182, 609] width 20 height 20
type textarea "x"
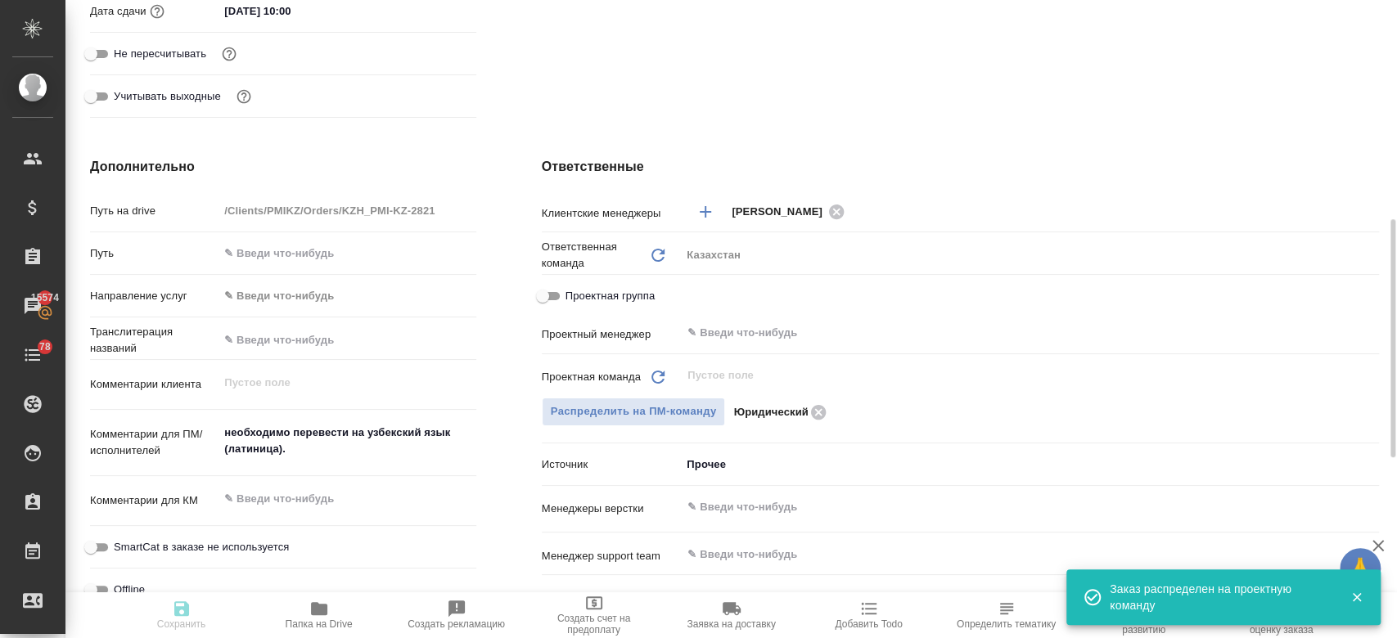
type textarea "x"
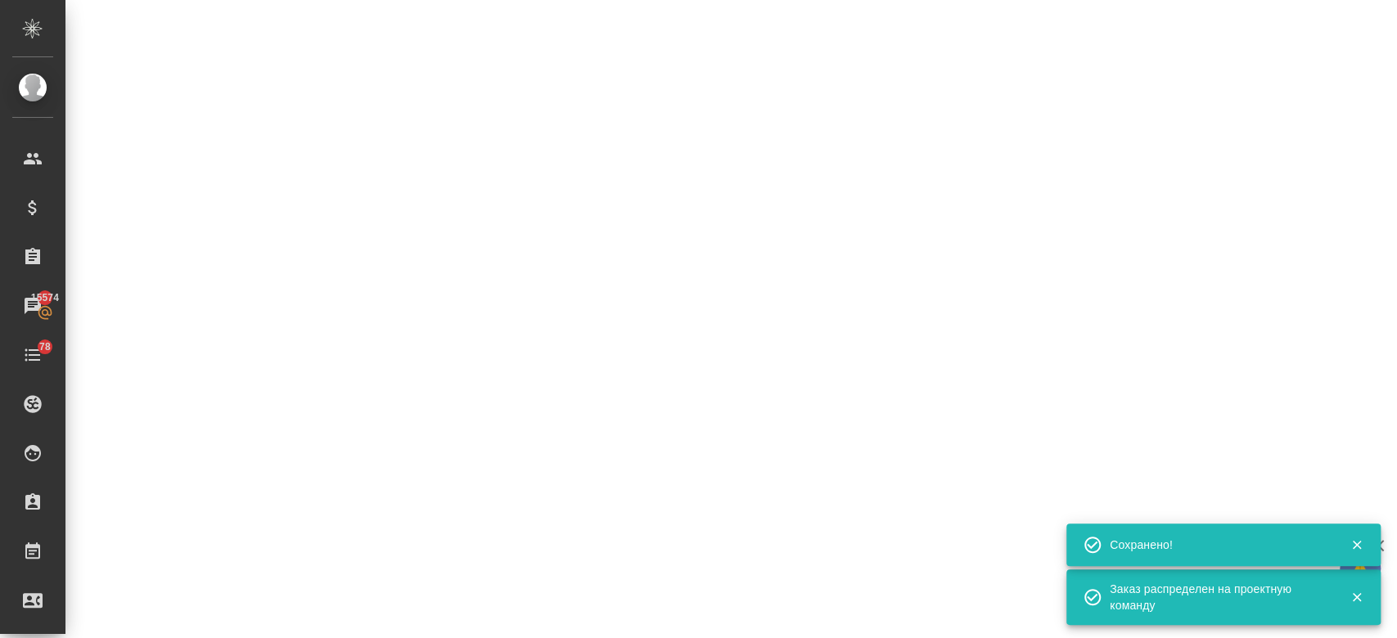
select select "RU"
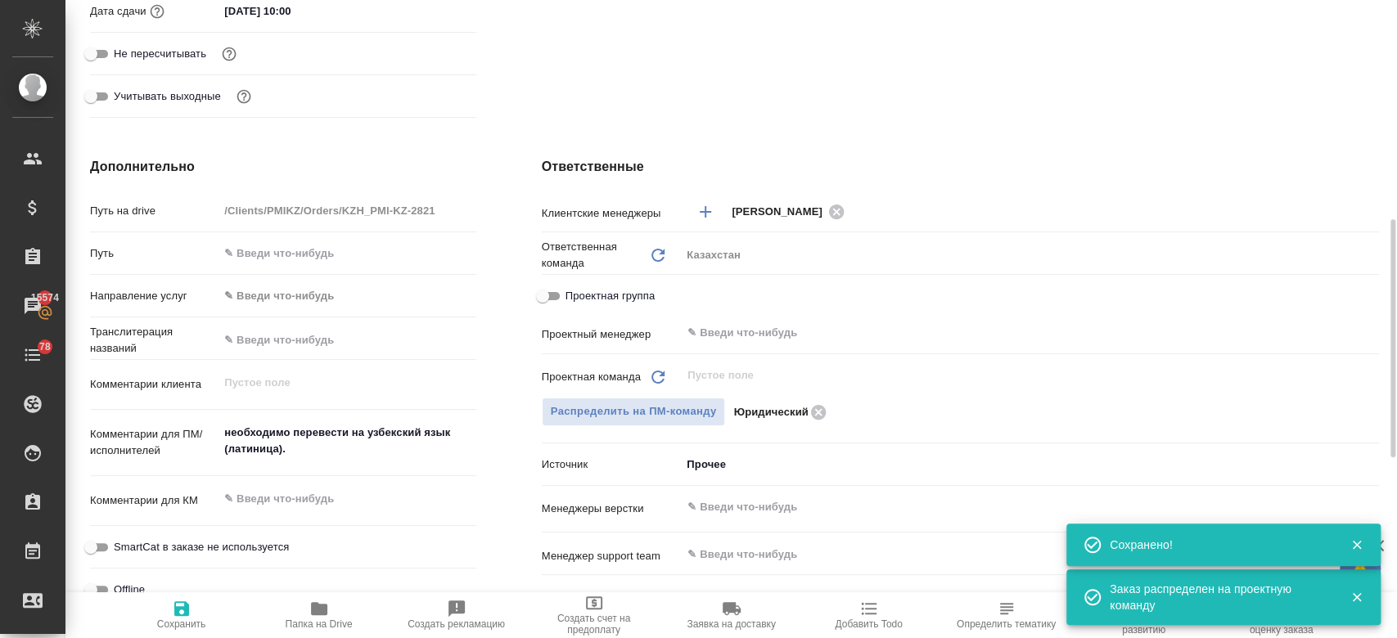
type textarea "x"
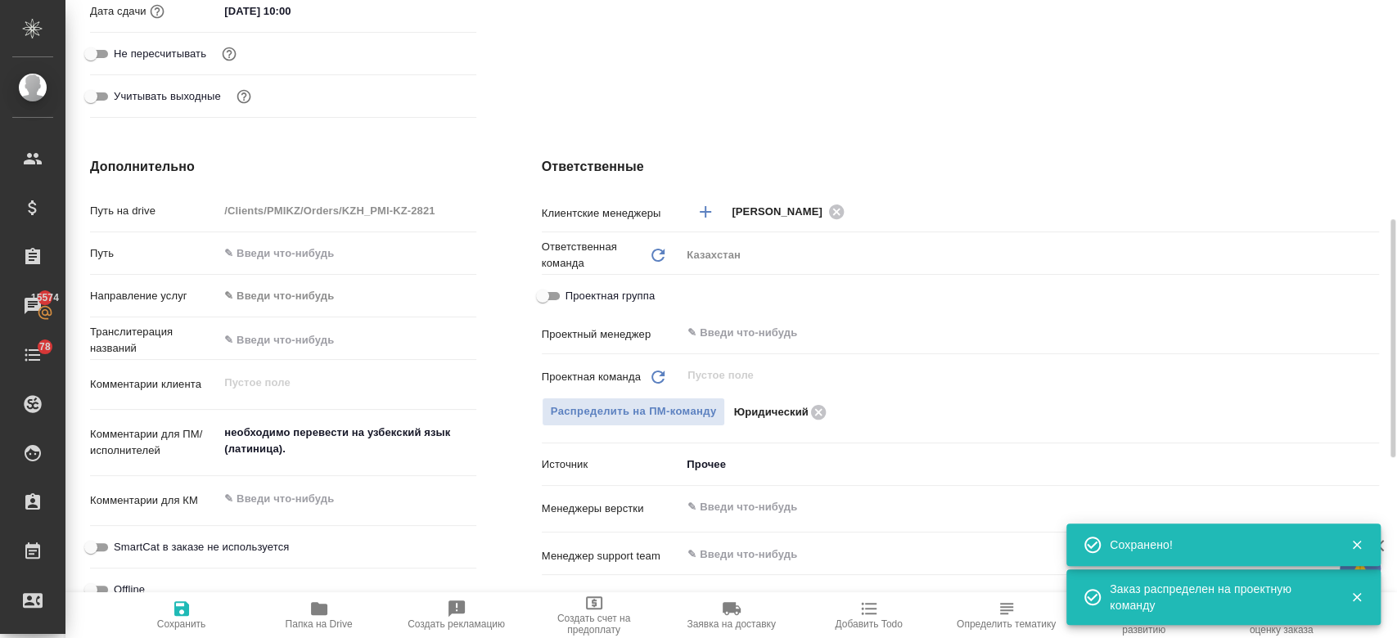
type textarea "x"
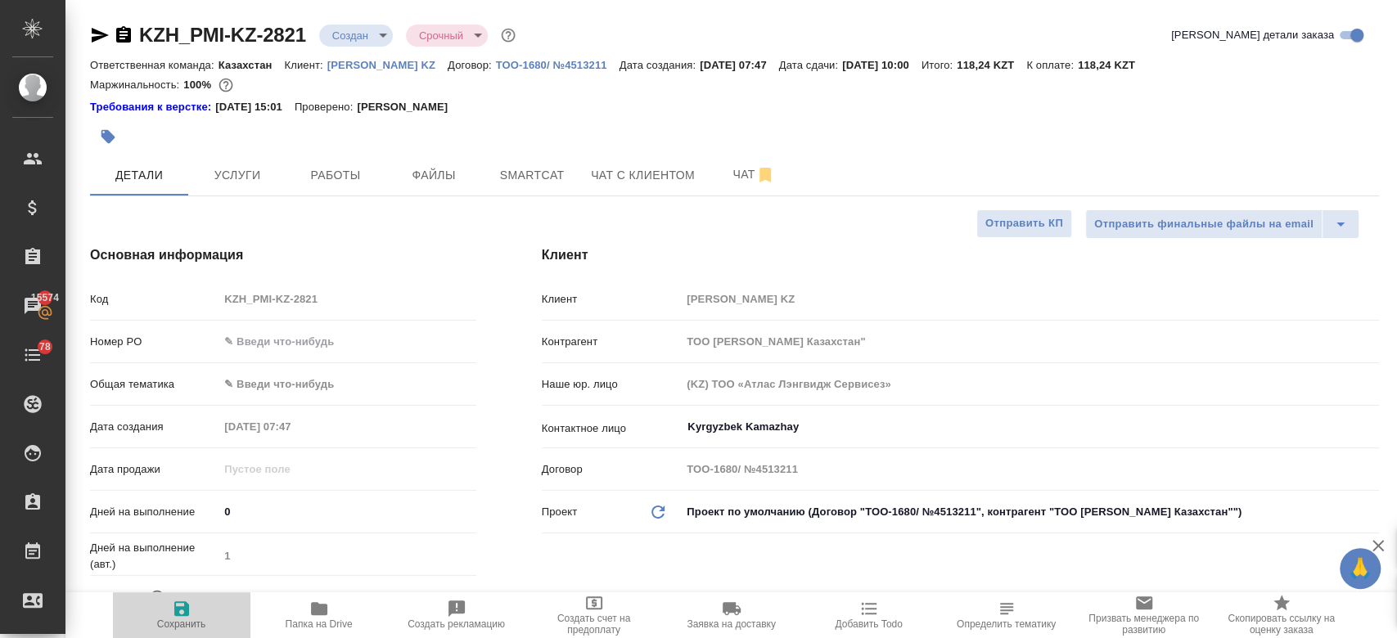
click at [181, 611] on icon "button" at bounding box center [182, 609] width 20 height 20
type textarea "x"
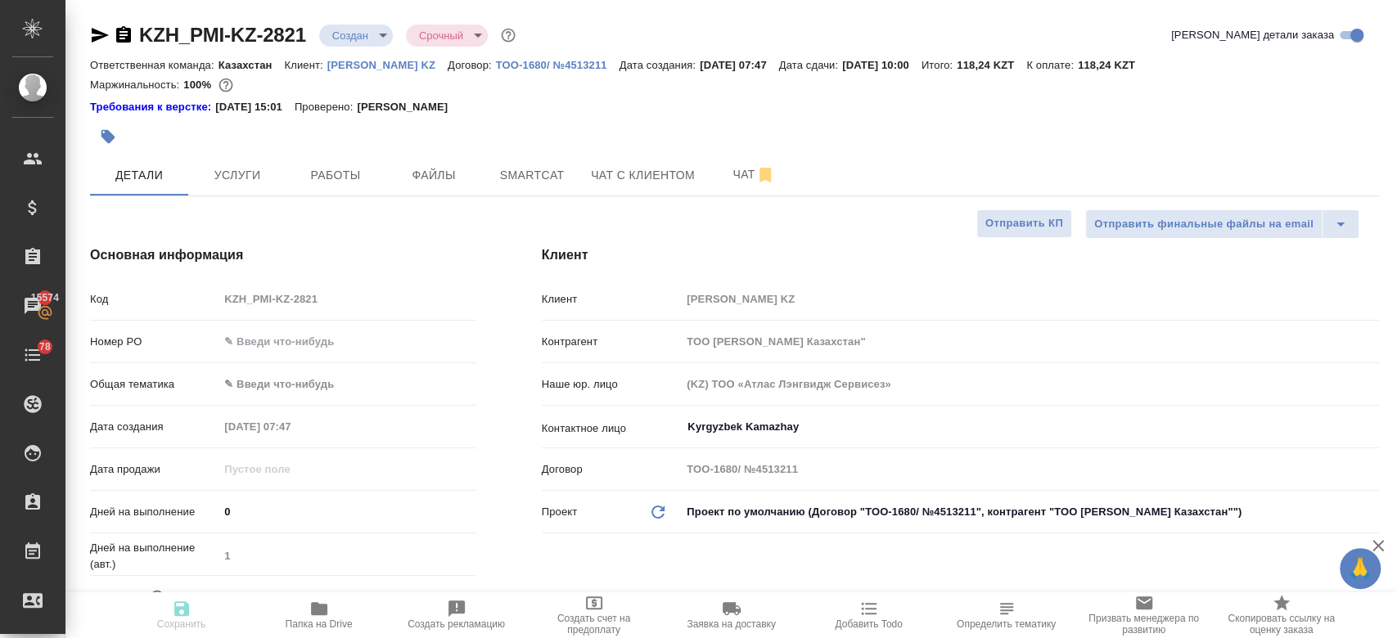
type textarea "x"
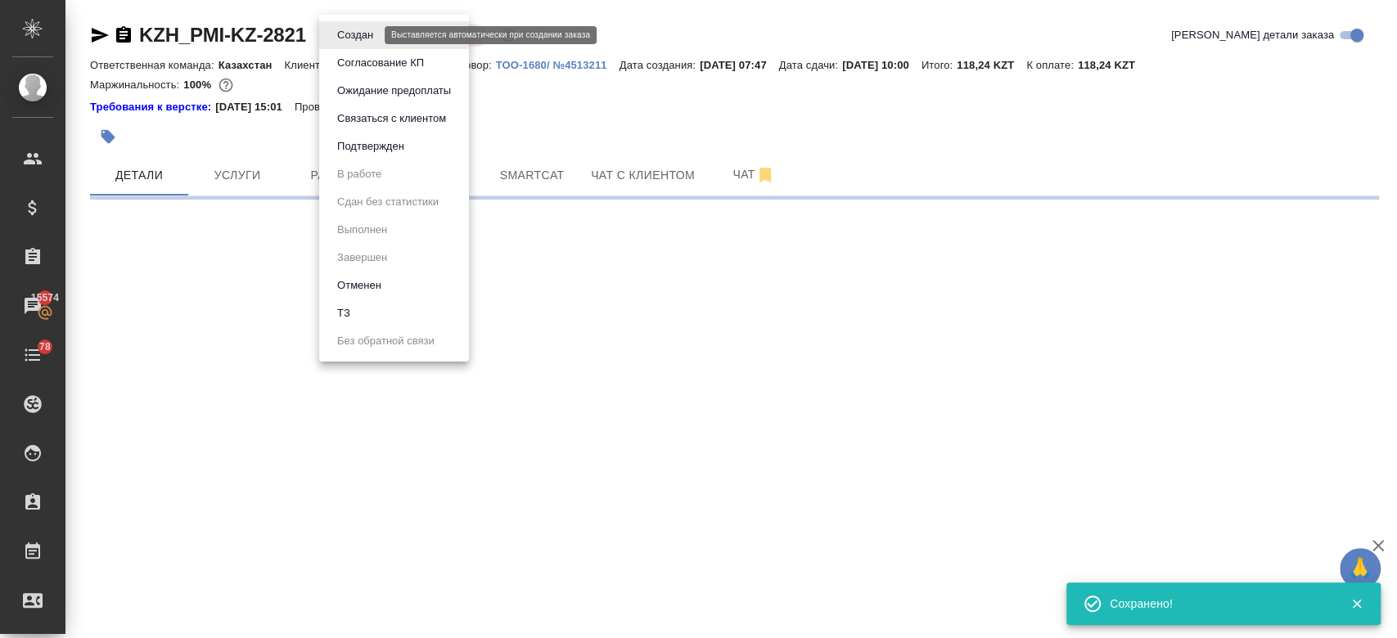
click at [366, 36] on body "🙏 .cls-1 fill:#fff; AWATERA Kosherbayeva Nazerke Клиенты Спецификации Заказы 15…" at bounding box center [698, 319] width 1397 height 638
select select "RU"
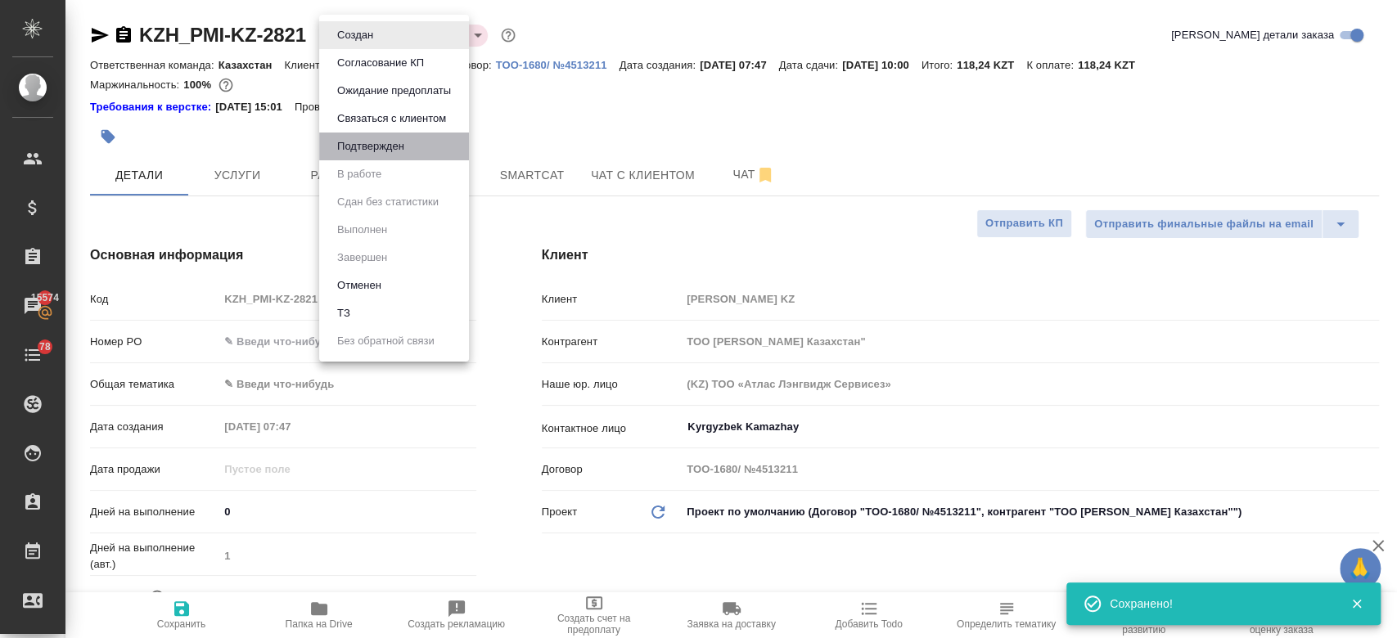
type textarea "x"
click at [403, 136] on li "Подтвержден" at bounding box center [394, 147] width 150 height 28
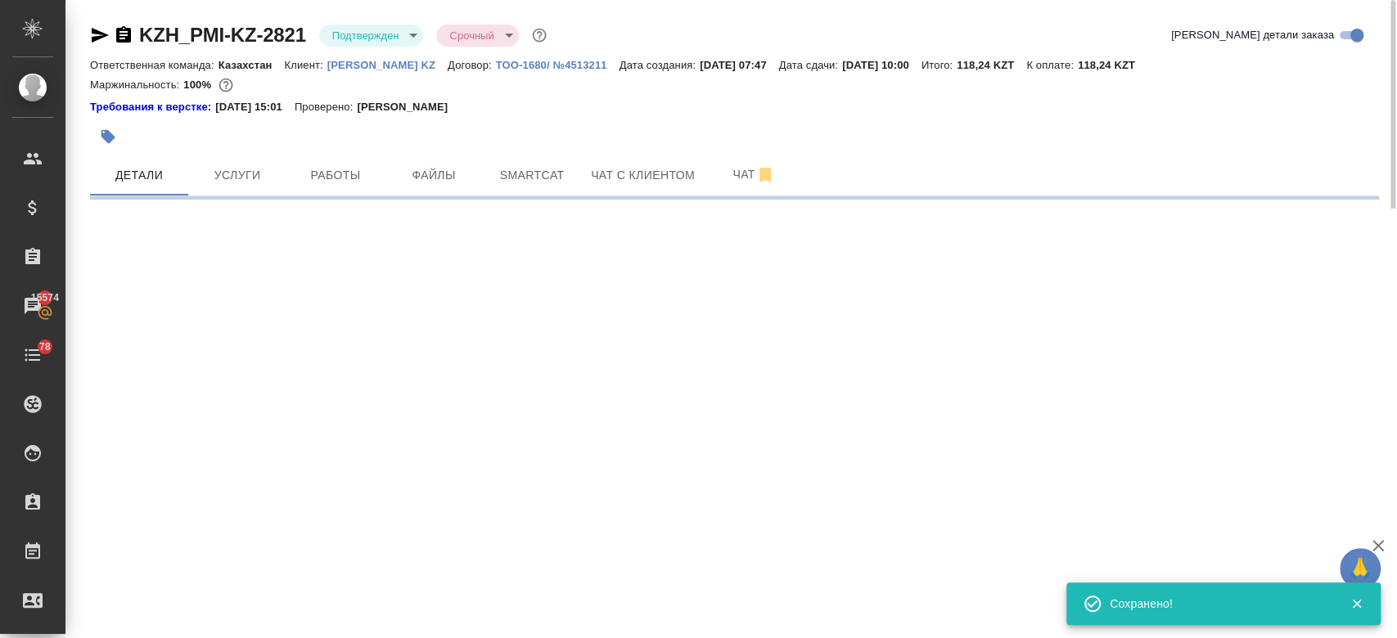
click at [592, 119] on div at bounding box center [519, 137] width 859 height 36
select select "RU"
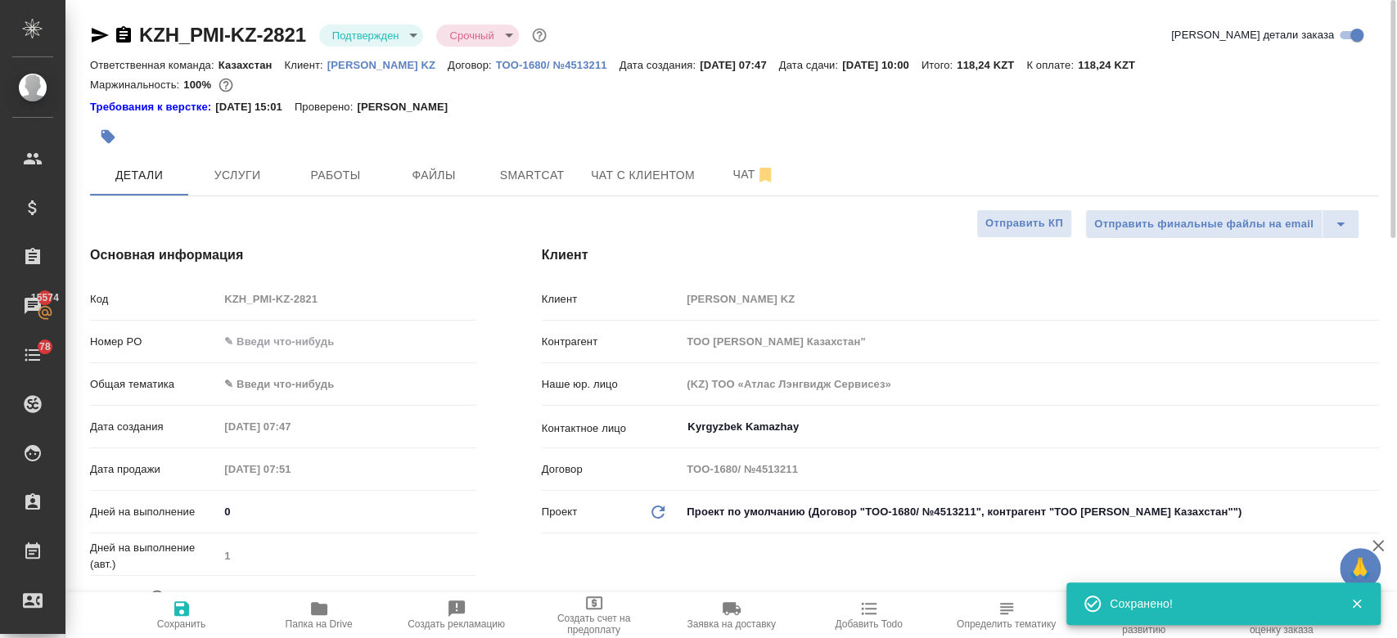
type textarea "x"
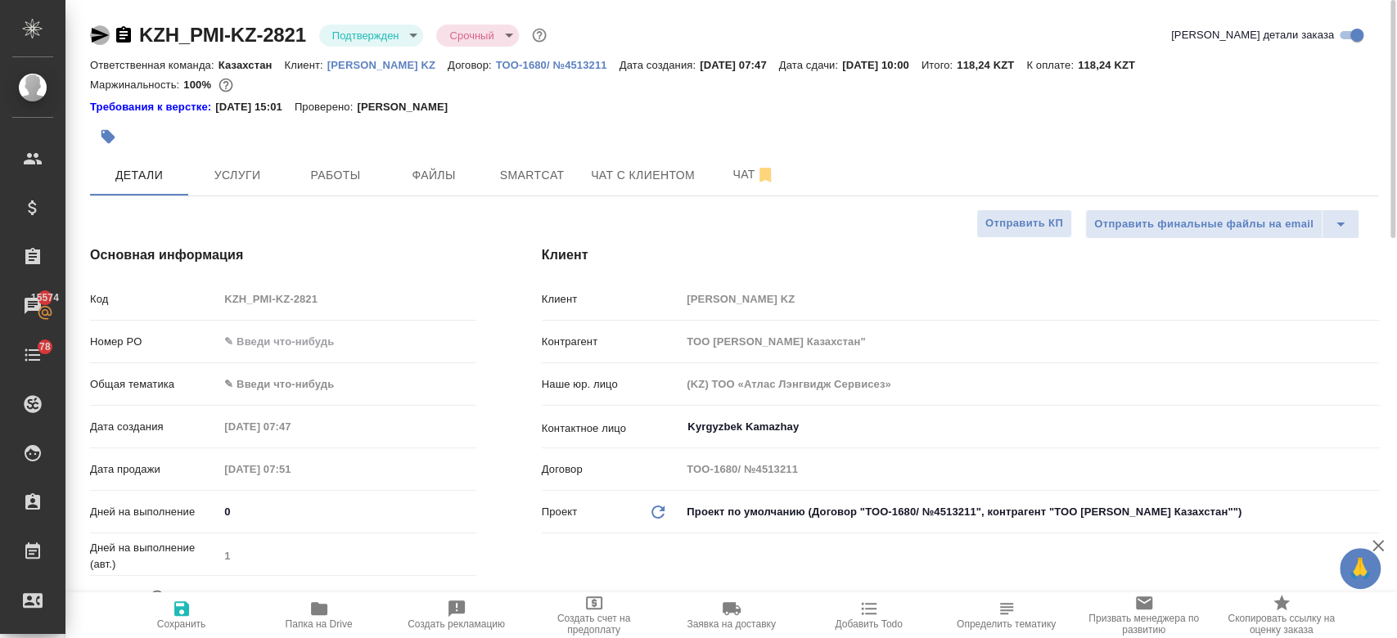
click at [98, 36] on icon "button" at bounding box center [100, 35] width 17 height 15
type textarea "x"
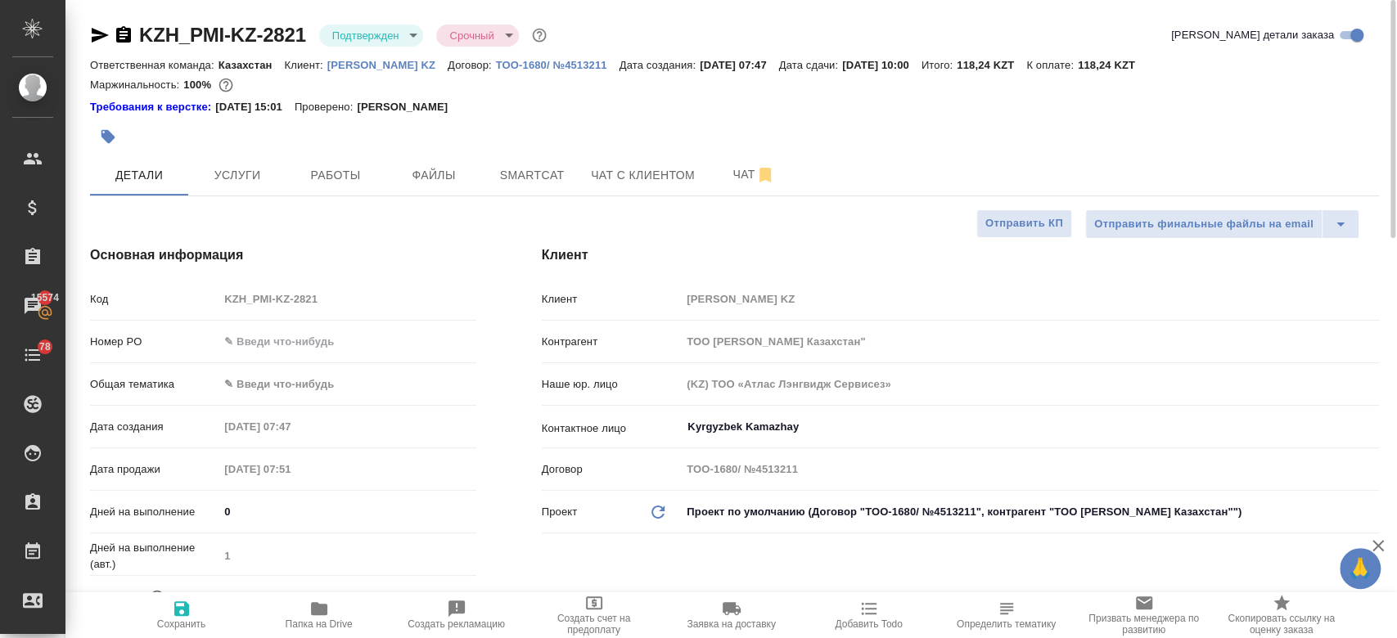
type textarea "x"
